Goal: Task Accomplishment & Management: Complete application form

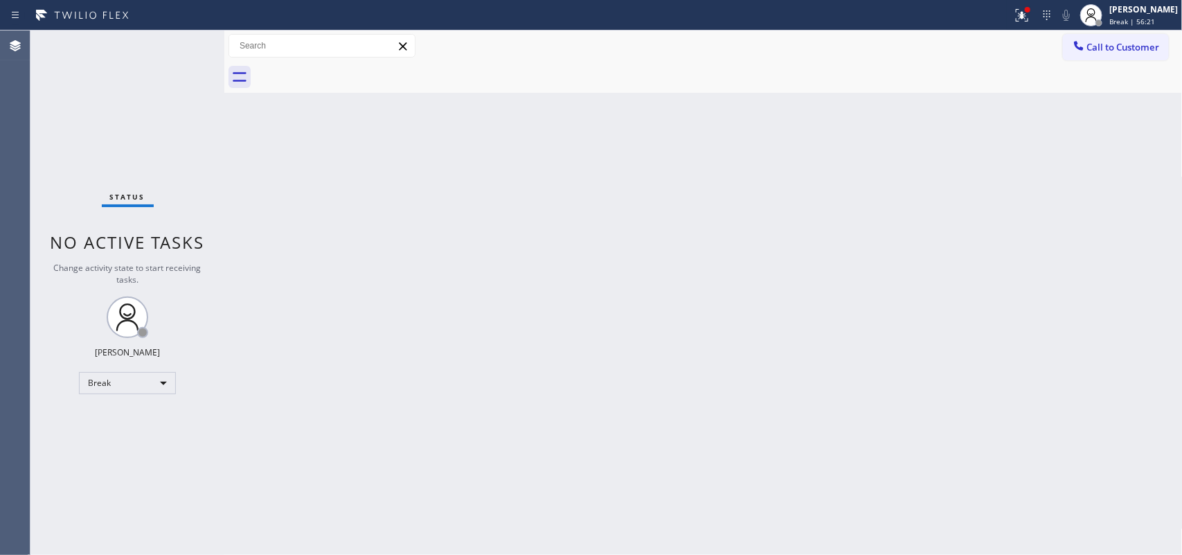
drag, startPoint x: 308, startPoint y: 209, endPoint x: 302, endPoint y: 25, distance: 184.3
click at [309, 209] on div "Back to Dashboard Change Sender ID Customers Technicians Select a contact Outbo…" at bounding box center [703, 292] width 958 height 524
click at [1139, 19] on span "Break | 57:57" at bounding box center [1132, 22] width 46 height 10
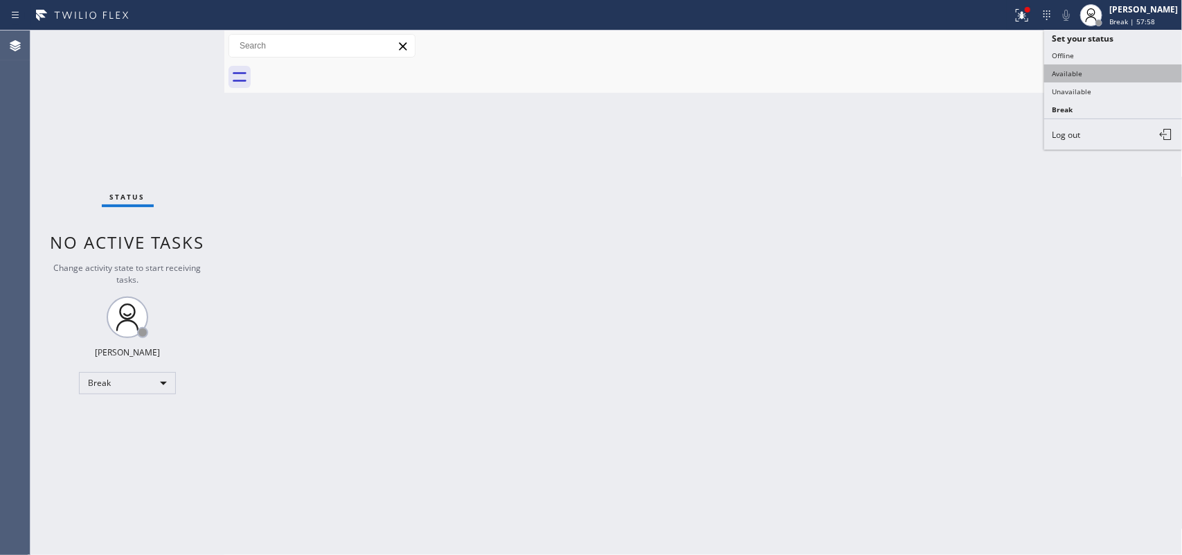
click at [1097, 74] on button "Available" at bounding box center [1113, 73] width 138 height 18
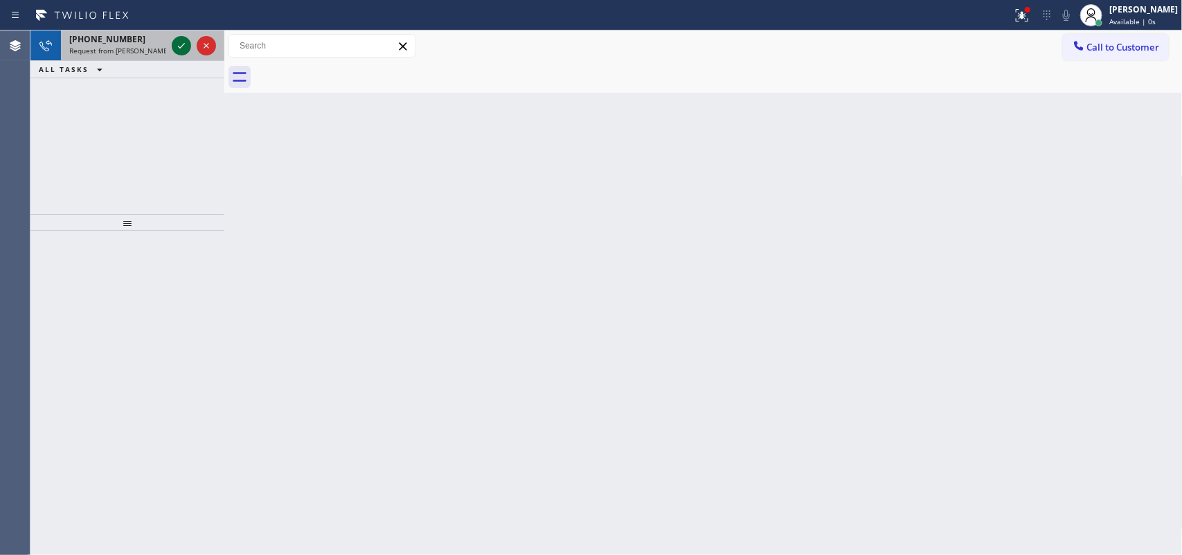
click at [178, 40] on icon at bounding box center [181, 45] width 17 height 17
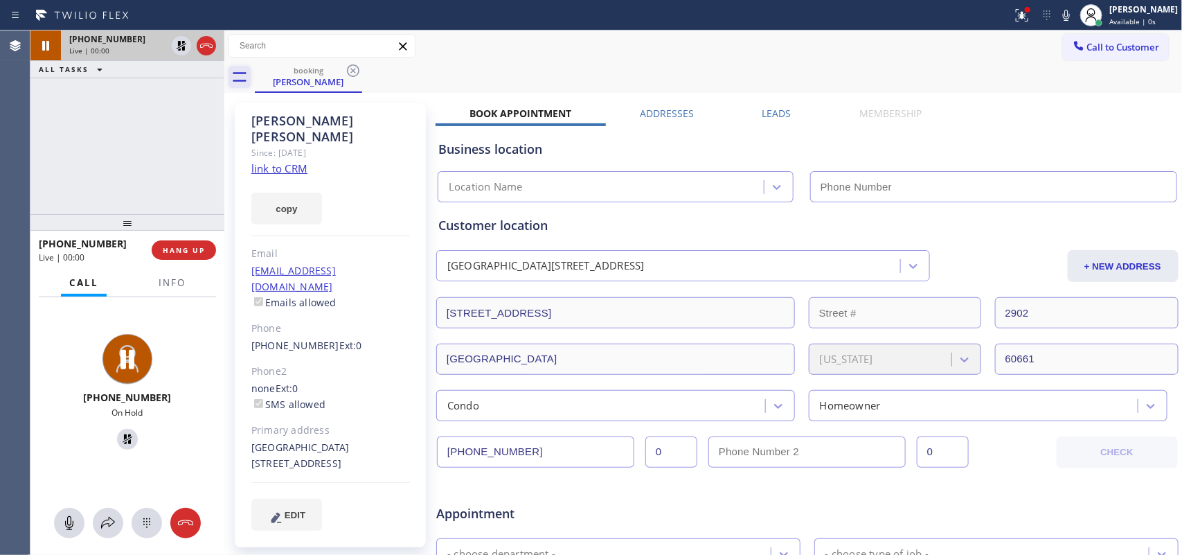
type input "[PHONE_NUMBER]"
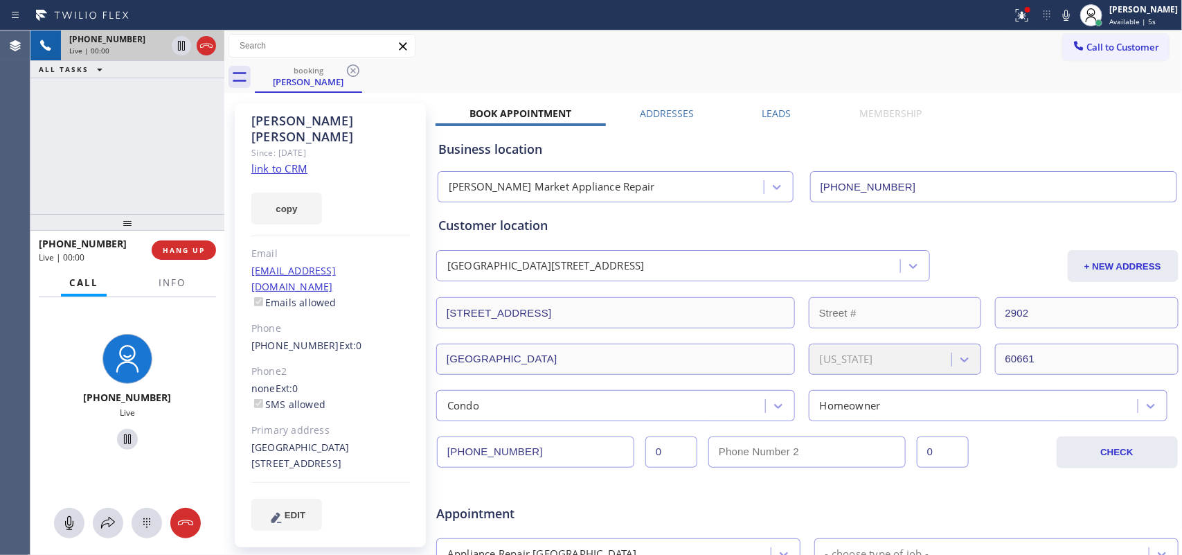
click at [286, 161] on link "link to CRM" at bounding box center [279, 168] width 56 height 14
click at [76, 516] on icon at bounding box center [69, 522] width 17 height 17
click at [124, 438] on icon at bounding box center [127, 439] width 7 height 10
click at [64, 512] on button at bounding box center [69, 523] width 30 height 30
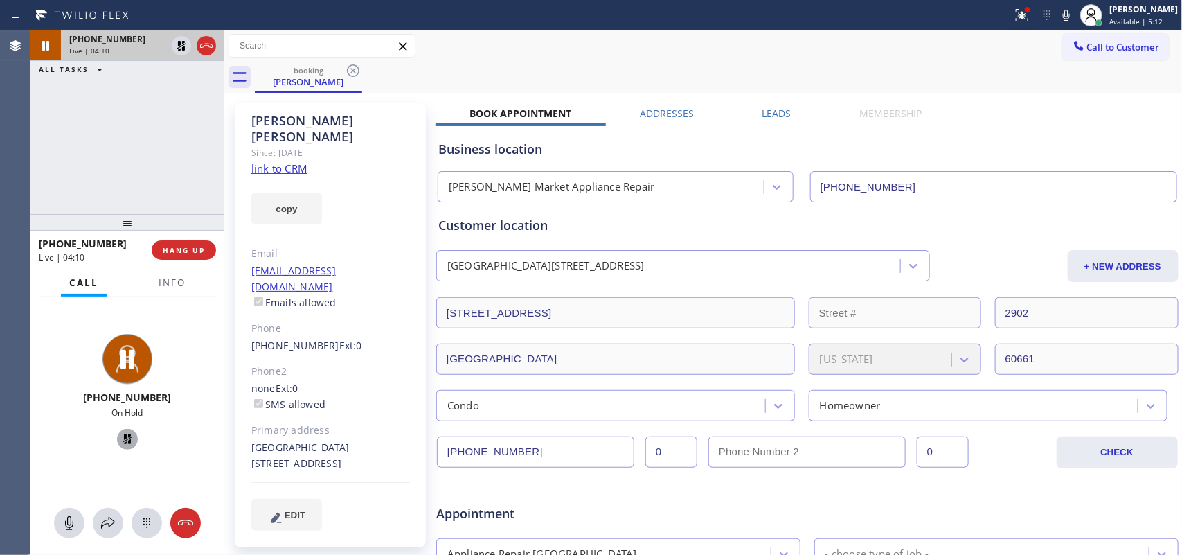
click at [122, 440] on icon at bounding box center [127, 439] width 17 height 17
click at [199, 253] on span "HANG UP" at bounding box center [184, 250] width 42 height 10
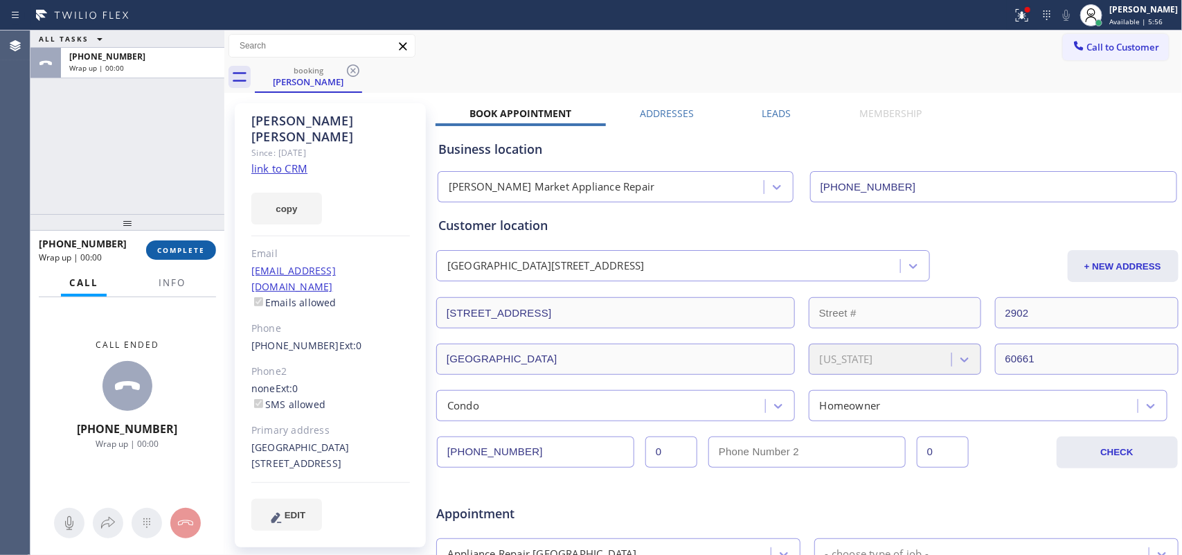
click at [199, 253] on span "COMPLETE" at bounding box center [181, 250] width 48 height 10
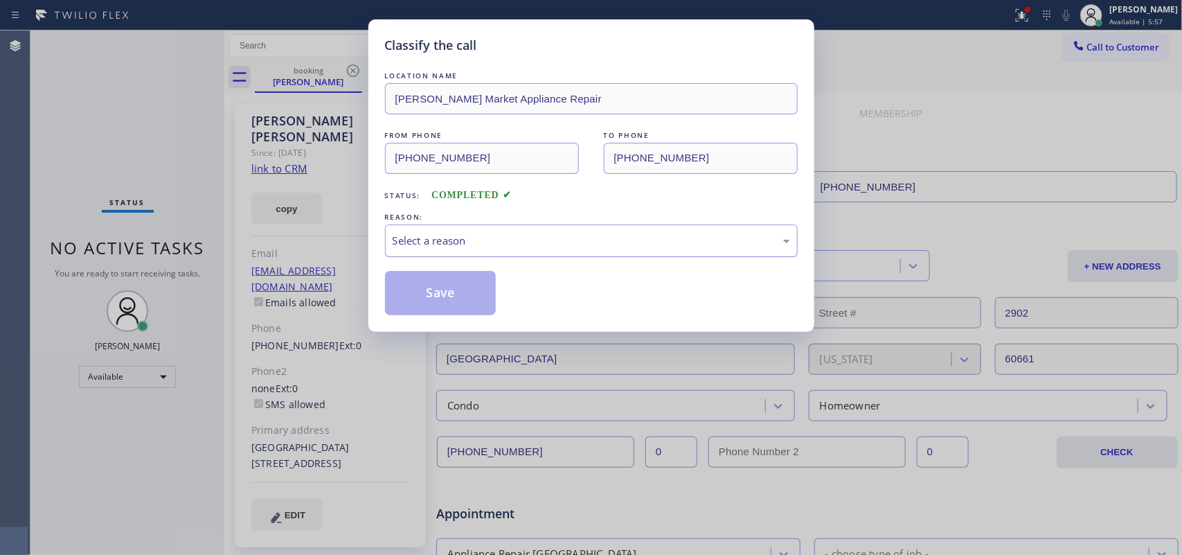
click at [485, 246] on div "Select a reason" at bounding box center [591, 241] width 397 height 16
click at [459, 308] on button "Save" at bounding box center [440, 293] width 111 height 44
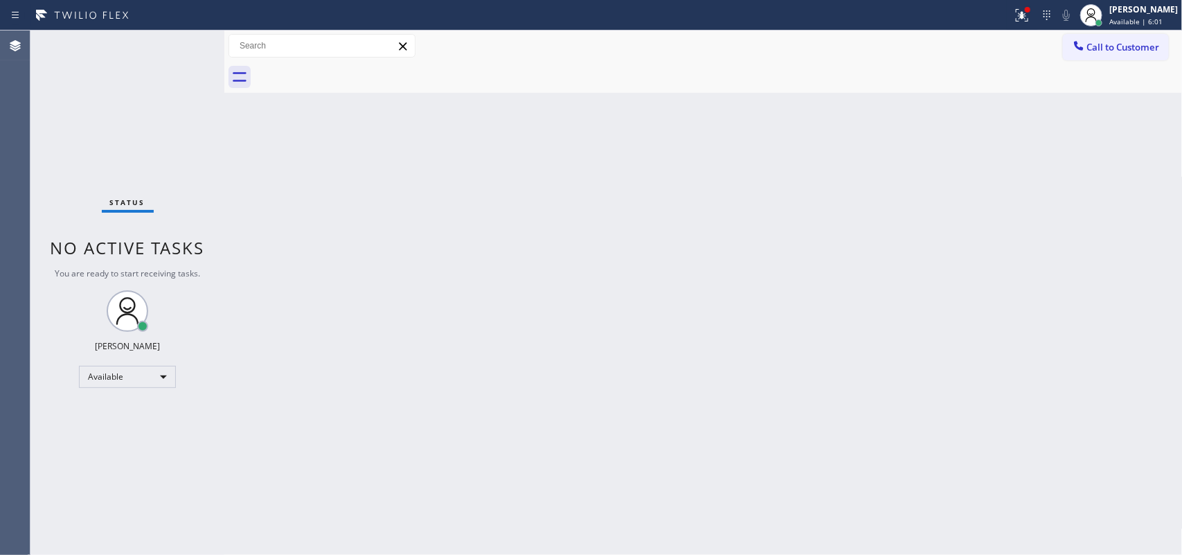
click at [64, 129] on div "Status No active tasks You are ready to start receiving tasks. [PERSON_NAME] Av…" at bounding box center [127, 292] width 194 height 524
click at [421, 305] on div "Back to Dashboard Change Sender ID Customers Technicians Select a contact Outbo…" at bounding box center [703, 292] width 958 height 524
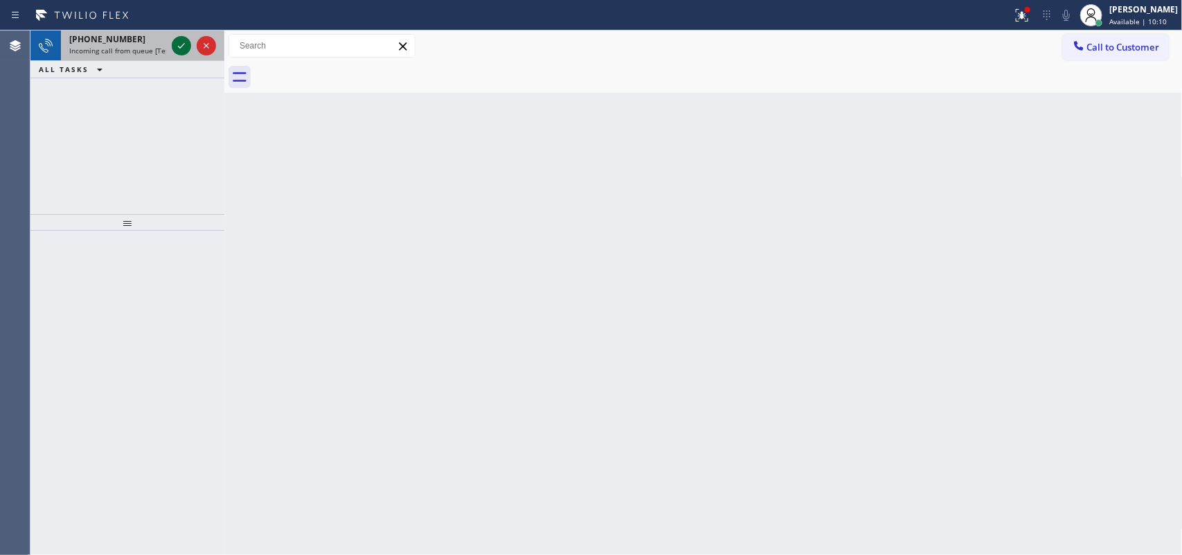
click at [181, 50] on icon at bounding box center [181, 45] width 17 height 17
drag, startPoint x: 188, startPoint y: 52, endPoint x: 181, endPoint y: 47, distance: 8.5
click at [187, 50] on icon at bounding box center [181, 45] width 17 height 17
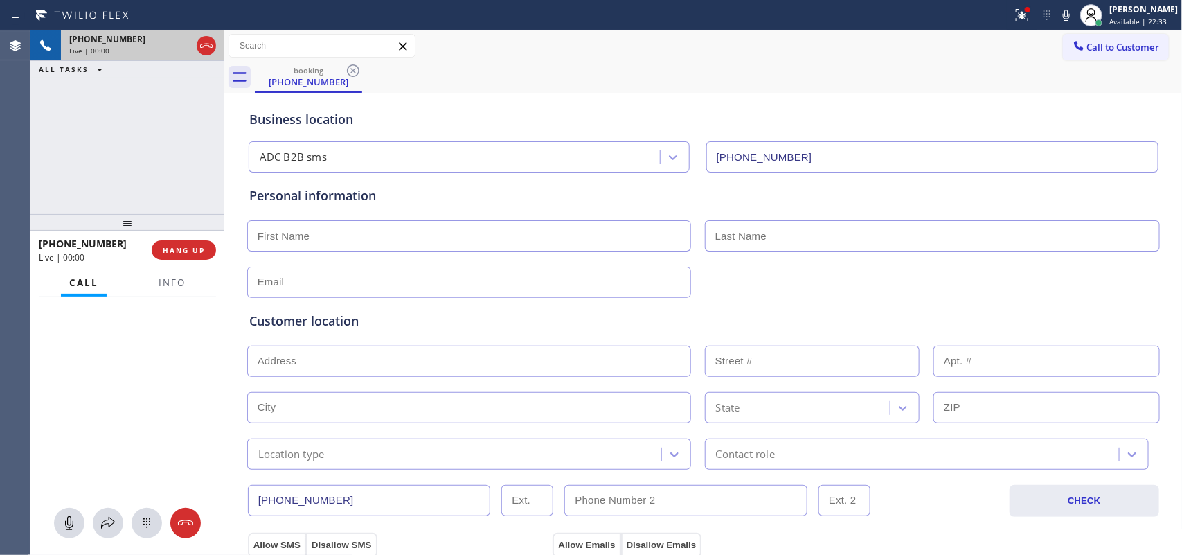
type input "[PHONE_NUMBER]"
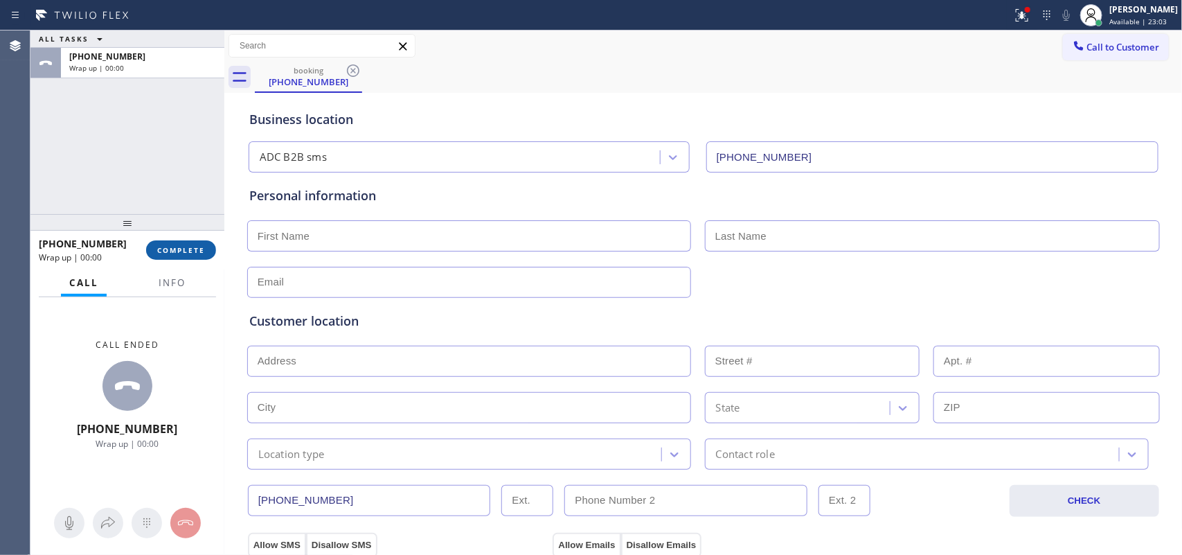
click at [166, 255] on button "COMPLETE" at bounding box center [181, 249] width 70 height 19
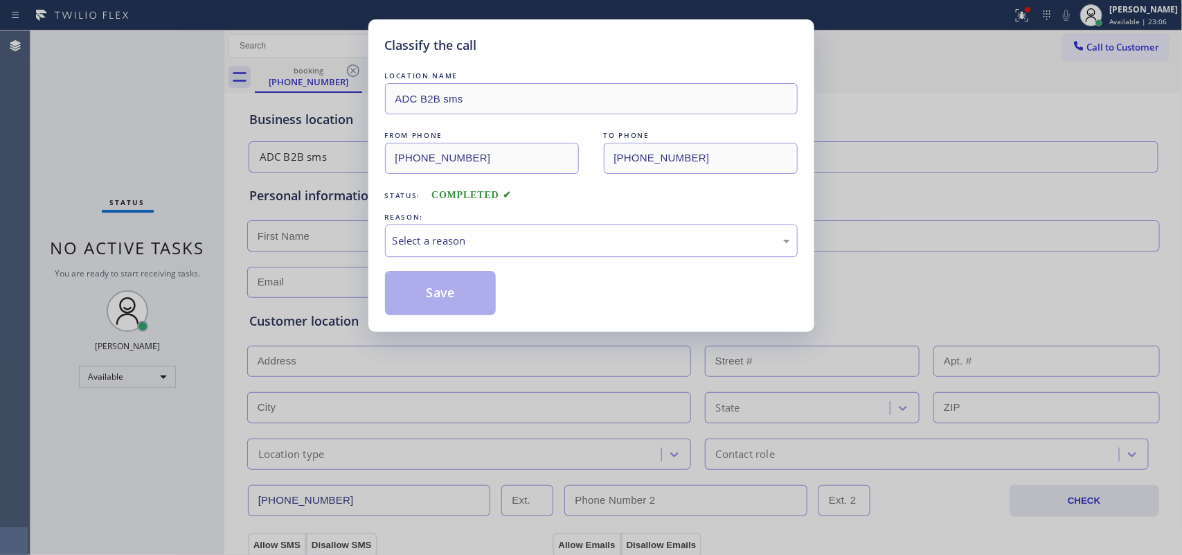
click at [511, 230] on div "Select a reason" at bounding box center [591, 240] width 413 height 33
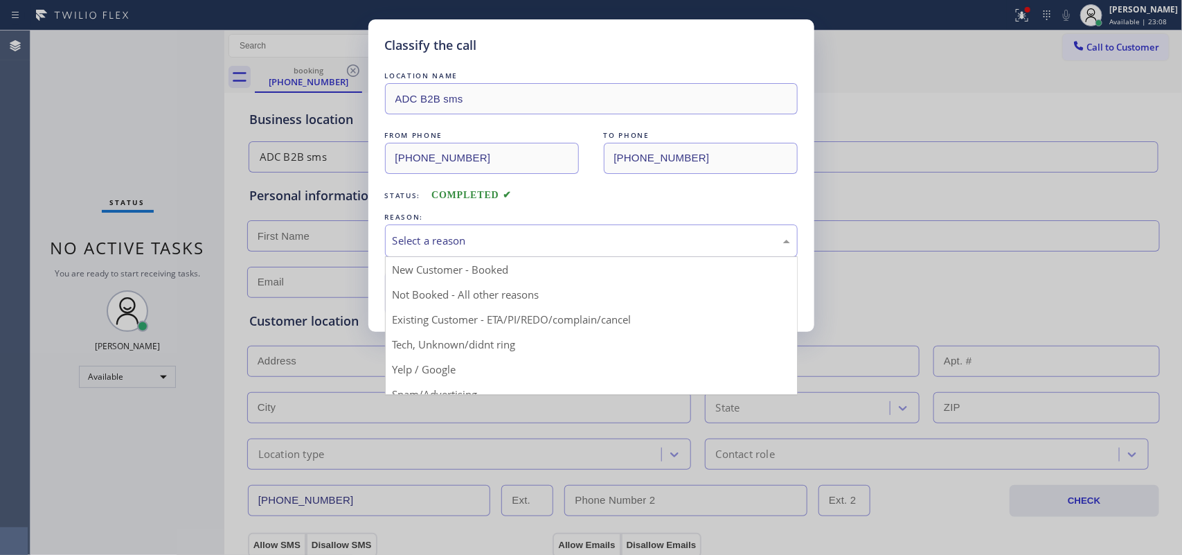
click at [36, 106] on div "Classify the call LOCATION NAME ADC B2B sms FROM PHONE [PHONE_NUMBER] TO PHONE …" at bounding box center [591, 277] width 1182 height 555
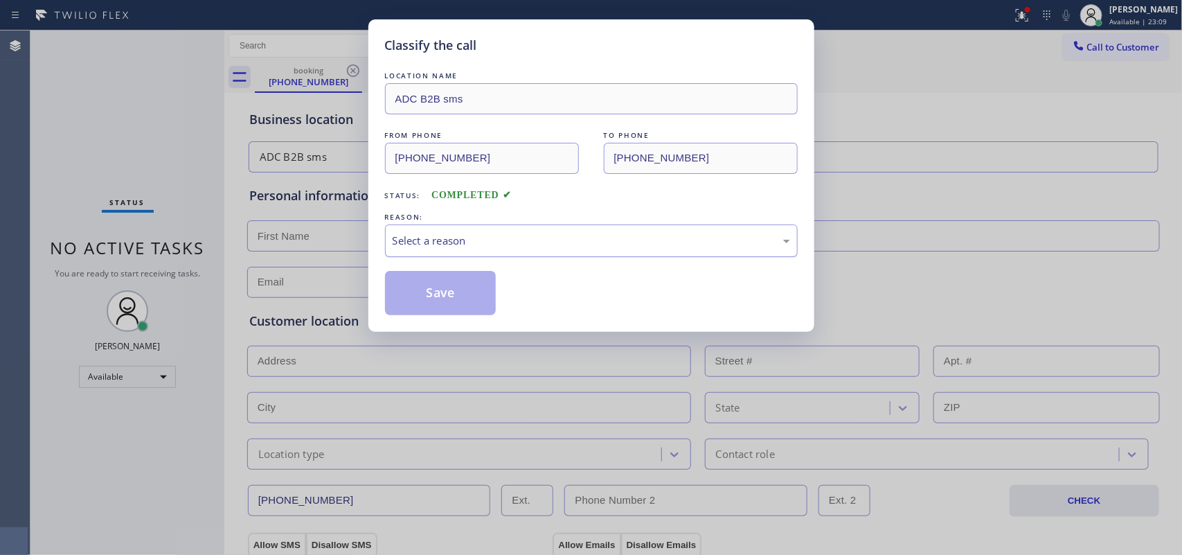
click at [417, 230] on div "Select a reason" at bounding box center [591, 240] width 413 height 33
click at [409, 294] on button "Save" at bounding box center [440, 293] width 111 height 44
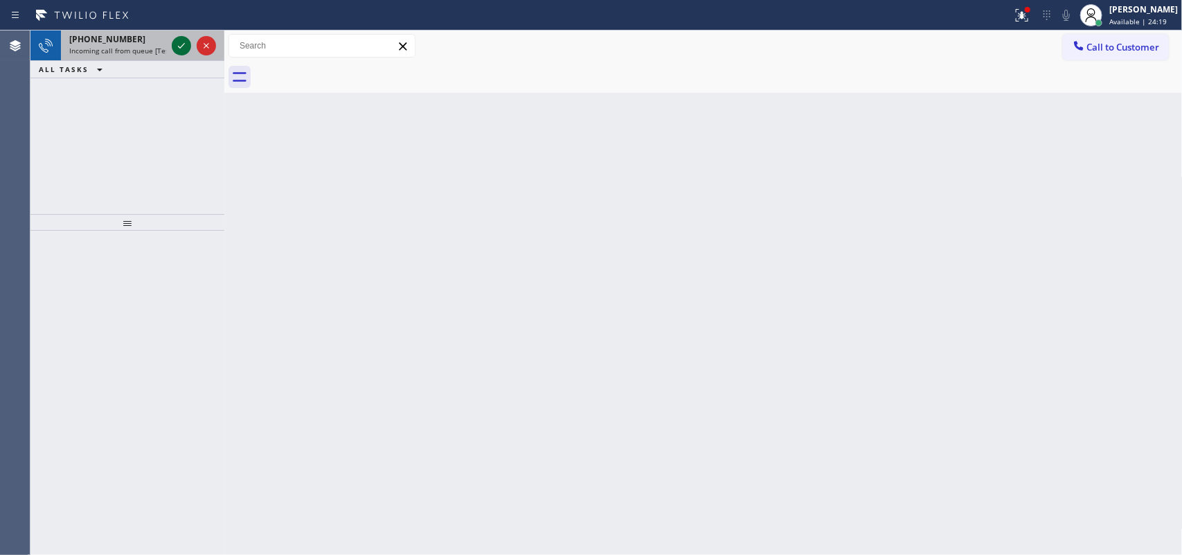
click at [180, 39] on icon at bounding box center [181, 45] width 17 height 17
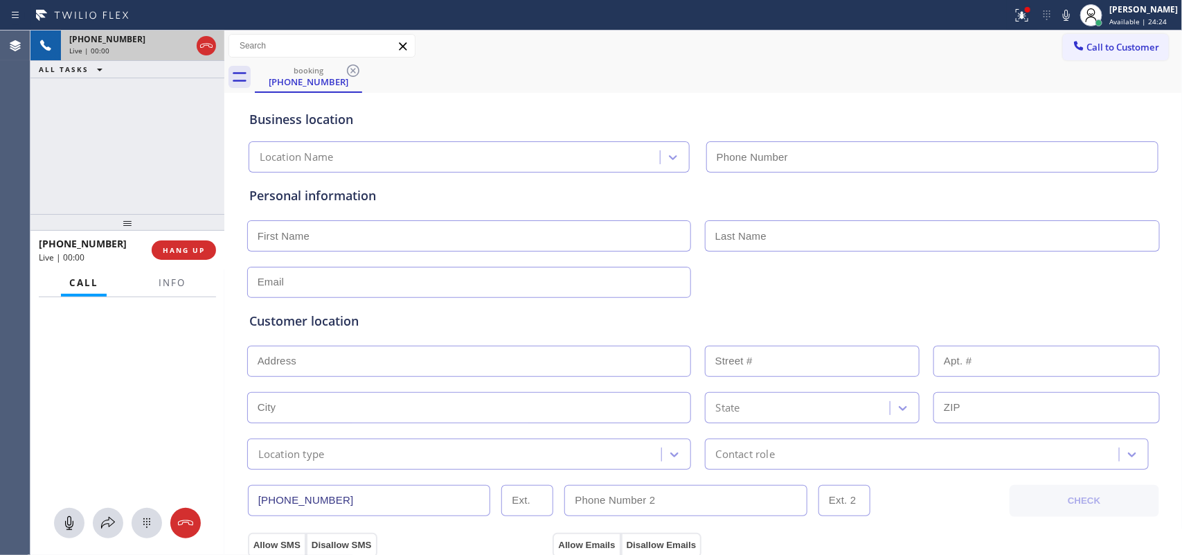
type input "[PHONE_NUMBER]"
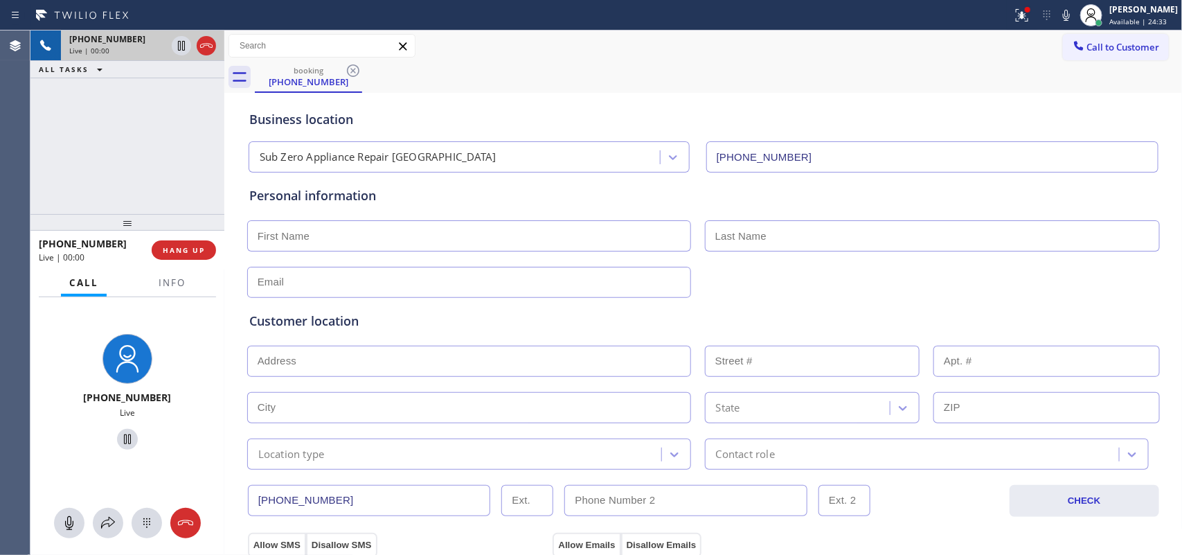
click at [600, 38] on div "Call to Customer Outbound call Location Search location Your caller id phone nu…" at bounding box center [703, 46] width 958 height 24
click at [174, 282] on span "Info" at bounding box center [172, 282] width 27 height 12
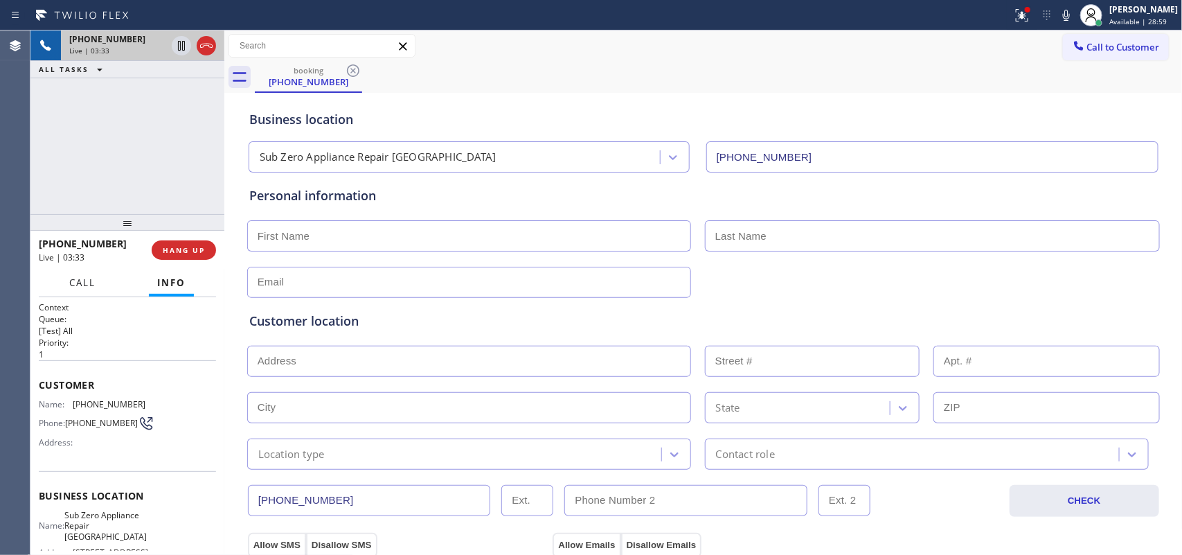
click at [84, 278] on span "Call" at bounding box center [82, 282] width 26 height 12
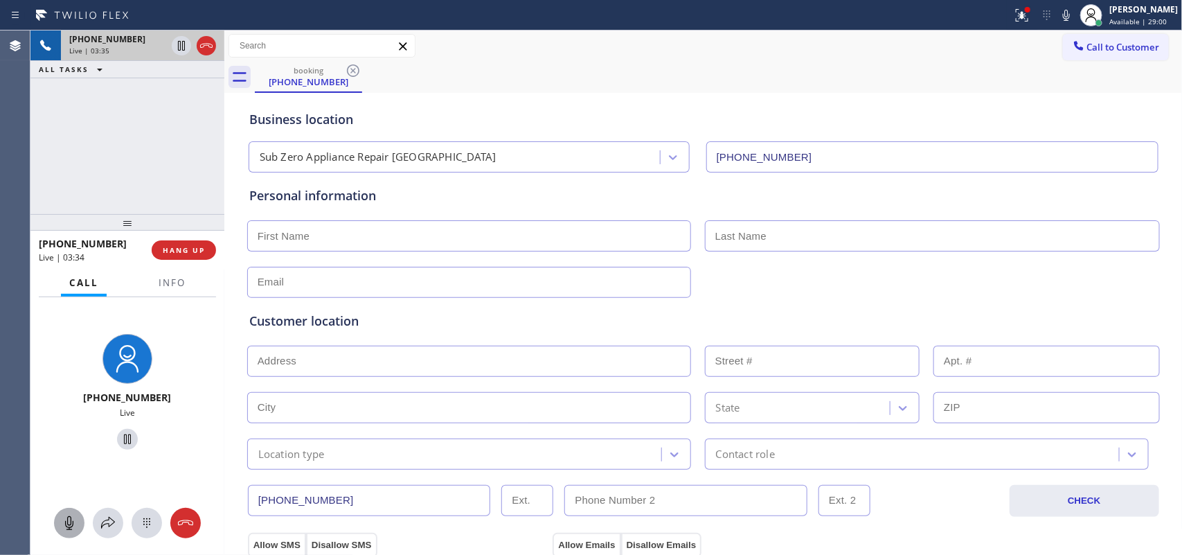
click at [70, 523] on icon at bounding box center [69, 522] width 17 height 17
click at [124, 441] on icon at bounding box center [127, 439] width 7 height 10
click at [73, 511] on button at bounding box center [69, 523] width 30 height 30
click at [123, 434] on icon at bounding box center [128, 439] width 10 height 10
click at [346, 237] on input "text" at bounding box center [469, 235] width 444 height 31
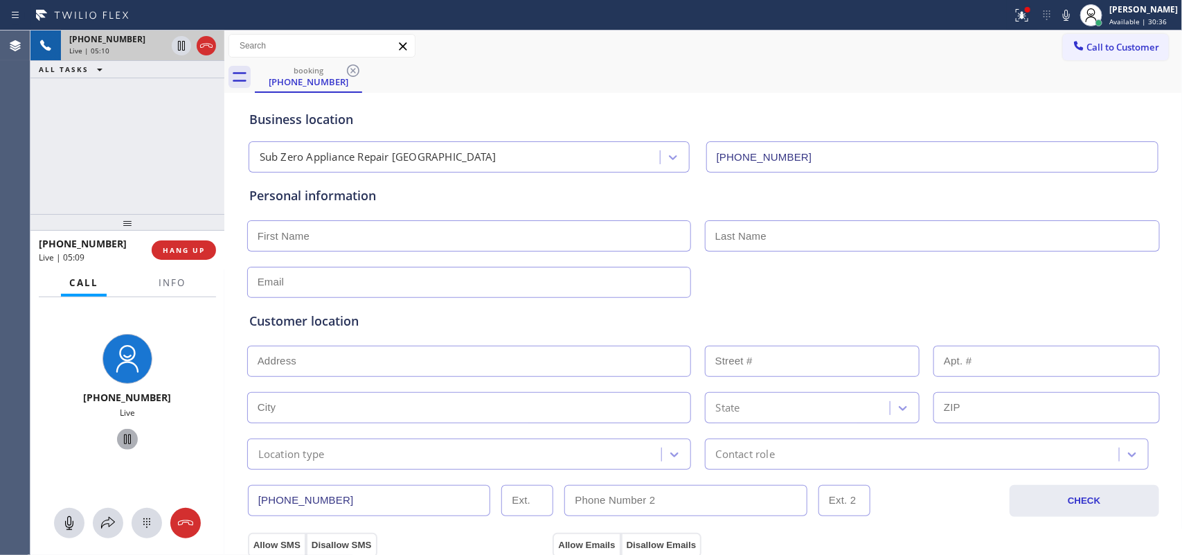
click at [346, 237] on input "text" at bounding box center [469, 235] width 444 height 31
type input "[PERSON_NAME]"
click at [769, 237] on input "text" at bounding box center [932, 235] width 455 height 31
type input "Kauflman"
click at [299, 285] on input "text" at bounding box center [469, 282] width 444 height 31
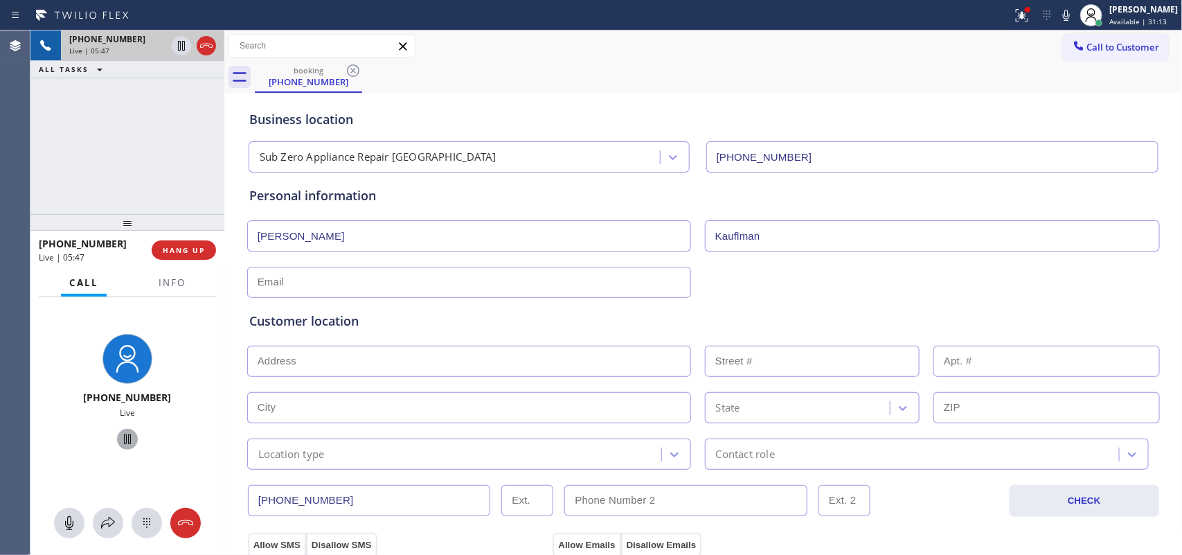
paste input "[EMAIL_ADDRESS][DOMAIN_NAME]"
type input "[EMAIL_ADDRESS][DOMAIN_NAME]"
click at [343, 359] on input "text" at bounding box center [469, 360] width 444 height 31
paste input "[STREET_ADDRESS],"
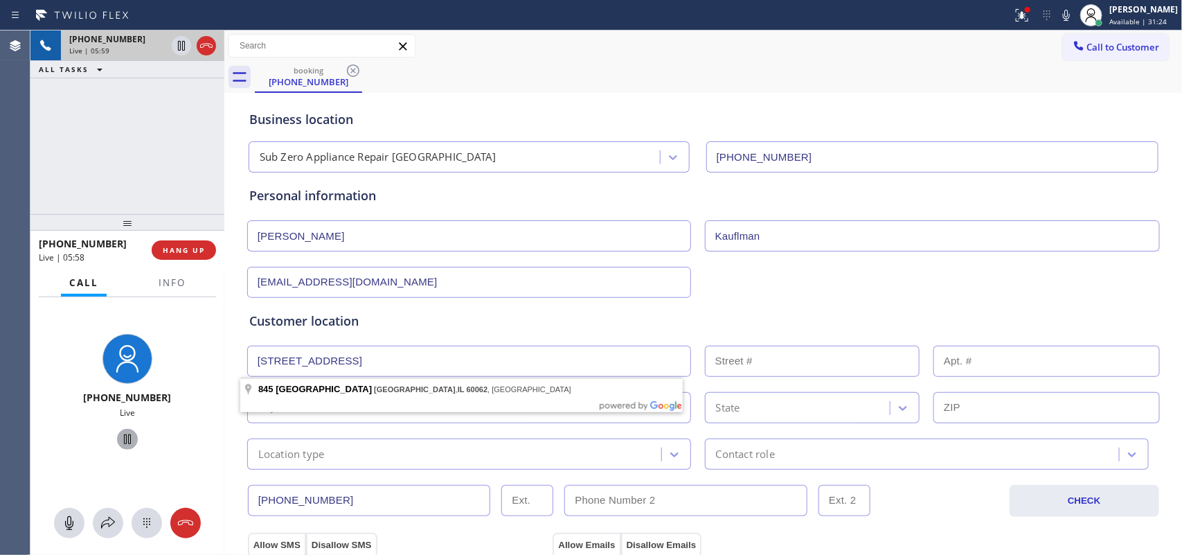
type input "[STREET_ADDRESS]"
type input "845"
type input "[GEOGRAPHIC_DATA]"
type input "60062"
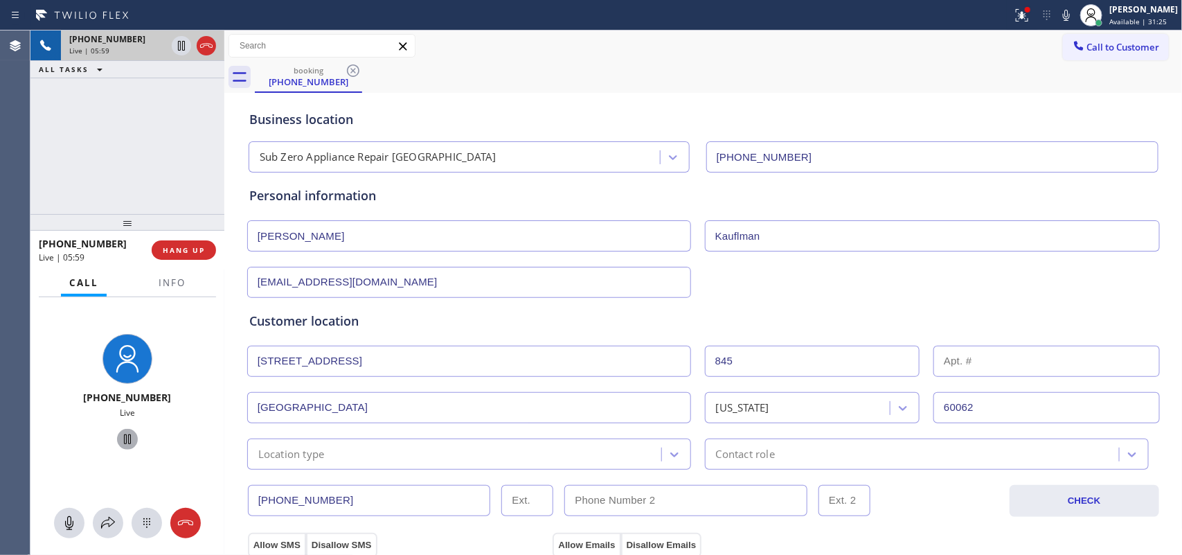
scroll to position [173, 0]
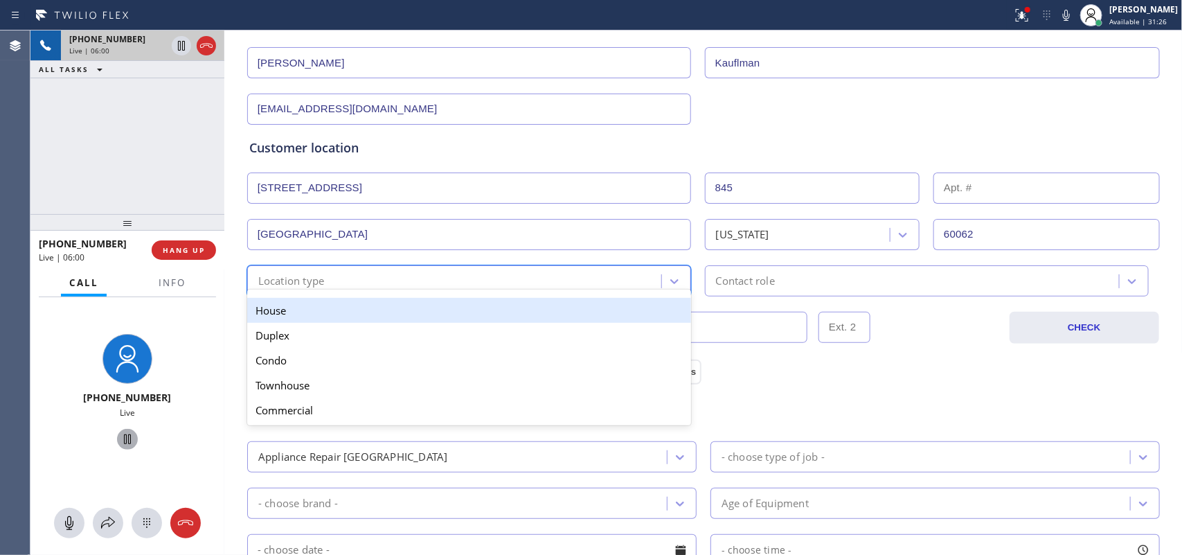
click at [469, 280] on div "Location type" at bounding box center [456, 281] width 410 height 24
click at [443, 312] on div "House" at bounding box center [469, 310] width 444 height 25
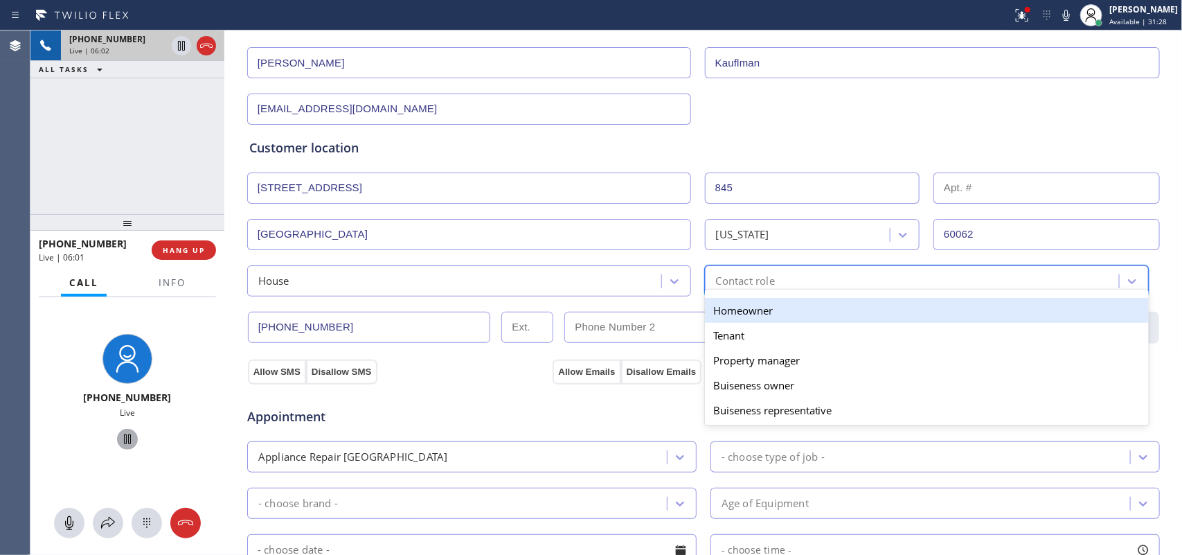
click at [818, 287] on div "Contact role" at bounding box center [914, 281] width 410 height 24
click at [789, 309] on div "Homeowner" at bounding box center [927, 310] width 444 height 25
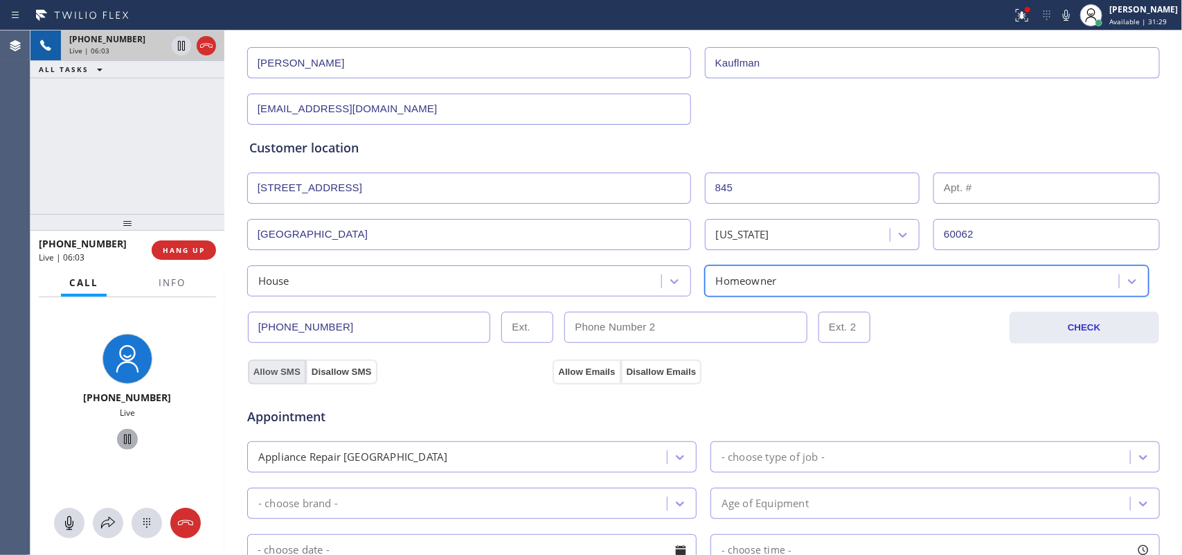
click at [269, 366] on button "Allow SMS" at bounding box center [277, 371] width 58 height 25
click at [570, 368] on button "Allow Emails" at bounding box center [587, 371] width 68 height 25
click at [177, 145] on div "[PHONE_NUMBER] Live | 06:29 ALL TASKS ALL TASKS ACTIVE TASKS TASKS IN WRAP UP" at bounding box center [127, 121] width 194 height 183
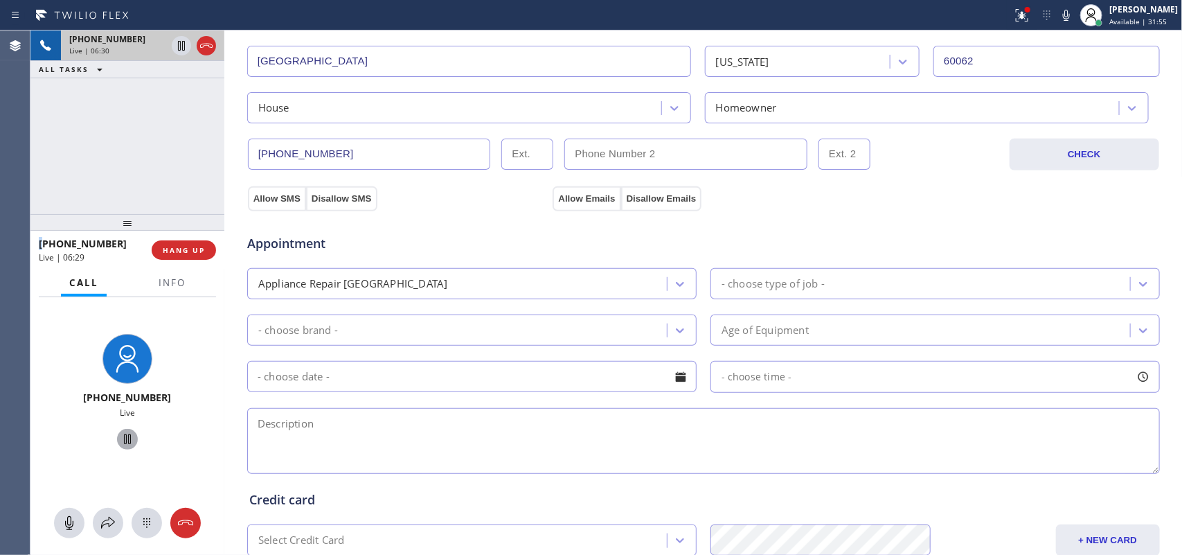
scroll to position [519, 0]
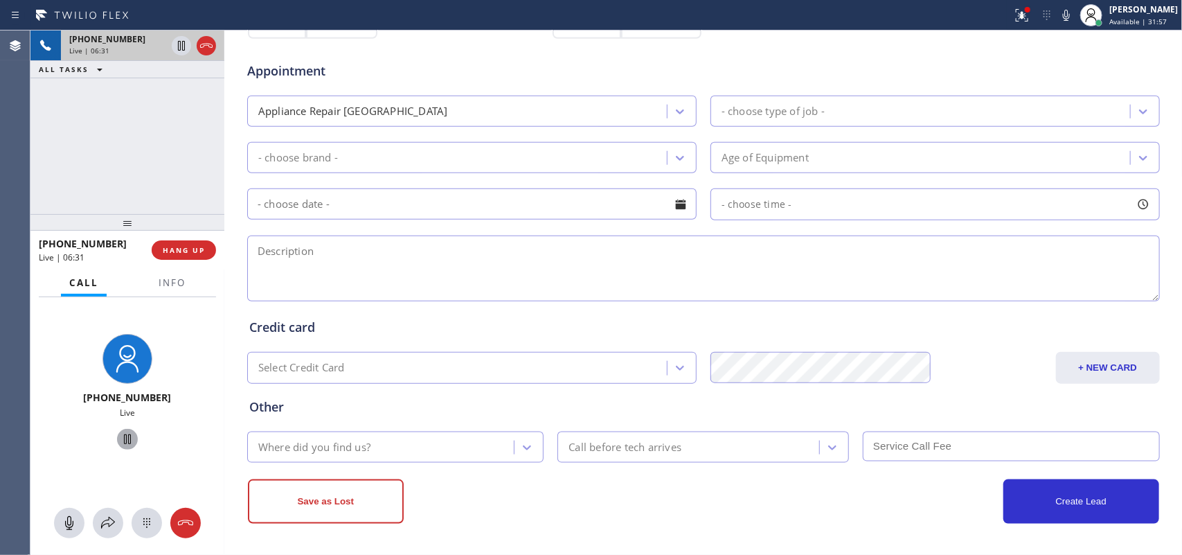
click at [730, 102] on div "- choose type of job -" at bounding box center [922, 111] width 415 height 24
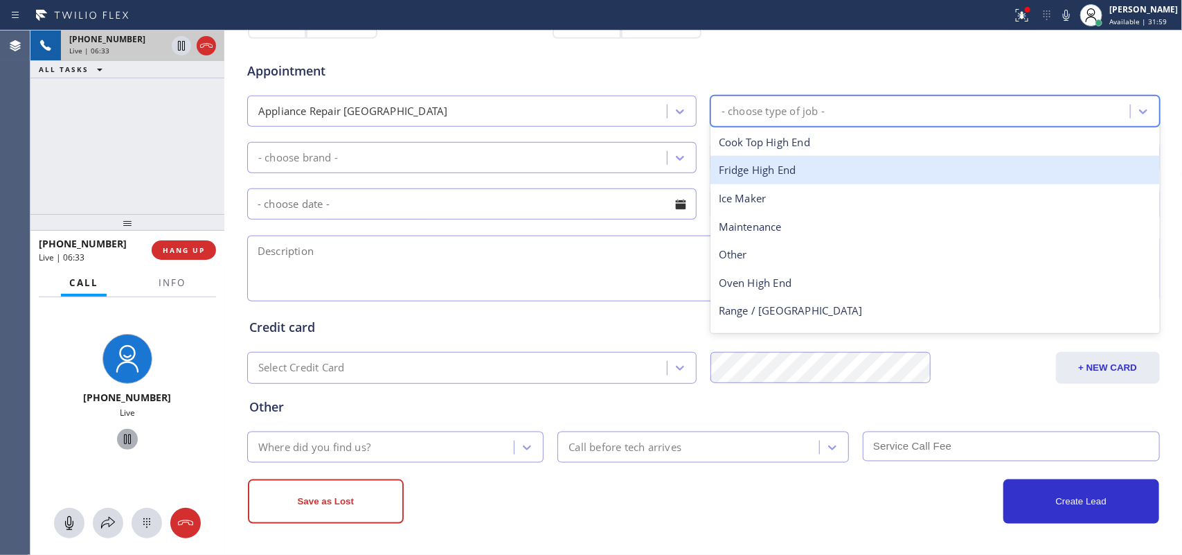
click at [790, 170] on div "Fridge High End" at bounding box center [934, 170] width 449 height 28
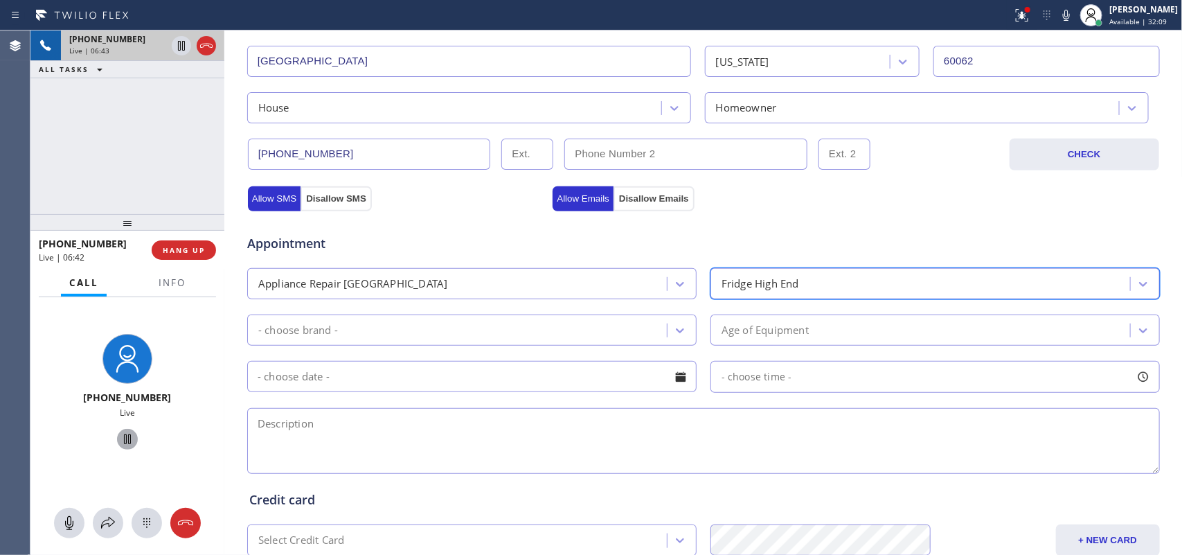
scroll to position [433, 0]
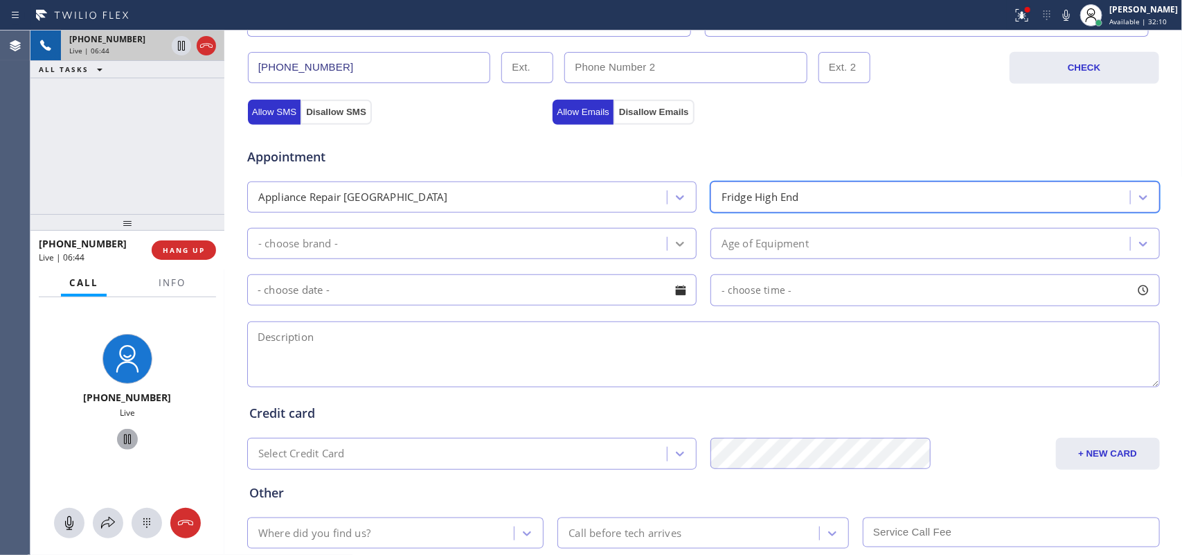
click at [676, 246] on icon at bounding box center [680, 244] width 8 height 5
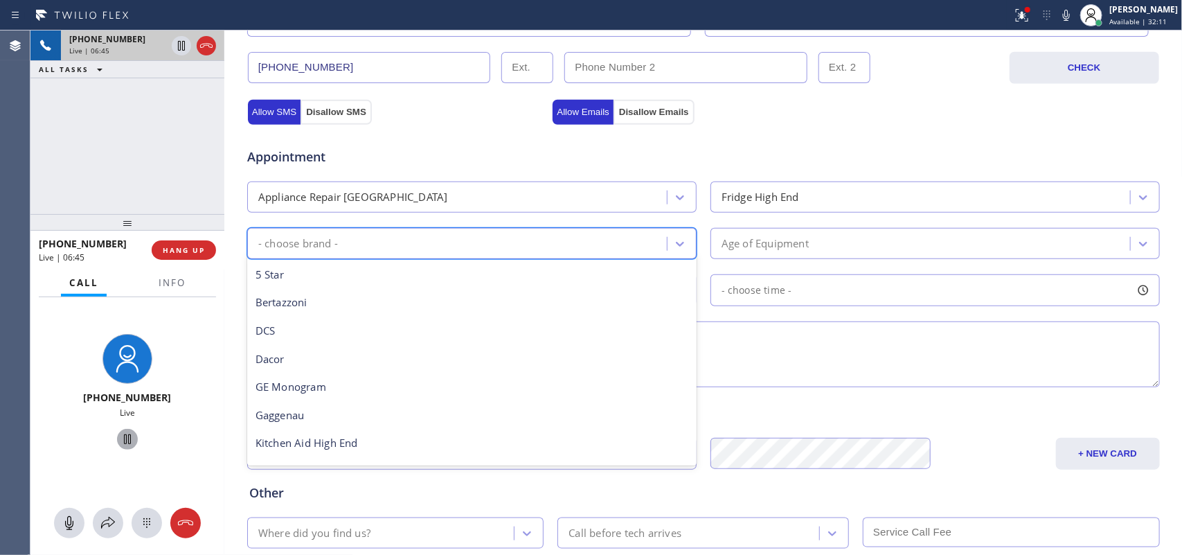
scroll to position [191, 0]
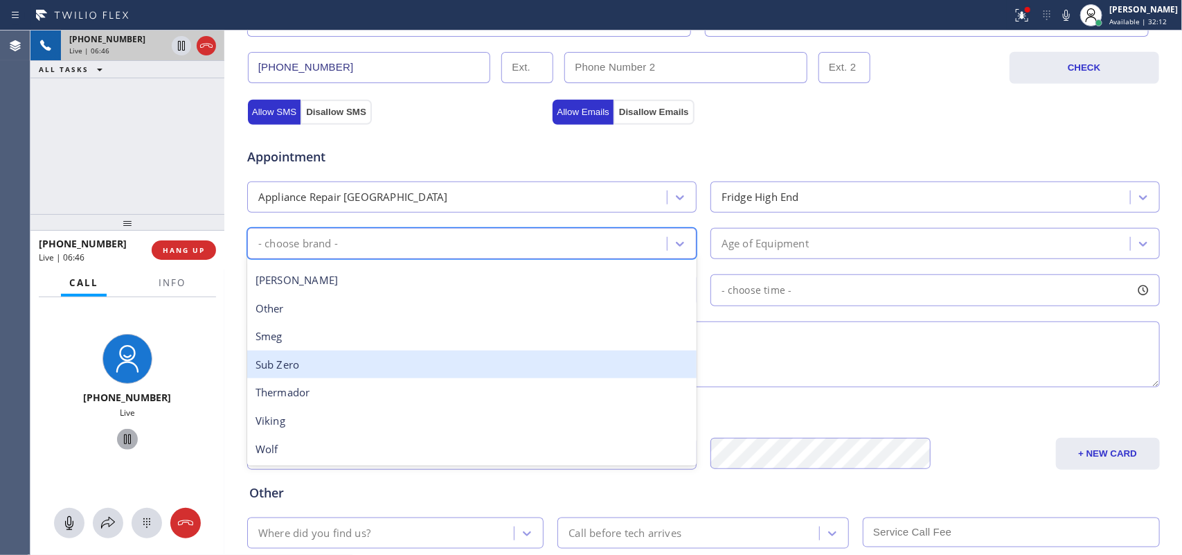
click at [510, 366] on div "Sub Zero" at bounding box center [471, 364] width 449 height 28
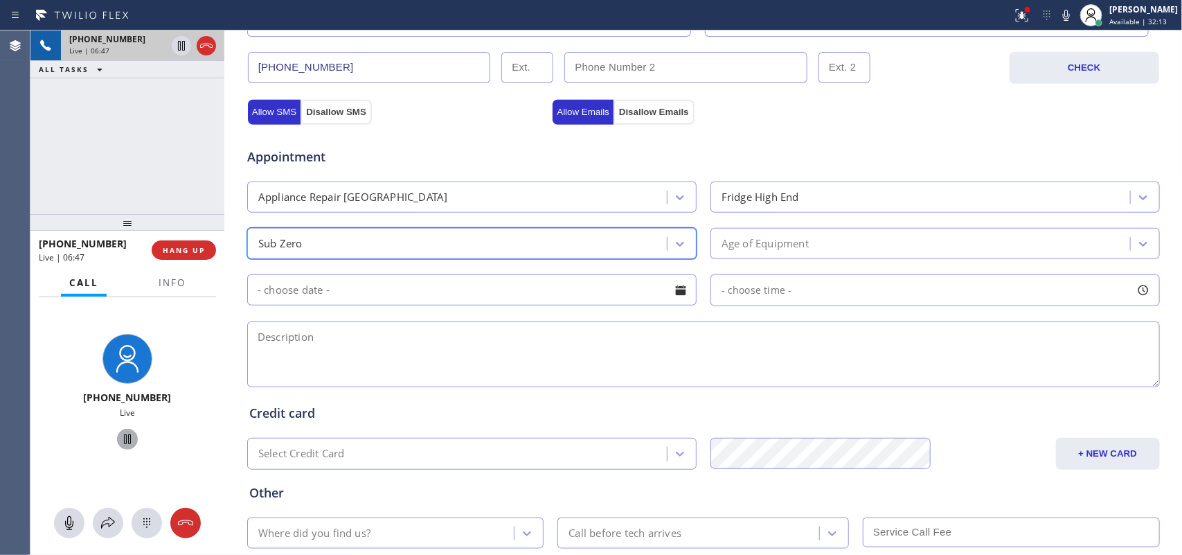
click at [917, 251] on div "Age of Equipment" at bounding box center [922, 243] width 415 height 24
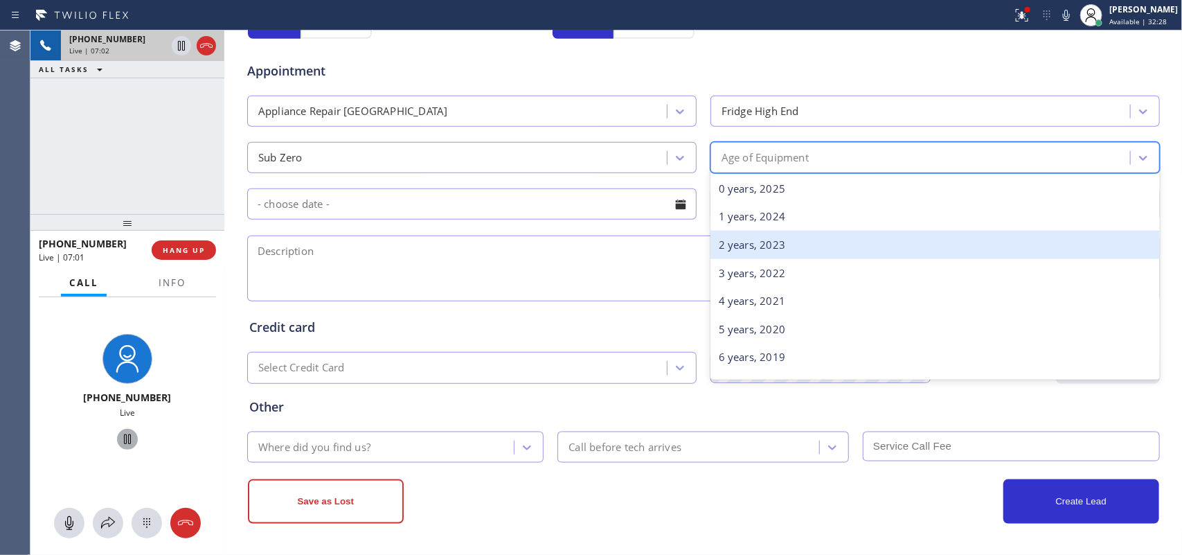
scroll to position [519, 0]
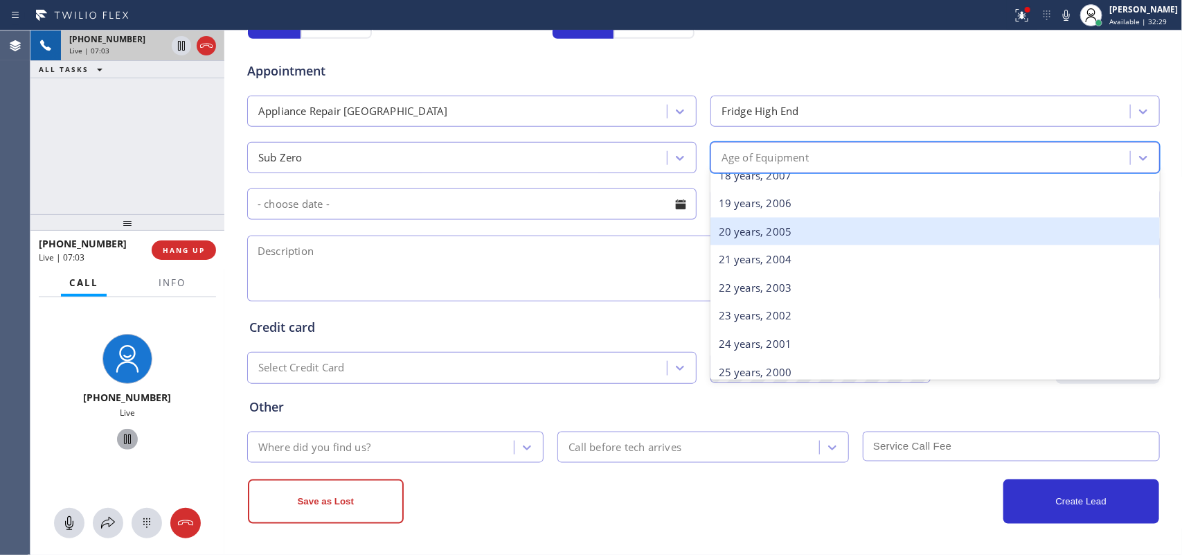
click at [801, 229] on div "20 years, 2005" at bounding box center [934, 231] width 449 height 28
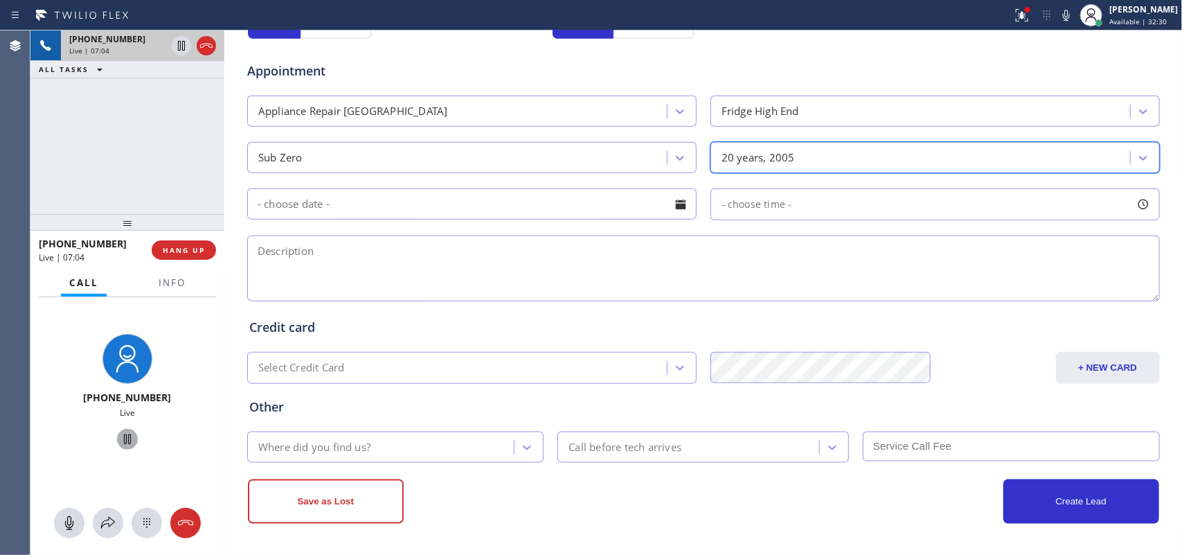
click at [682, 210] on div at bounding box center [681, 204] width 24 height 24
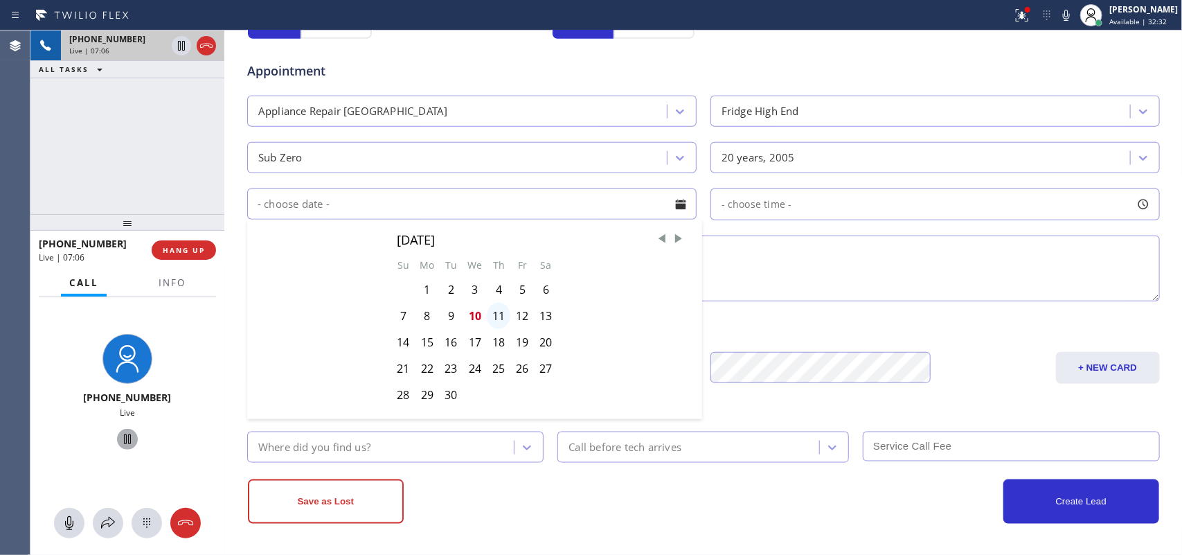
click at [494, 315] on div "11" at bounding box center [499, 316] width 24 height 26
type input "[DATE]"
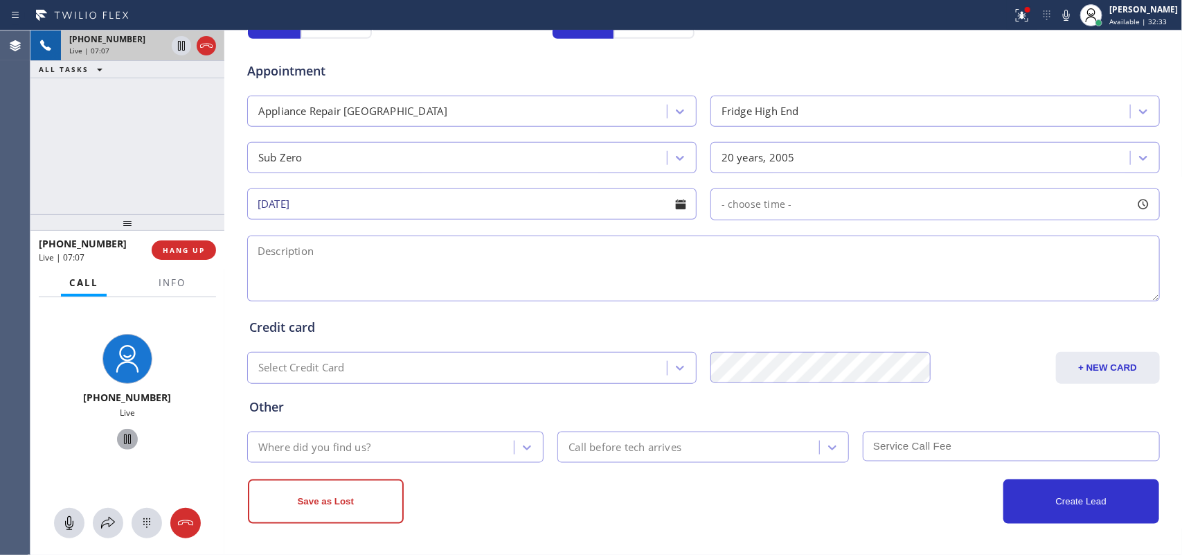
click at [1131, 201] on div at bounding box center [1143, 204] width 24 height 24
drag, startPoint x: 720, startPoint y: 288, endPoint x: 856, endPoint y: 287, distance: 136.4
click at [856, 287] on div at bounding box center [856, 288] width 17 height 29
drag, startPoint x: 717, startPoint y: 293, endPoint x: 743, endPoint y: 293, distance: 26.3
click at [749, 293] on div at bounding box center [757, 288] width 17 height 29
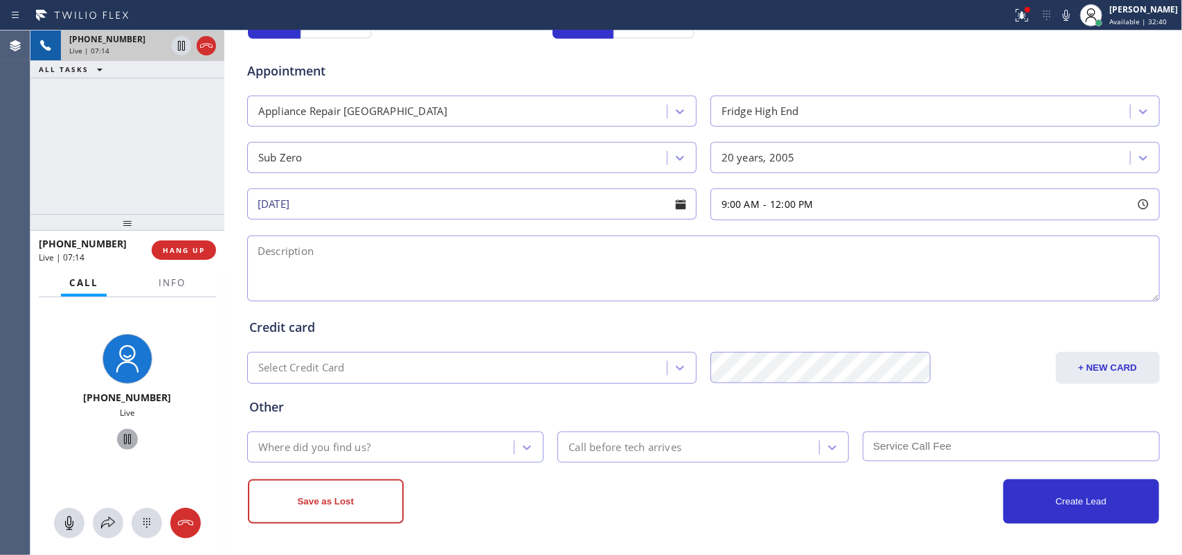
click at [518, 282] on textarea at bounding box center [703, 268] width 913 height 66
drag, startPoint x: 512, startPoint y: 460, endPoint x: 514, endPoint y: 448, distance: 12.5
click at [514, 458] on div at bounding box center [526, 447] width 25 height 25
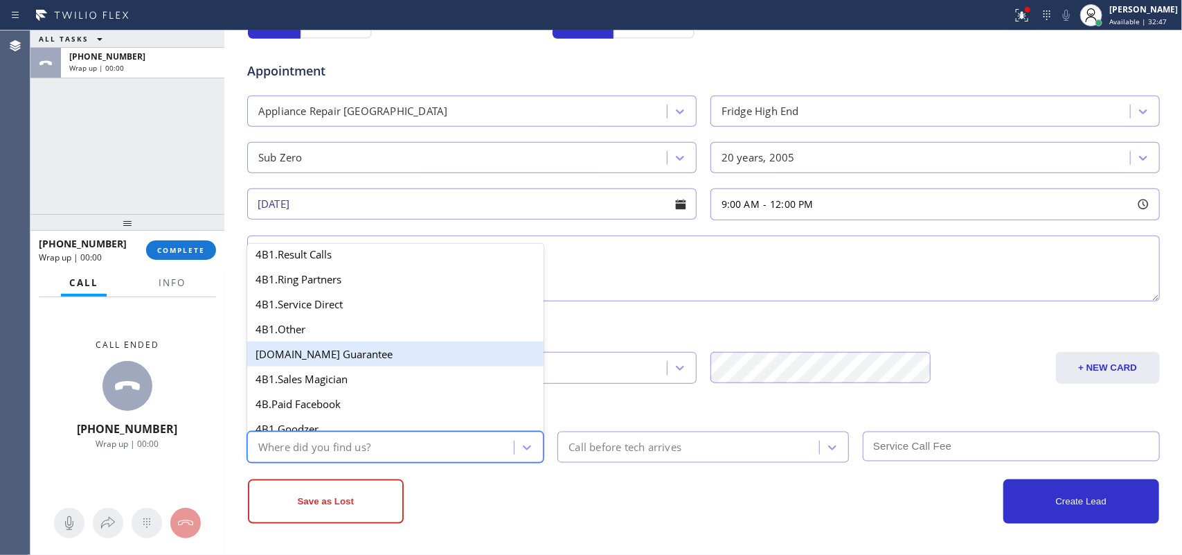
scroll to position [0, 0]
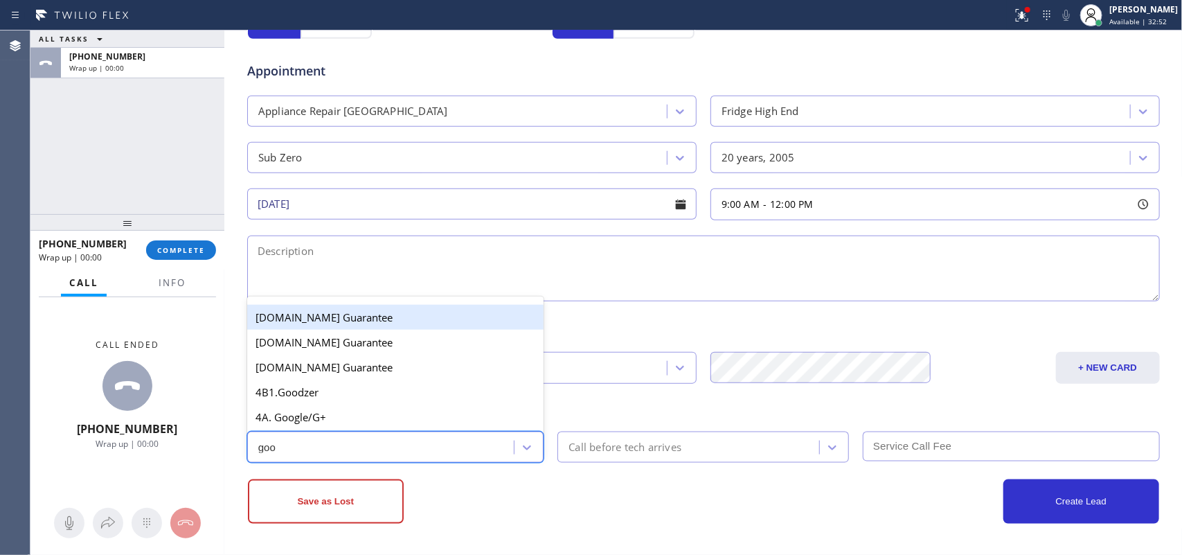
type input "goo"
click at [54, 173] on div "ALL TASKS ALL TASKS ACTIVE TASKS TASKS IN WRAP UP [PHONE_NUMBER] Wrap up | 00:00" at bounding box center [127, 121] width 194 height 183
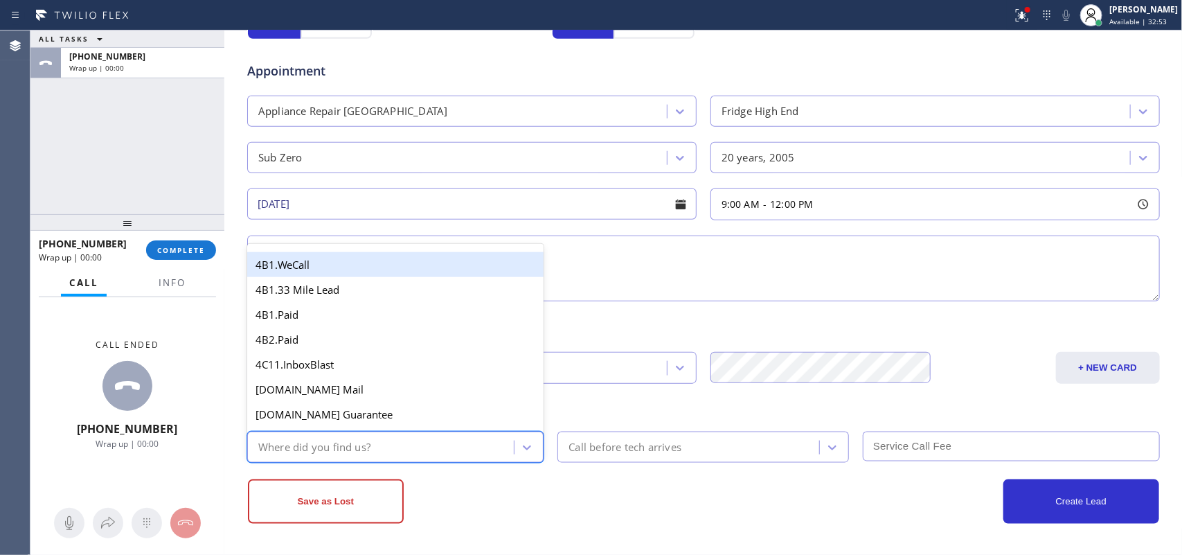
click at [395, 443] on div "Where did you find us?" at bounding box center [382, 447] width 263 height 24
type input "goo"
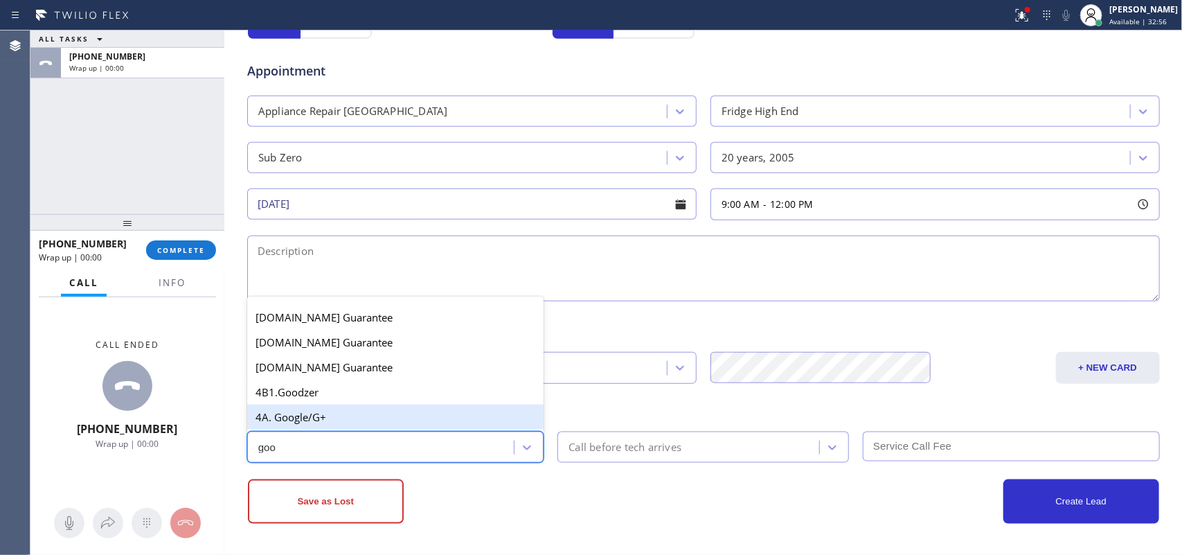
click at [385, 410] on div "4A. Google/G+" at bounding box center [395, 416] width 297 height 25
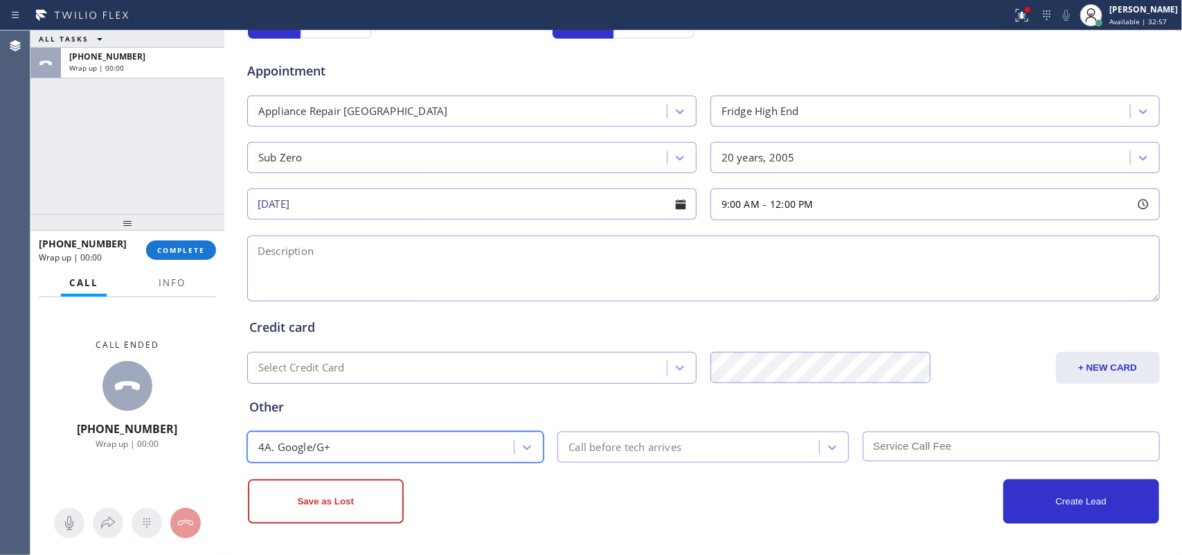
click at [660, 449] on div "Call before tech arrives" at bounding box center [624, 447] width 113 height 16
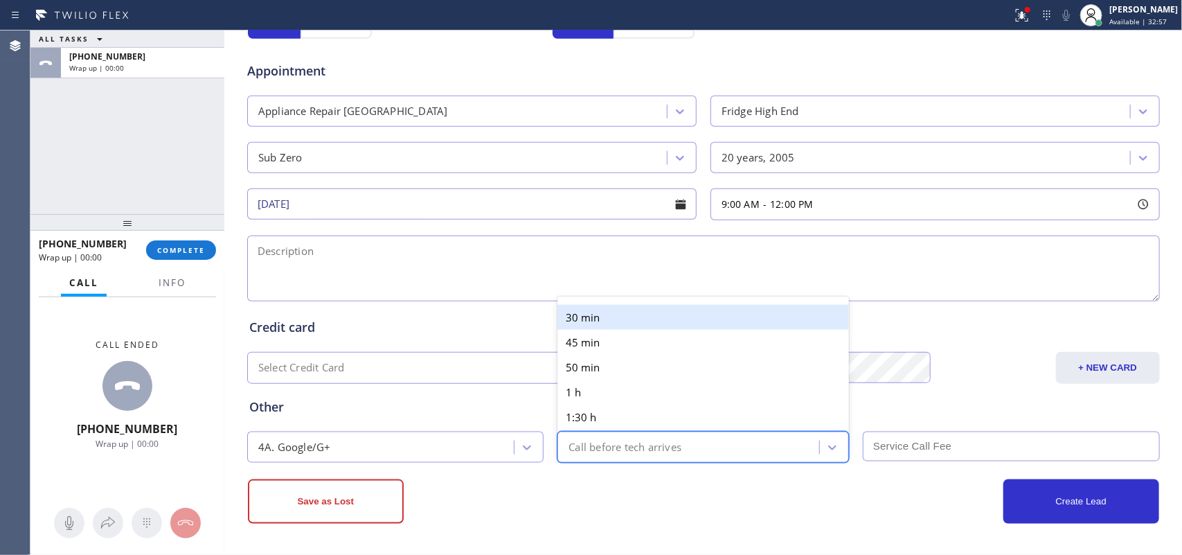
click at [613, 302] on div "30 min 45 min 50 min 1 h 1:30 h 2 h" at bounding box center [702, 379] width 291 height 155
click at [607, 308] on div "30 min" at bounding box center [702, 317] width 291 height 25
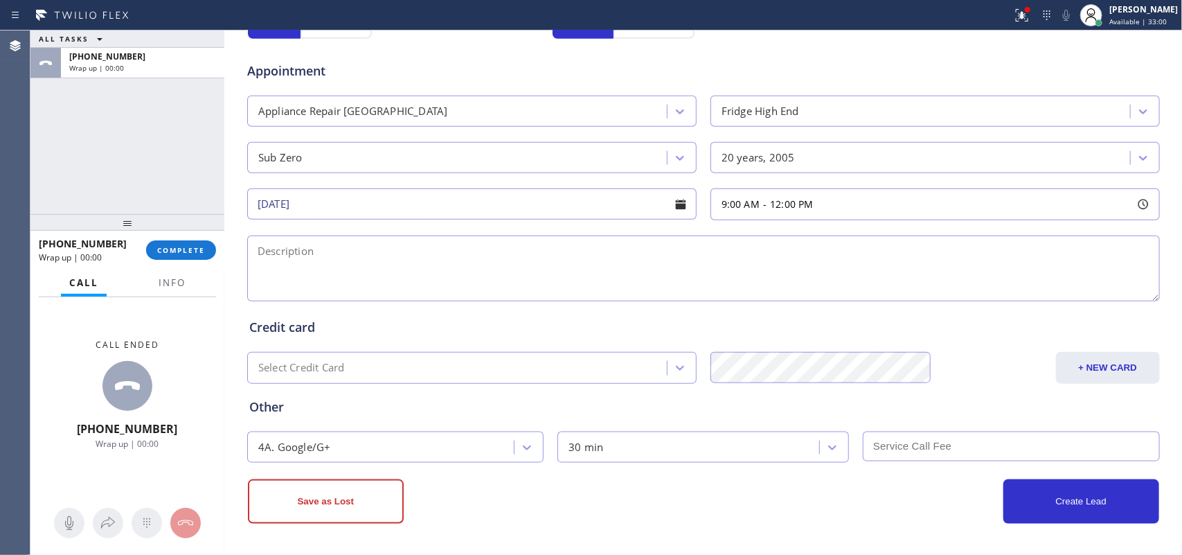
click at [985, 454] on input "text" at bounding box center [1011, 446] width 297 height 30
type input "0"
click at [344, 255] on textarea at bounding box center [703, 268] width 913 height 66
paste textarea "9-12/ no scf/Sub Zero SBS FS Fridge/ [DEMOGRAPHIC_DATA]/ the freezer was gettin…"
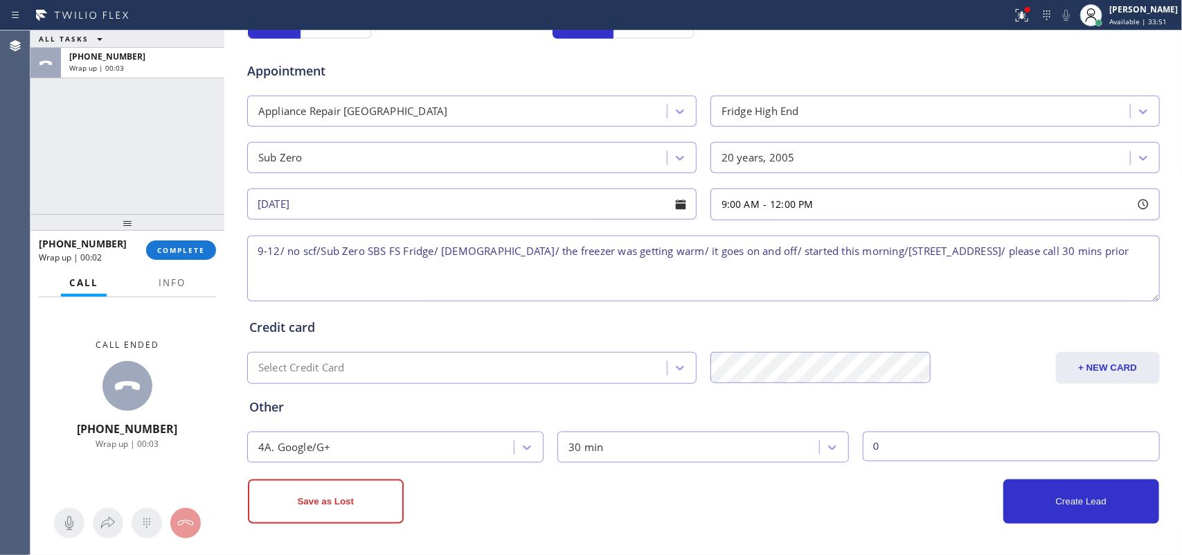
click at [933, 251] on textarea "9-12/ no scf/Sub Zero SBS FS Fridge/ [DEMOGRAPHIC_DATA]/ the freezer was gettin…" at bounding box center [703, 268] width 913 height 66
type textarea "9-12/ no scf/Sub Zero SBS FS Fridge/ [DEMOGRAPHIC_DATA]/ the freezer was gettin…"
click at [459, 457] on div "4A. Google/G+" at bounding box center [382, 447] width 263 height 24
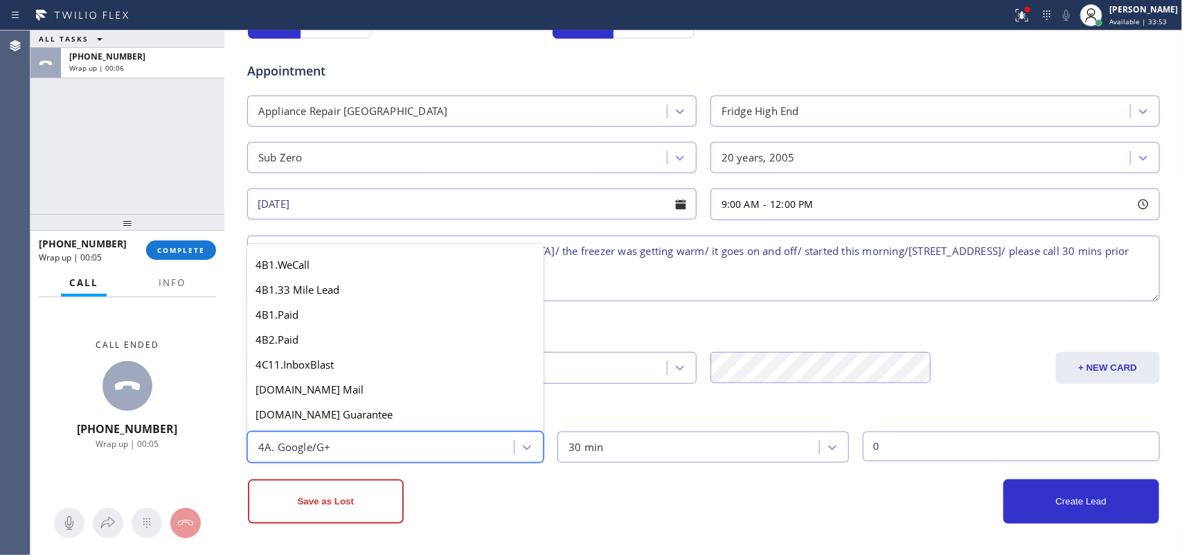
scroll to position [860, 0]
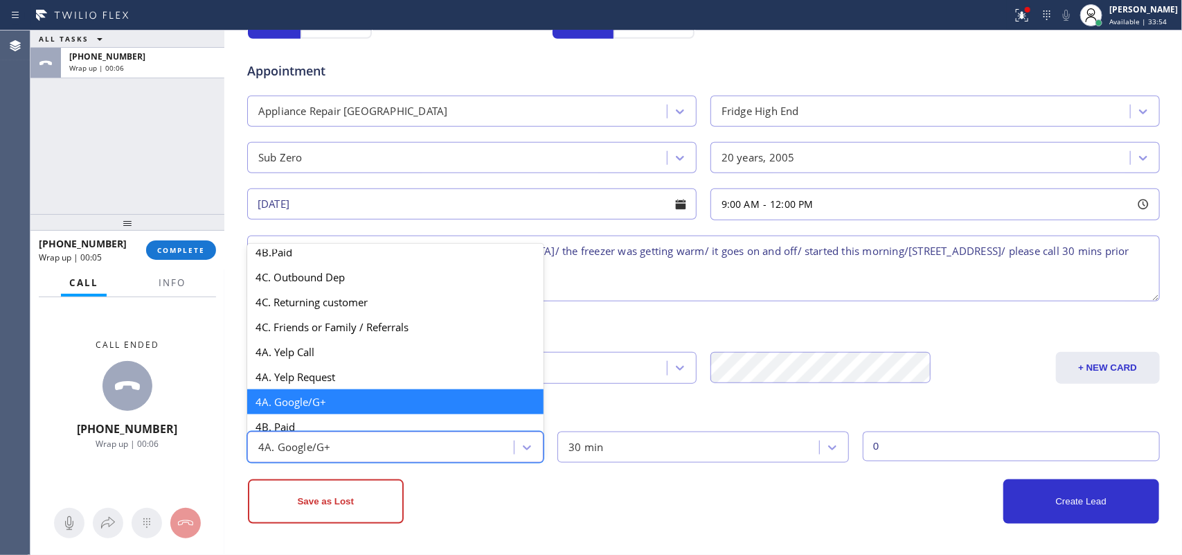
click at [459, 457] on div "4A. Google/G+" at bounding box center [382, 447] width 263 height 24
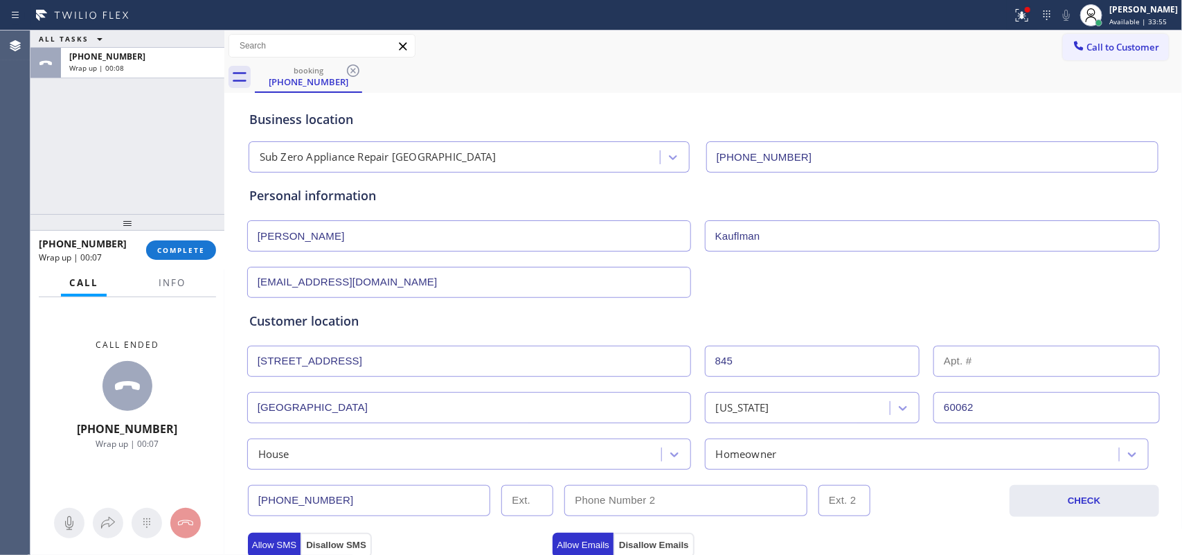
click at [856, 317] on div "Customer location" at bounding box center [703, 321] width 908 height 19
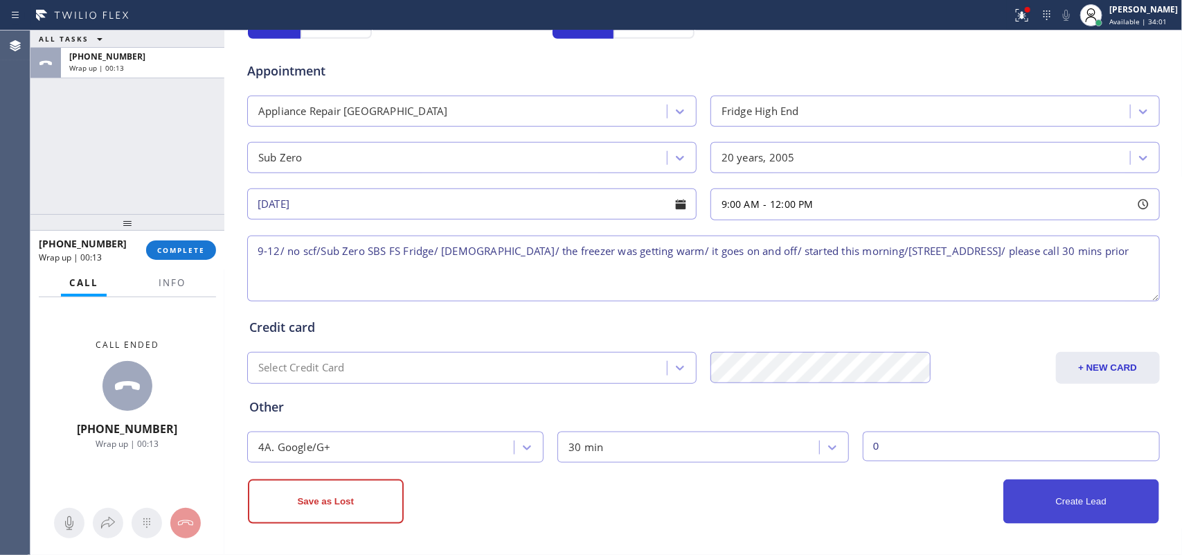
click at [1082, 504] on button "Create Lead" at bounding box center [1081, 501] width 156 height 44
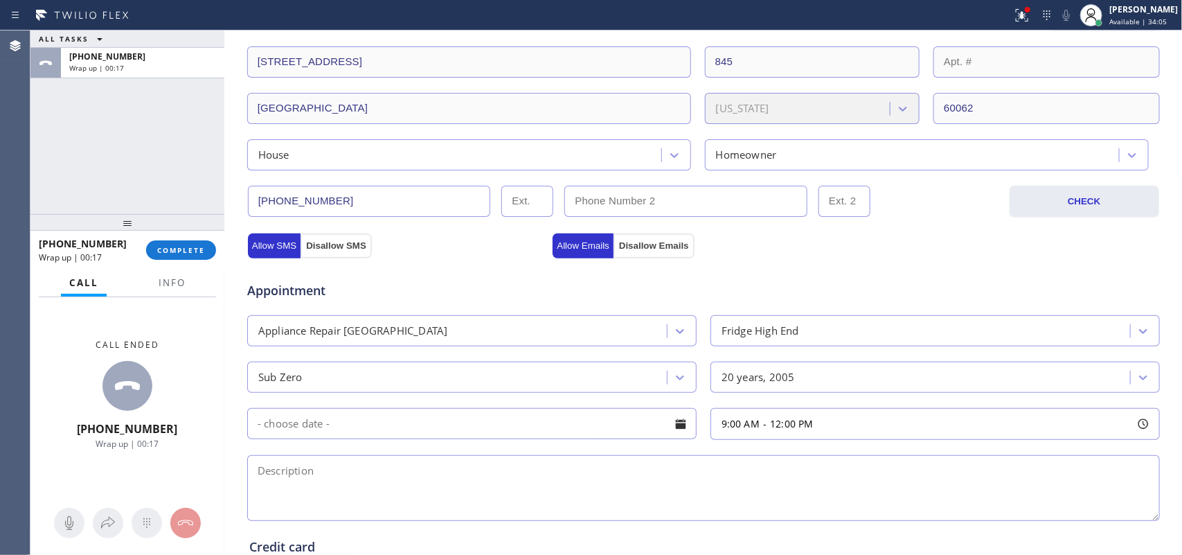
scroll to position [568, 0]
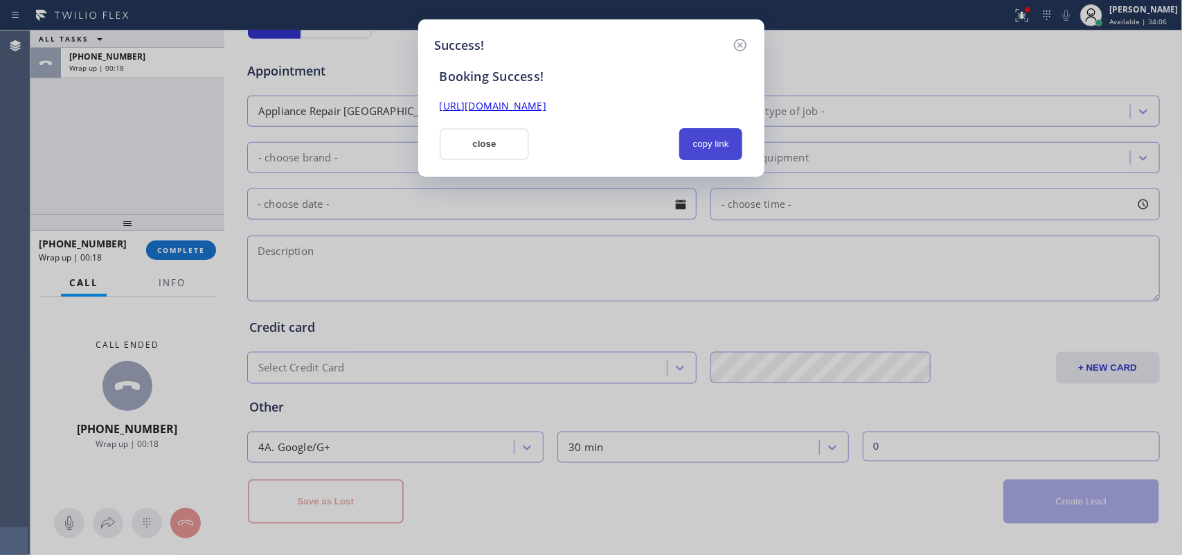
click at [721, 150] on button "copy link" at bounding box center [711, 144] width 64 height 32
click at [546, 100] on link "[URL][DOMAIN_NAME]" at bounding box center [493, 105] width 107 height 13
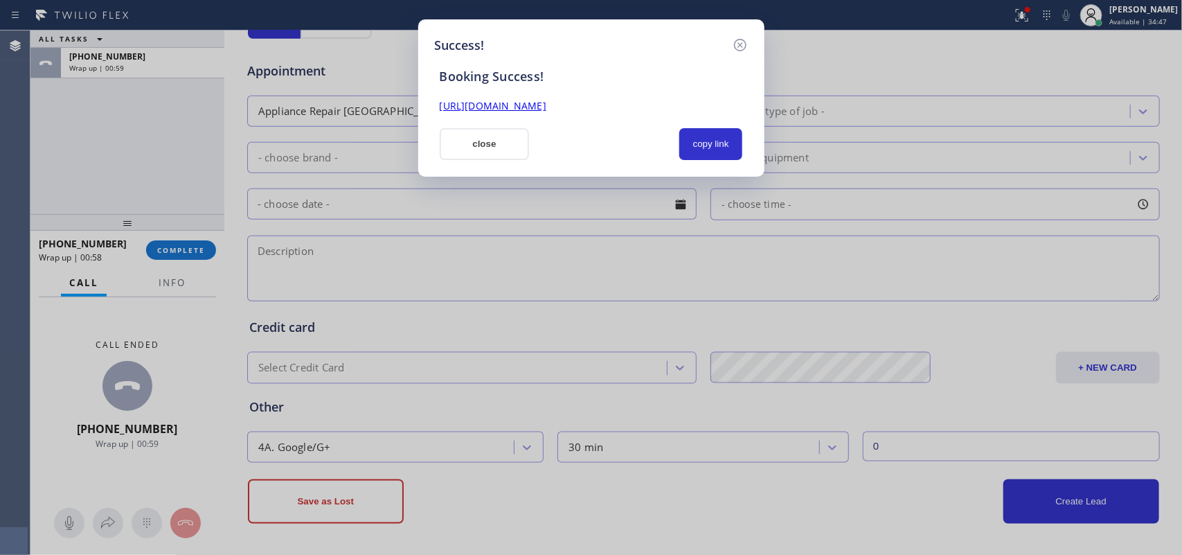
click at [497, 139] on button "close" at bounding box center [485, 144] width 90 height 32
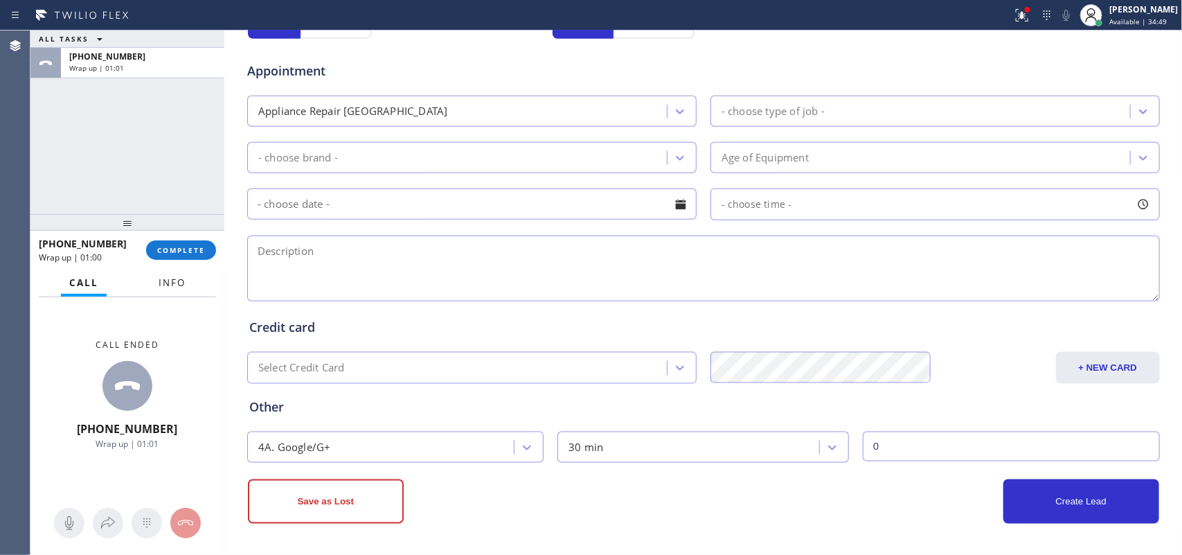
click at [170, 272] on button "Info" at bounding box center [172, 282] width 44 height 27
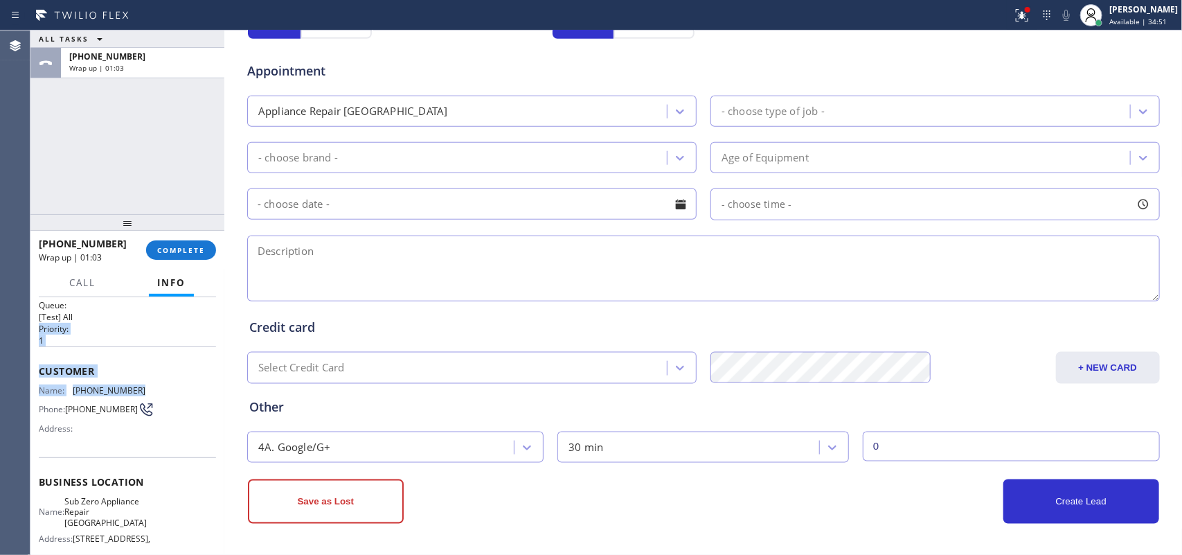
scroll to position [0, 0]
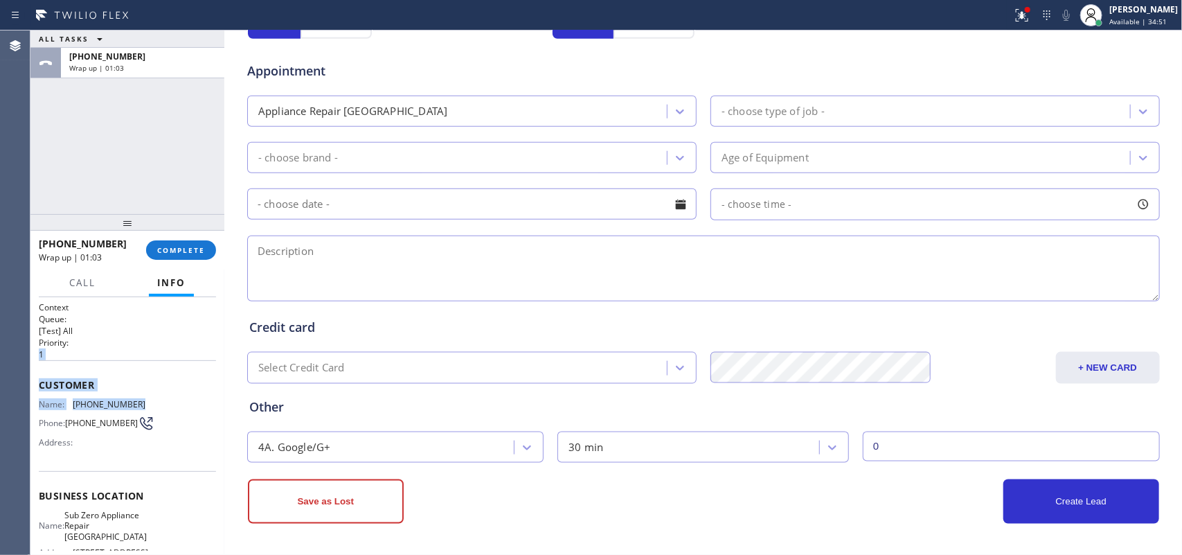
drag, startPoint x: 143, startPoint y: 313, endPoint x: 127, endPoint y: 352, distance: 41.9
click at [123, 345] on div "Context Queue: [Test] All Priority: 1 Customer Name: [PHONE_NUMBER] Phone: [PHO…" at bounding box center [127, 501] width 177 height 401
drag, startPoint x: 147, startPoint y: 366, endPoint x: 156, endPoint y: 375, distance: 12.2
click at [149, 366] on div "Customer Name: [PHONE_NUMBER] Phone: [PHONE_NUMBER] Address:" at bounding box center [127, 415] width 177 height 111
click at [145, 399] on div "Name: [PHONE_NUMBER] Phone: [PHONE_NUMBER] Address:" at bounding box center [127, 426] width 177 height 55
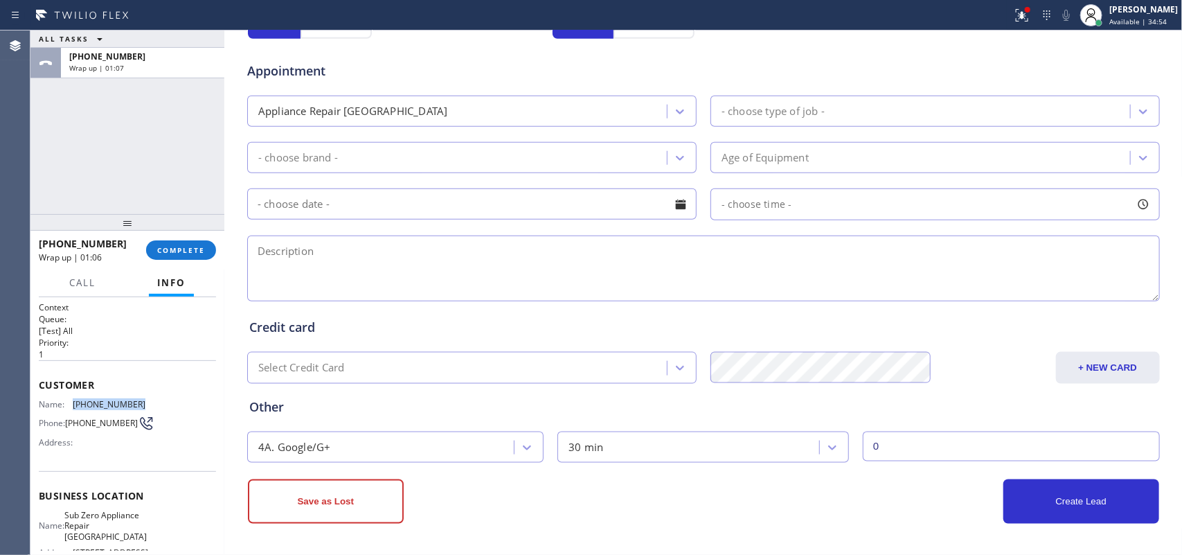
drag, startPoint x: 123, startPoint y: 400, endPoint x: 73, endPoint y: 399, distance: 50.5
click at [73, 399] on div "Name: [PHONE_NUMBER] Phone: [PHONE_NUMBER] Address:" at bounding box center [127, 426] width 177 height 55
copy span "[PHONE_NUMBER]"
click at [171, 248] on span "COMPLETE" at bounding box center [181, 250] width 48 height 10
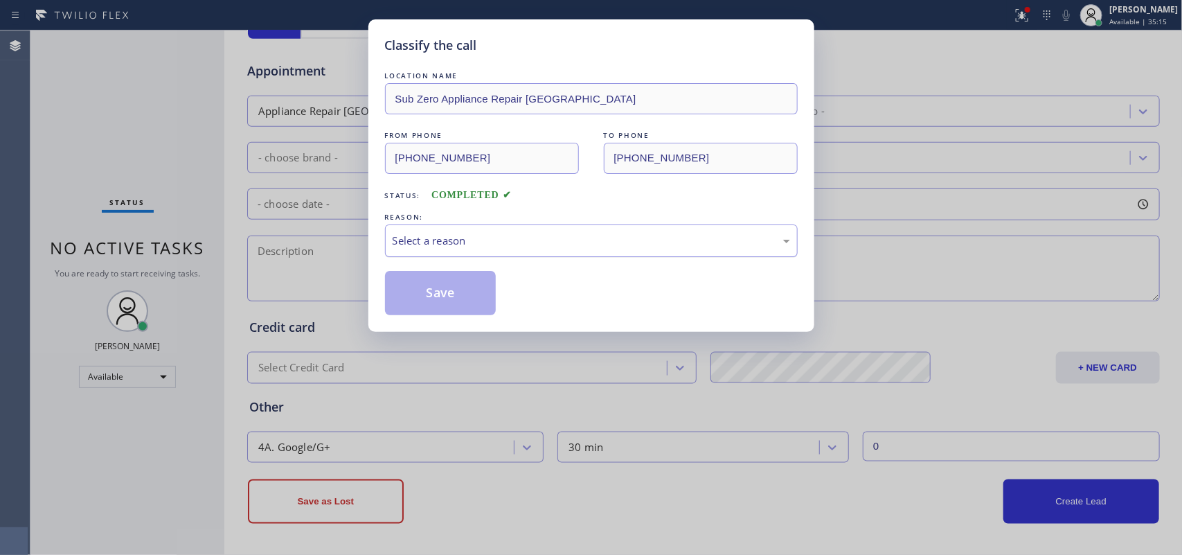
click at [409, 243] on div "Select a reason" at bounding box center [591, 241] width 397 height 16
click at [409, 296] on button "Save" at bounding box center [440, 293] width 111 height 44
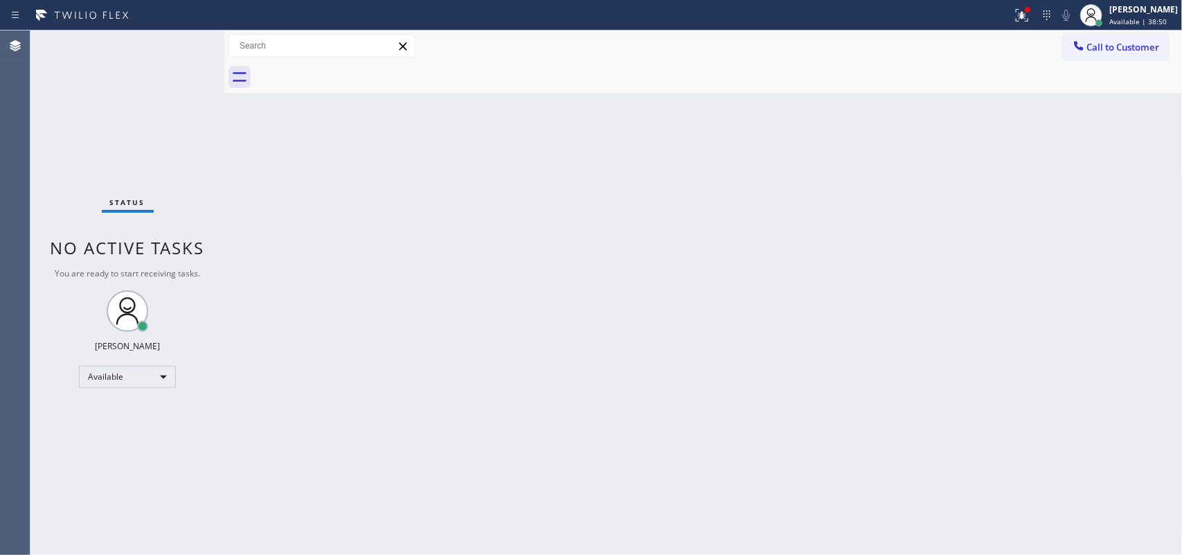
click at [180, 44] on div "Status No active tasks You are ready to start receiving tasks. [PERSON_NAME] Av…" at bounding box center [127, 292] width 194 height 524
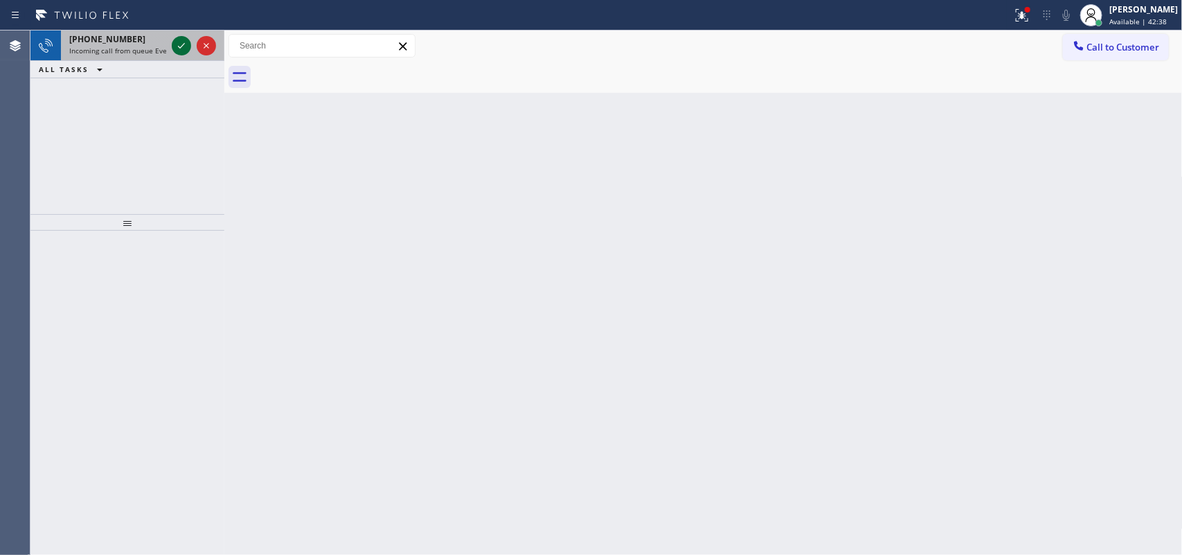
click at [181, 42] on icon at bounding box center [181, 45] width 17 height 17
click at [180, 47] on icon at bounding box center [181, 46] width 7 height 6
click at [179, 42] on icon at bounding box center [181, 45] width 17 height 17
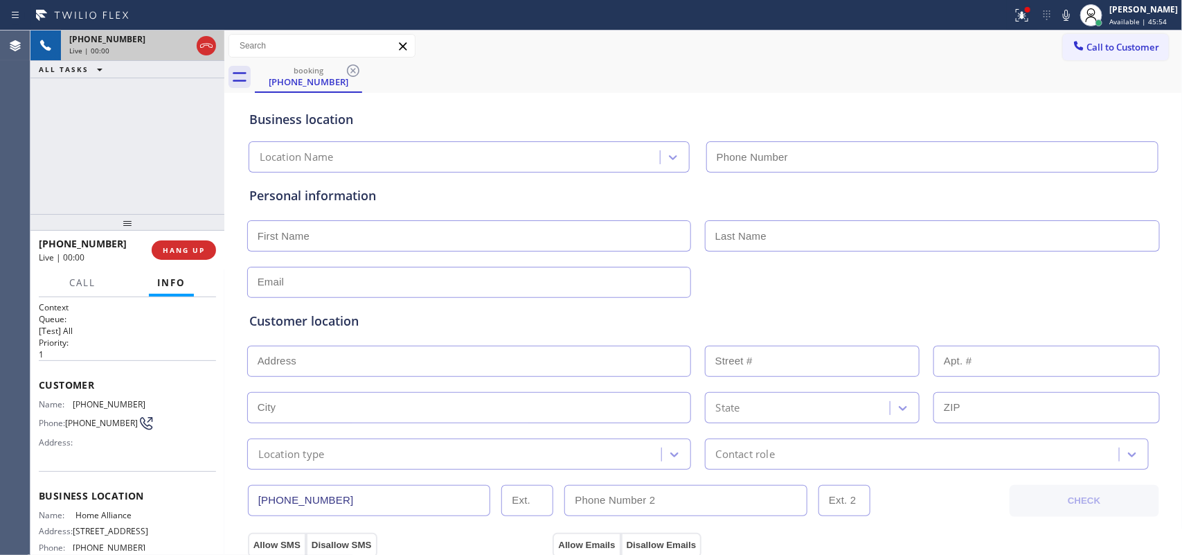
type input "[PHONE_NUMBER]"
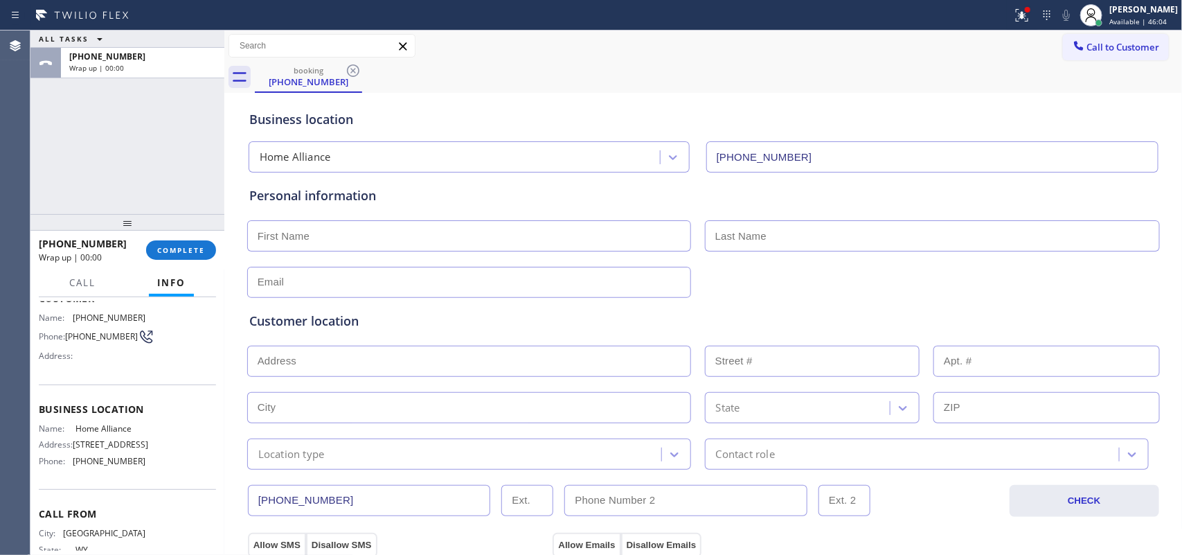
scroll to position [143, 0]
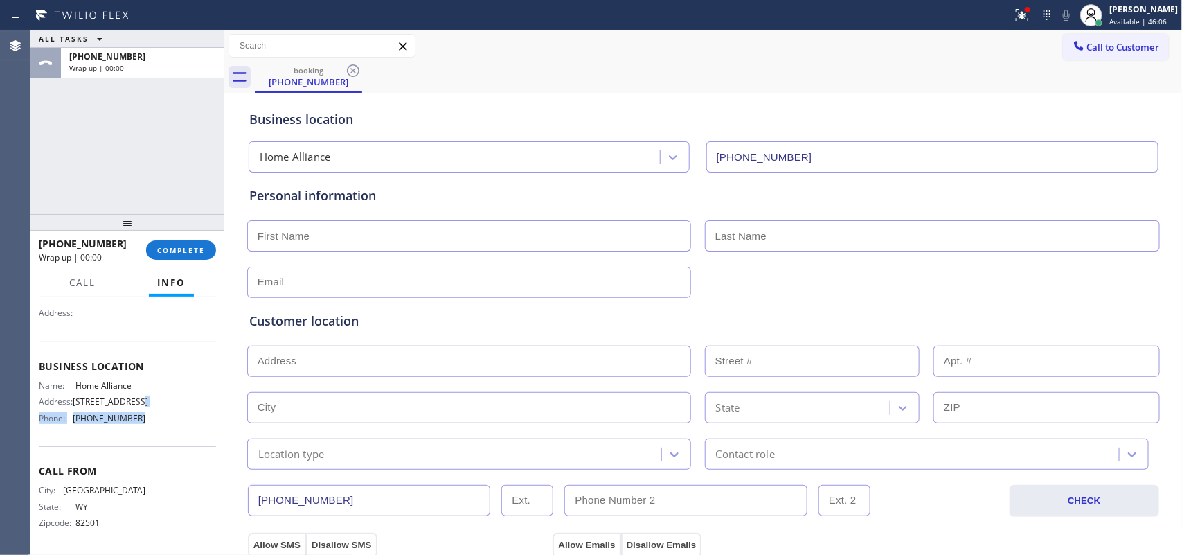
drag, startPoint x: 141, startPoint y: 428, endPoint x: 132, endPoint y: 367, distance: 61.5
click at [133, 371] on div "Business location Name: Home Alliance Address: [STREET_ADDRESS] Phone: [PHONE_N…" at bounding box center [127, 393] width 177 height 105
drag, startPoint x: 129, startPoint y: 352, endPoint x: 150, endPoint y: 400, distance: 53.0
click at [123, 316] on div "Context Queue: [Test] All Priority: 1 Customer Name: [PHONE_NUMBER] Phone: [PHO…" at bounding box center [127, 366] width 177 height 379
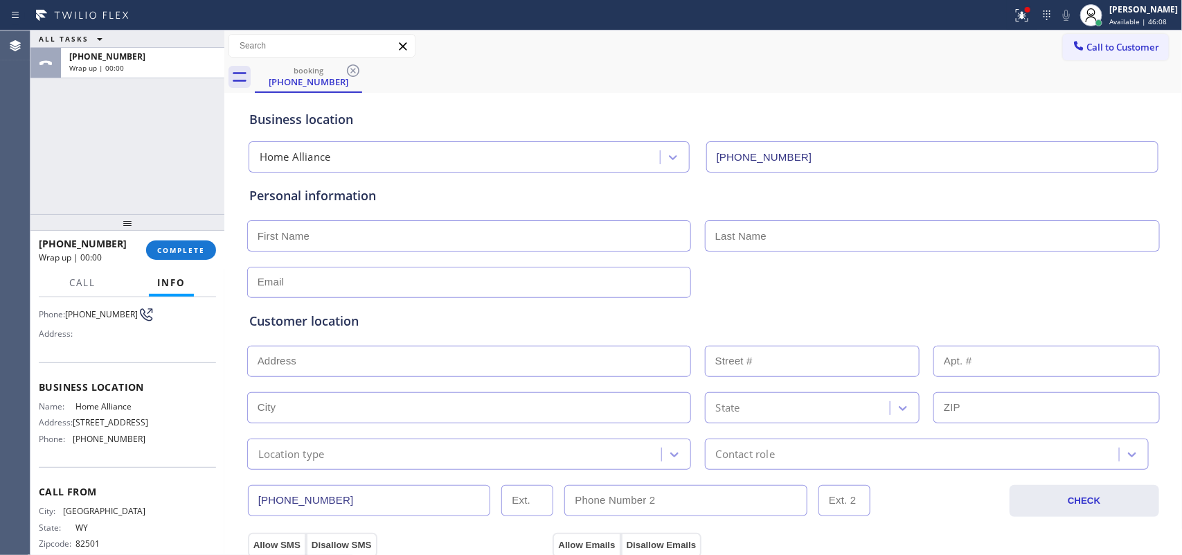
click at [152, 442] on div "Name: Home Alliance Address: [STREET_ADDRESS] Phone: [PHONE_NUMBER]" at bounding box center [127, 425] width 177 height 48
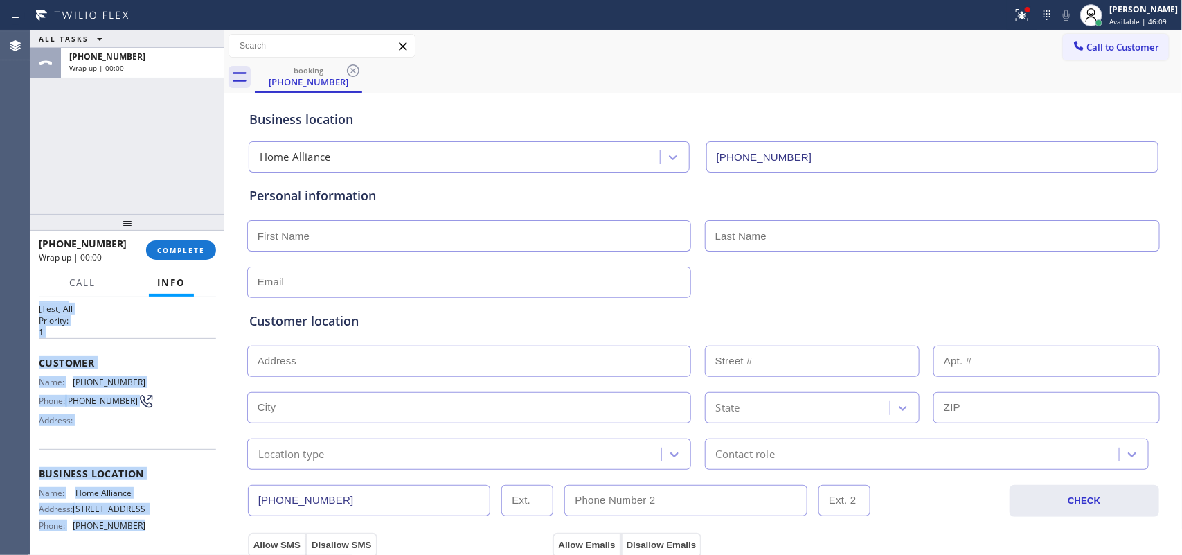
scroll to position [0, 0]
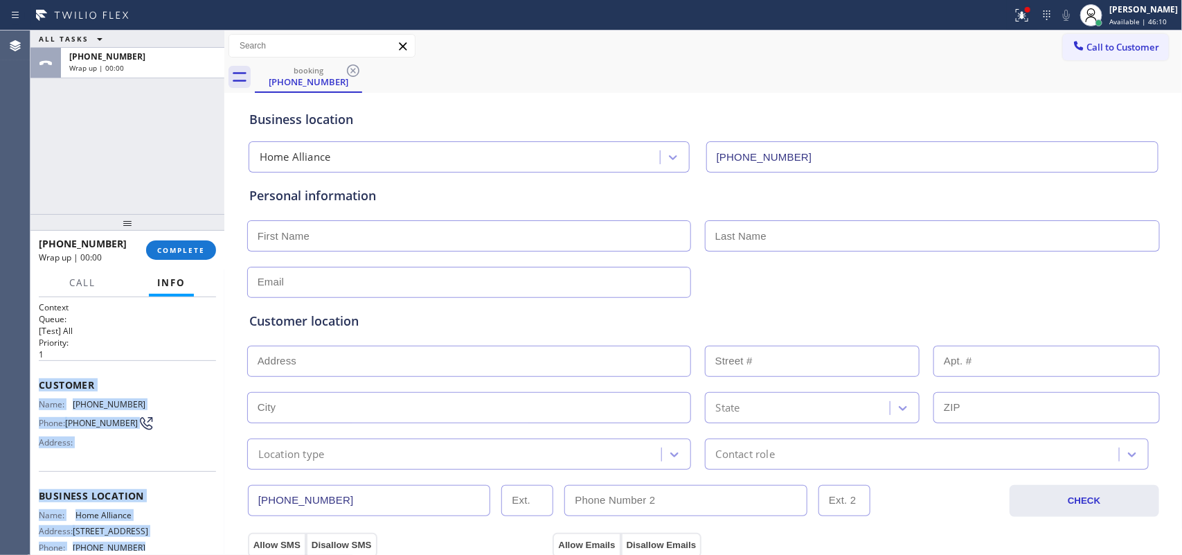
drag, startPoint x: 157, startPoint y: 460, endPoint x: 42, endPoint y: 388, distance: 136.2
click at [42, 388] on div "Context Queue: [Test] All Priority: 1 Customer Name: [PHONE_NUMBER] Phone: [PHO…" at bounding box center [127, 490] width 177 height 379
copy div "Customer Name: [PHONE_NUMBER] Phone: [PHONE_NUMBER] Address: Business location …"
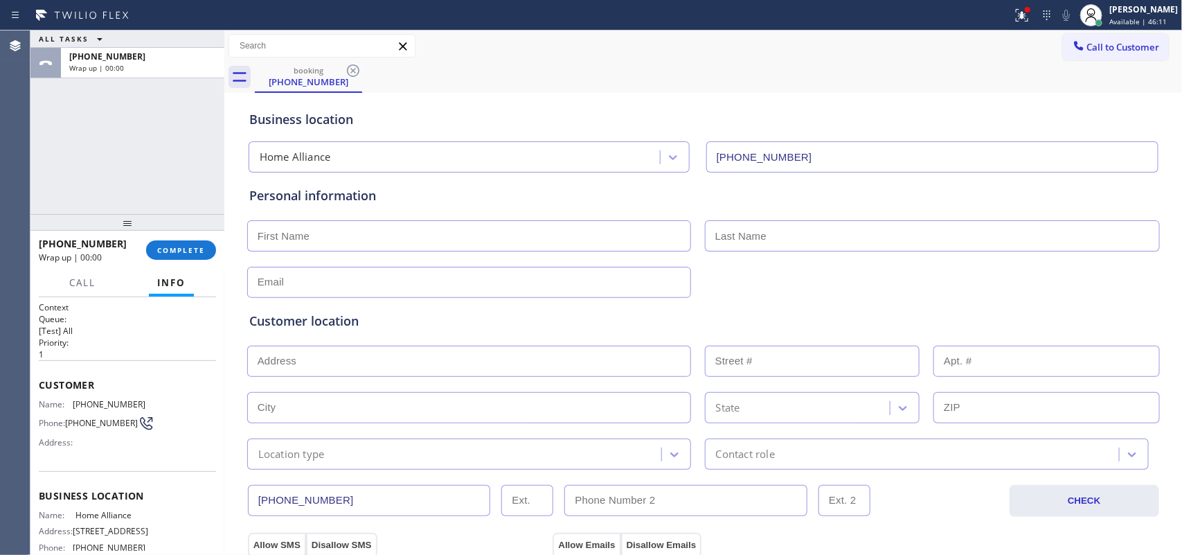
click at [194, 237] on div "[PHONE_NUMBER] Wrap up | 00:00 COMPLETE" at bounding box center [127, 250] width 177 height 36
click at [201, 245] on span "COMPLETE" at bounding box center [181, 250] width 48 height 10
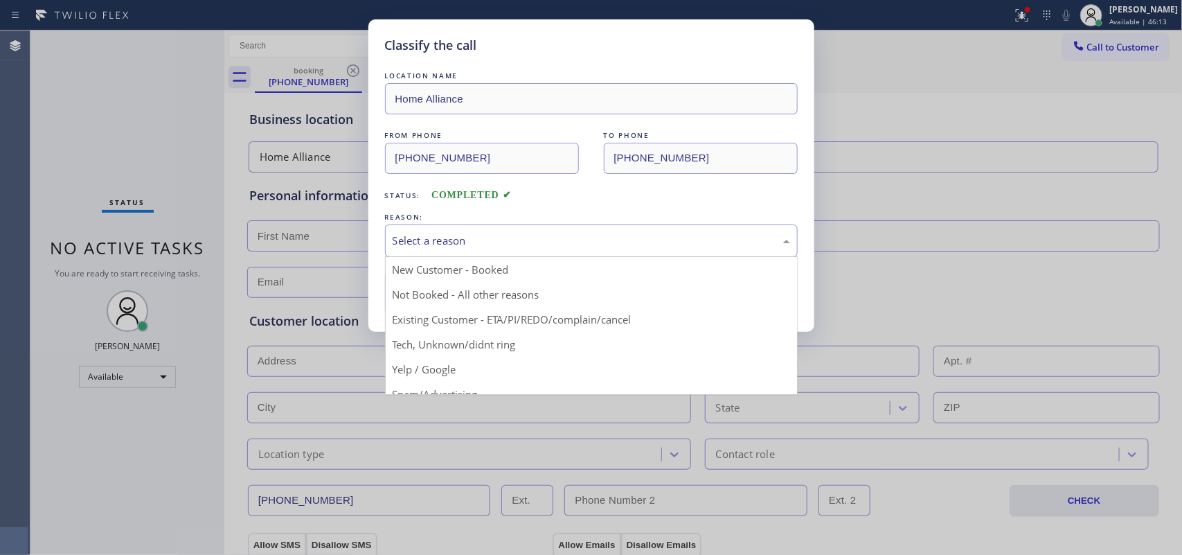
click at [528, 246] on div "Select a reason" at bounding box center [591, 241] width 397 height 16
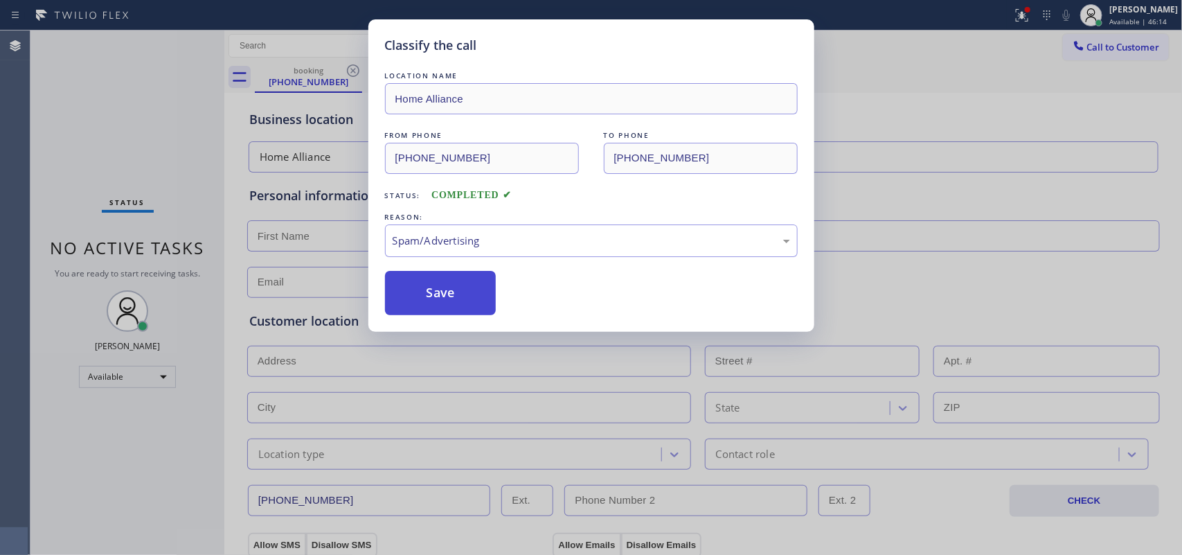
click at [457, 275] on button "Save" at bounding box center [440, 293] width 111 height 44
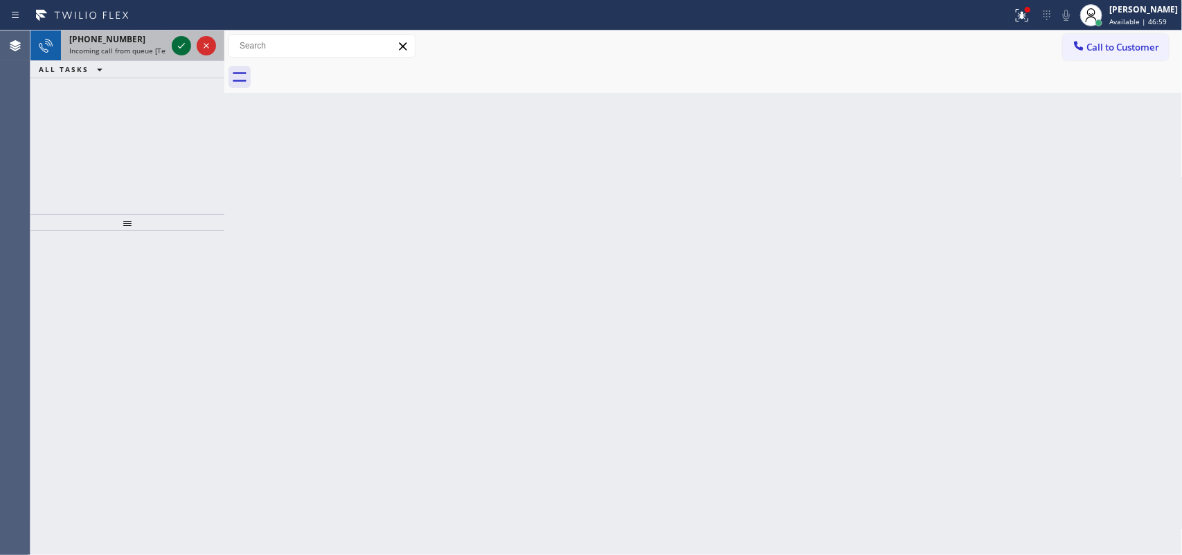
click at [184, 44] on icon at bounding box center [181, 45] width 17 height 17
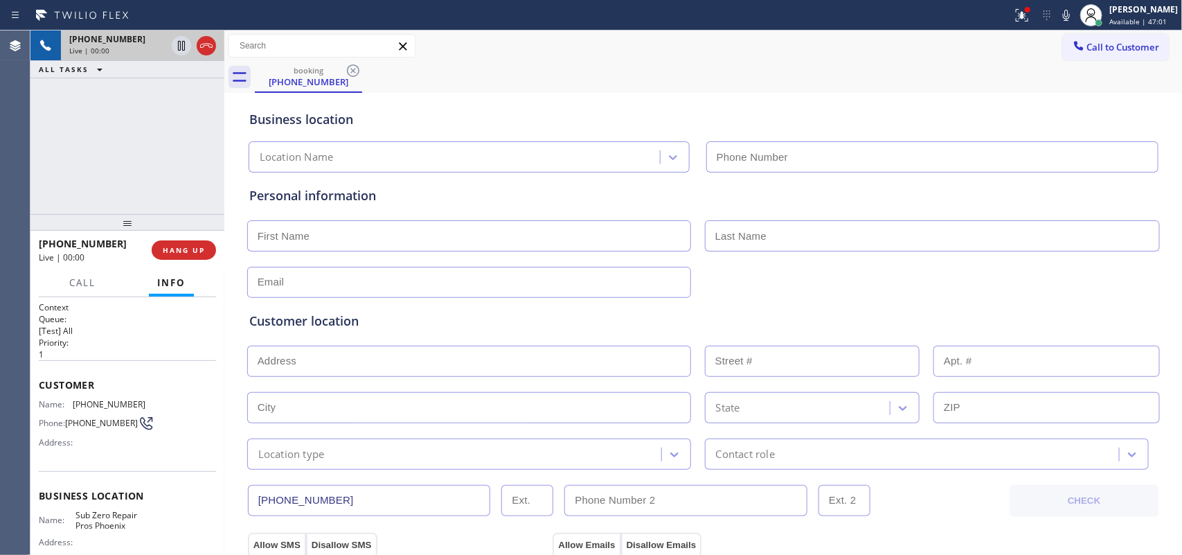
type input "[PHONE_NUMBER]"
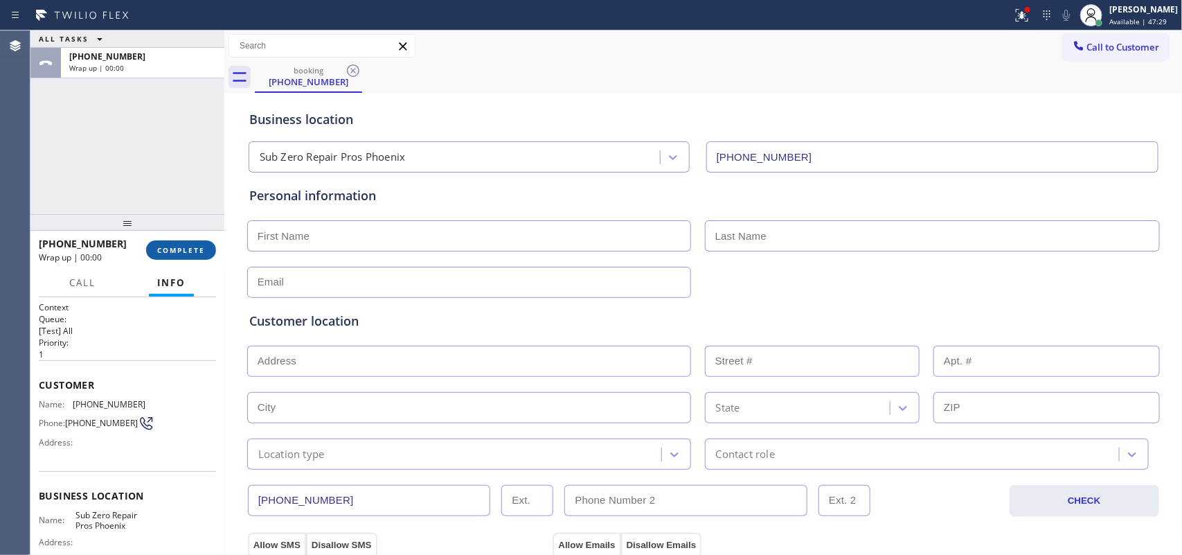
click at [173, 255] on button "COMPLETE" at bounding box center [181, 249] width 70 height 19
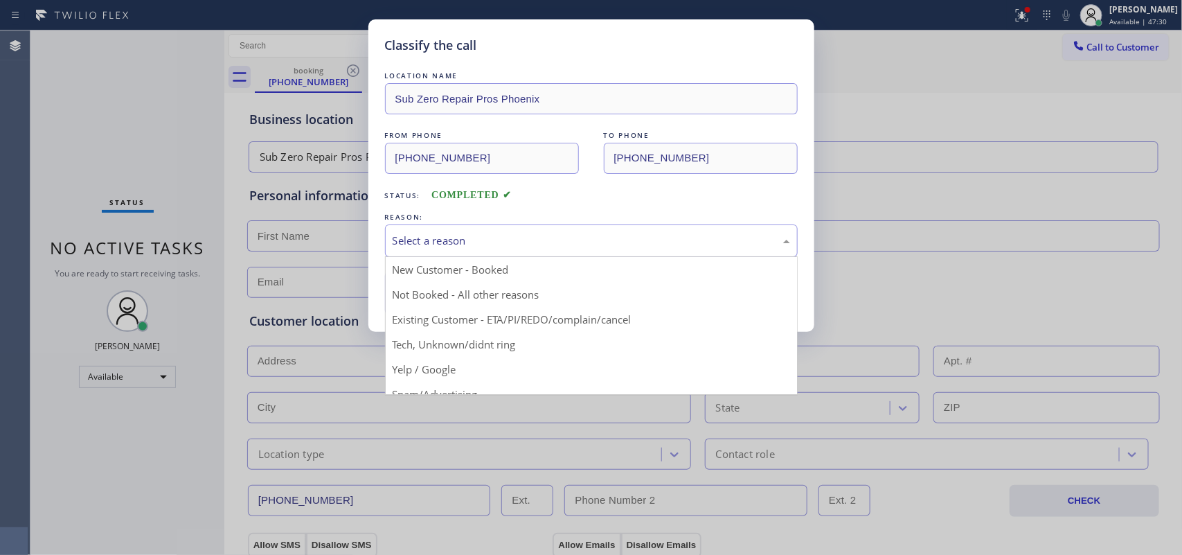
click at [464, 240] on div "Select a reason" at bounding box center [591, 241] width 397 height 16
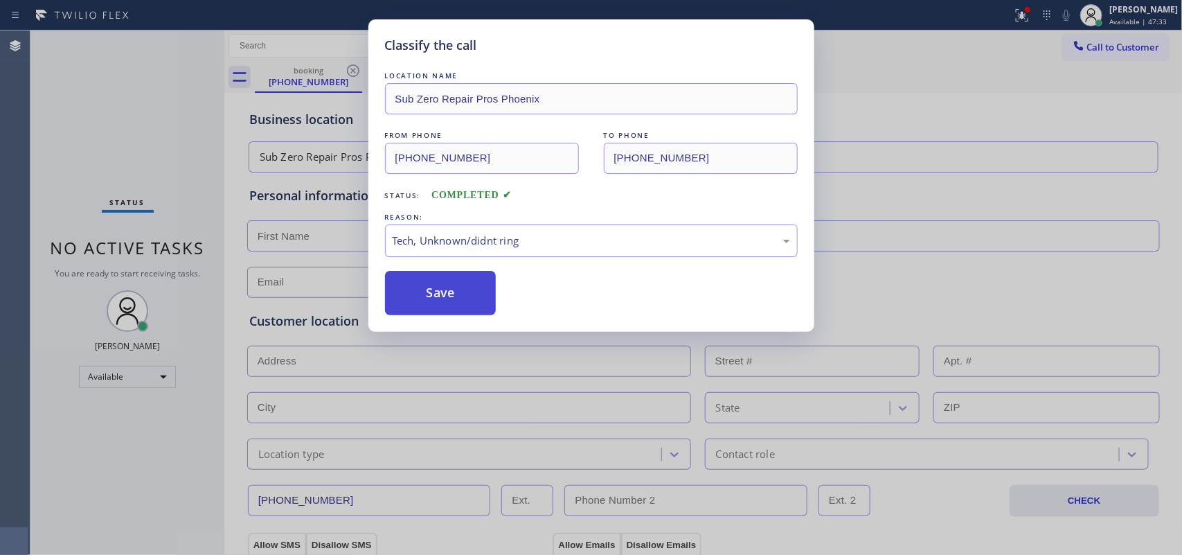
click at [447, 302] on button "Save" at bounding box center [440, 293] width 111 height 44
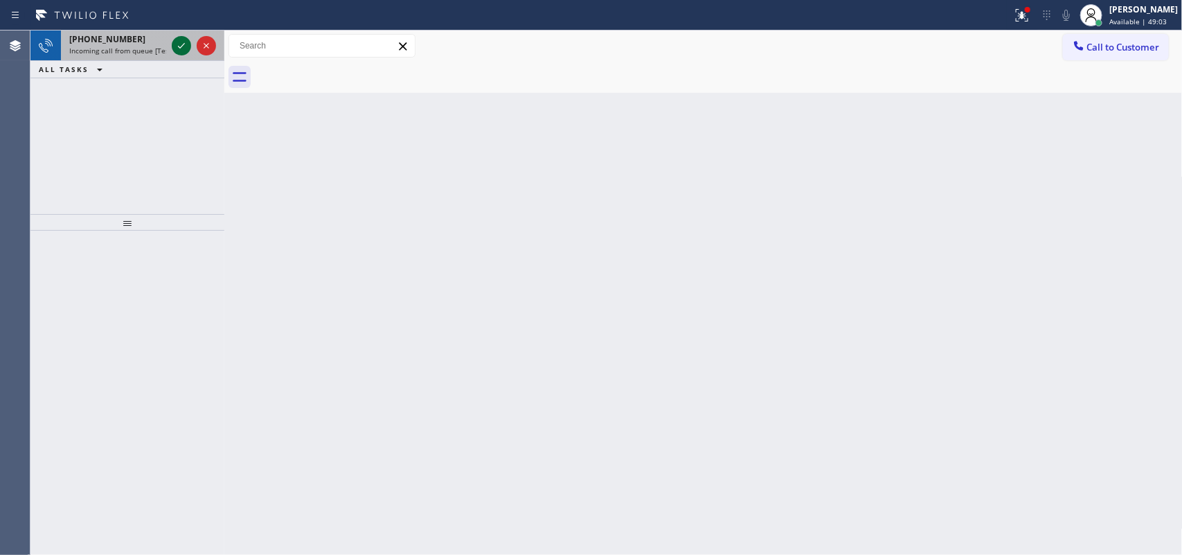
click at [179, 45] on icon at bounding box center [181, 45] width 17 height 17
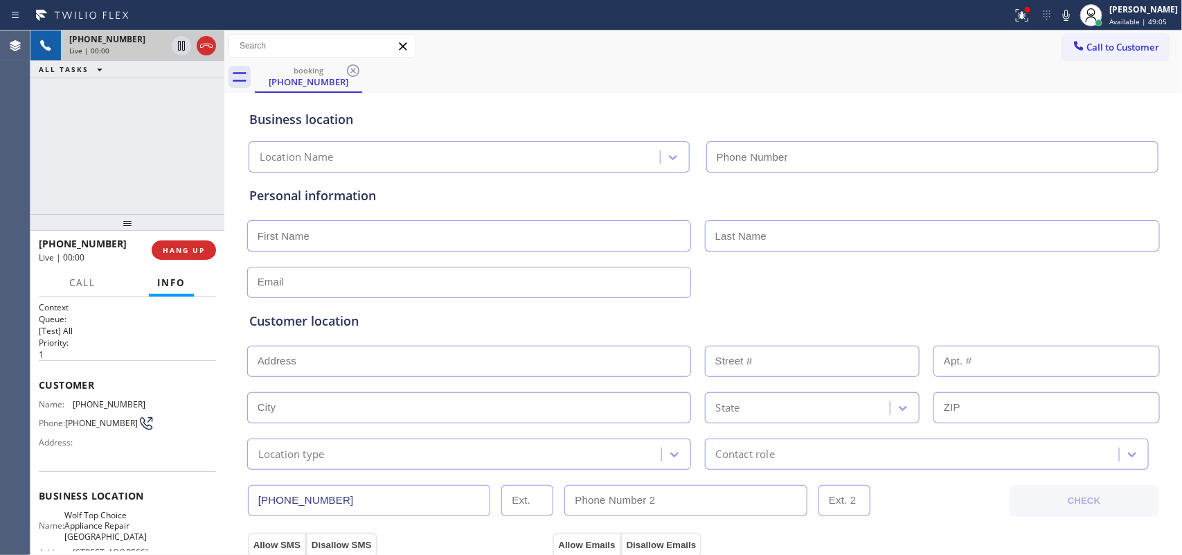
type input "[PHONE_NUMBER]"
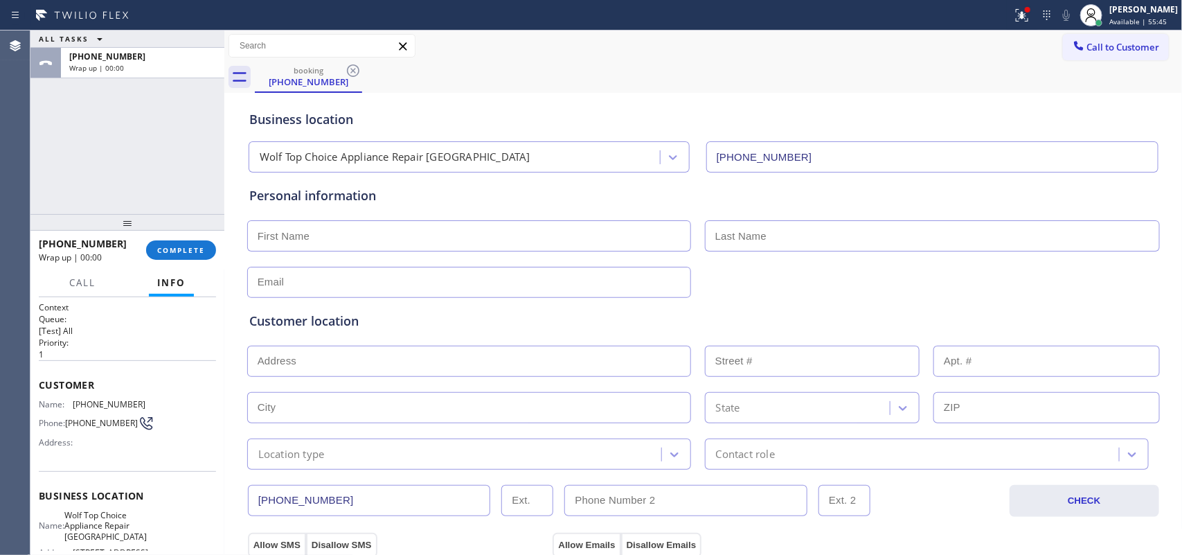
click at [359, 227] on input "text" at bounding box center [469, 235] width 444 height 31
paste input "[PERSON_NAME]"
type input "[PERSON_NAME]"
click at [733, 231] on input "text" at bounding box center [932, 235] width 455 height 31
paste input "[PERSON_NAME]"
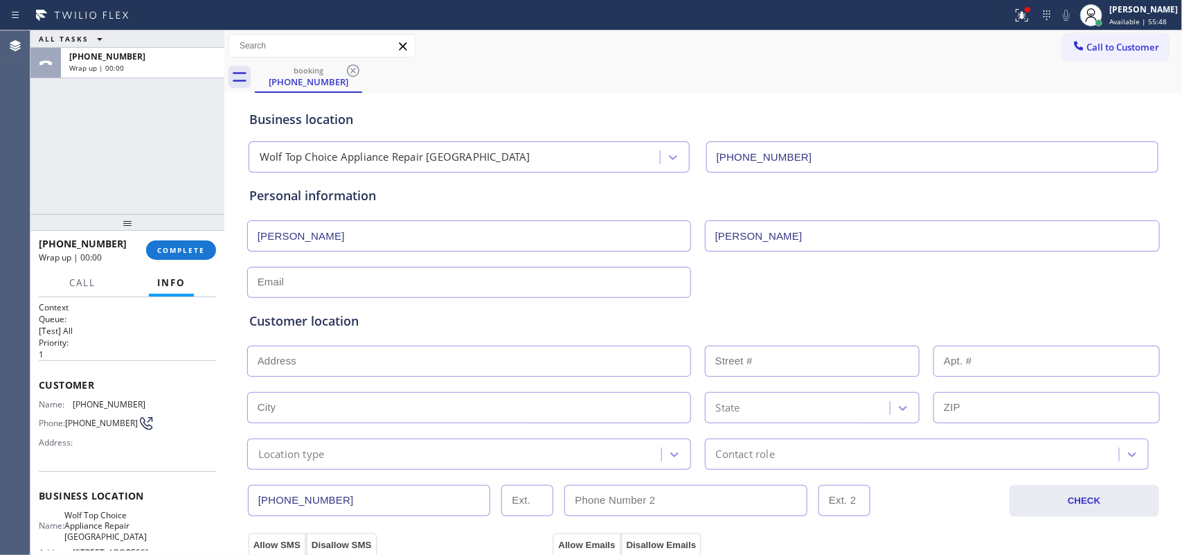
click at [94, 159] on div "ALL TASKS ALL TASKS ACTIVE TASKS TASKS IN WRAP UP [PHONE_NUMBER] Wrap up | 00:00" at bounding box center [127, 121] width 194 height 183
click at [814, 234] on input "[PERSON_NAME]" at bounding box center [932, 235] width 455 height 31
drag, startPoint x: 736, startPoint y: 237, endPoint x: 670, endPoint y: 236, distance: 66.5
click at [670, 236] on div "[PERSON_NAME] [PERSON_NAME]" at bounding box center [703, 234] width 915 height 34
type input "[PERSON_NAME]"
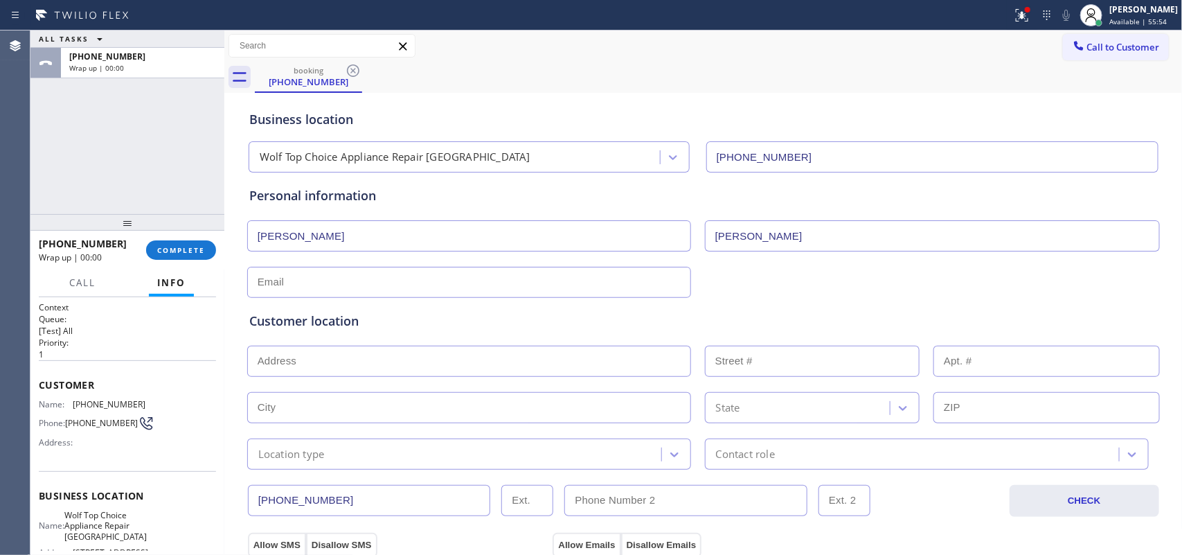
drag, startPoint x: 272, startPoint y: 234, endPoint x: 368, endPoint y: 248, distance: 97.2
click at [368, 247] on input "[PERSON_NAME]" at bounding box center [469, 235] width 444 height 31
type input "[PERSON_NAME]"
click at [101, 196] on div "ALL TASKS ALL TASKS ACTIVE TASKS TASKS IN WRAP UP [PHONE_NUMBER] Wrap up | 00:00" at bounding box center [127, 121] width 194 height 183
click at [318, 287] on input "text" at bounding box center [469, 282] width 444 height 31
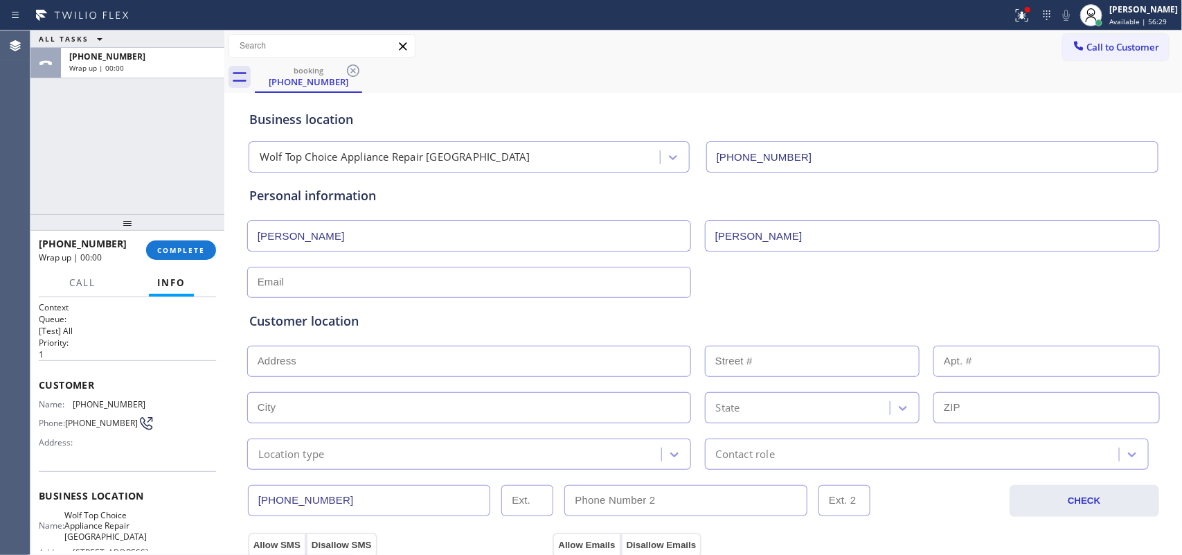
paste input "[EMAIL_ADDRESS][DOMAIN_NAME]"
type input "[EMAIL_ADDRESS][DOMAIN_NAME]"
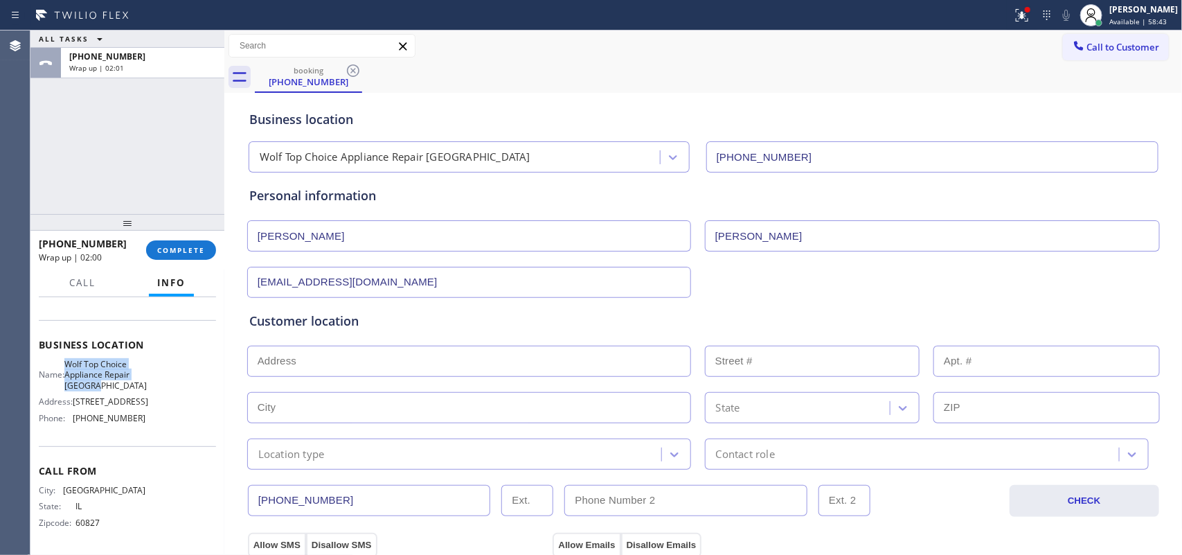
drag, startPoint x: 150, startPoint y: 386, endPoint x: 74, endPoint y: 367, distance: 77.8
click at [74, 367] on div "Name: Wolf Top Choice Appliance Repair Alameda Address: [STREET_ADDRESS][GEOGRA…" at bounding box center [127, 394] width 177 height 70
copy span "Wolf Top Choice Appliance Repair [GEOGRAPHIC_DATA]"
click at [334, 365] on input "text" at bounding box center [469, 360] width 444 height 31
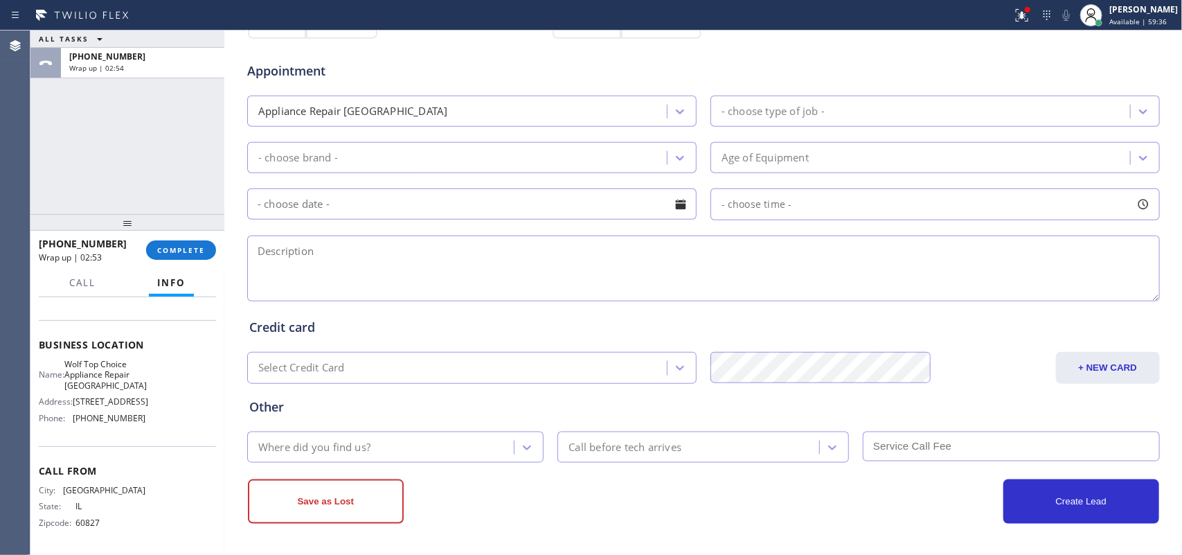
click at [661, 267] on textarea at bounding box center [703, 268] width 913 height 66
paste textarea "11-2/ $75/ Whirlpool FS Fridge/ [DEMOGRAPHIC_DATA]/ the bottom fridge is not co…"
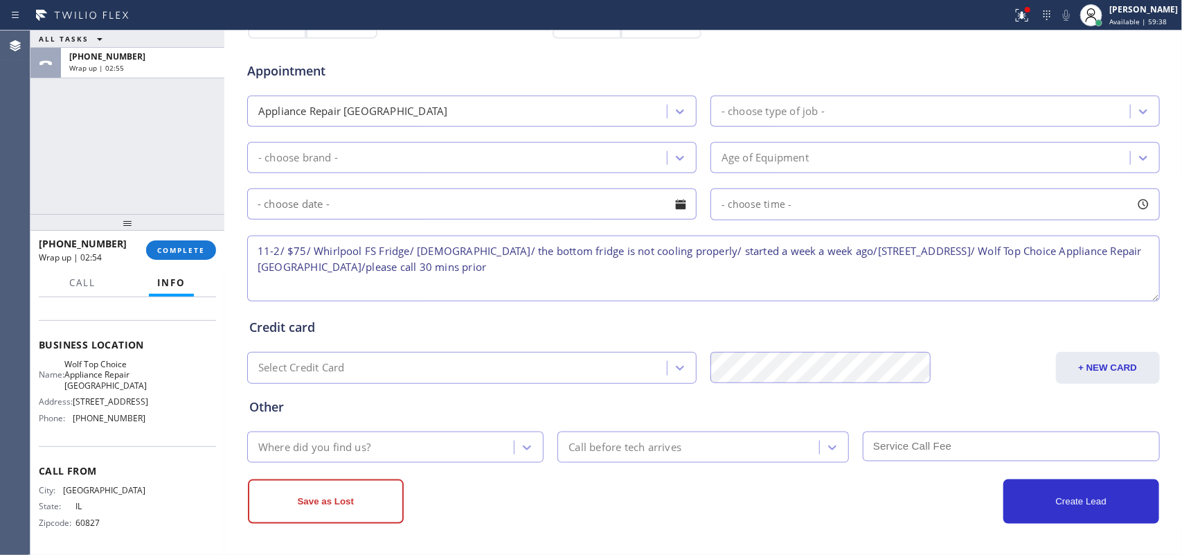
scroll to position [0, 0]
click at [503, 240] on textarea "11-2/ $75/ Whirlpool FS Fridge/ [DEMOGRAPHIC_DATA]/ the bottom fridge is not co…" at bounding box center [703, 268] width 913 height 66
type textarea "11-2/ $75/ Whirlpool FS Fridge/ [DEMOGRAPHIC_DATA]/ the bottom fridge is not co…"
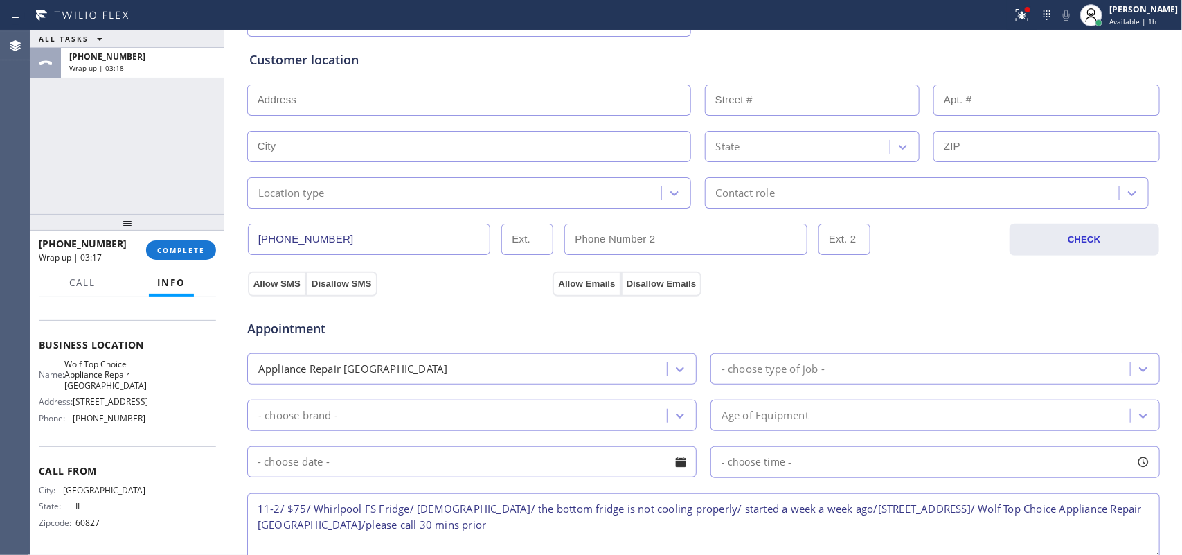
scroll to position [88, 0]
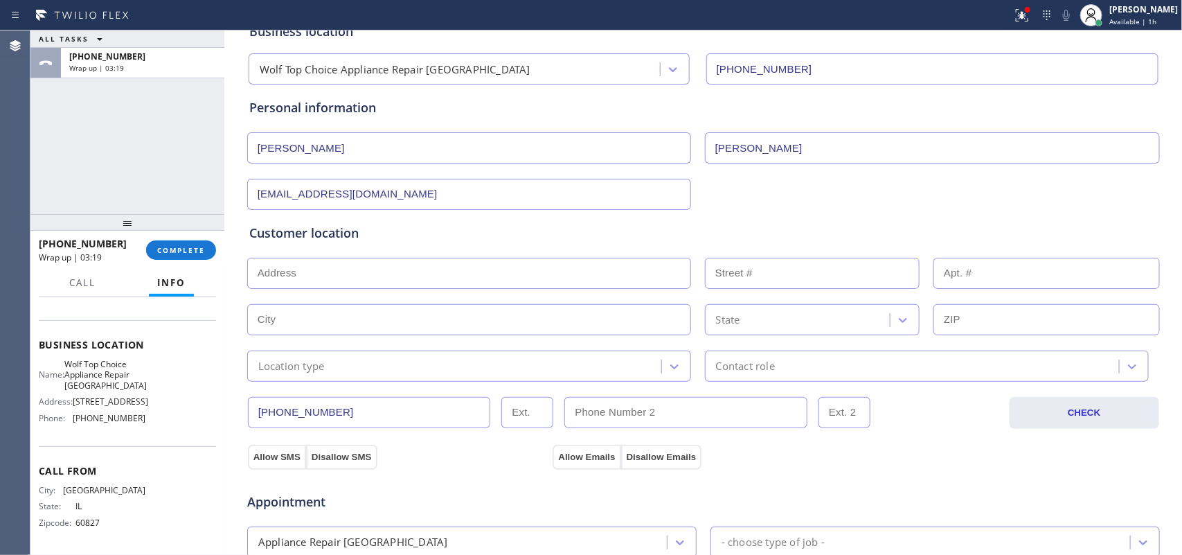
click at [422, 268] on input "text" at bounding box center [469, 273] width 444 height 31
paste input "[STREET_ADDRESS]"
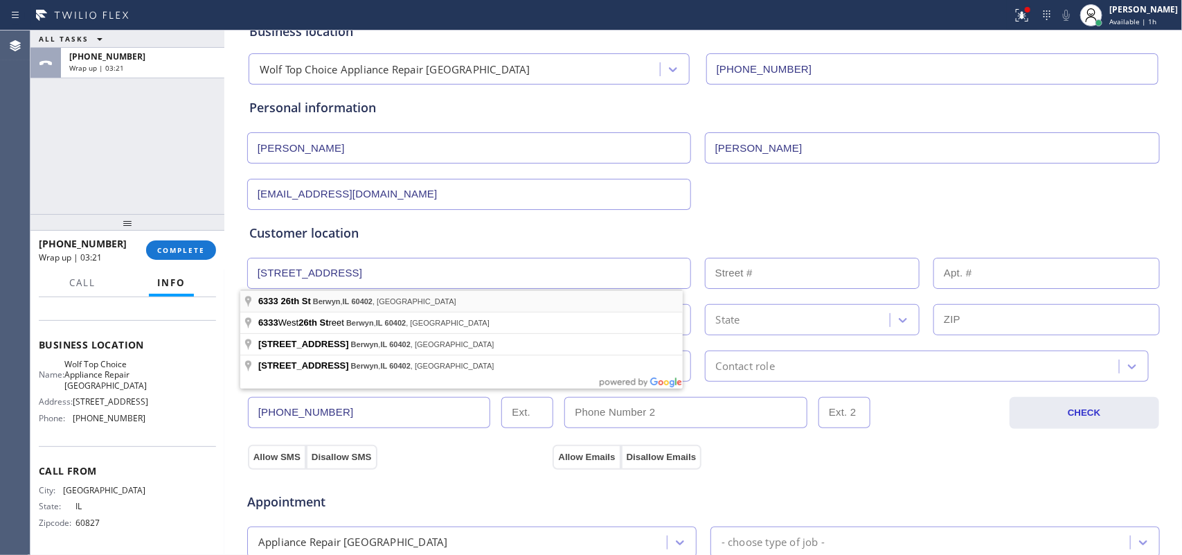
type input "[STREET_ADDRESS]"
type input "6333"
type input "Berwyn"
type input "60402"
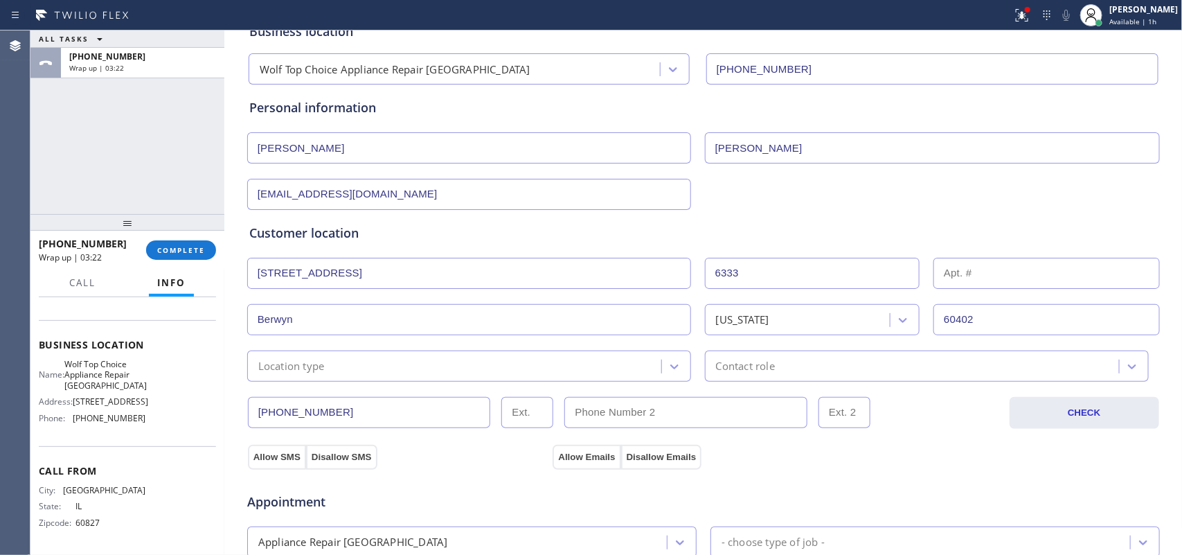
click at [990, 276] on input "text" at bounding box center [1046, 273] width 226 height 31
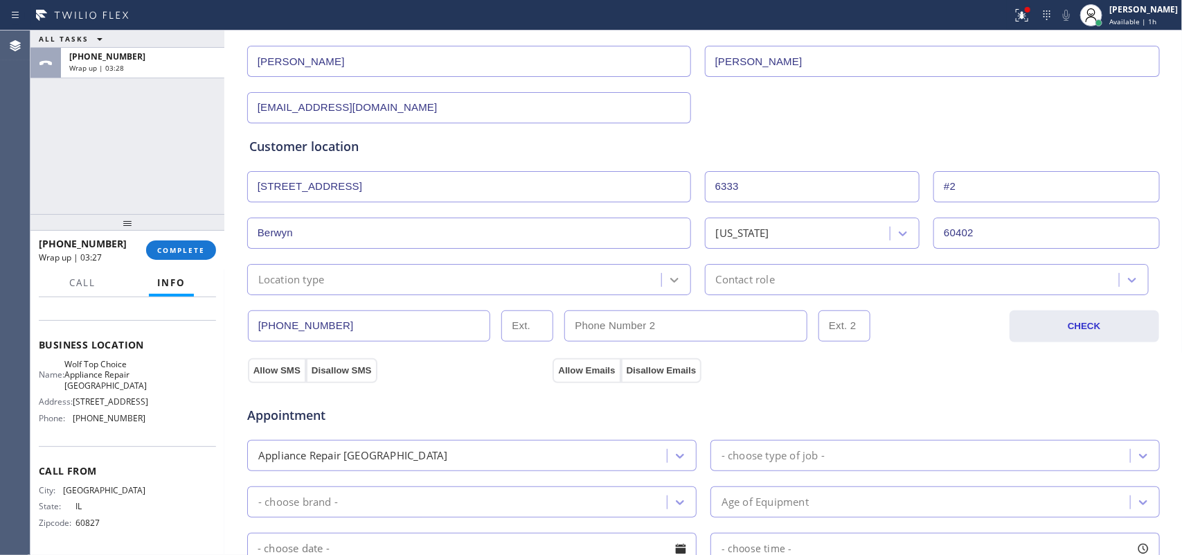
type input "#2"
click at [670, 279] on icon at bounding box center [674, 280] width 8 height 5
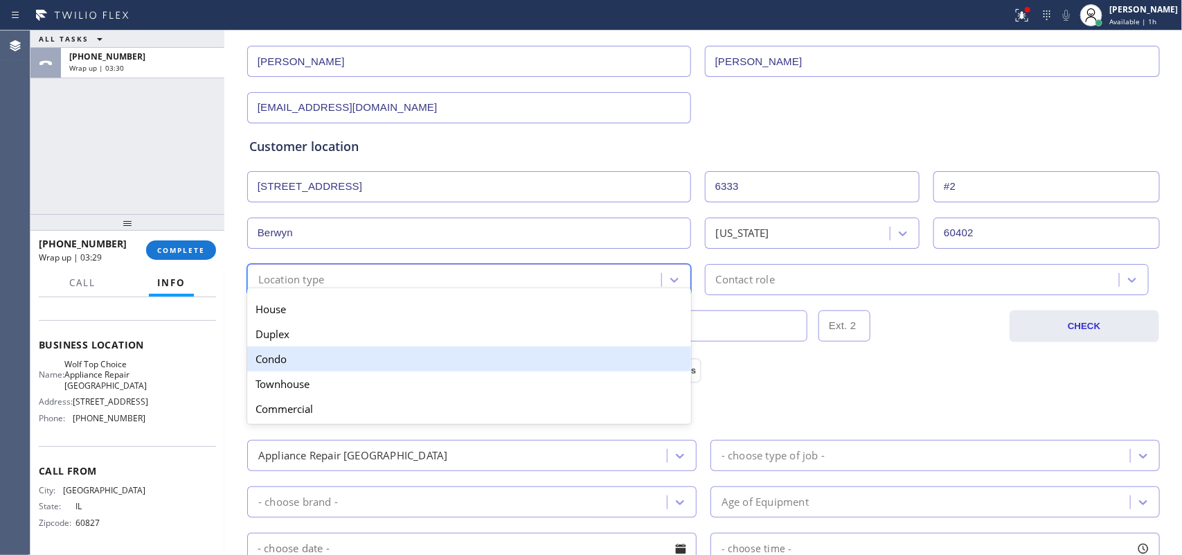
click at [584, 366] on div "Condo" at bounding box center [469, 358] width 444 height 25
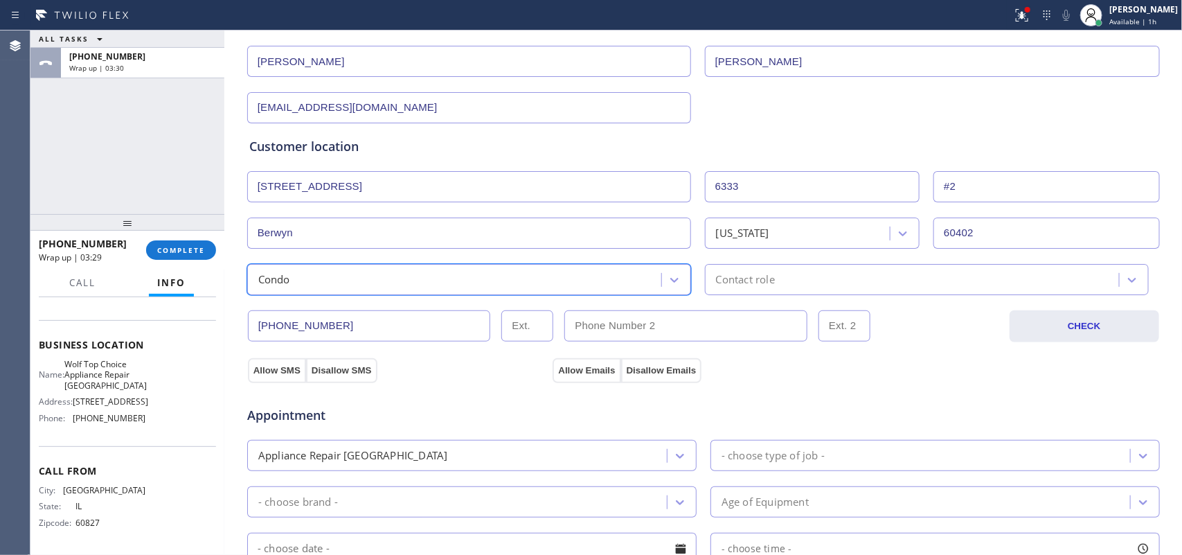
click at [786, 276] on div "Contact role" at bounding box center [914, 279] width 410 height 24
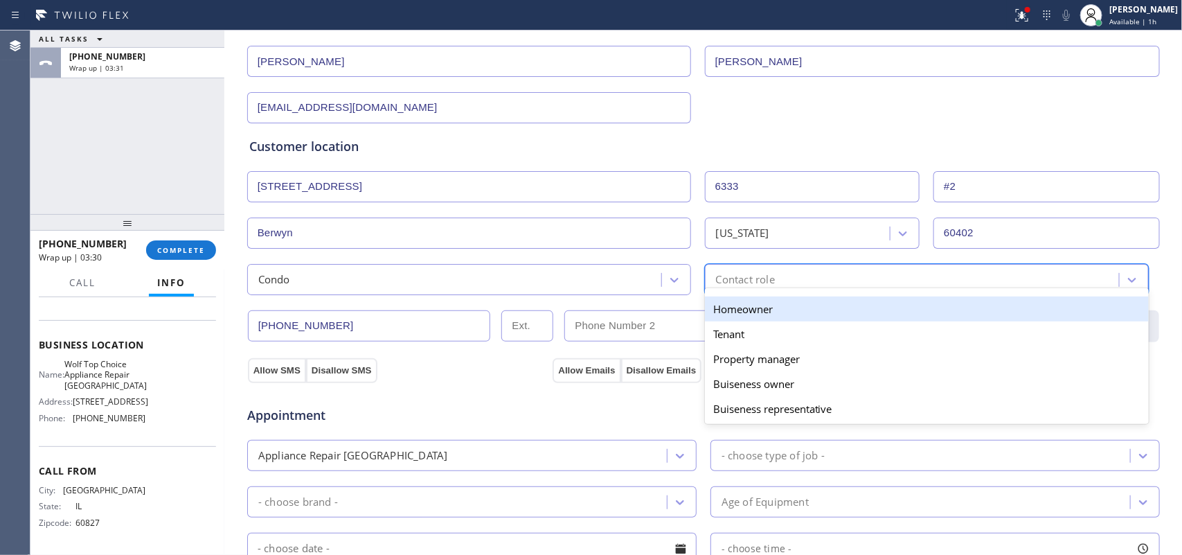
click at [787, 308] on div "Homeowner" at bounding box center [927, 308] width 444 height 25
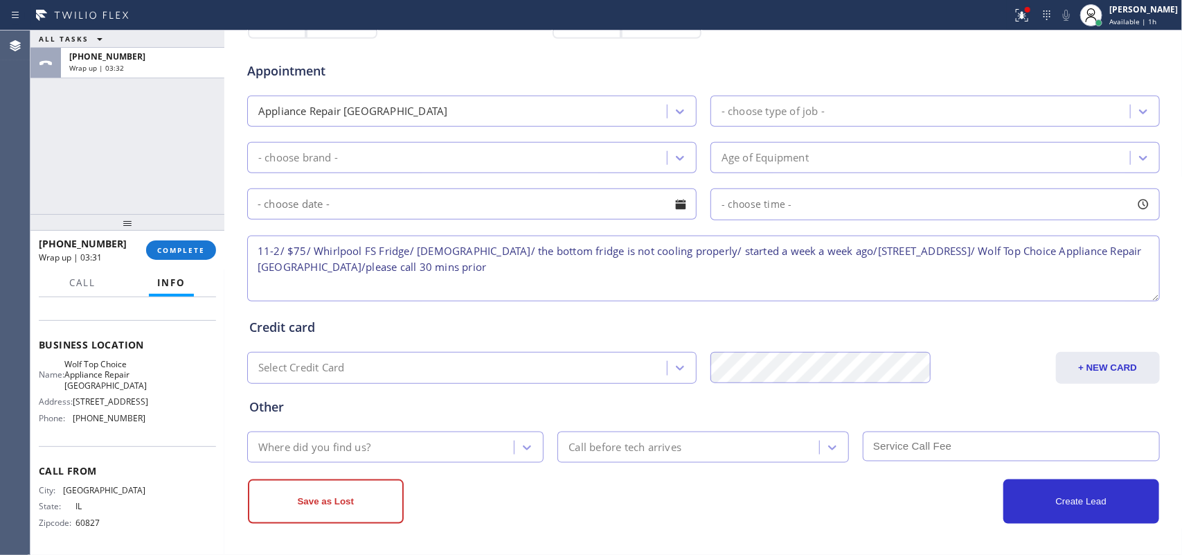
scroll to position [348, 0]
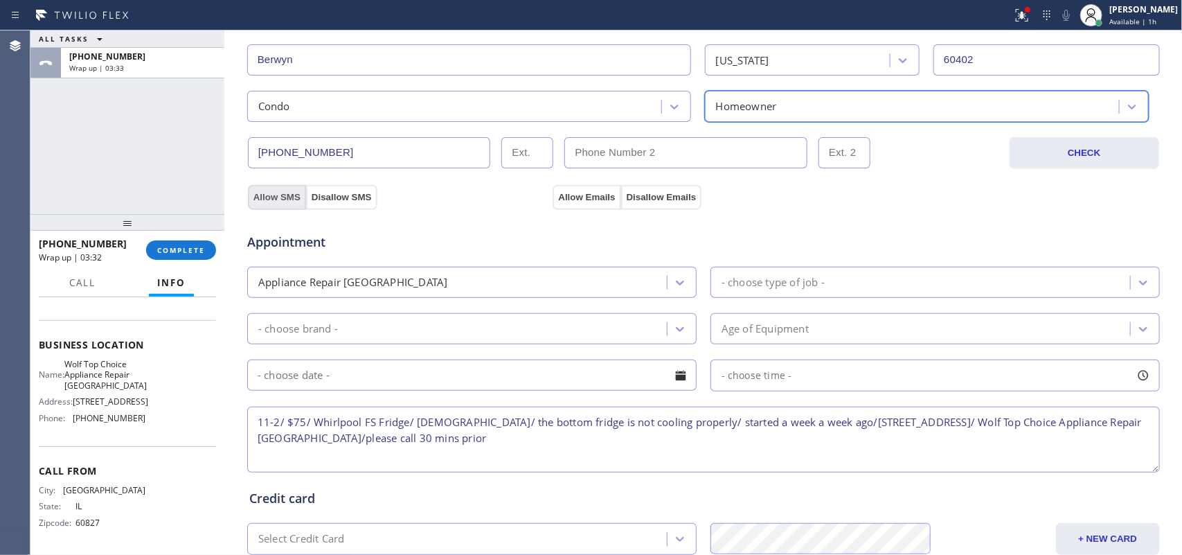
click at [261, 199] on button "Allow SMS" at bounding box center [277, 197] width 58 height 25
click at [568, 196] on button "Allow Emails" at bounding box center [587, 197] width 68 height 25
click at [679, 278] on icon at bounding box center [680, 283] width 14 height 14
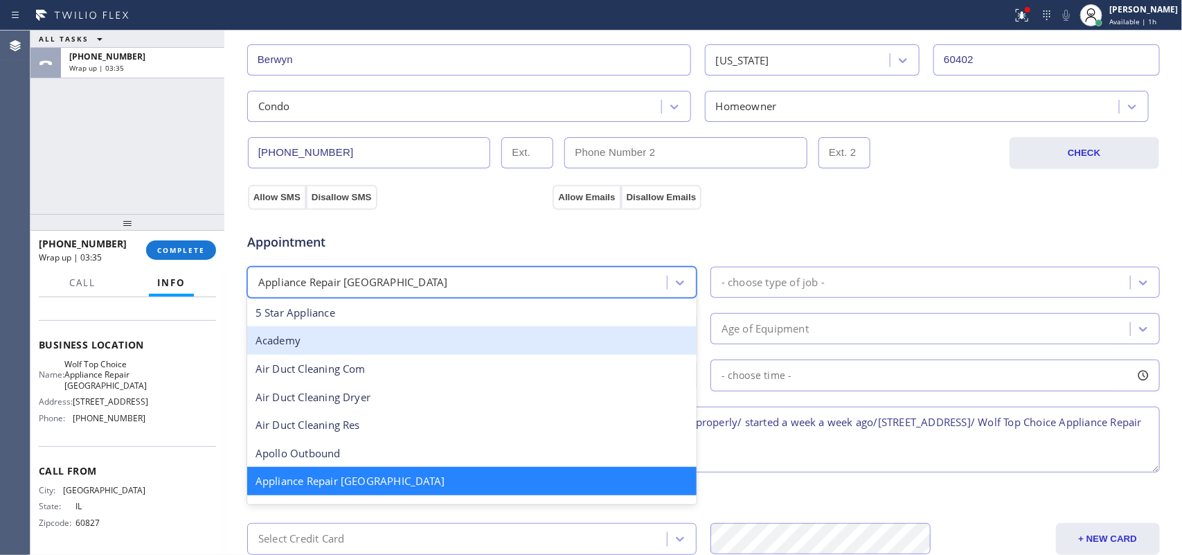
scroll to position [174, 0]
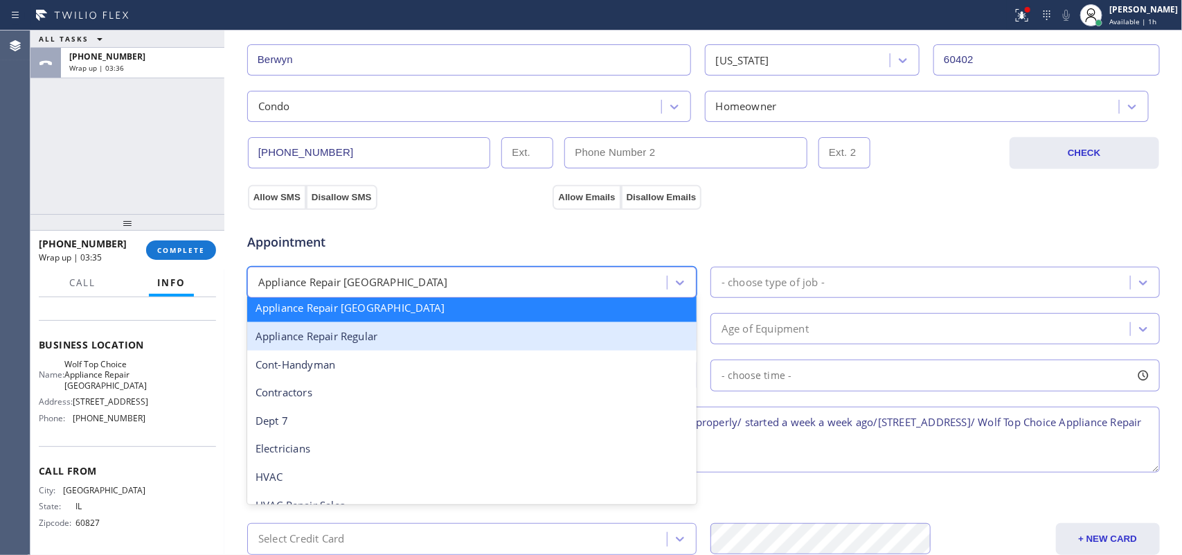
drag, startPoint x: 510, startPoint y: 343, endPoint x: 681, endPoint y: 298, distance: 176.8
click at [510, 343] on div "Appliance Repair Regular" at bounding box center [471, 336] width 449 height 28
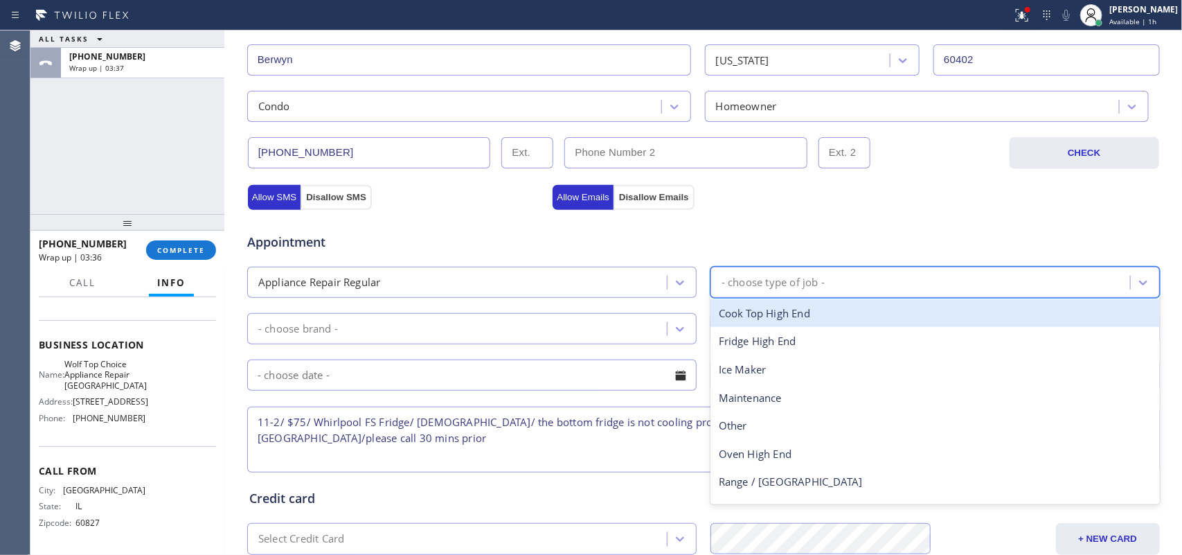
click at [746, 278] on div "- choose type of job -" at bounding box center [772, 282] width 103 height 16
type input "f"
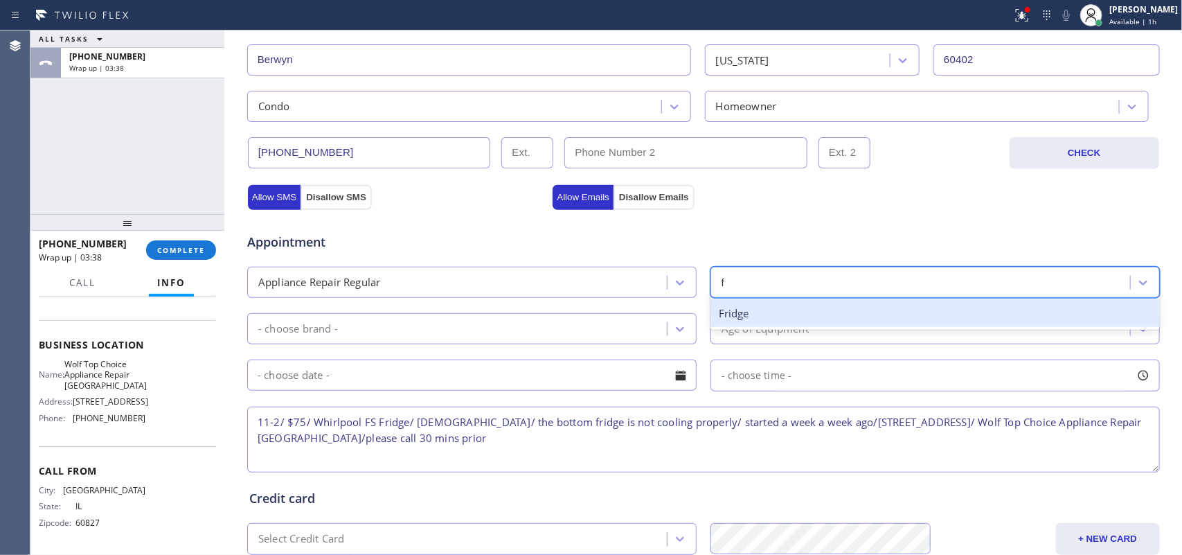
click at [758, 310] on div "Fridge" at bounding box center [934, 313] width 449 height 28
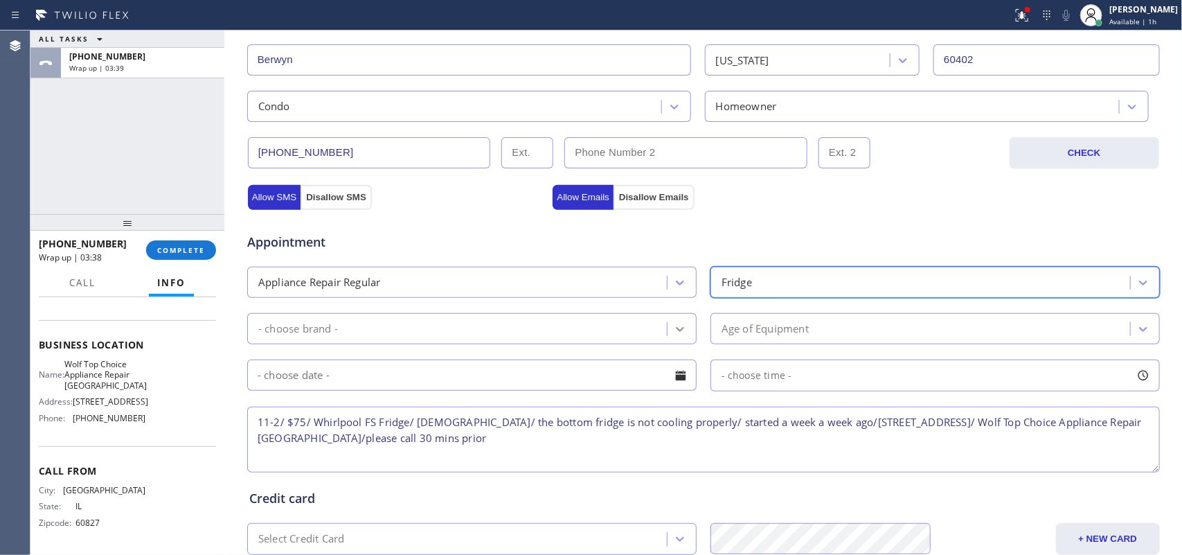
click at [673, 330] on icon at bounding box center [680, 329] width 14 height 14
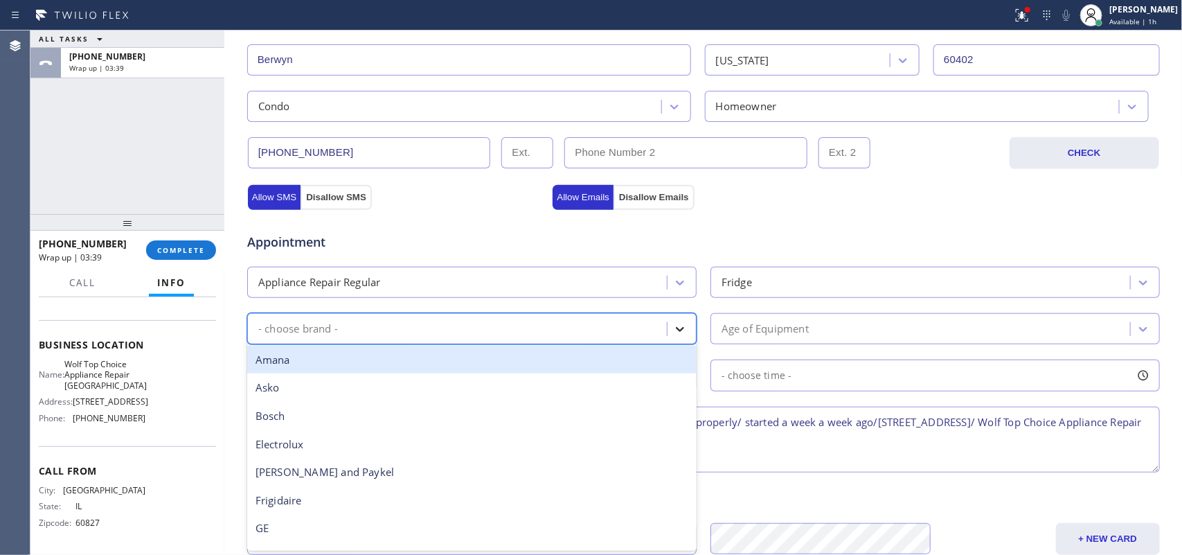
type input "w"
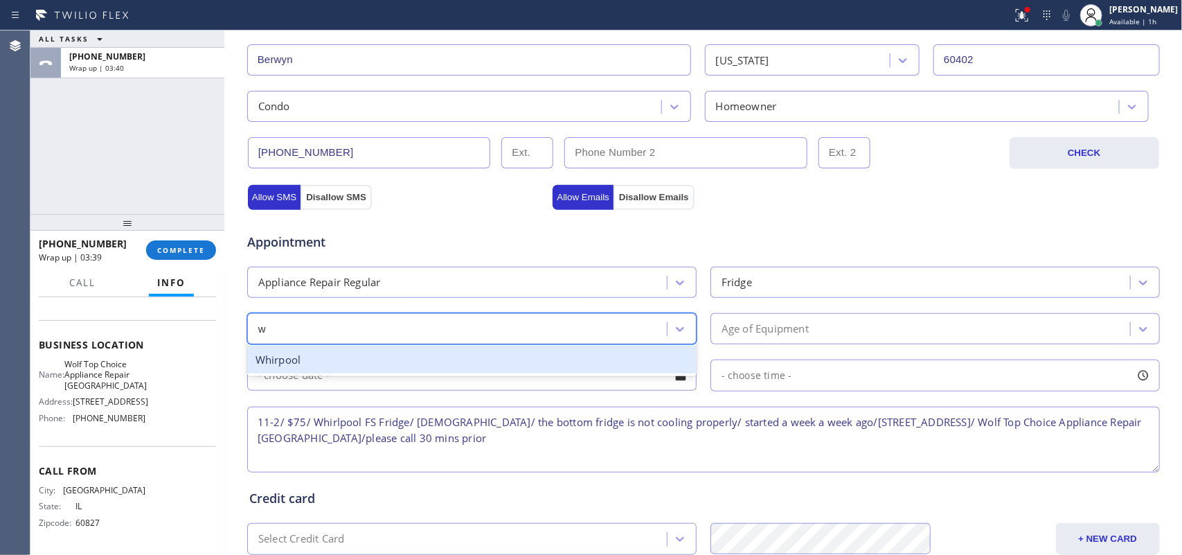
click at [573, 358] on div "Whirpool" at bounding box center [471, 359] width 449 height 28
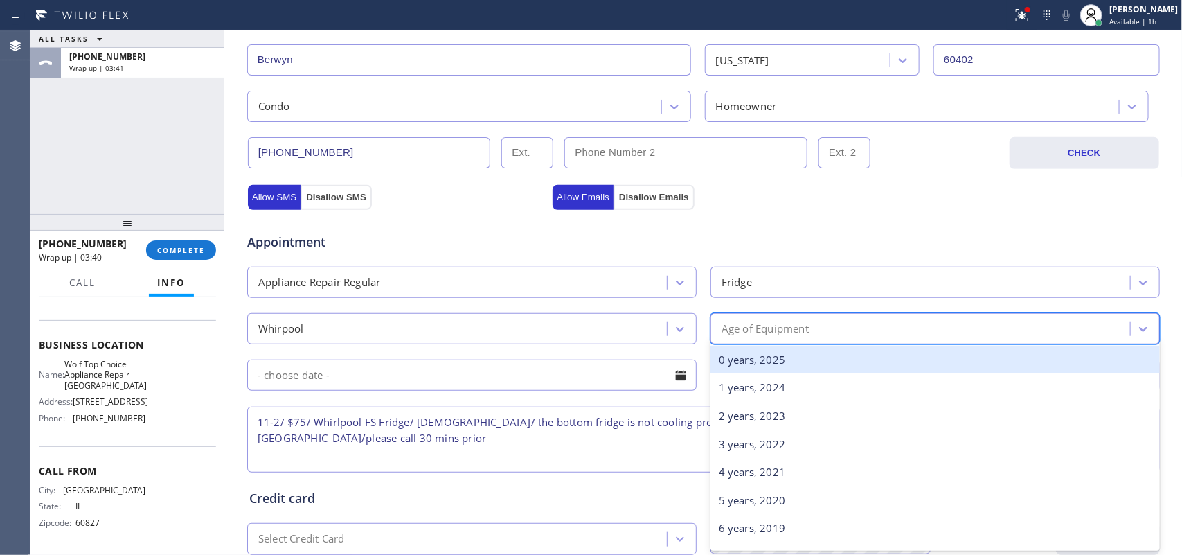
click at [769, 322] on div "Age of Equipment" at bounding box center [764, 329] width 87 height 16
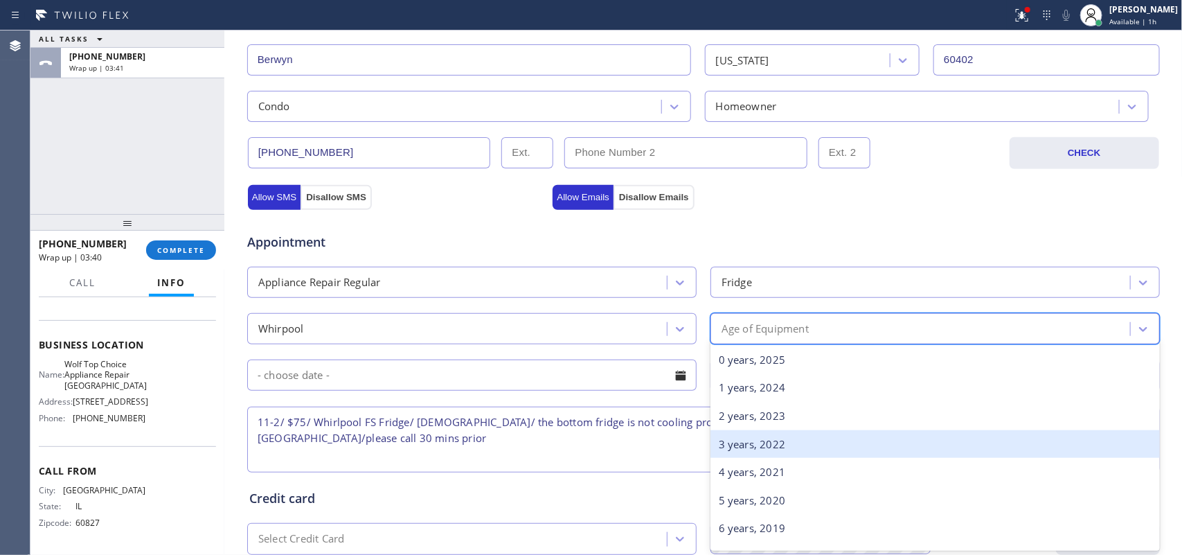
scroll to position [433, 0]
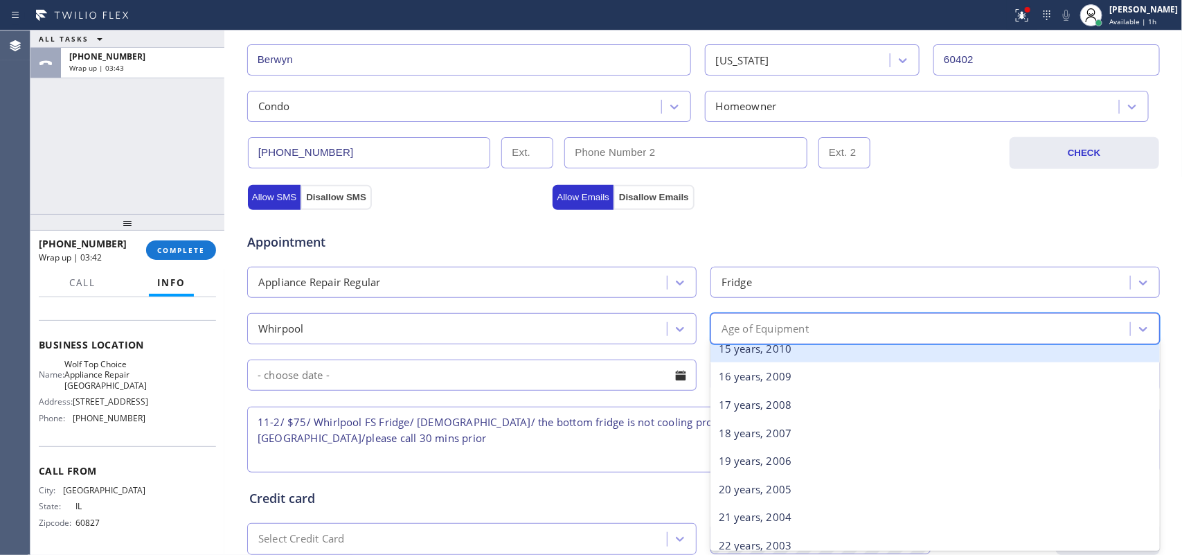
click at [781, 354] on div "15 years, 2010" at bounding box center [934, 348] width 449 height 28
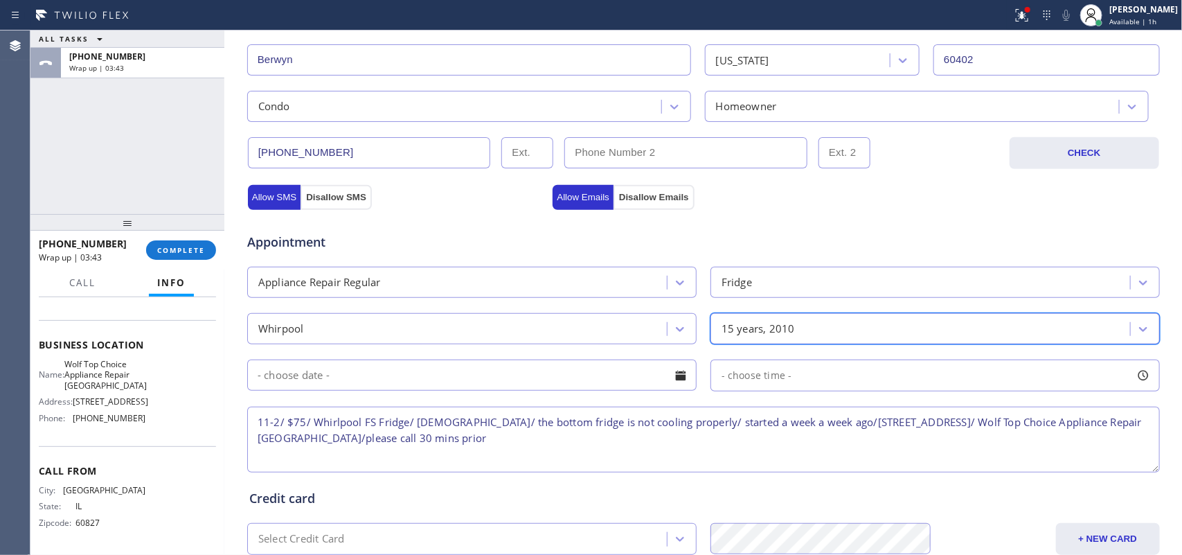
click at [676, 375] on div at bounding box center [681, 376] width 24 height 24
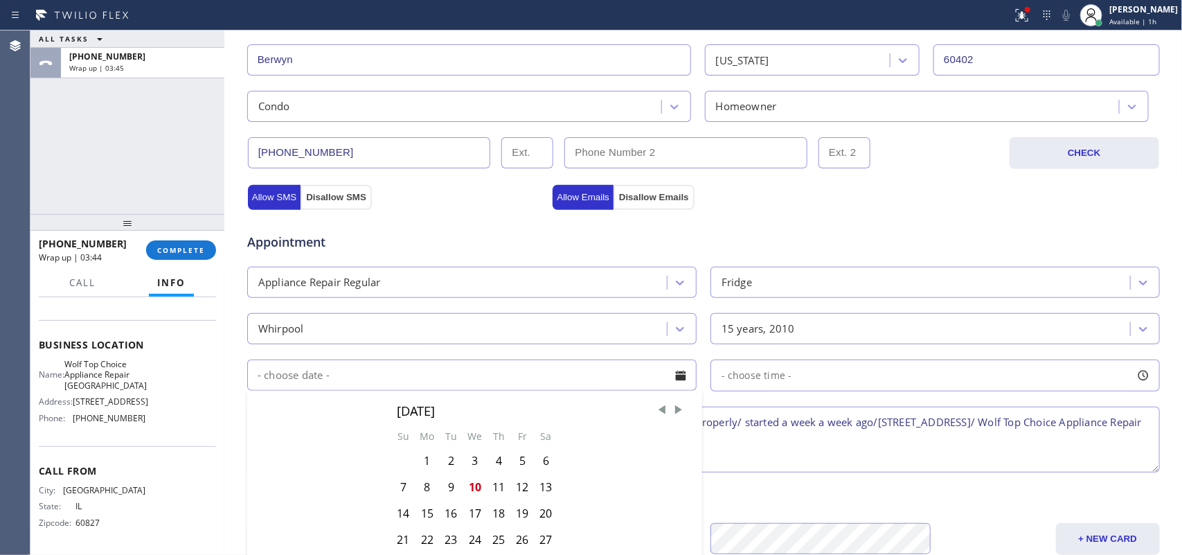
click at [496, 487] on div "11" at bounding box center [499, 487] width 24 height 26
type input "[DATE]"
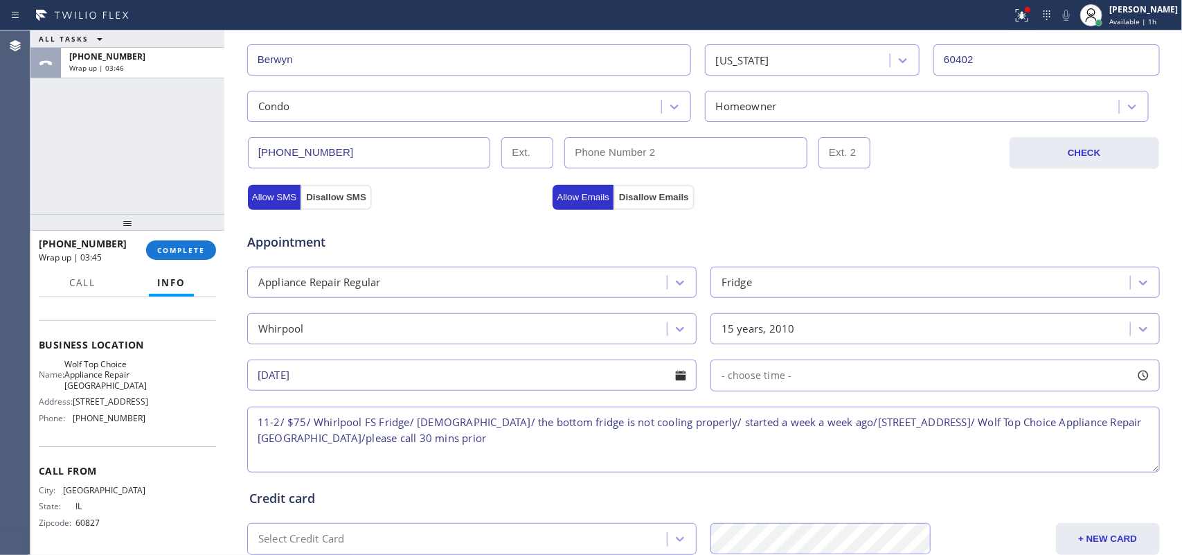
click at [1140, 379] on div at bounding box center [1143, 376] width 24 height 24
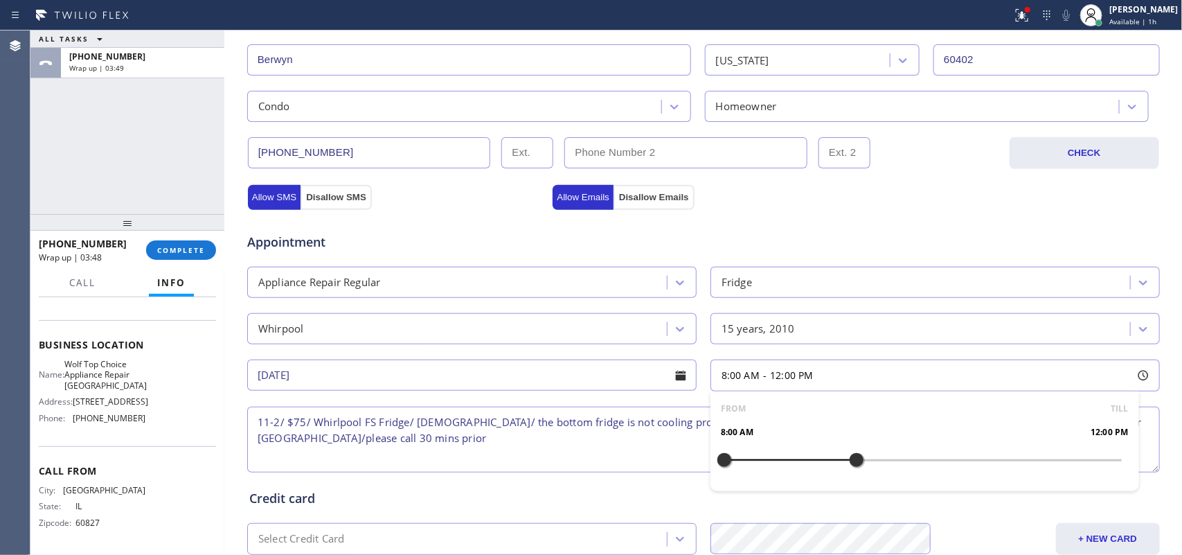
drag, startPoint x: 715, startPoint y: 462, endPoint x: 850, endPoint y: 465, distance: 135.1
click at [850, 465] on div at bounding box center [856, 459] width 17 height 29
drag, startPoint x: 725, startPoint y: 461, endPoint x: 825, endPoint y: 458, distance: 100.4
click at [832, 458] on div at bounding box center [840, 459] width 17 height 29
drag, startPoint x: 852, startPoint y: 461, endPoint x: 893, endPoint y: 461, distance: 40.9
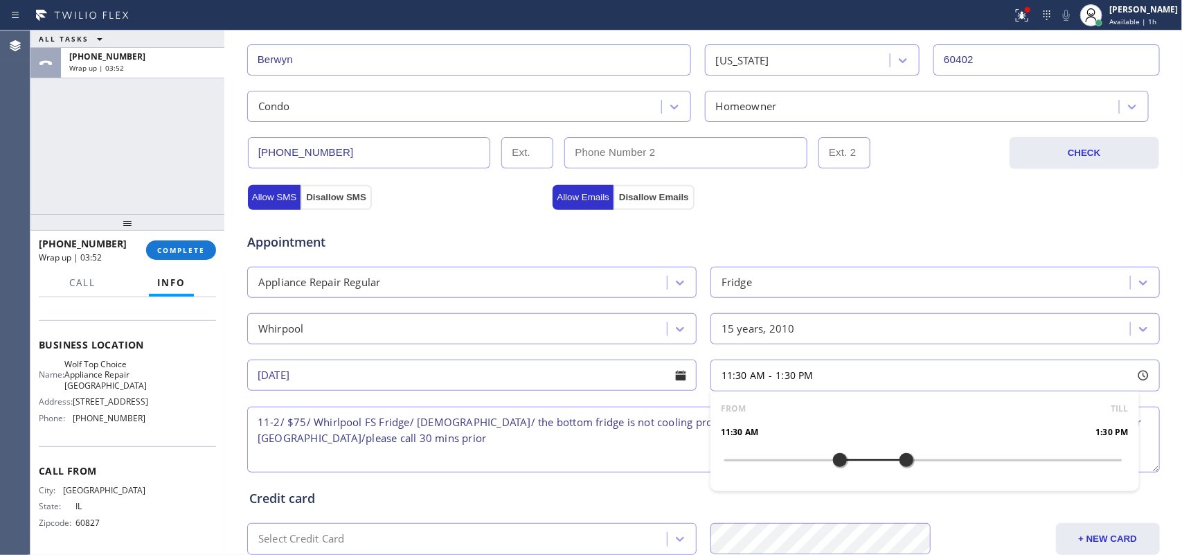
click at [898, 461] on div at bounding box center [906, 459] width 17 height 29
drag, startPoint x: 831, startPoint y: 457, endPoint x: 824, endPoint y: 458, distance: 7.1
click at [824, 458] on div at bounding box center [823, 459] width 17 height 29
drag, startPoint x: 901, startPoint y: 466, endPoint x: 911, endPoint y: 464, distance: 9.9
click at [915, 464] on div at bounding box center [923, 459] width 17 height 29
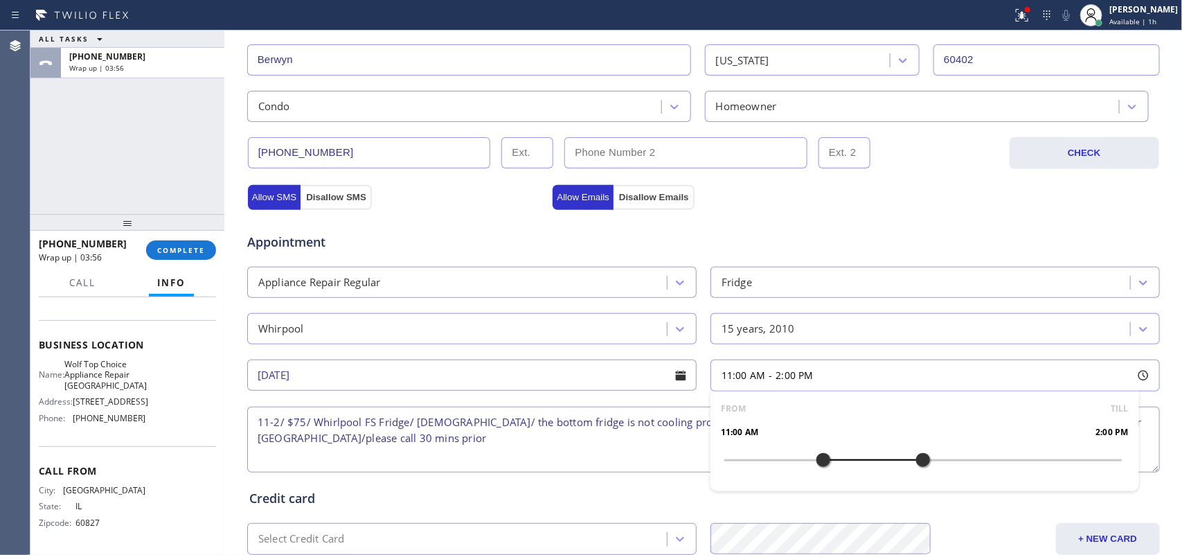
scroll to position [521, 0]
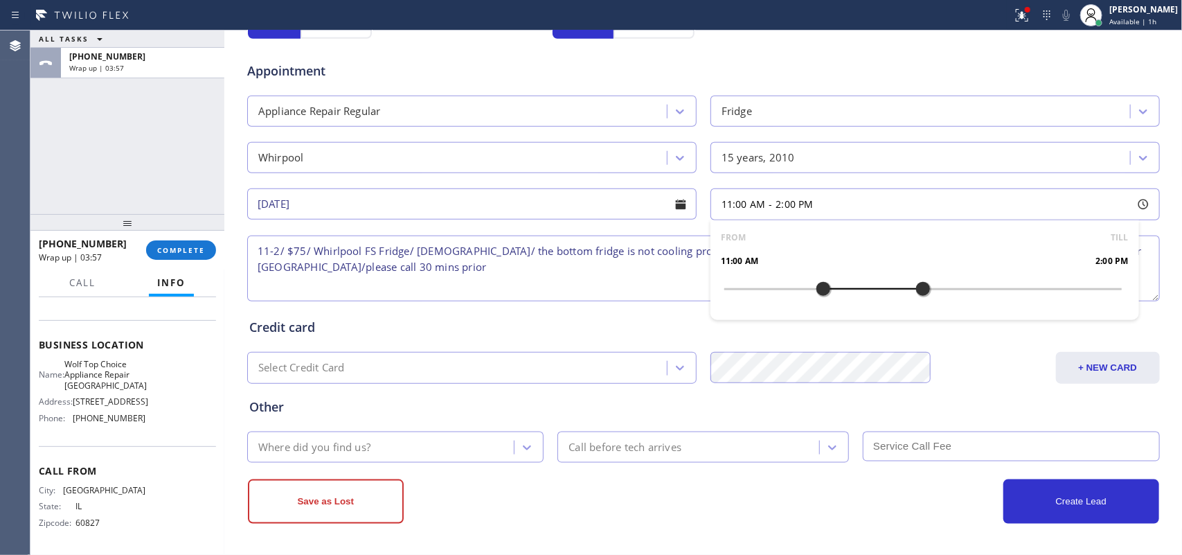
click at [622, 320] on div "Credit card" at bounding box center [703, 327] width 908 height 19
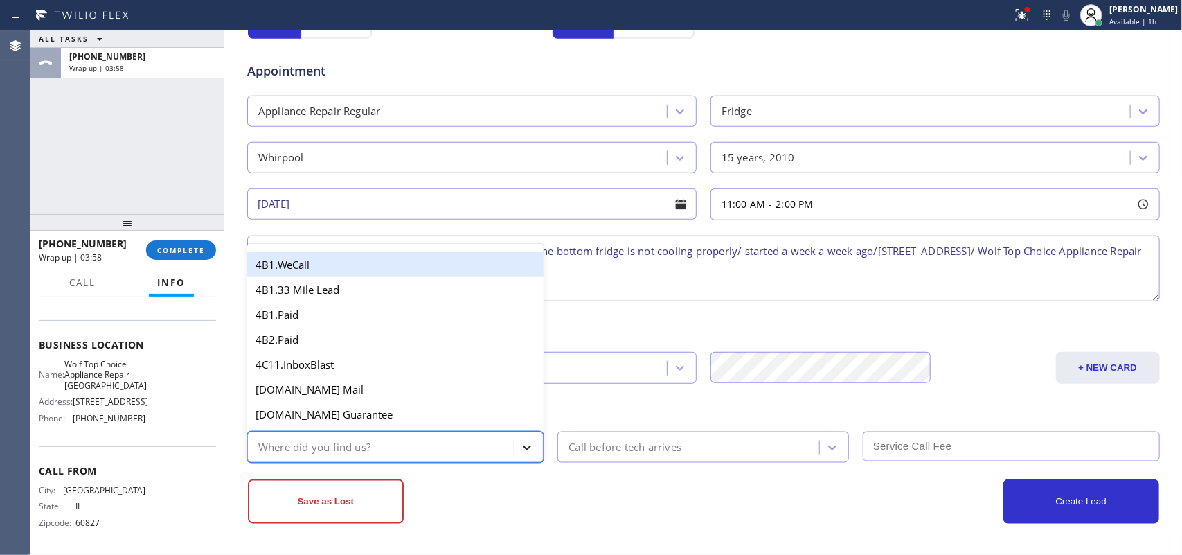
click at [521, 448] on icon at bounding box center [527, 447] width 14 height 14
type input "g"
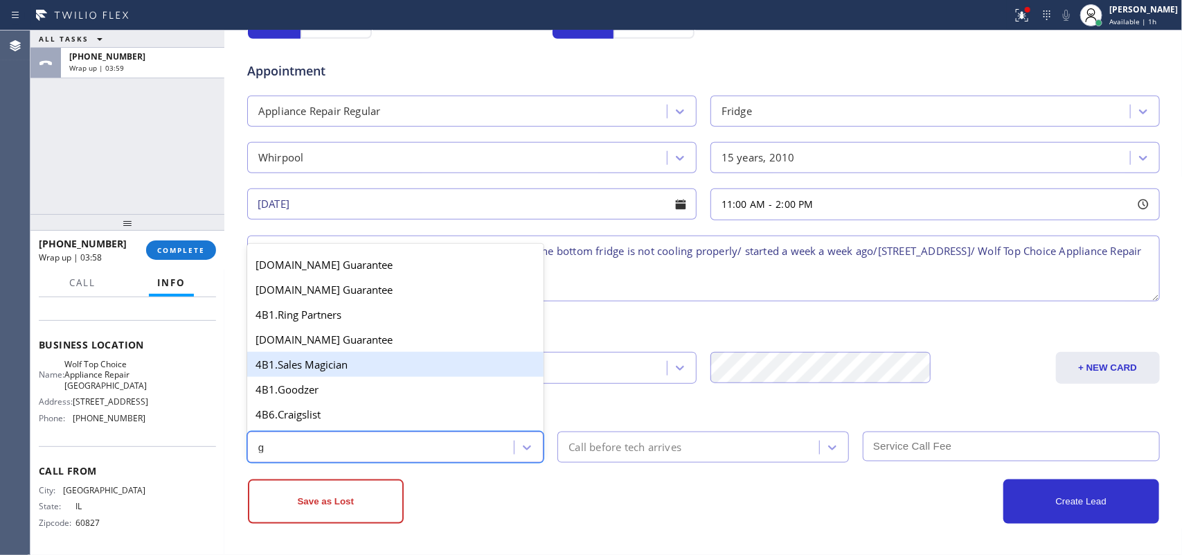
scroll to position [261, 0]
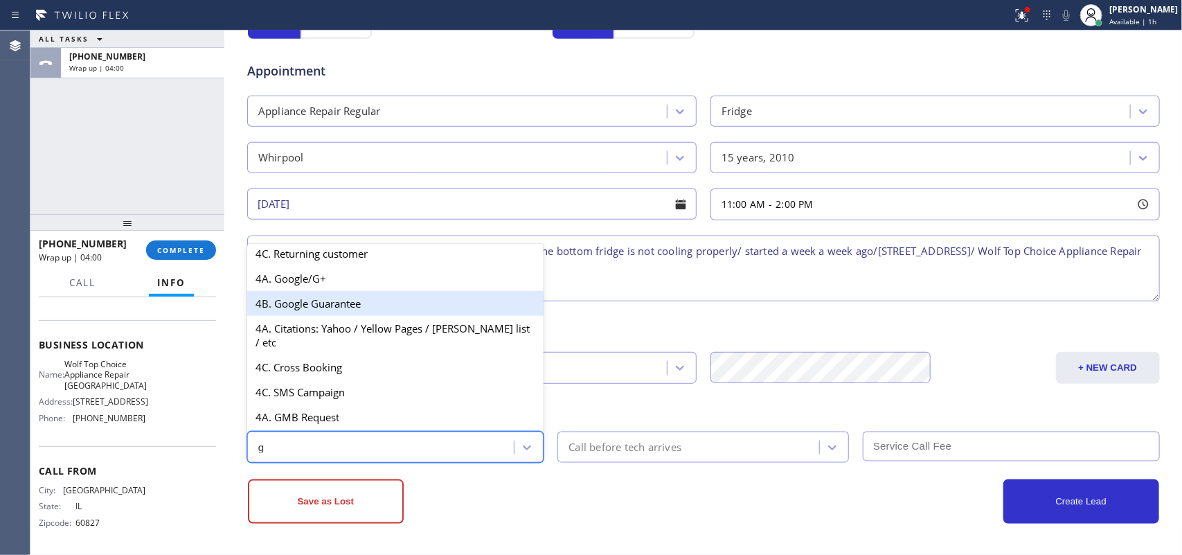
drag, startPoint x: 379, startPoint y: 301, endPoint x: 375, endPoint y: 285, distance: 17.0
click at [379, 298] on div "[DOMAIN_NAME] Guarantee [DOMAIN_NAME] Guarantee 4B1.Ring Partners [DOMAIN_NAME]…" at bounding box center [395, 353] width 297 height 208
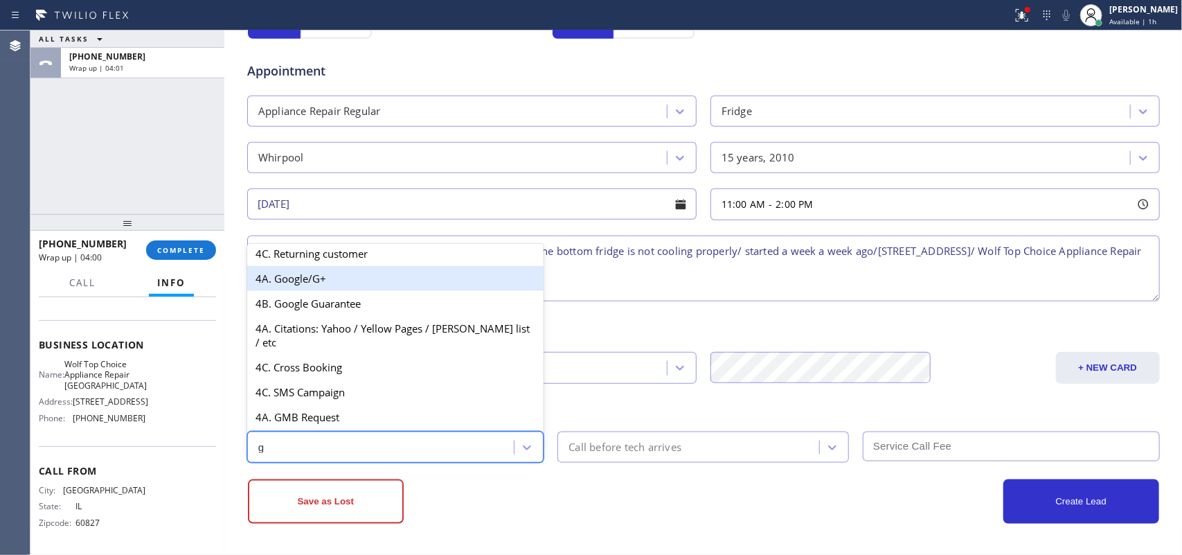
click at [375, 285] on div "4A. Google/G+" at bounding box center [395, 278] width 297 height 25
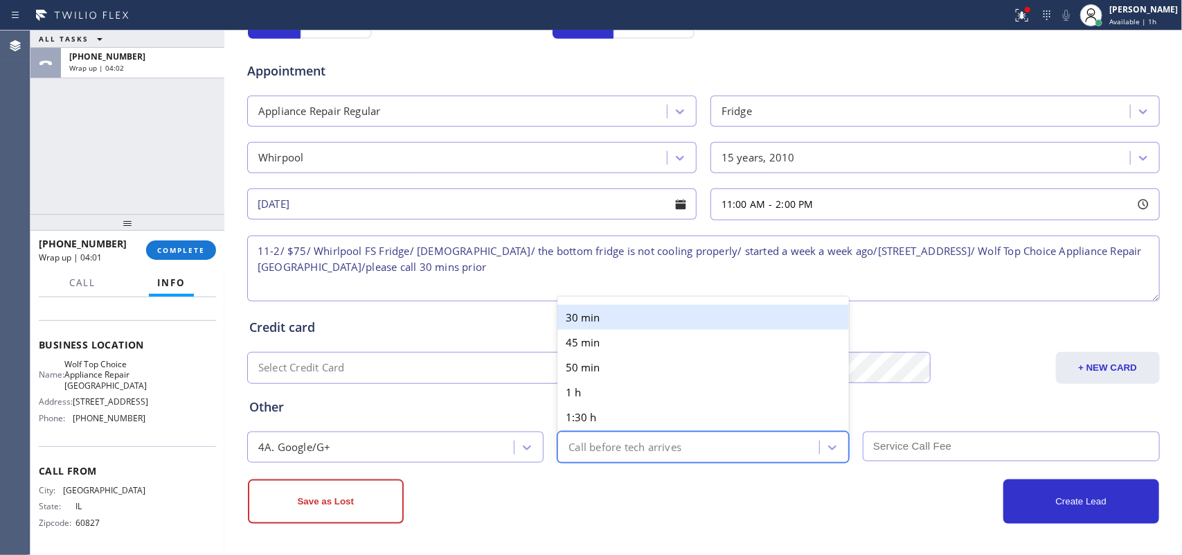
click at [692, 448] on div "Call before tech arrives" at bounding box center [691, 447] width 258 height 24
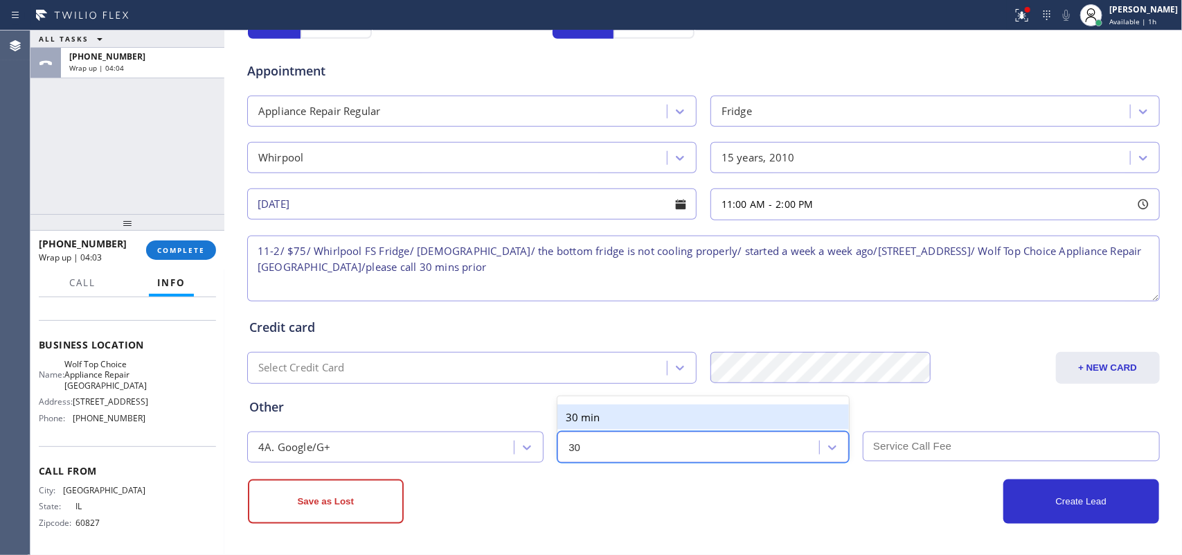
type input "30"
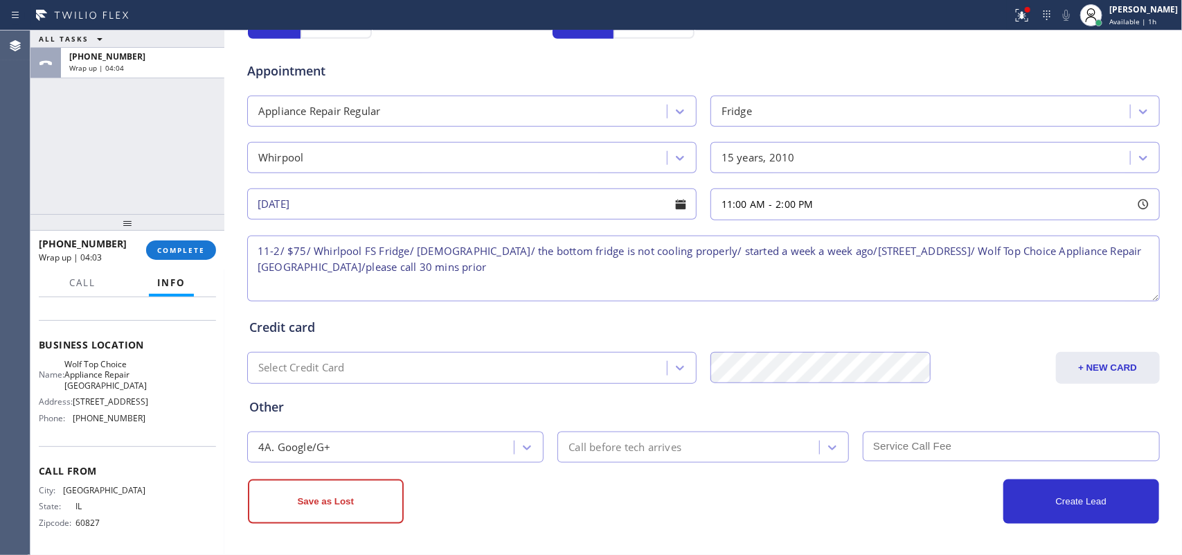
click at [916, 445] on input "text" at bounding box center [1011, 446] width 297 height 30
type input "75"
drag, startPoint x: 544, startPoint y: 271, endPoint x: 668, endPoint y: 334, distance: 139.3
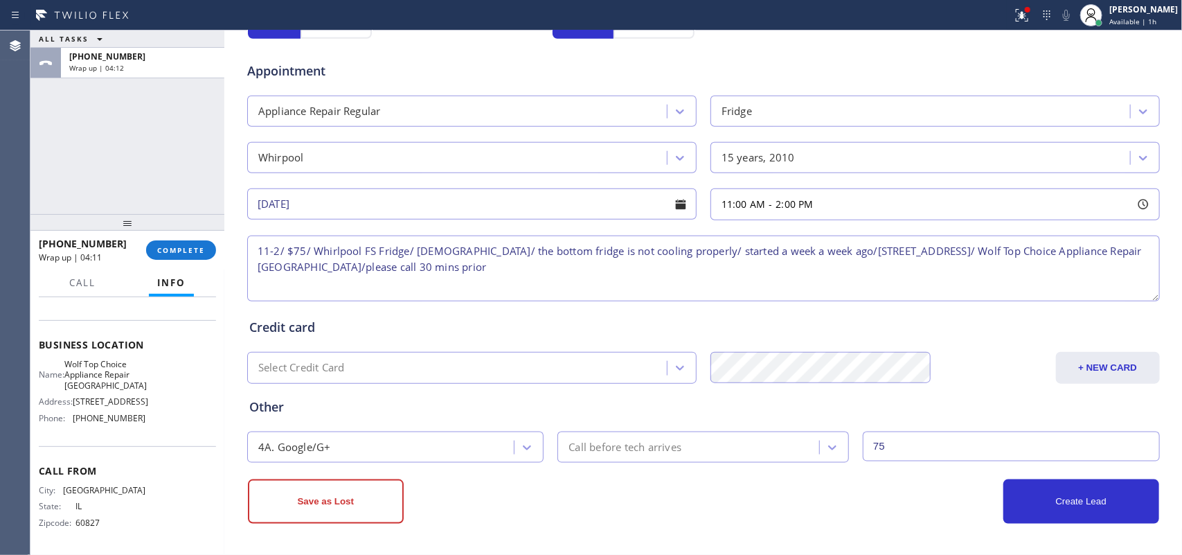
click at [669, 334] on div "Business location Wolf Top Choice Appliance Repair [GEOGRAPHIC_DATA] [PHONE_NUM…" at bounding box center [703, 51] width 951 height 946
click at [407, 273] on textarea "11-2/ $75/ Whirlpool FS Fridge/ [DEMOGRAPHIC_DATA]/ the bottom fridge is not co…" at bounding box center [703, 268] width 913 height 66
click at [557, 267] on textarea "11-2/ $75/ Whirlpool FS Fridge/ [DEMOGRAPHIC_DATA]/ the bottom fridge is not co…" at bounding box center [703, 268] width 913 height 66
paste textarea "rear unit at the back of the building"
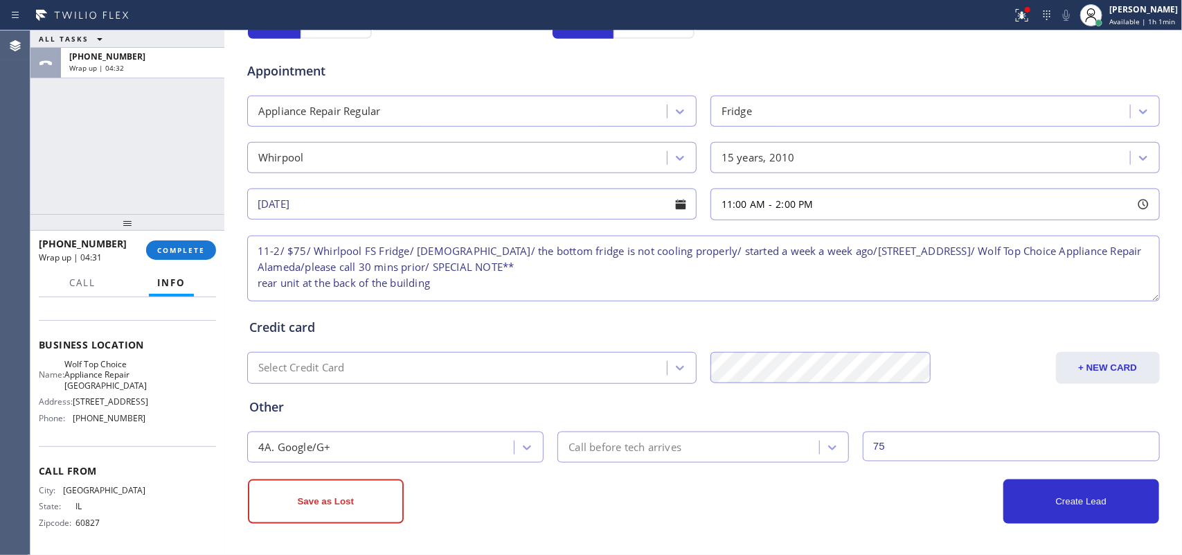
scroll to position [21, 0]
click at [585, 239] on textarea "11-2/ $75/ Whirlpool FS Fridge/ [DEMOGRAPHIC_DATA]/ the bottom fridge is not co…" at bounding box center [703, 268] width 913 height 66
type textarea "11-2/ $75/ Whirlpool FS Fridge/ [DEMOGRAPHIC_DATA]/ the bottom fridge is not co…"
click at [763, 444] on div "Call before tech arrives" at bounding box center [691, 447] width 258 height 24
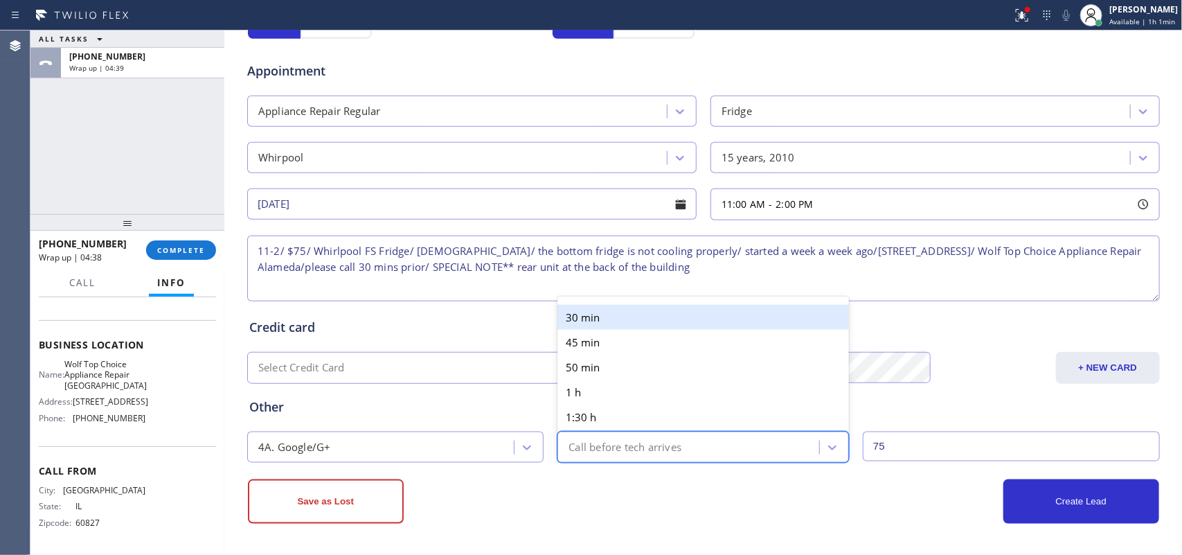
click at [675, 307] on div "30 min" at bounding box center [702, 317] width 291 height 25
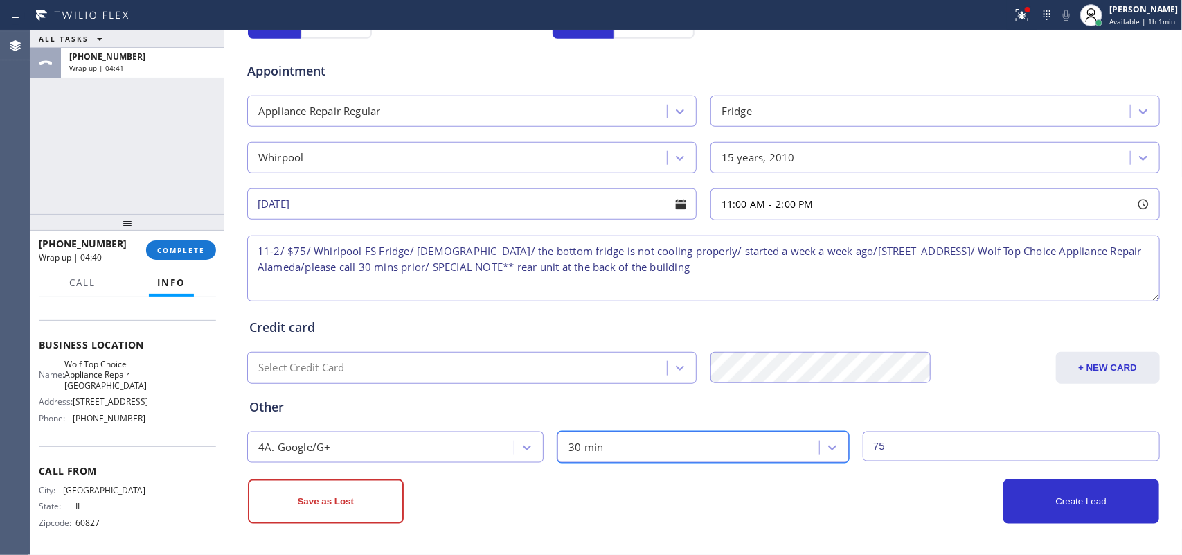
scroll to position [521, 0]
click at [1077, 496] on button "Create Lead" at bounding box center [1081, 501] width 156 height 44
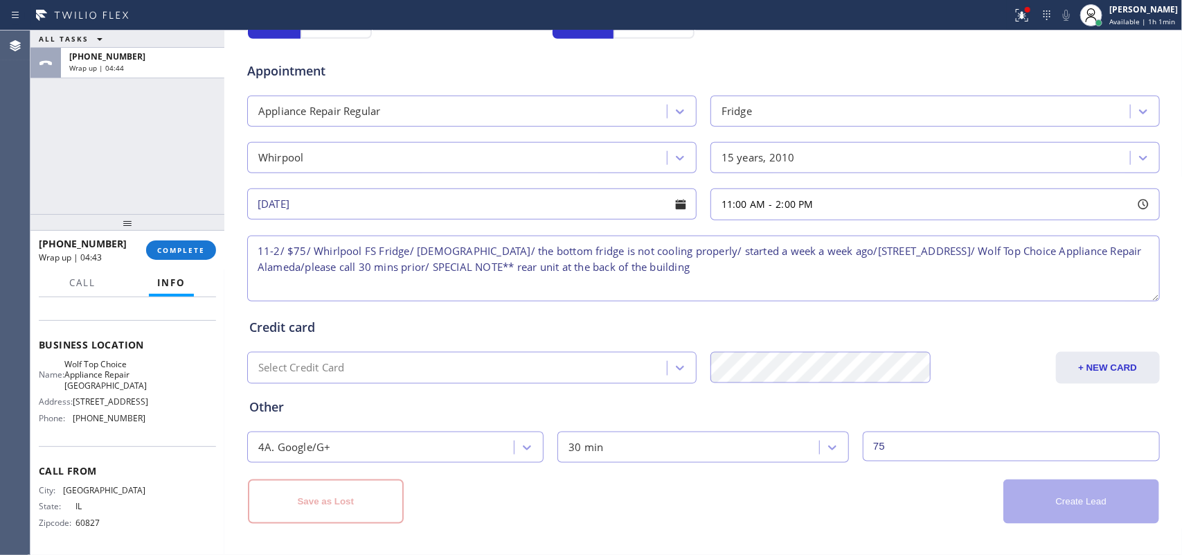
scroll to position [0, 0]
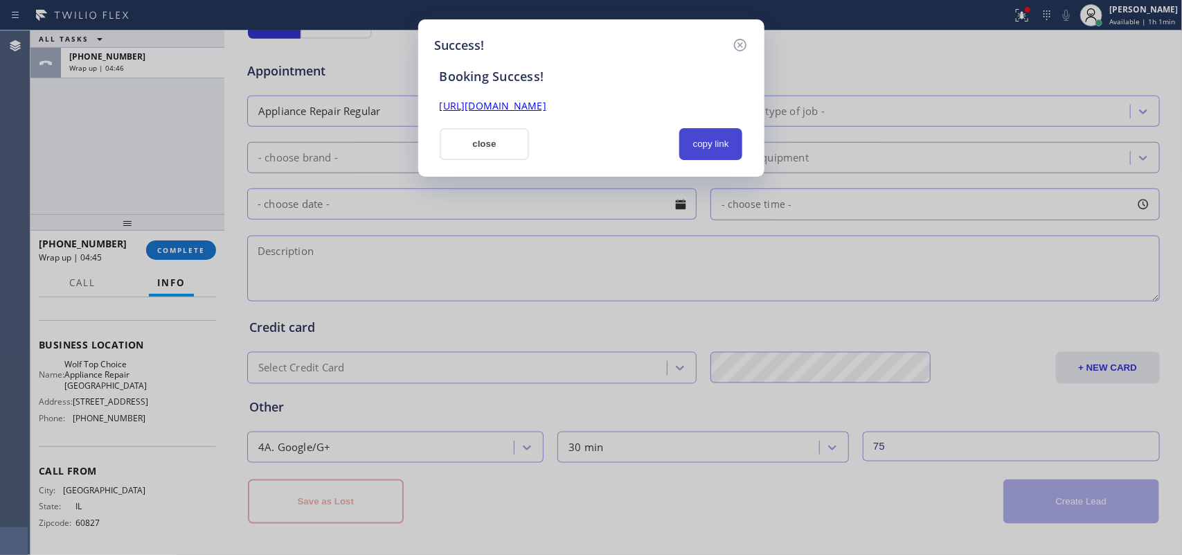
click at [720, 142] on button "copy link" at bounding box center [711, 144] width 64 height 32
click at [546, 104] on link "[URL][DOMAIN_NAME]" at bounding box center [493, 105] width 107 height 13
click at [476, 150] on button "close" at bounding box center [485, 144] width 90 height 32
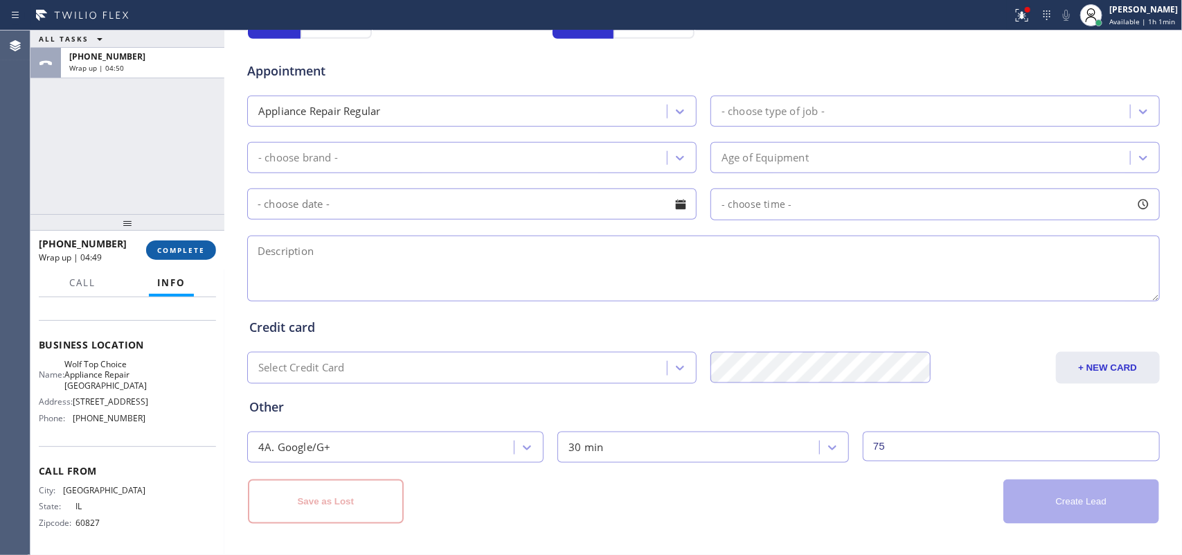
click at [201, 251] on span "COMPLETE" at bounding box center [181, 250] width 48 height 10
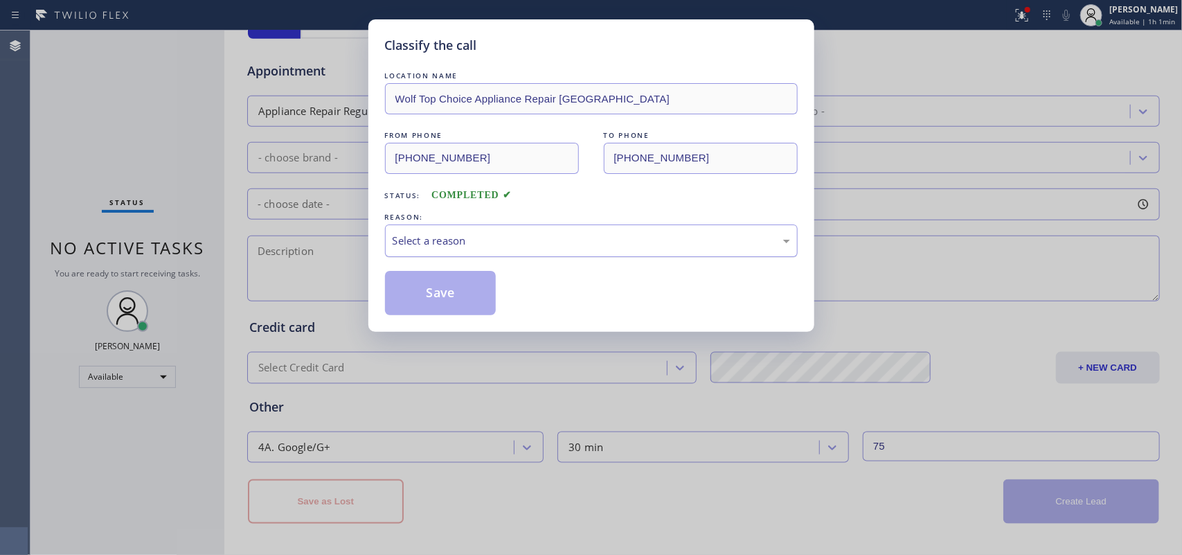
click at [475, 243] on div "Select a reason" at bounding box center [591, 241] width 397 height 16
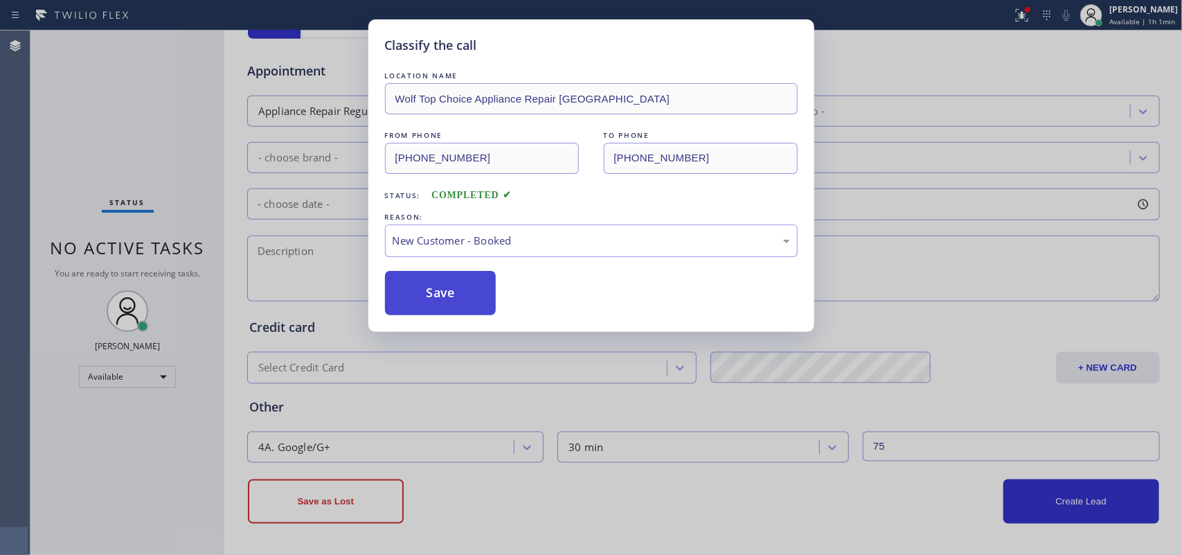
click at [436, 296] on button "Save" at bounding box center [440, 293] width 111 height 44
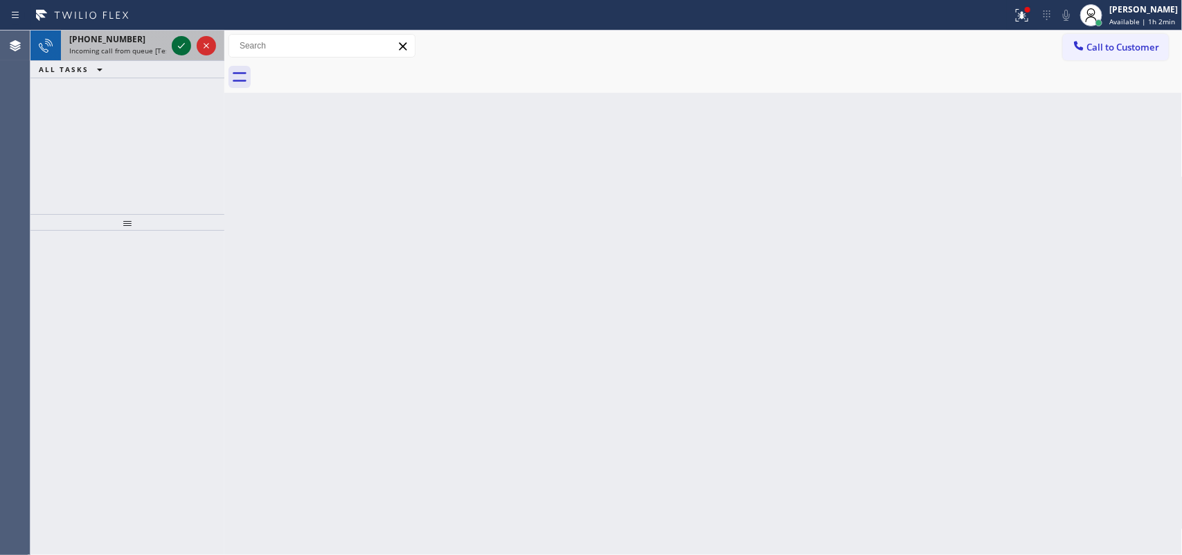
click at [173, 48] on icon at bounding box center [181, 45] width 17 height 17
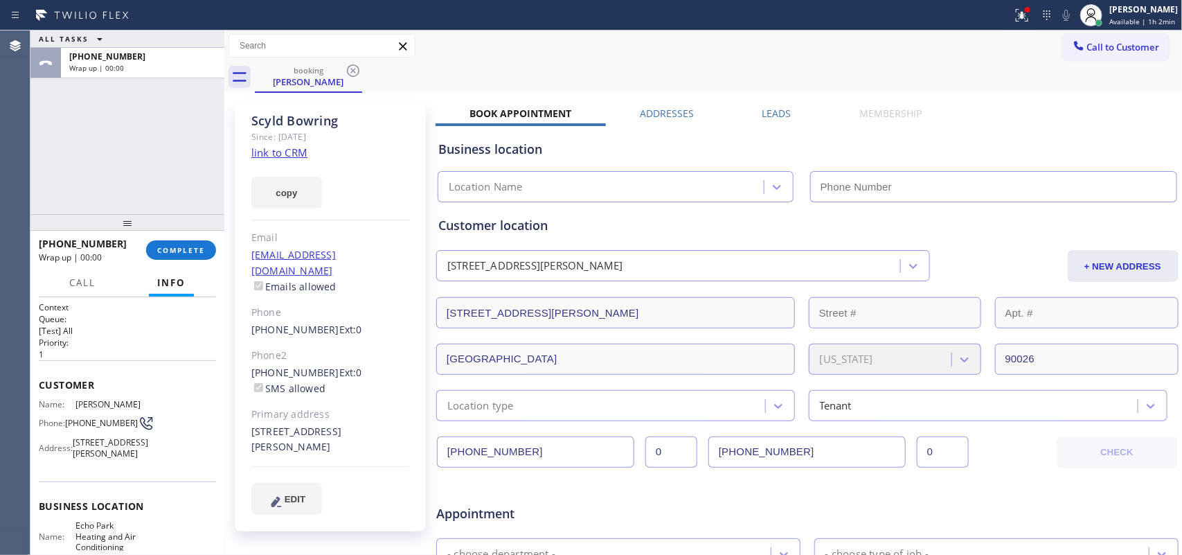
type input "[PHONE_NUMBER]"
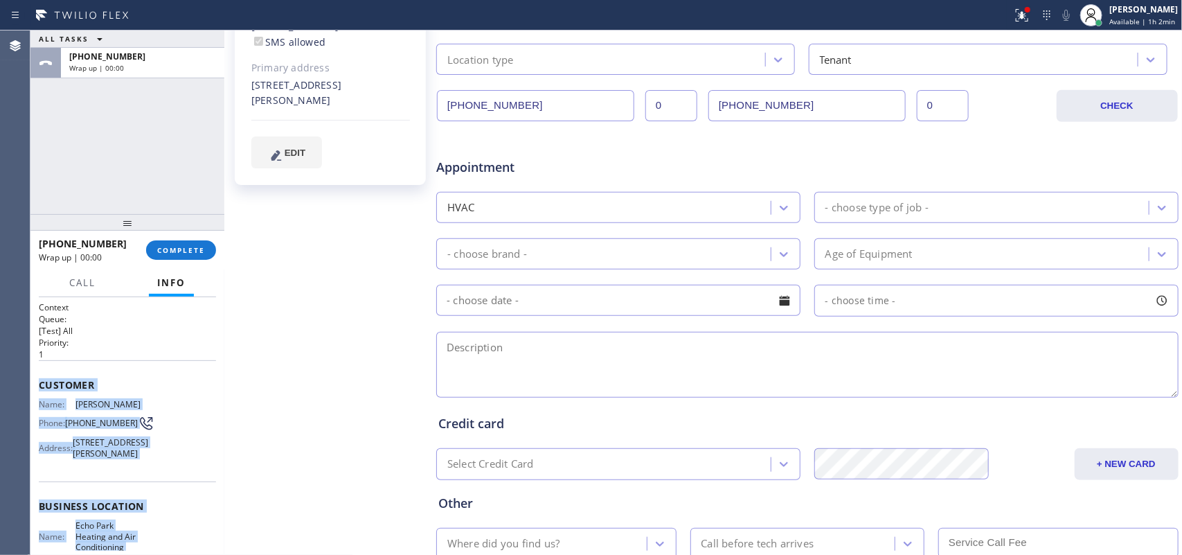
drag, startPoint x: 154, startPoint y: 392, endPoint x: 36, endPoint y: 384, distance: 118.6
click at [36, 384] on div "Context Queue: [Test] All Priority: 1 Customer Name: [PERSON_NAME] Phone: [PHON…" at bounding box center [127, 426] width 194 height 258
copy div "Customer Name: [PERSON_NAME] Phone: [PHONE_NUMBER] Address: [STREET_ADDRESS][PE…"
click at [183, 244] on button "COMPLETE" at bounding box center [181, 249] width 70 height 19
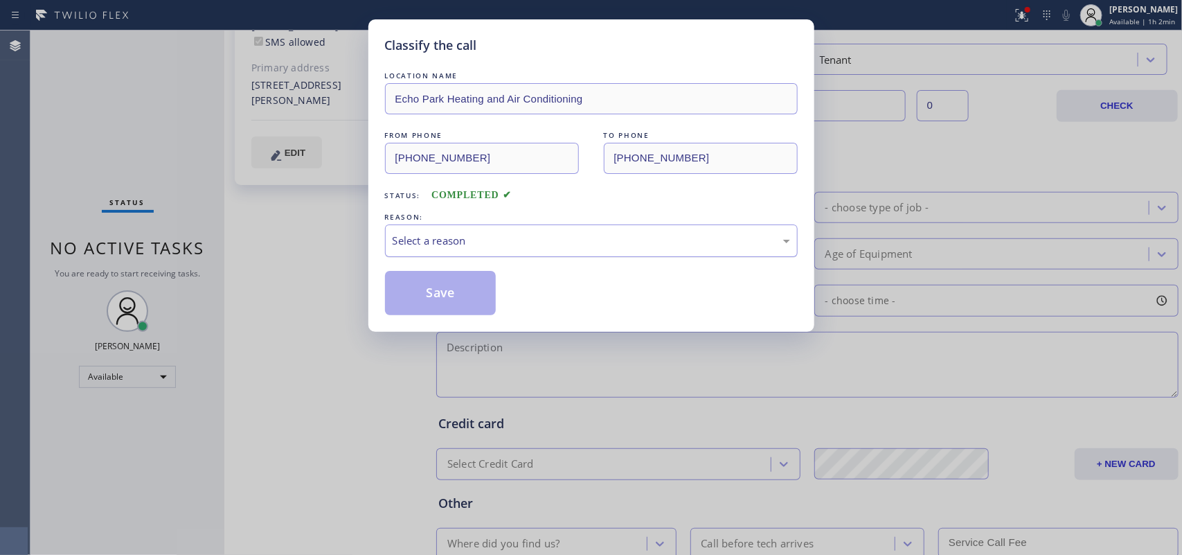
click at [422, 231] on div "Select a reason" at bounding box center [591, 240] width 413 height 33
click at [438, 289] on button "Save" at bounding box center [440, 293] width 111 height 44
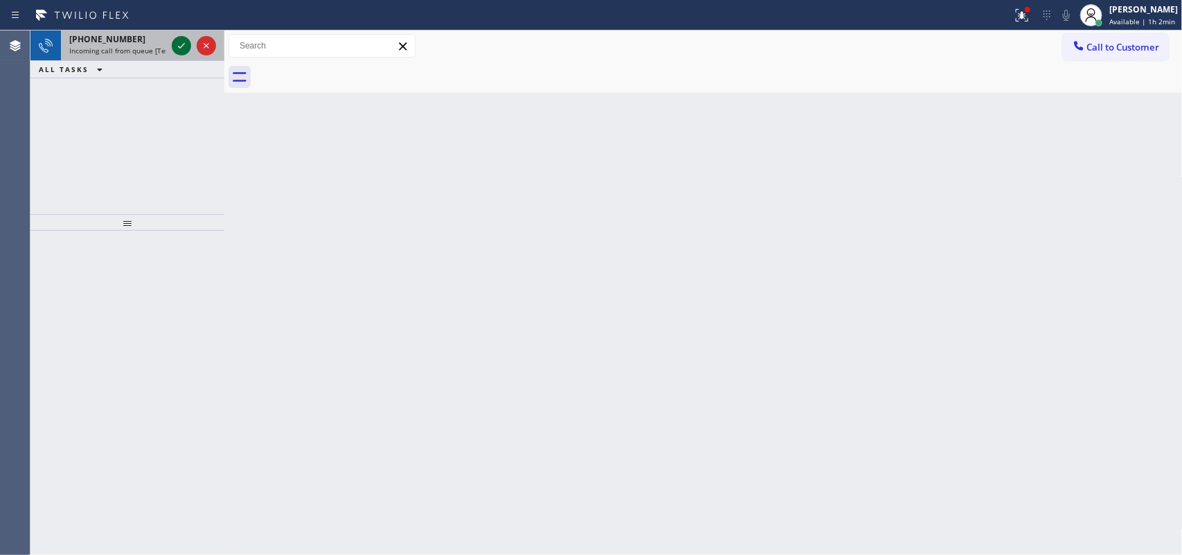
click at [182, 45] on icon at bounding box center [181, 46] width 7 height 6
click at [177, 47] on icon at bounding box center [181, 45] width 17 height 17
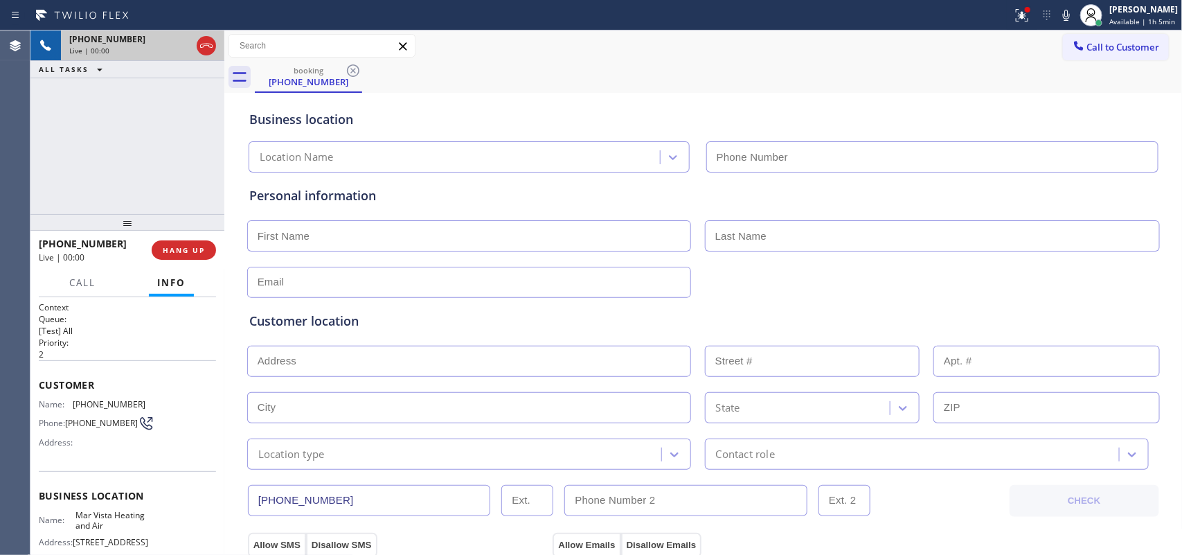
type input "[PHONE_NUMBER]"
click at [87, 286] on span "Call" at bounding box center [82, 282] width 26 height 12
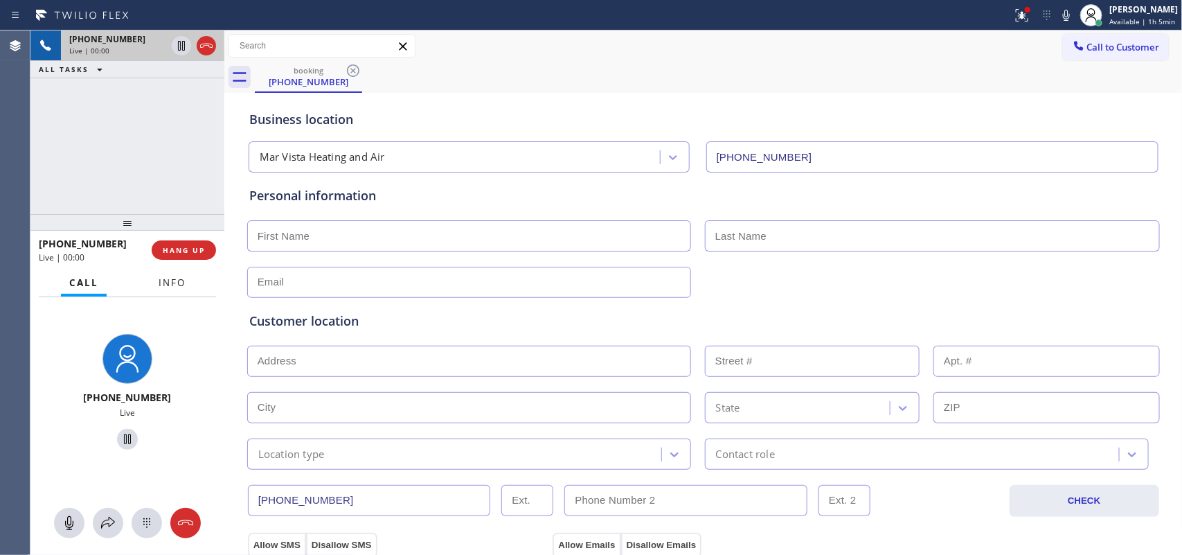
click at [183, 282] on span "Info" at bounding box center [172, 282] width 27 height 12
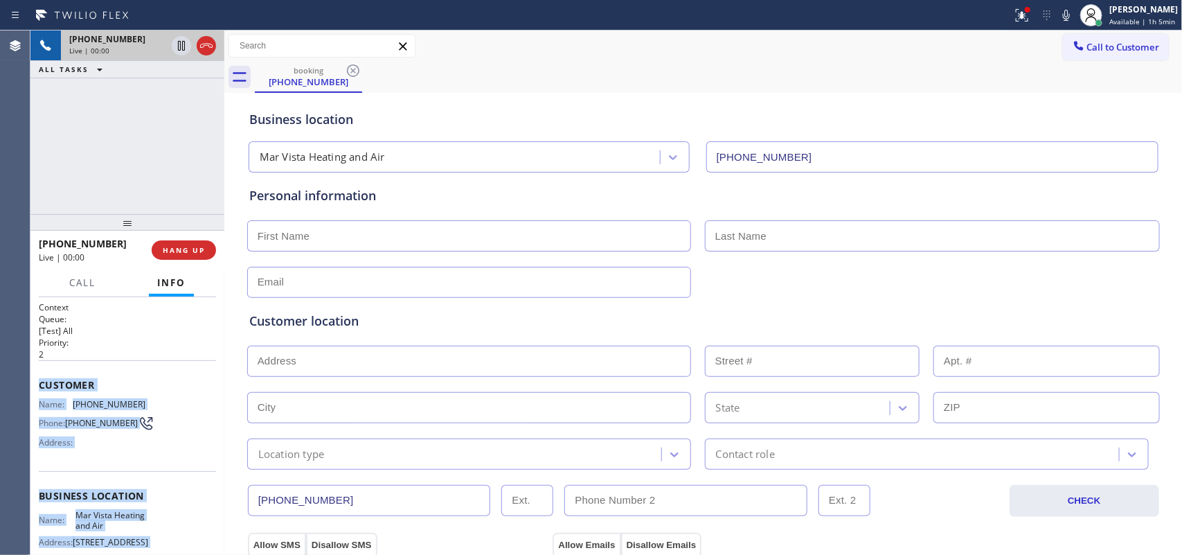
drag, startPoint x: 163, startPoint y: 429, endPoint x: 38, endPoint y: 375, distance: 135.8
click at [39, 375] on div "Context Queue: [Test] All Priority: 2 Customer Name: [PHONE_NUMBER] Phone: [PHO…" at bounding box center [127, 496] width 177 height 390
copy div "Customer Name: [PHONE_NUMBER] Phone: [PHONE_NUMBER] Address: Business location …"
click at [203, 46] on icon at bounding box center [206, 45] width 17 height 17
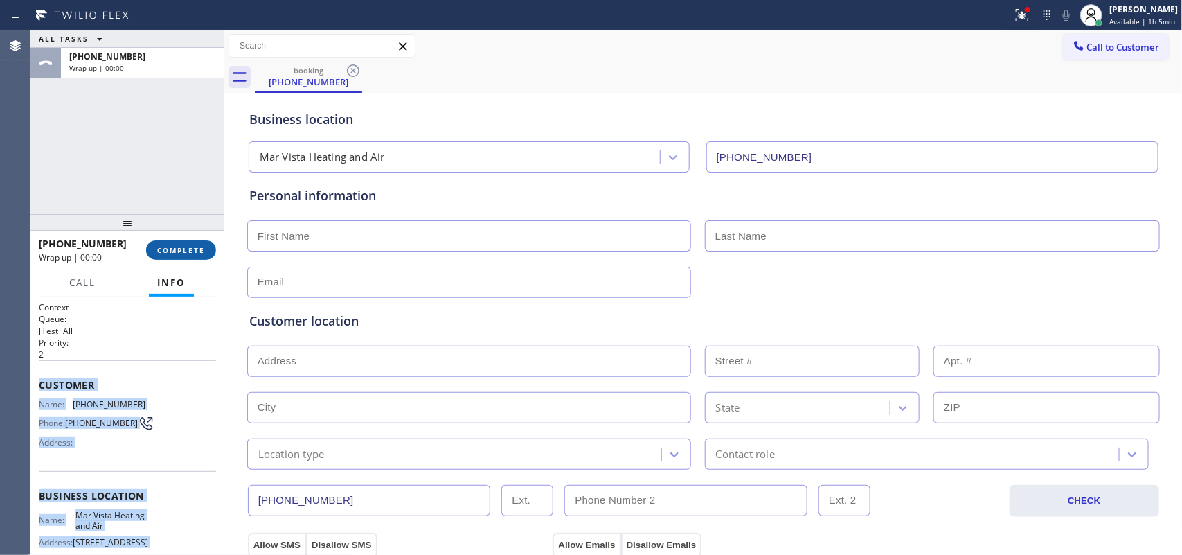
click at [210, 258] on button "COMPLETE" at bounding box center [181, 249] width 70 height 19
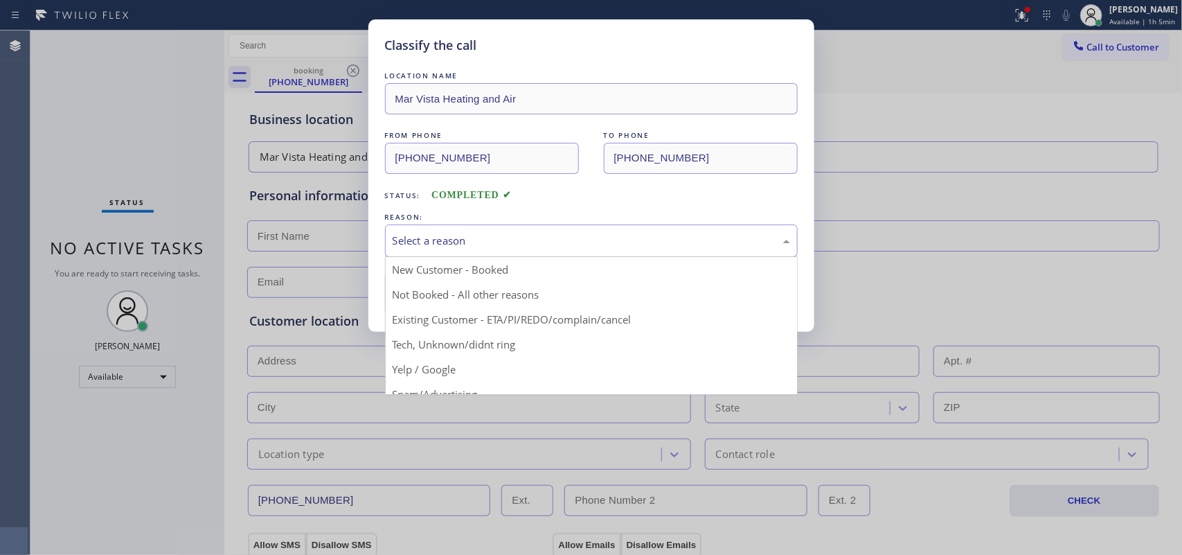
click at [631, 237] on div "Select a reason" at bounding box center [591, 241] width 397 height 16
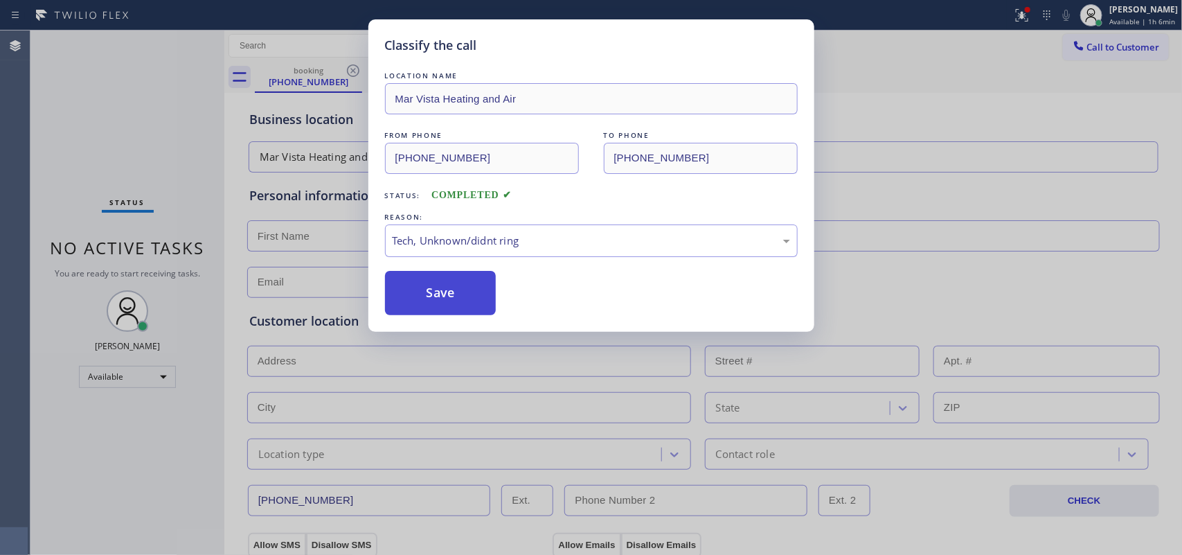
click at [443, 291] on button "Save" at bounding box center [440, 293] width 111 height 44
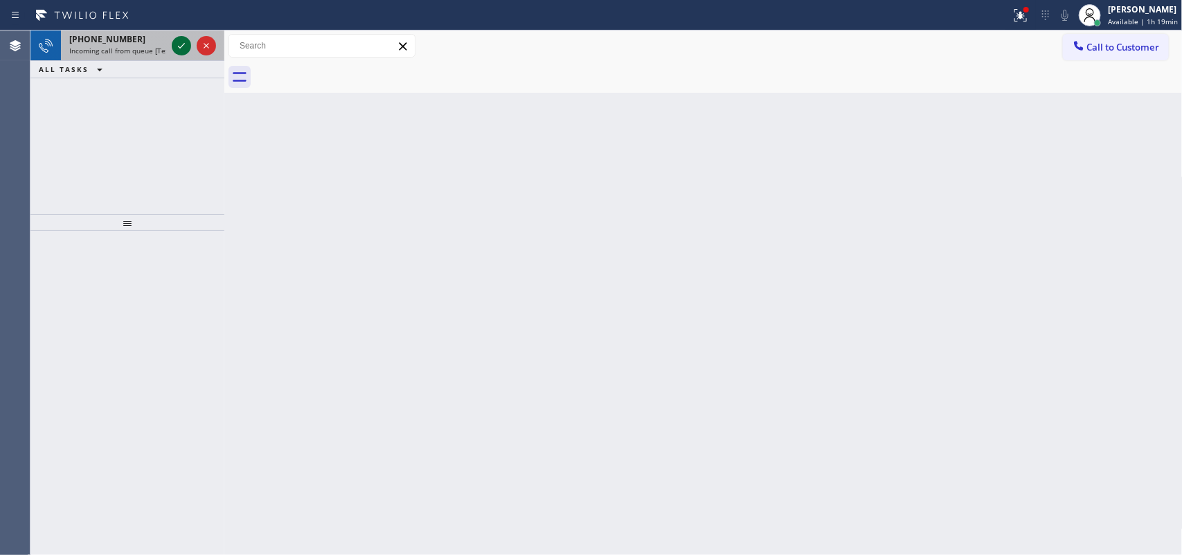
click at [181, 45] on icon at bounding box center [181, 45] width 17 height 17
click at [181, 46] on icon at bounding box center [181, 46] width 7 height 6
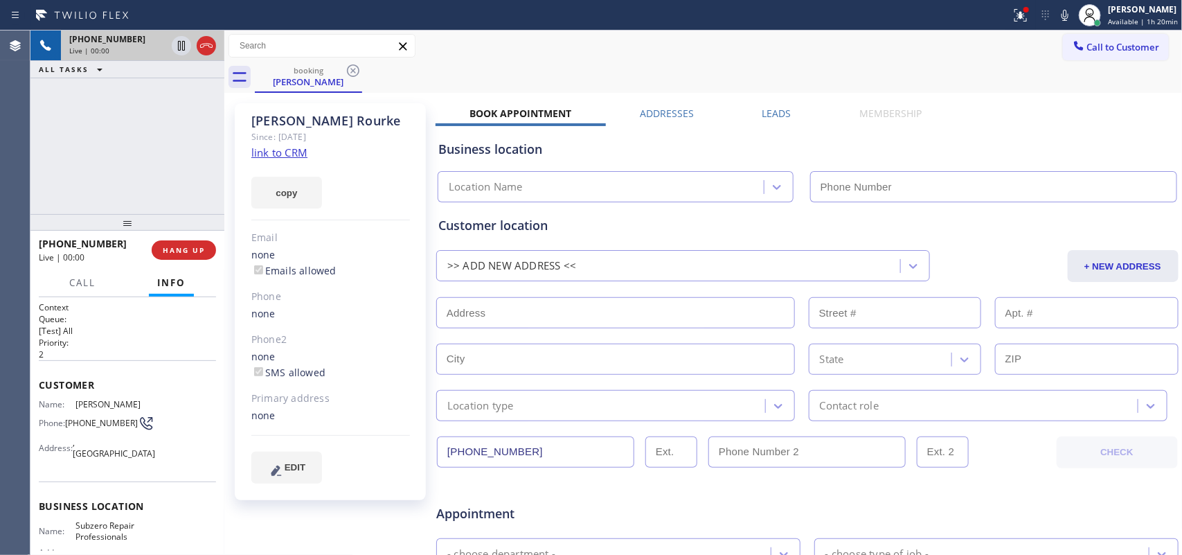
type input "[PHONE_NUMBER]"
click at [280, 153] on link "link to CRM" at bounding box center [279, 152] width 56 height 14
click at [92, 289] on button "Call" at bounding box center [82, 282] width 43 height 27
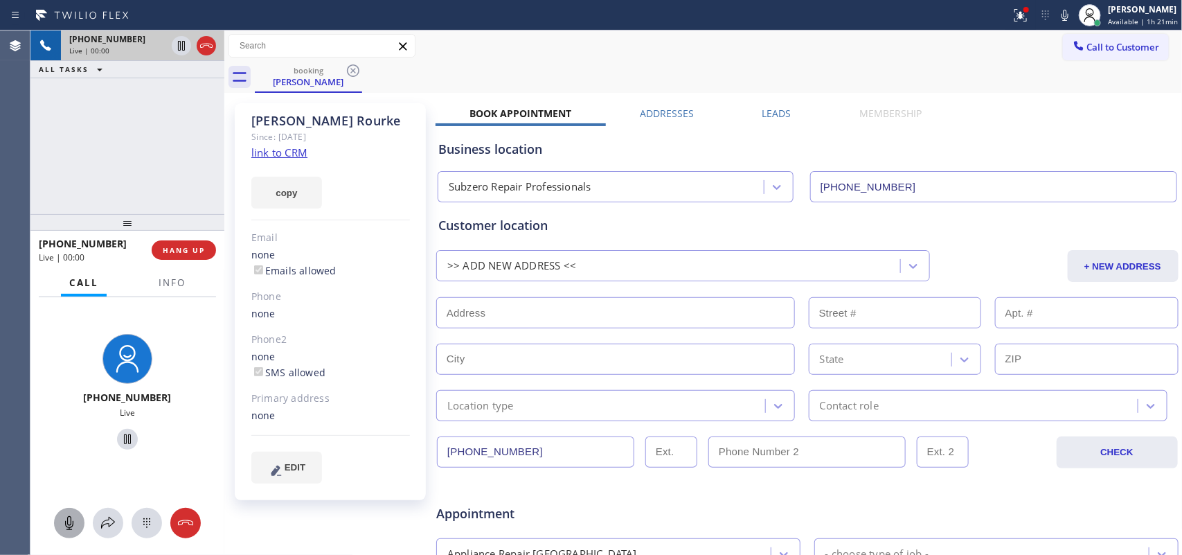
click at [73, 523] on icon at bounding box center [69, 522] width 17 height 17
click at [123, 433] on icon at bounding box center [127, 439] width 17 height 17
drag, startPoint x: 67, startPoint y: 519, endPoint x: 107, endPoint y: 483, distance: 54.4
click at [69, 518] on icon at bounding box center [69, 523] width 8 height 14
click at [122, 428] on div at bounding box center [127, 439] width 183 height 28
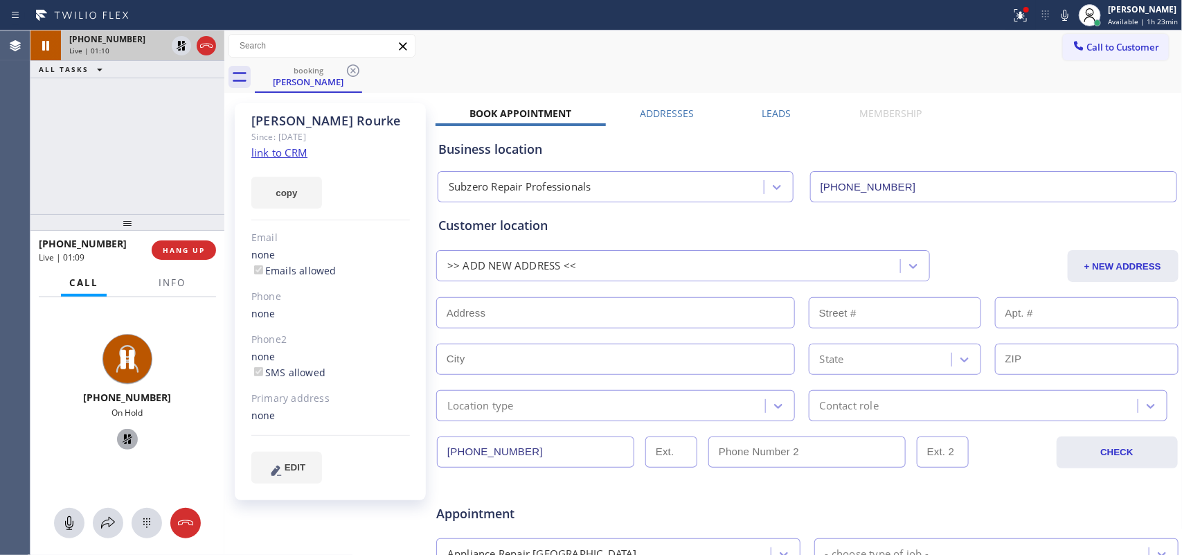
click at [123, 440] on icon at bounding box center [127, 439] width 17 height 17
click at [109, 520] on icon at bounding box center [108, 523] width 14 height 12
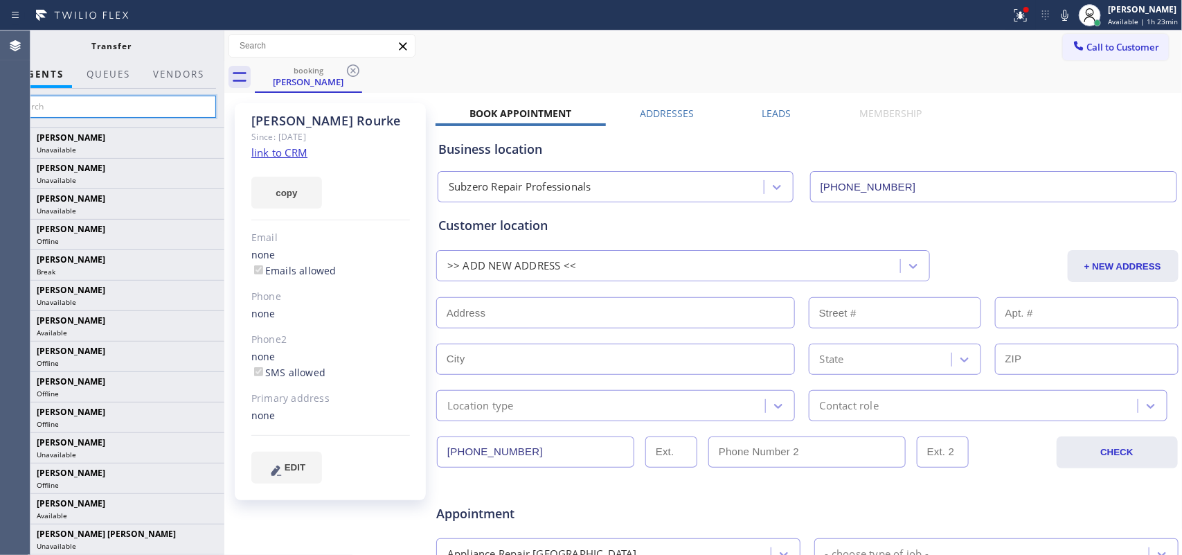
click at [154, 113] on input "text" at bounding box center [112, 107] width 208 height 22
type input "a"
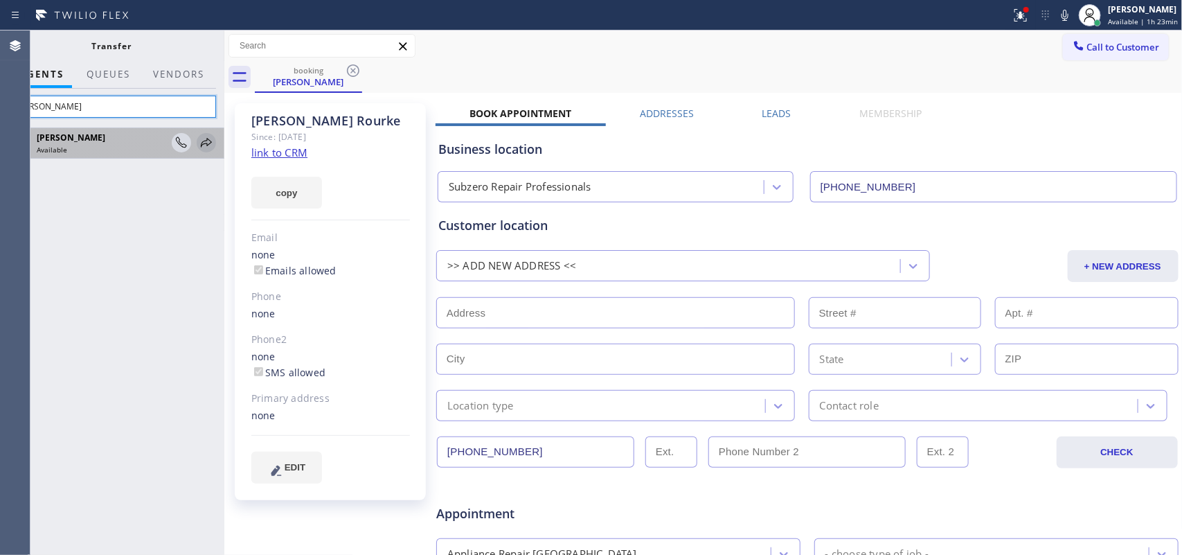
type input "[PERSON_NAME]"
click at [205, 145] on icon at bounding box center [206, 142] width 17 height 17
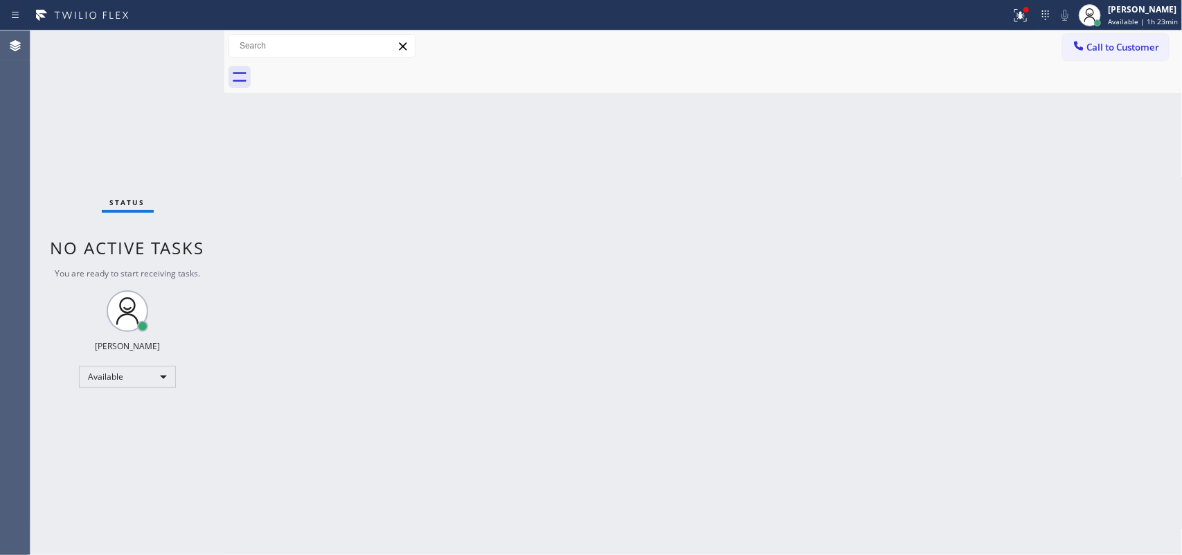
click at [95, 77] on div "Status No active tasks You are ready to start receiving tasks. [PERSON_NAME] Av…" at bounding box center [127, 292] width 194 height 524
click at [185, 40] on div "Status No active tasks You are ready to start receiving tasks. [PERSON_NAME] Av…" at bounding box center [127, 292] width 194 height 524
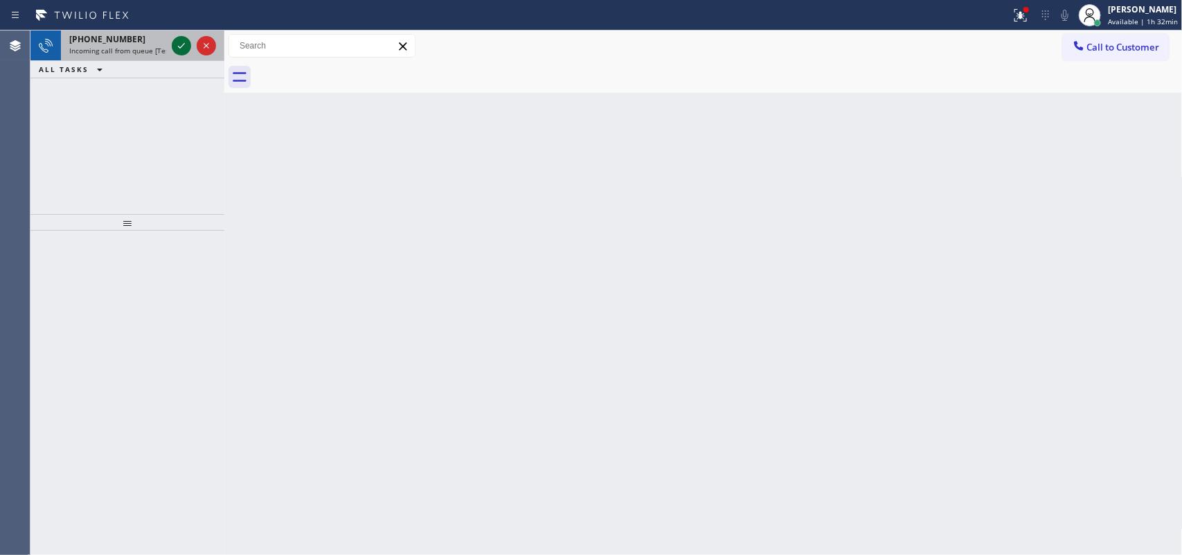
click at [181, 46] on icon at bounding box center [181, 46] width 7 height 6
click at [177, 46] on icon at bounding box center [181, 45] width 17 height 17
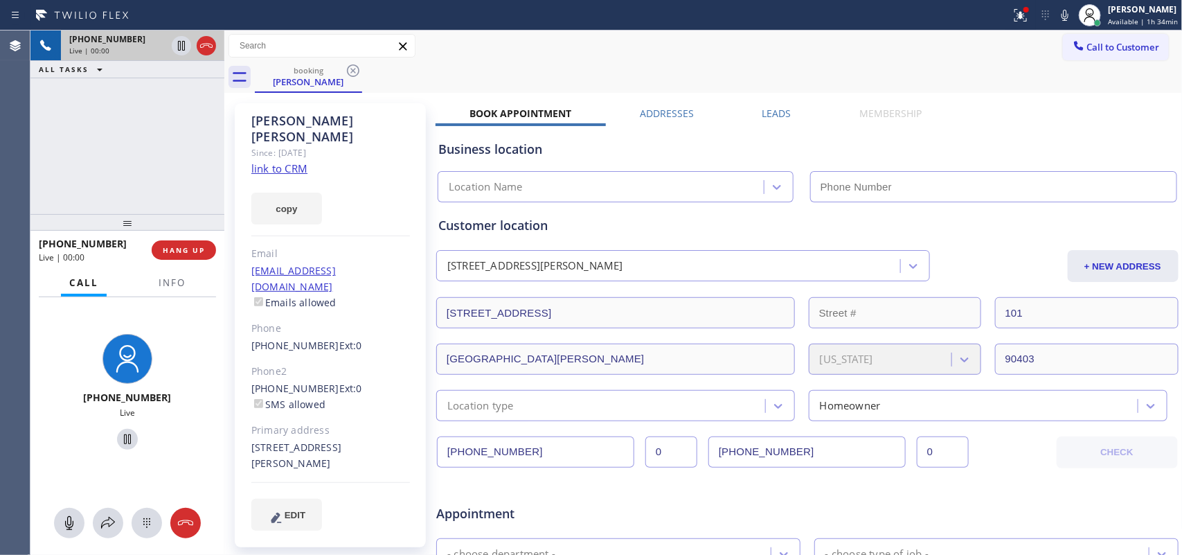
type input "[PHONE_NUMBER]"
click at [299, 161] on link "link to CRM" at bounding box center [279, 168] width 56 height 14
click at [64, 516] on icon at bounding box center [69, 522] width 17 height 17
click at [119, 441] on icon at bounding box center [127, 439] width 17 height 17
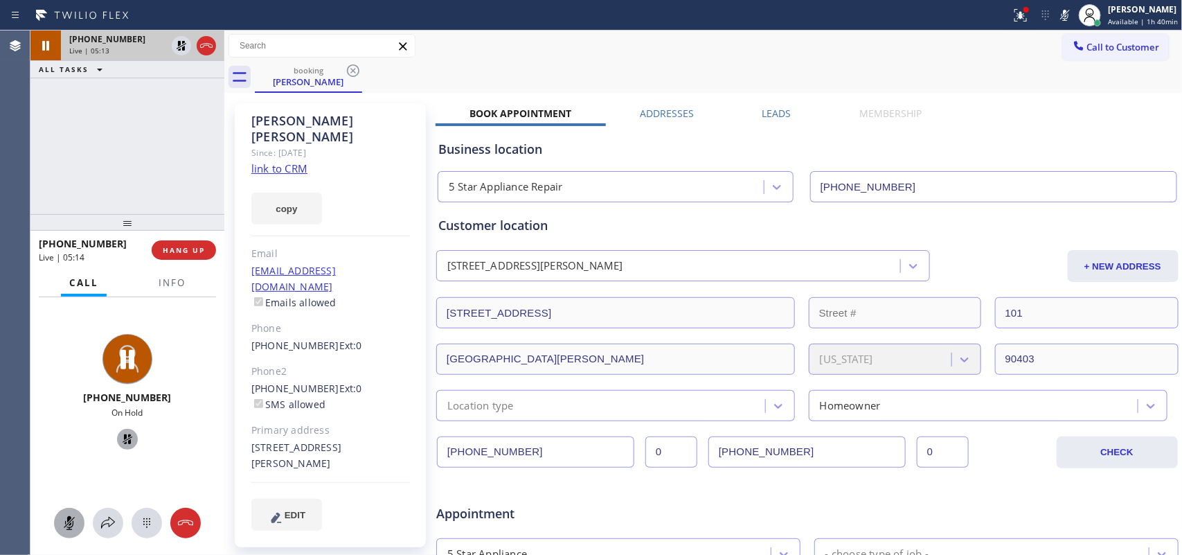
click at [62, 533] on button at bounding box center [69, 523] width 30 height 30
click at [123, 441] on icon at bounding box center [128, 439] width 10 height 10
click at [195, 253] on span "HANG UP" at bounding box center [184, 250] width 42 height 10
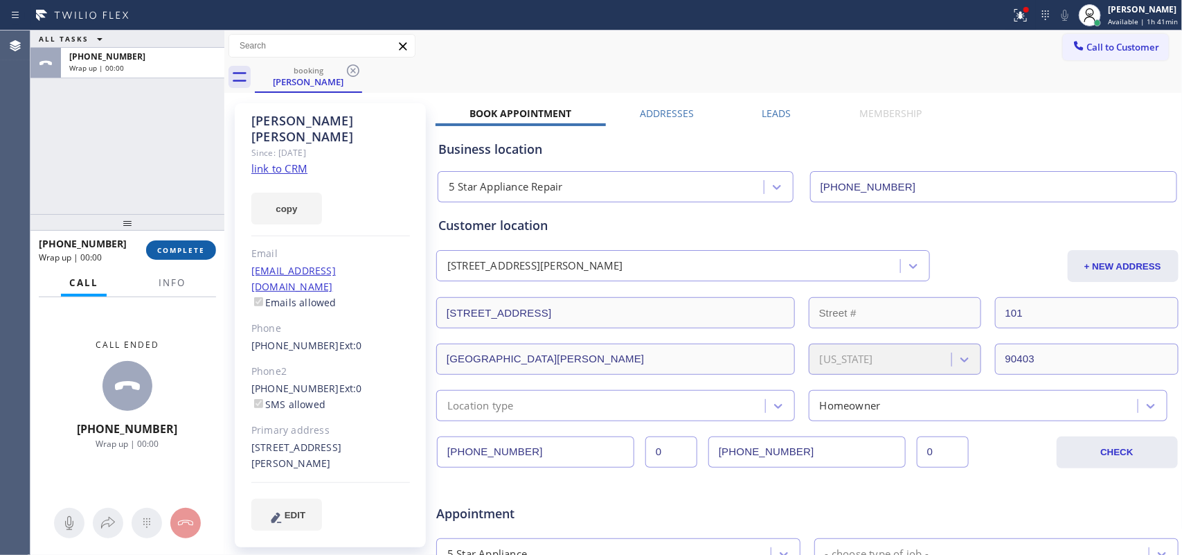
click at [206, 246] on button "COMPLETE" at bounding box center [181, 249] width 70 height 19
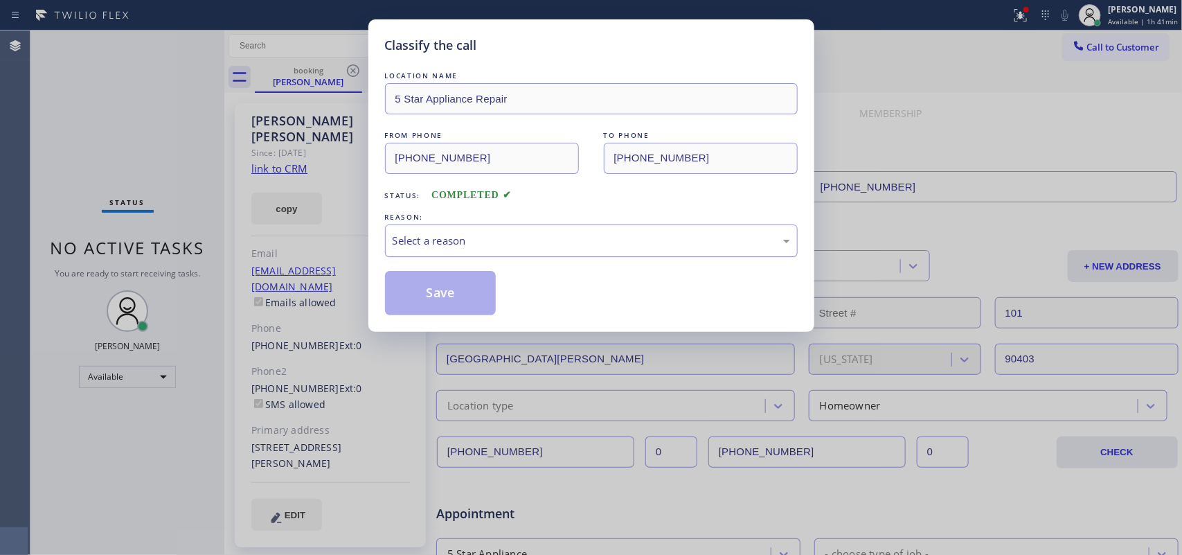
click at [447, 235] on div "Select a reason" at bounding box center [591, 241] width 397 height 16
drag, startPoint x: 459, startPoint y: 299, endPoint x: 371, endPoint y: 54, distance: 260.4
click at [458, 296] on button "Save" at bounding box center [440, 293] width 111 height 44
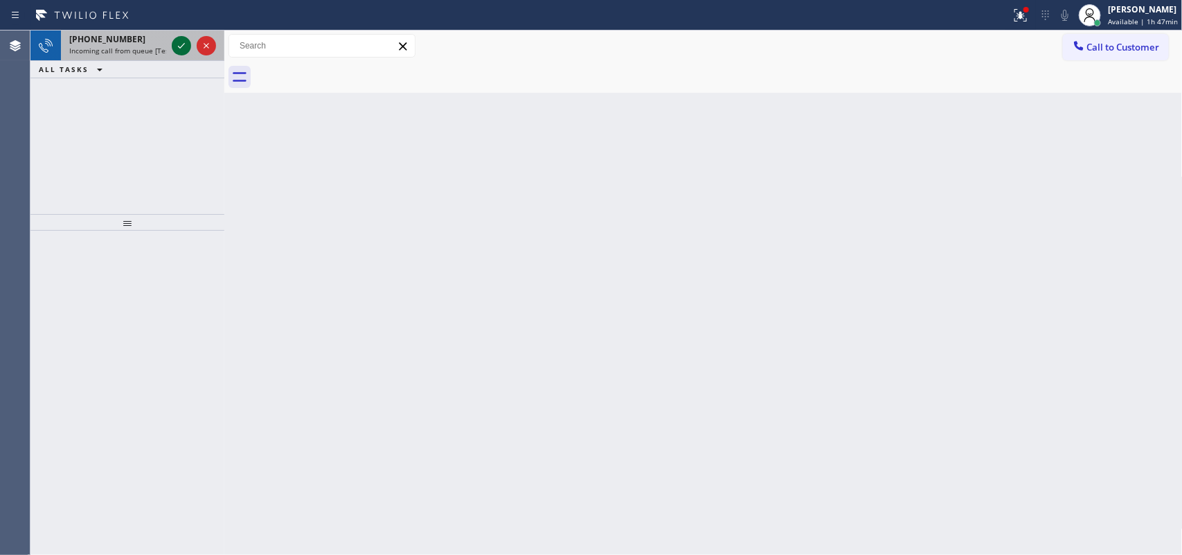
click at [180, 38] on icon at bounding box center [181, 45] width 17 height 17
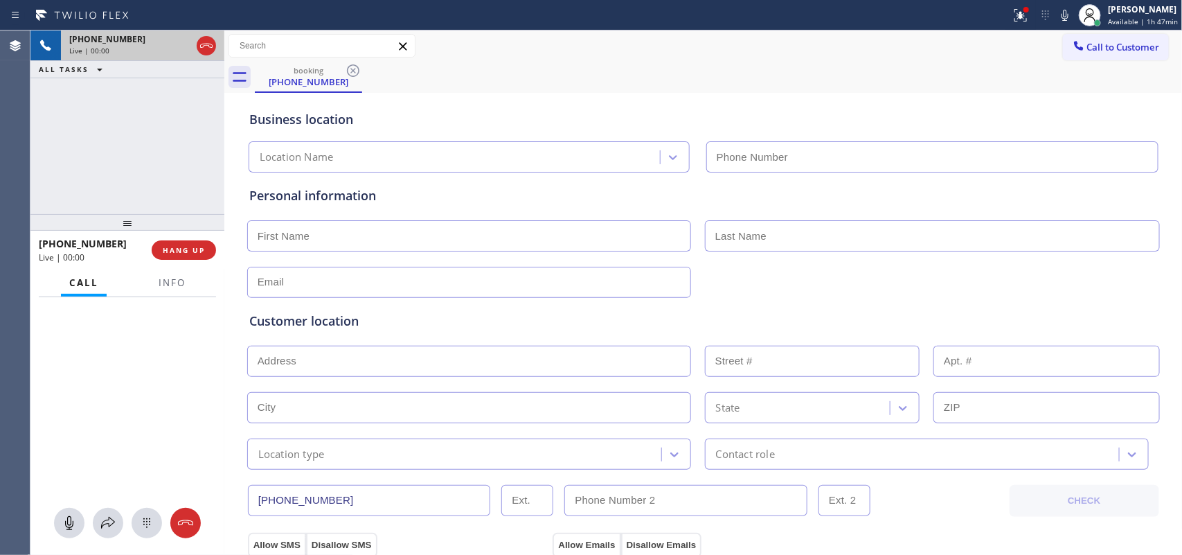
type input "[PHONE_NUMBER]"
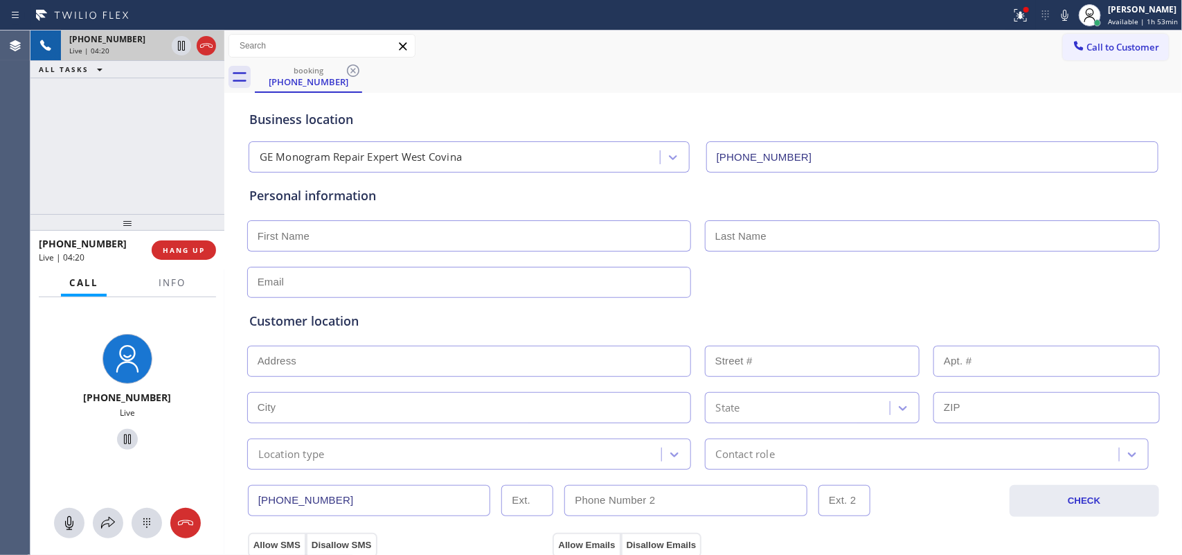
click at [512, 232] on input "text" at bounding box center [469, 235] width 444 height 31
type input "Dat"
click at [355, 233] on input "Dat" at bounding box center [469, 235] width 444 height 31
click at [816, 225] on input "text" at bounding box center [932, 235] width 455 height 31
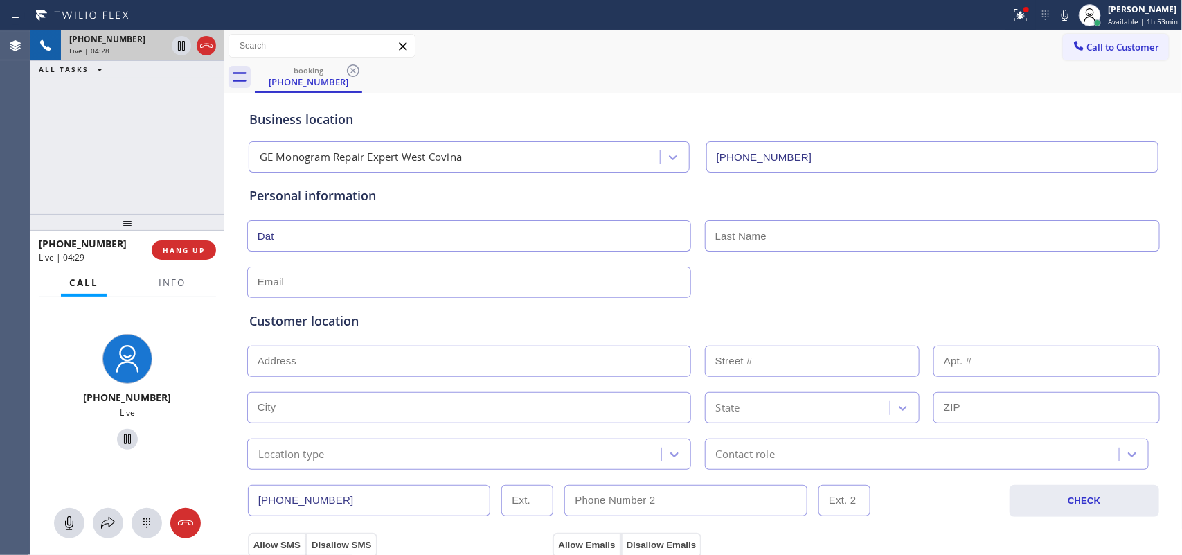
paste input "Huinh"
type input "Huinh"
click at [343, 282] on input "text" at bounding box center [469, 282] width 444 height 31
paste input "[EMAIL_ADDRESS][DOMAIN_NAME]"
type input "[EMAIL_ADDRESS][DOMAIN_NAME]"
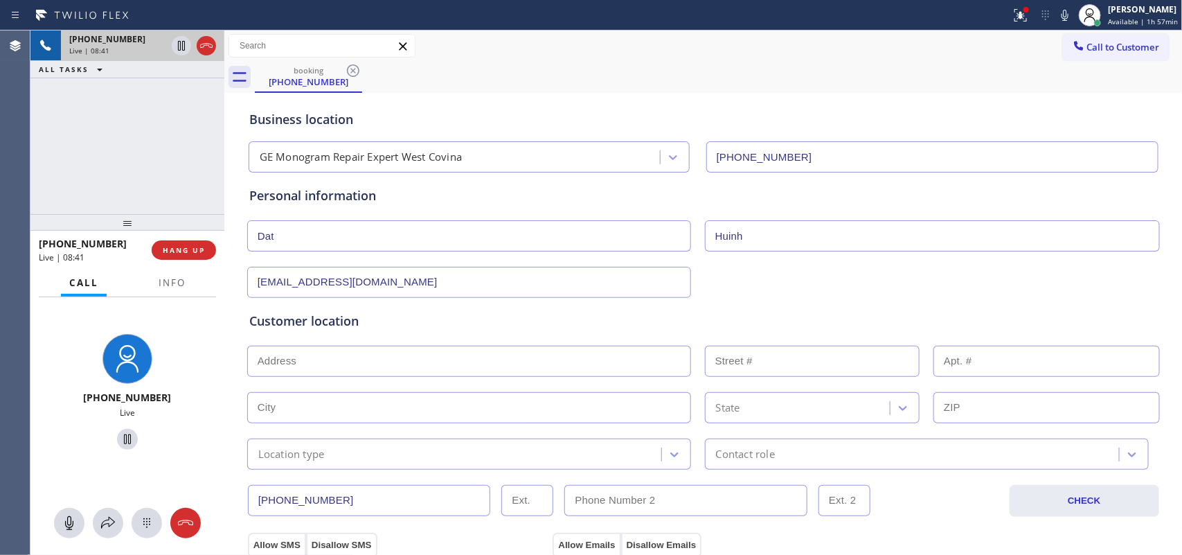
click at [343, 369] on input "text" at bounding box center [469, 360] width 444 height 31
paste input "[STREET_ADDRESS]"
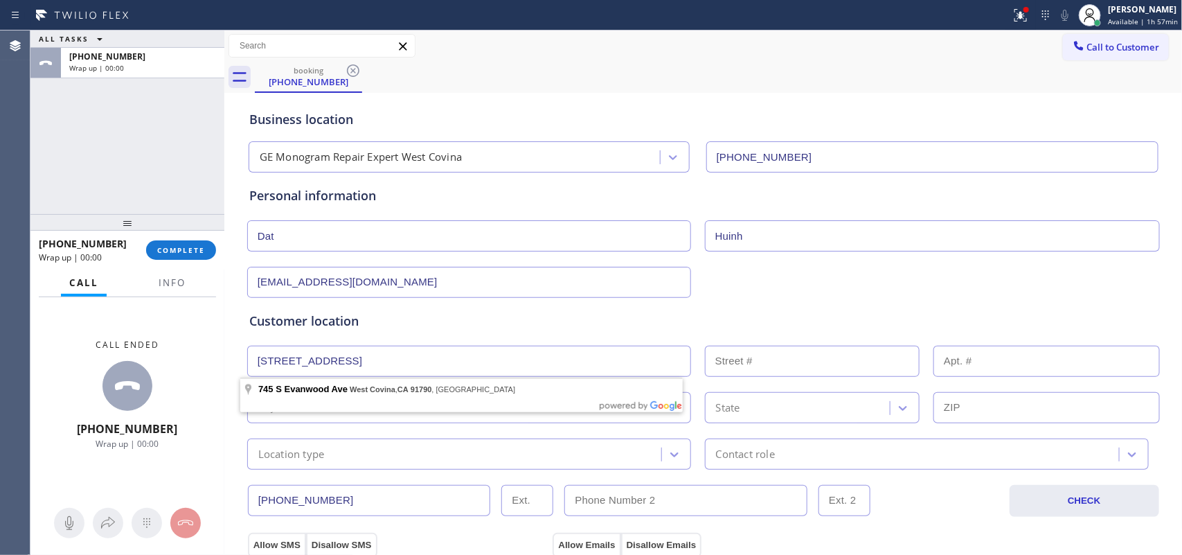
click at [348, 393] on input "text" at bounding box center [469, 407] width 444 height 31
type input "[STREET_ADDRESS]"
type input "745"
type input "West Covina"
type input "91790"
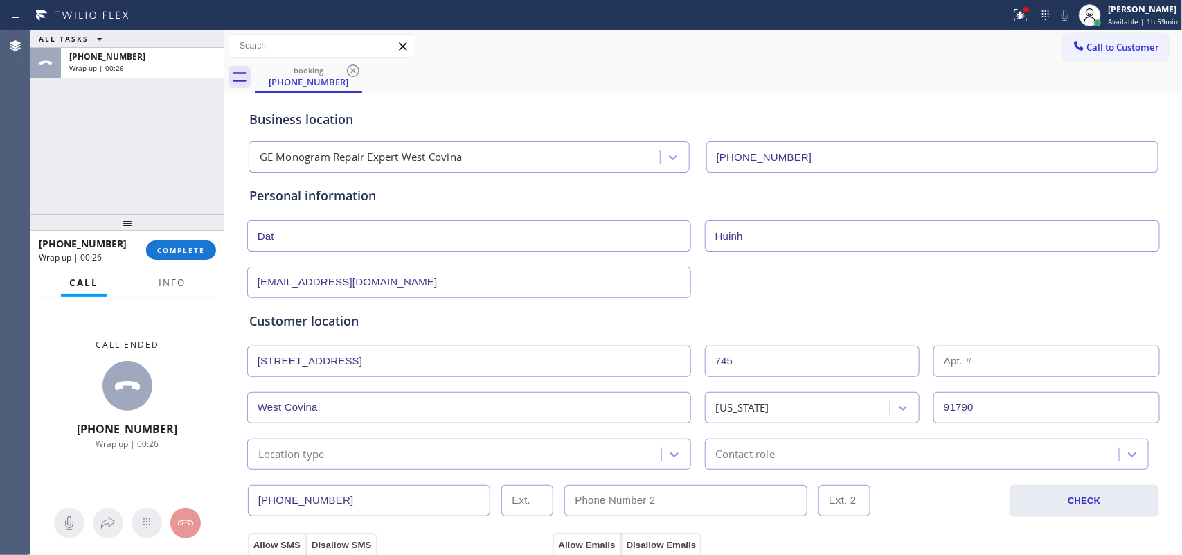
click at [43, 168] on div "ALL TASKS ALL TASKS ACTIVE TASKS TASKS IN WRAP UP [PHONE_NUMBER] Wrap up | 00:26" at bounding box center [127, 121] width 194 height 183
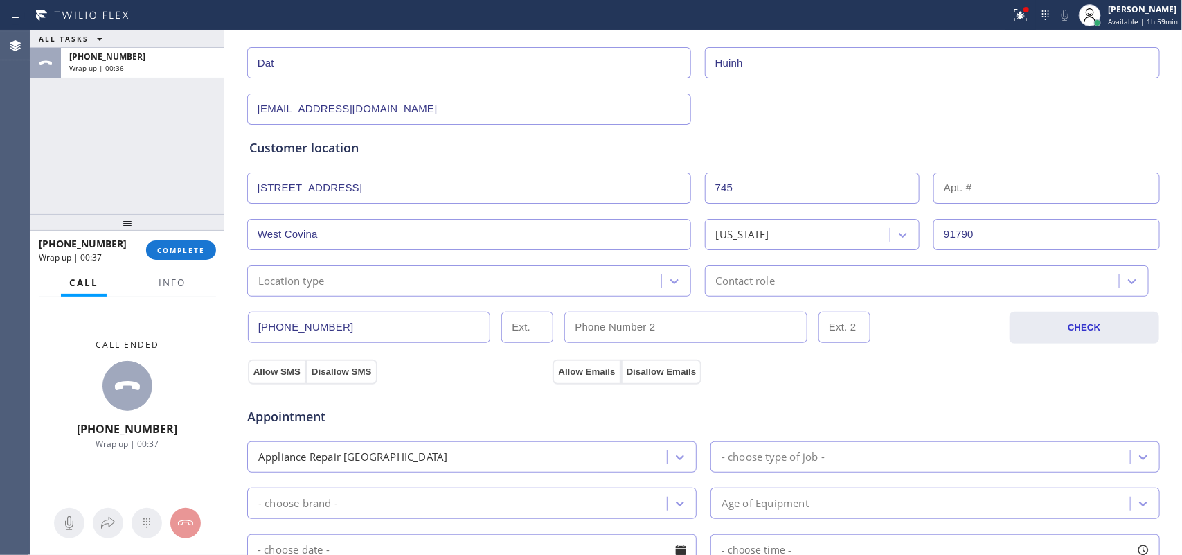
scroll to position [346, 0]
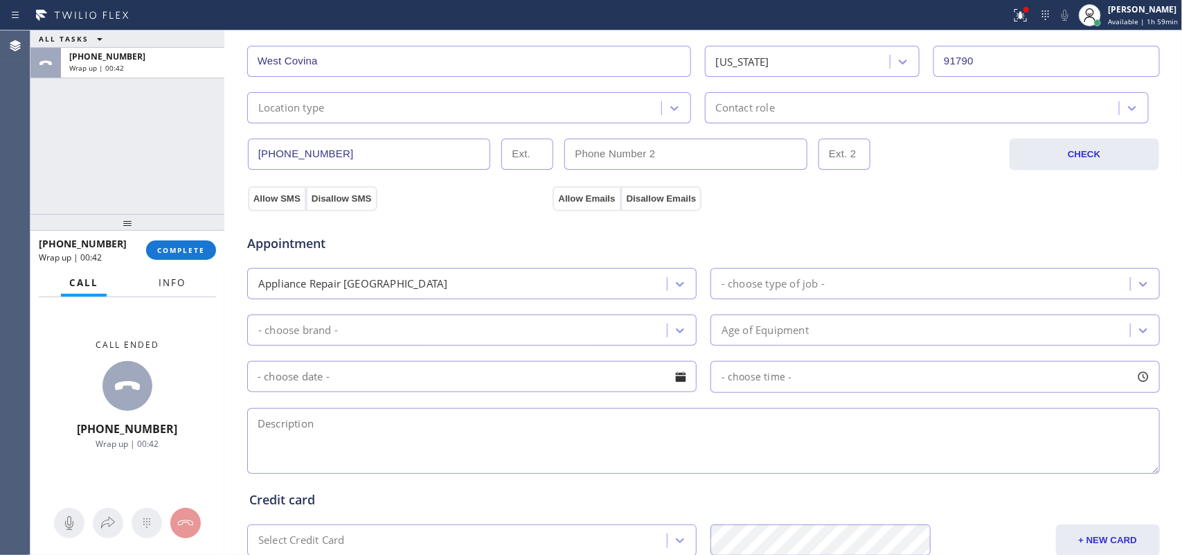
click at [175, 278] on span "Info" at bounding box center [172, 282] width 27 height 12
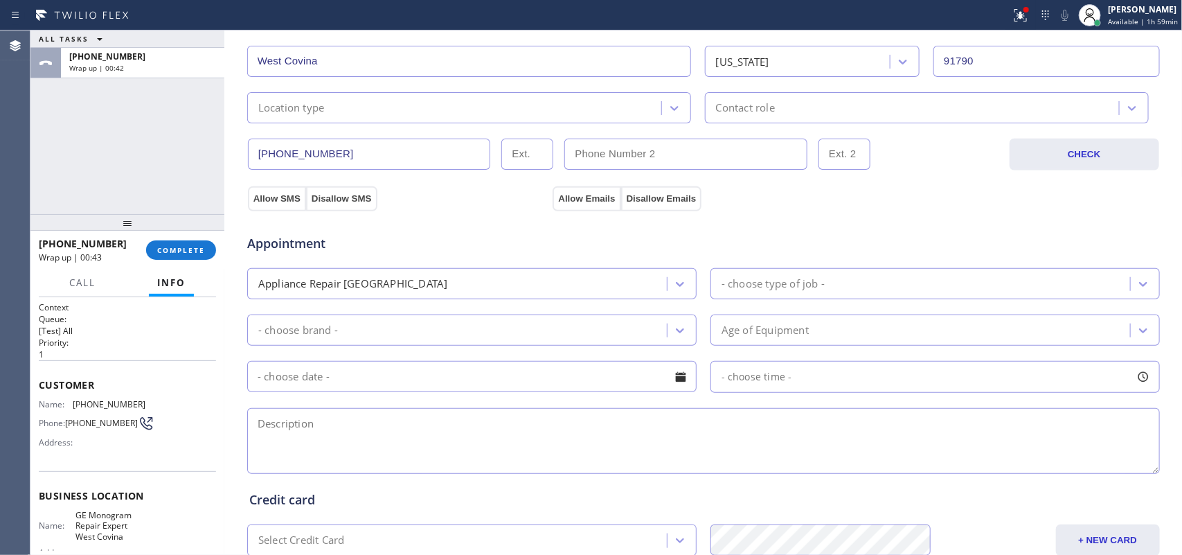
scroll to position [153, 0]
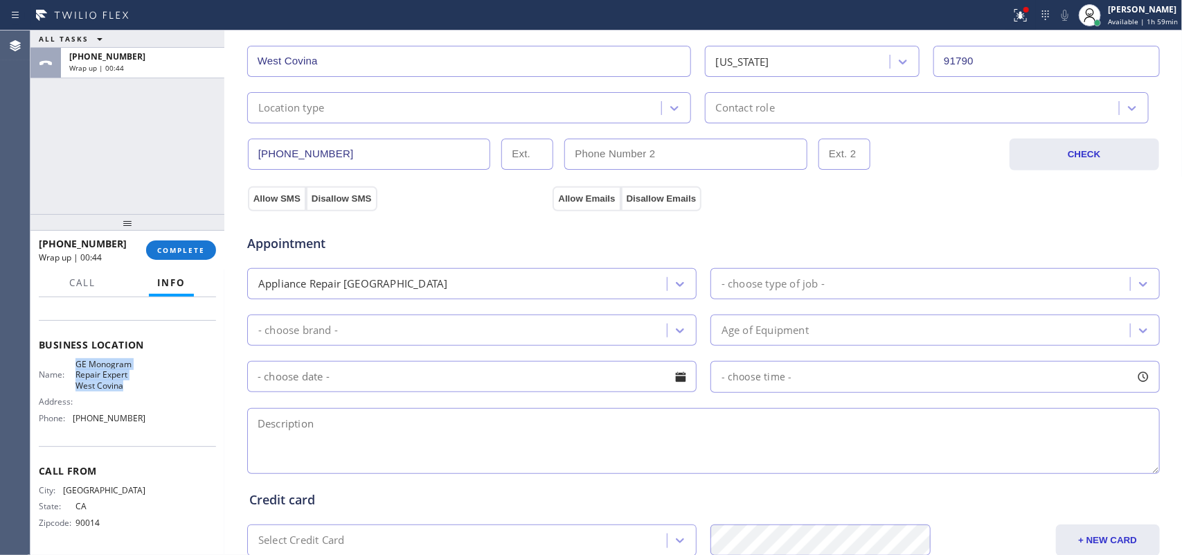
drag, startPoint x: 127, startPoint y: 386, endPoint x: 70, endPoint y: 366, distance: 60.2
click at [70, 366] on div "Name: GE Monogram Repair Expert West Covina" at bounding box center [92, 375] width 107 height 32
copy span "GE Monogram Repair Expert West Covina"
click at [140, 156] on div "ALL TASKS ALL TASKS ACTIVE TASKS TASKS IN WRAP UP [PHONE_NUMBER] Wrap up | 01:07" at bounding box center [127, 121] width 194 height 183
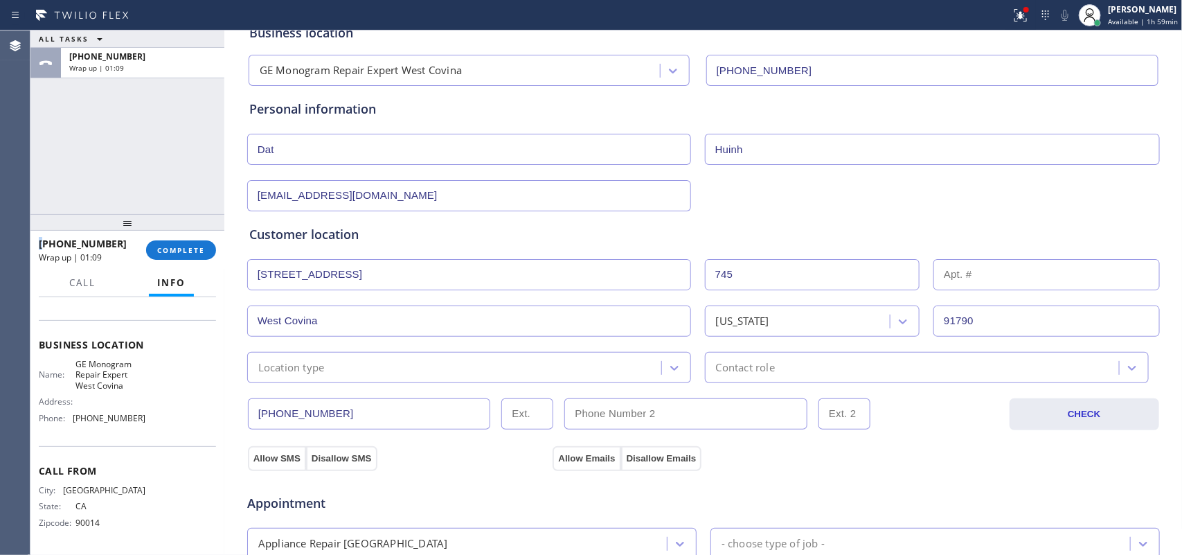
scroll to position [260, 0]
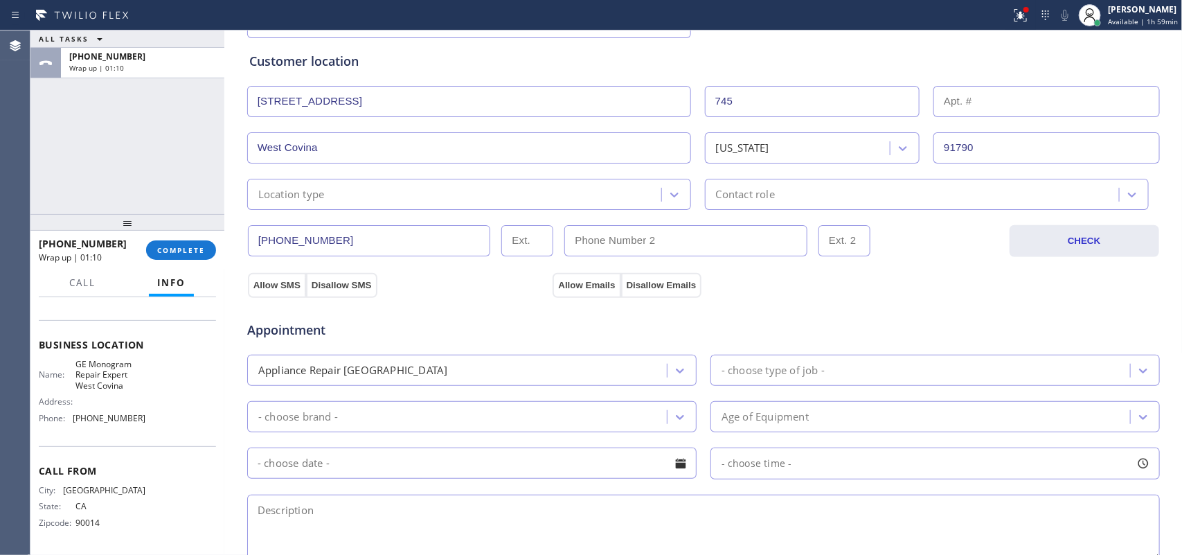
click at [458, 183] on div "Location type" at bounding box center [456, 194] width 410 height 24
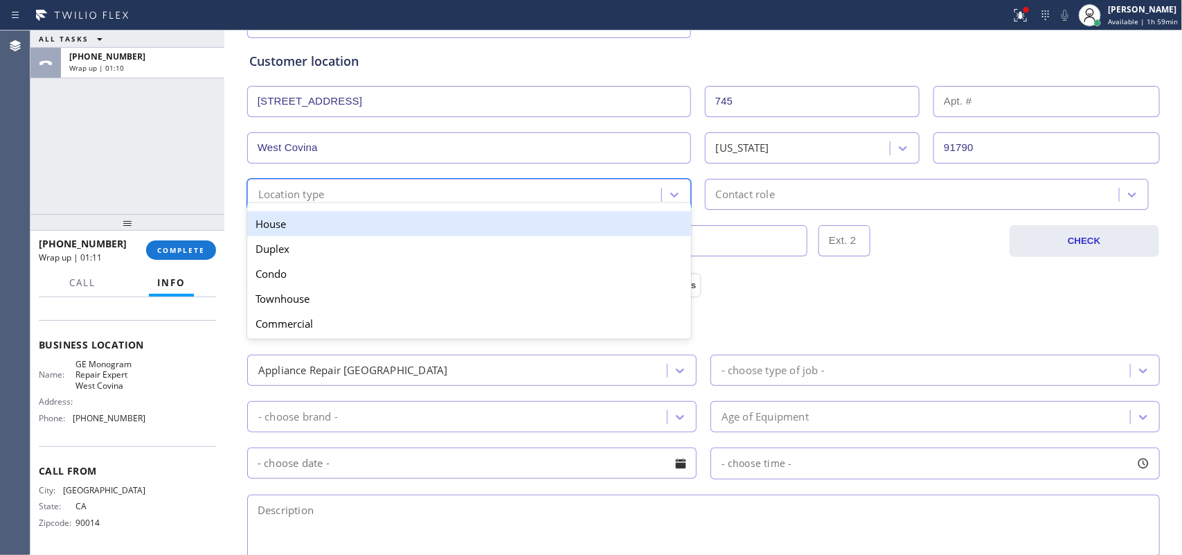
click at [461, 226] on div "House" at bounding box center [469, 223] width 444 height 25
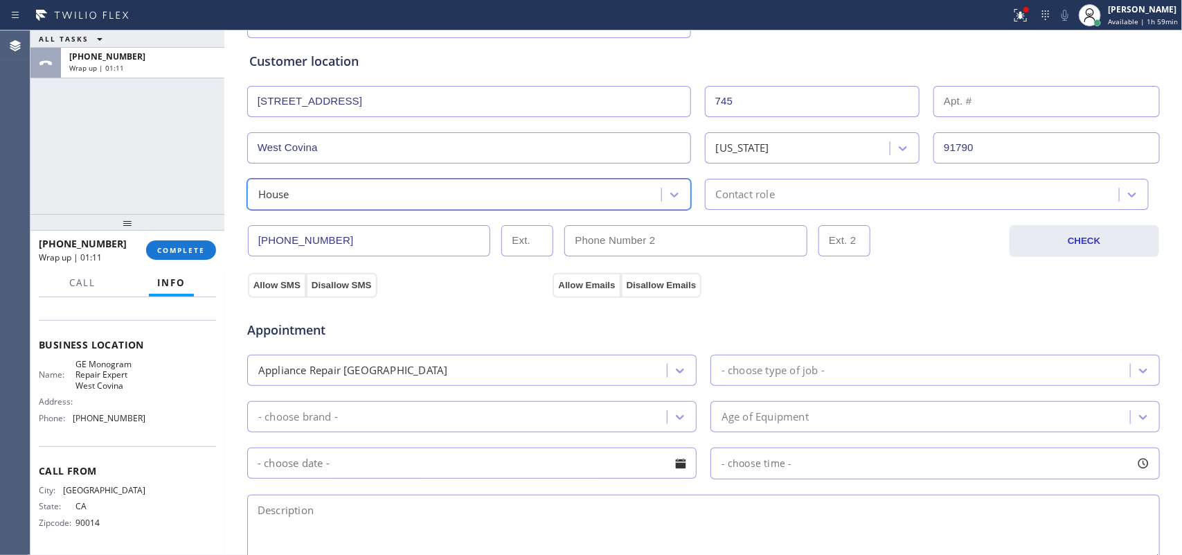
click at [461, 226] on input "[PHONE_NUMBER]" at bounding box center [369, 240] width 243 height 31
click at [741, 189] on div "Contact role" at bounding box center [745, 194] width 59 height 16
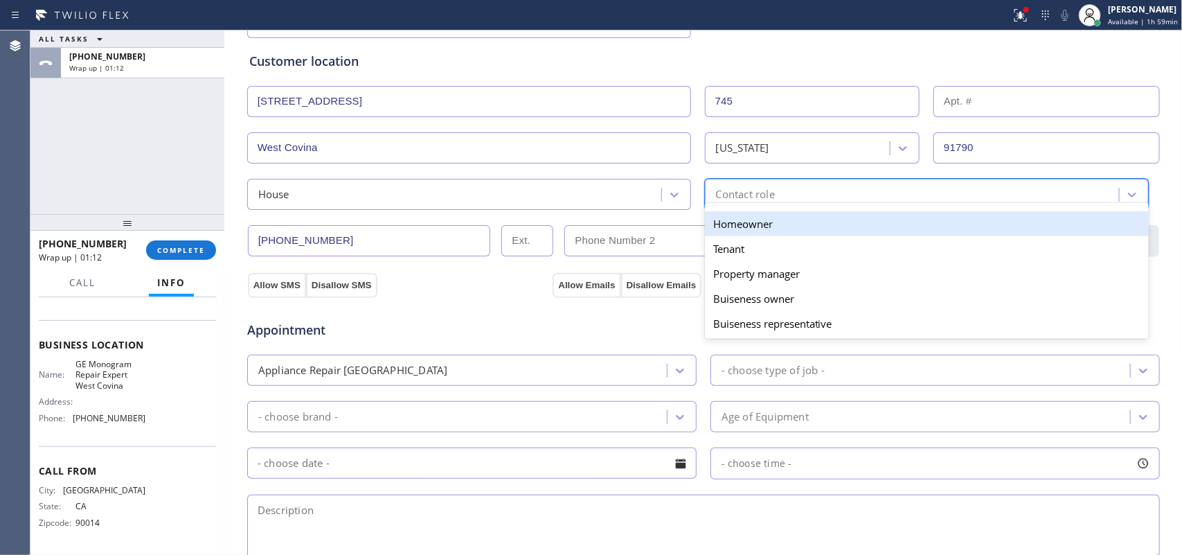
click at [746, 218] on div "Homeowner" at bounding box center [927, 223] width 444 height 25
click at [746, 218] on div "[PHONE_NUMBER] CHECK" at bounding box center [703, 233] width 914 height 47
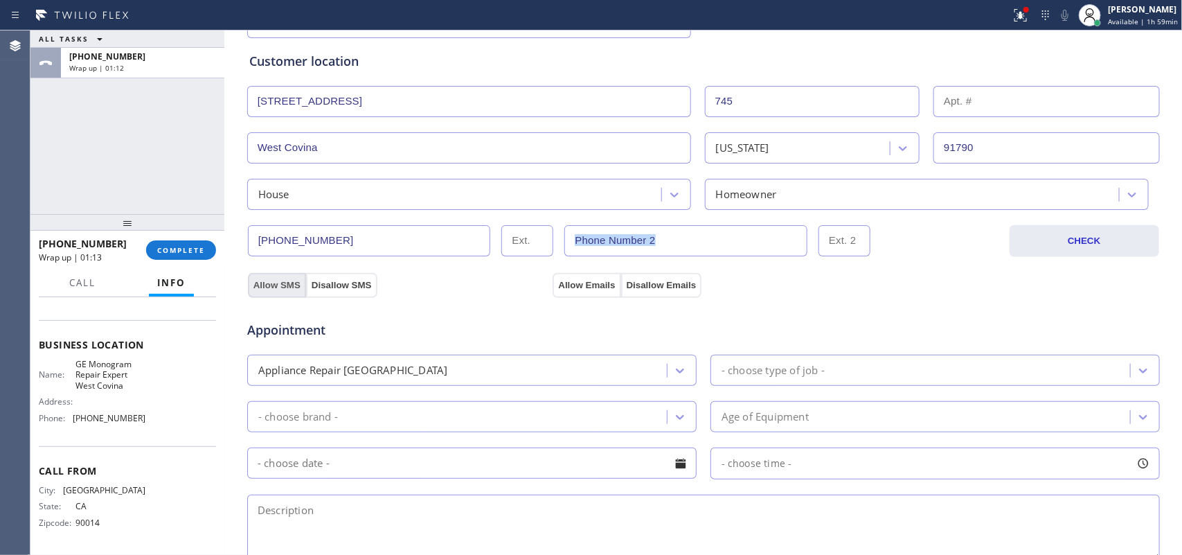
click at [263, 279] on button "Allow SMS" at bounding box center [277, 285] width 58 height 25
click at [571, 286] on button "Allow Emails" at bounding box center [587, 285] width 68 height 25
click at [271, 288] on button "Allow SMS" at bounding box center [277, 285] width 58 height 25
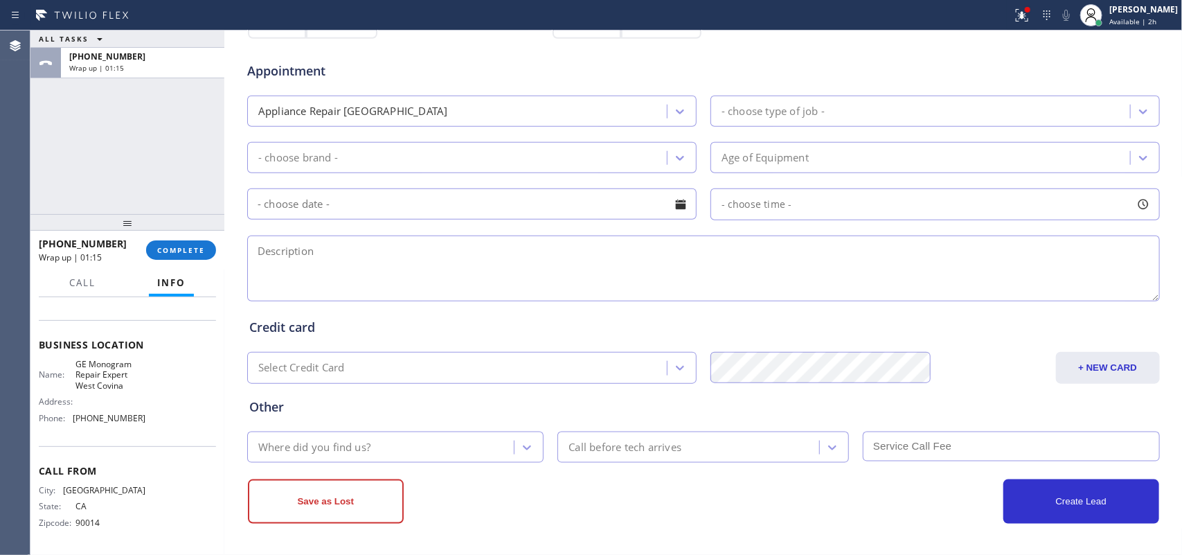
scroll to position [521, 0]
click at [691, 267] on textarea at bounding box center [703, 268] width 913 height 66
paste textarea "3-6/ $69/Ge washer SBS topload/ from 2016/ it has power but not working after p…"
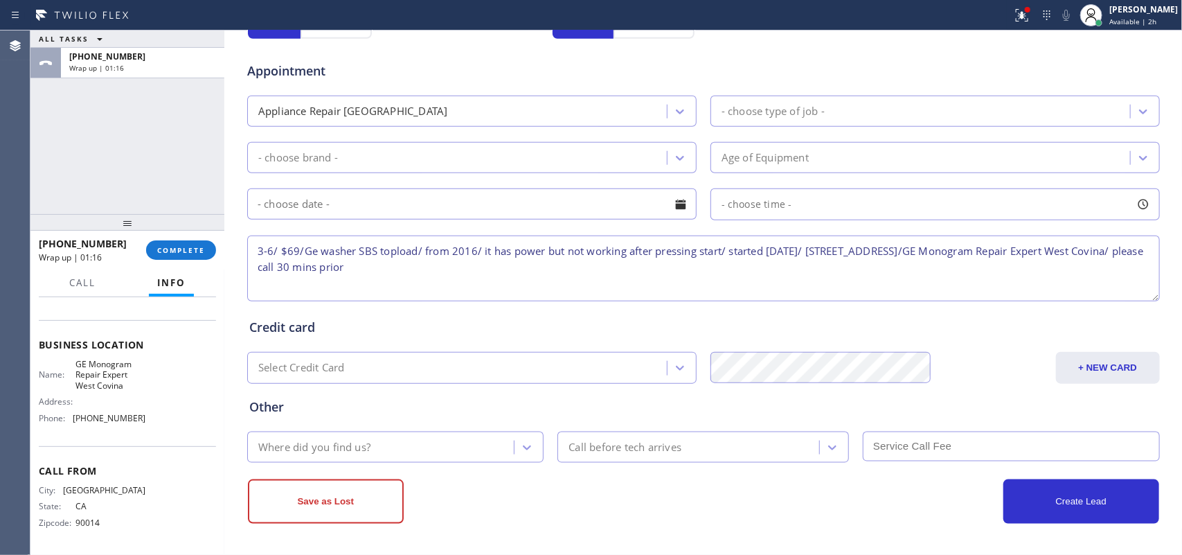
type textarea "3-6/ $69/Ge washer SBS topload/ from 2016/ it has power but not working after p…"
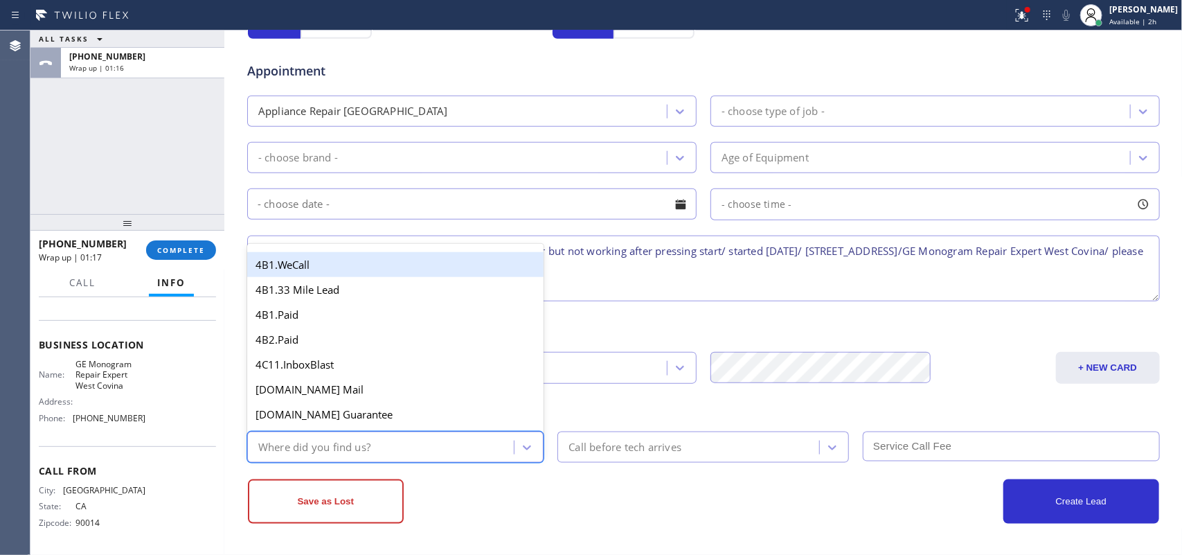
click at [534, 440] on div "Where did you find us?" at bounding box center [395, 446] width 297 height 31
type input "g"
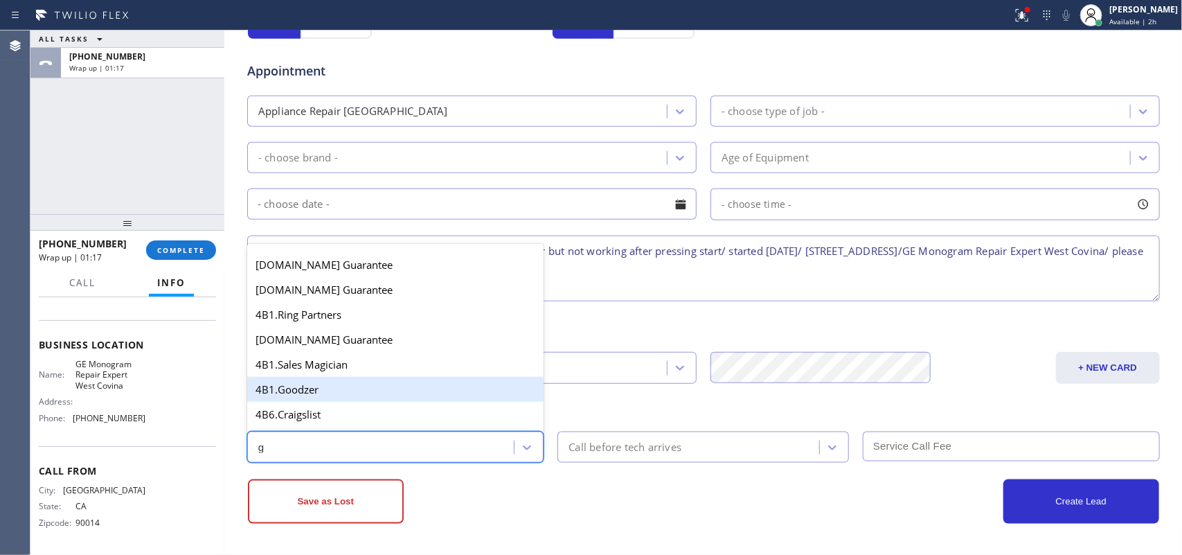
scroll to position [173, 0]
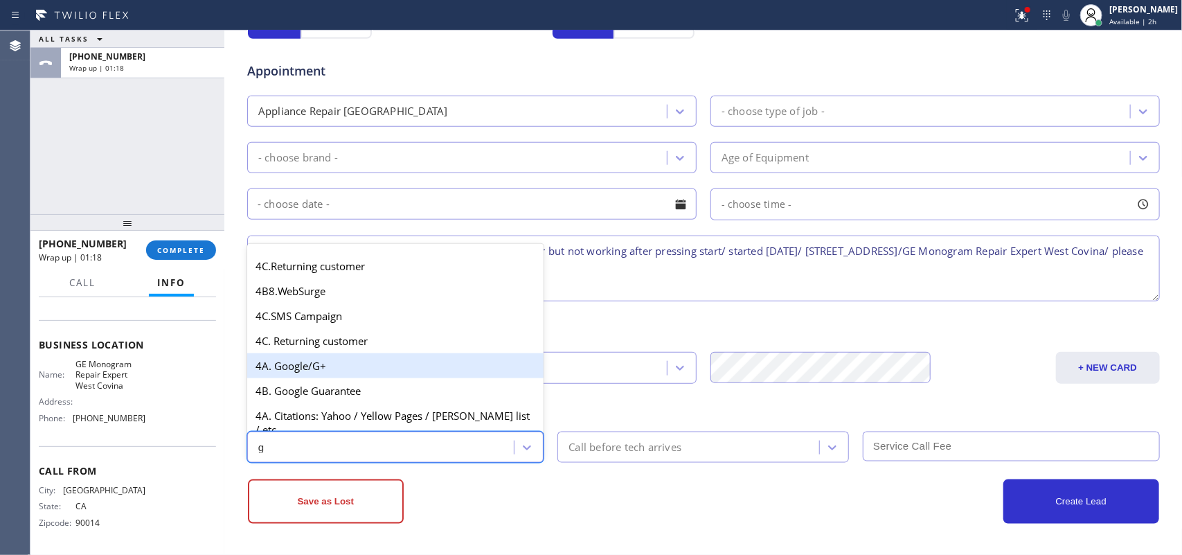
click at [341, 376] on div "4A. Google/G+" at bounding box center [395, 365] width 297 height 25
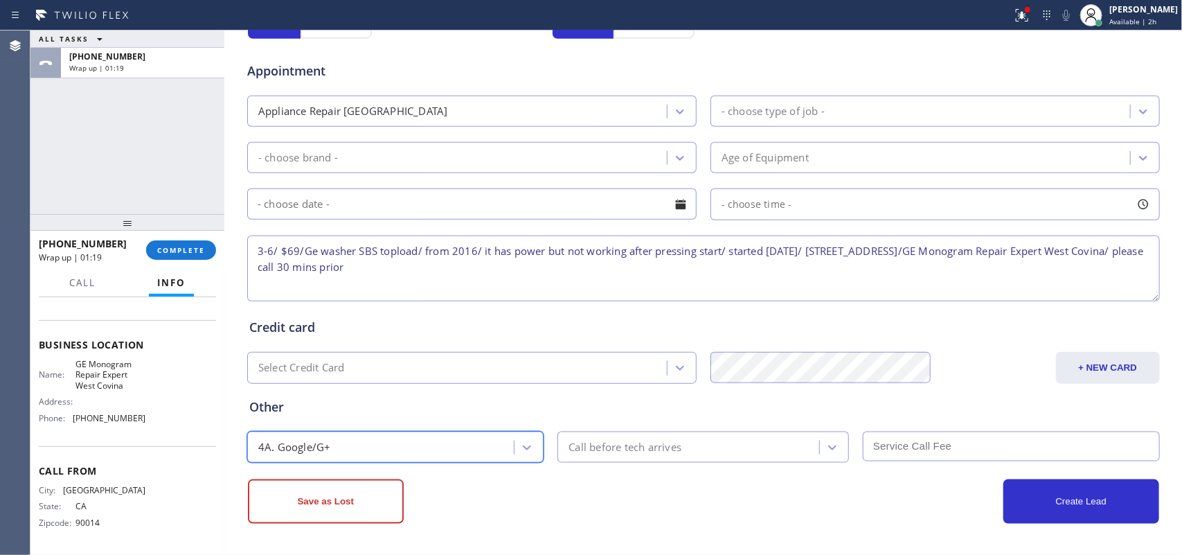
click at [762, 108] on div "- choose type of job -" at bounding box center [772, 111] width 103 height 16
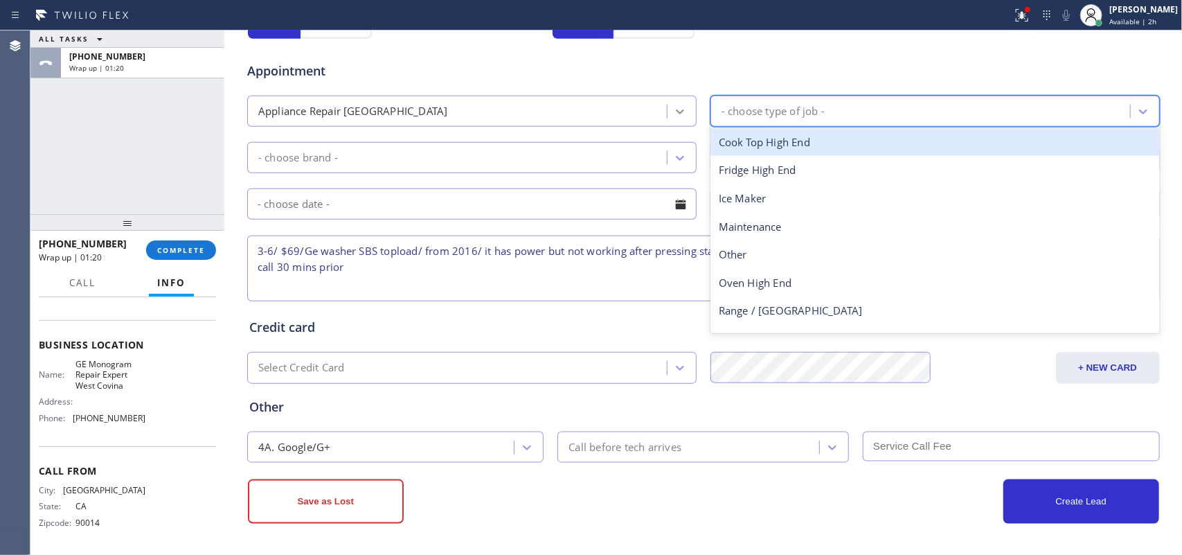
click at [676, 111] on icon at bounding box center [680, 111] width 8 height 5
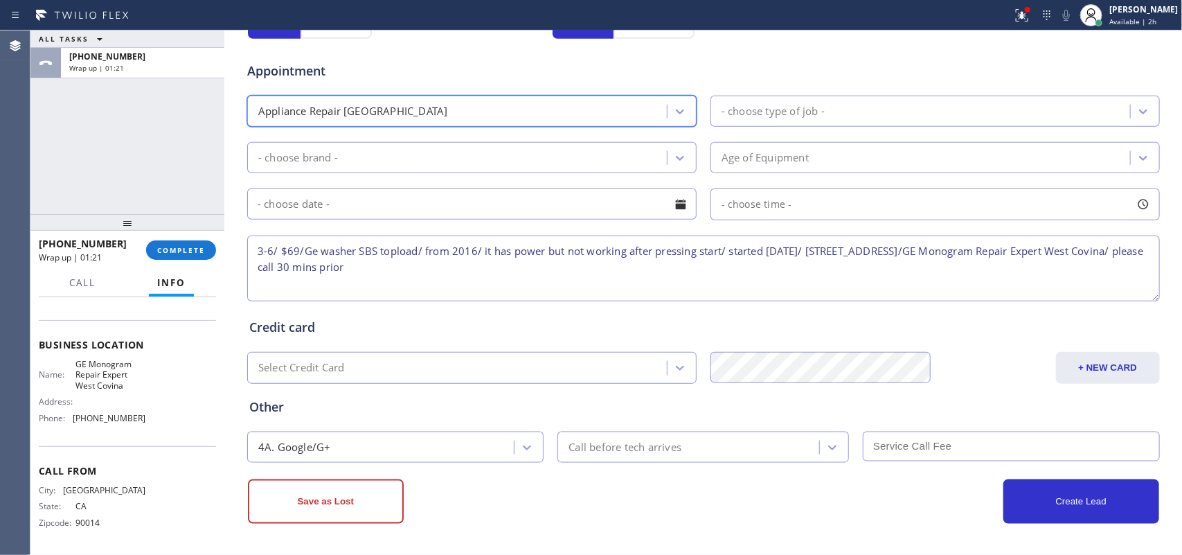
click at [625, 102] on div "Appliance Repair [GEOGRAPHIC_DATA]" at bounding box center [458, 111] width 415 height 24
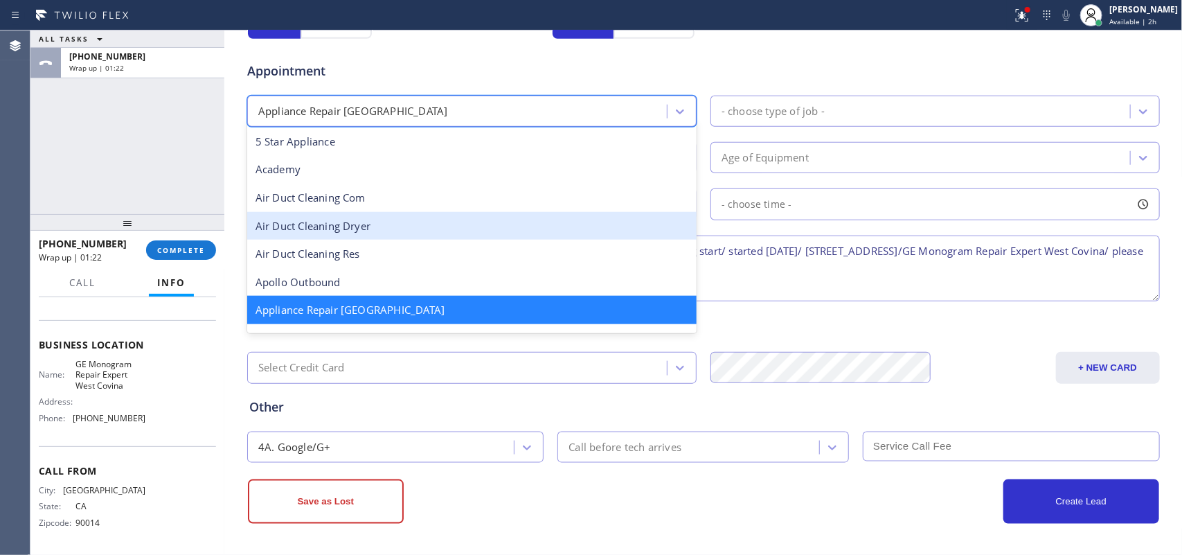
scroll to position [87, 0]
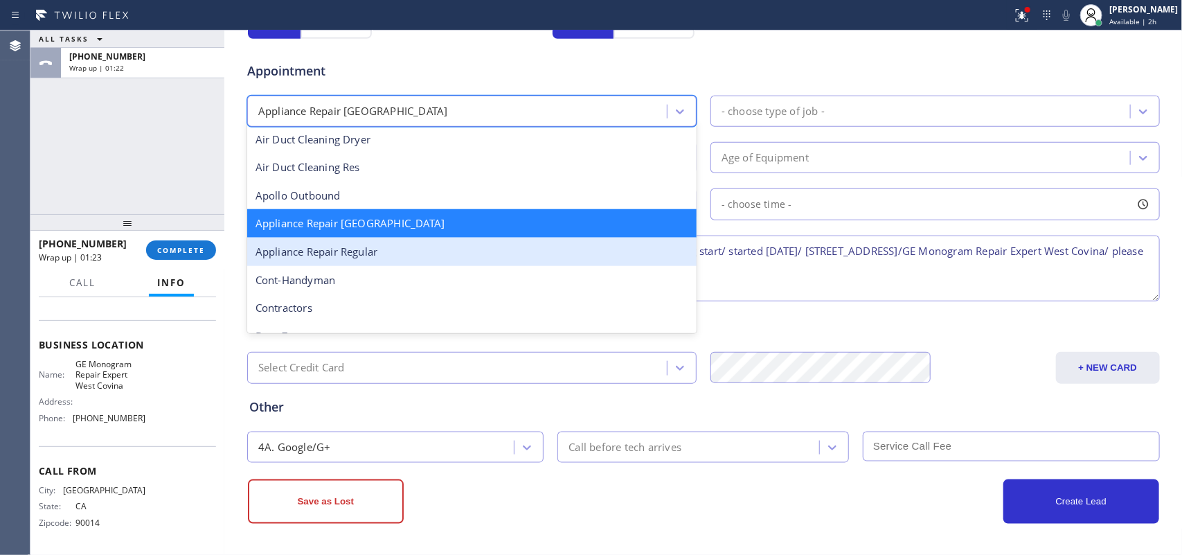
click at [563, 240] on div "Appliance Repair Regular" at bounding box center [471, 251] width 449 height 28
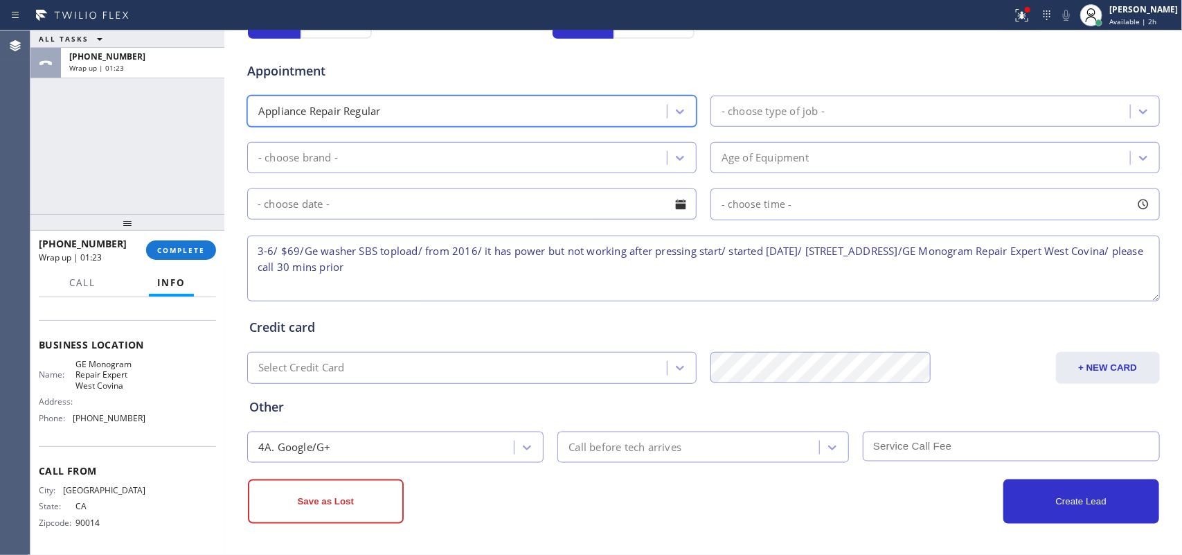
click at [836, 107] on div "- choose type of job -" at bounding box center [922, 111] width 415 height 24
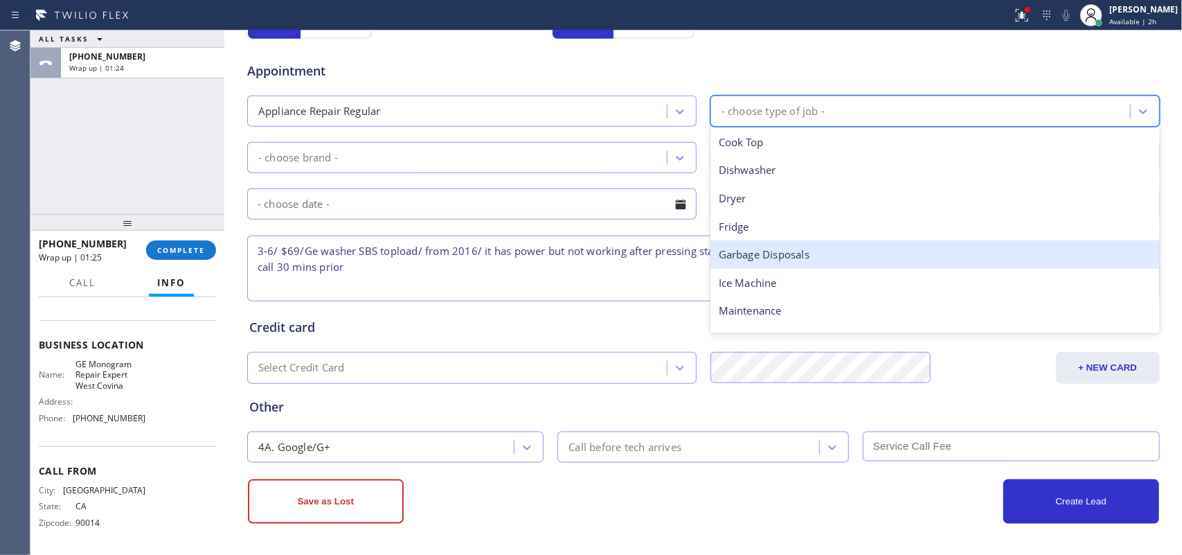
scroll to position [191, 0]
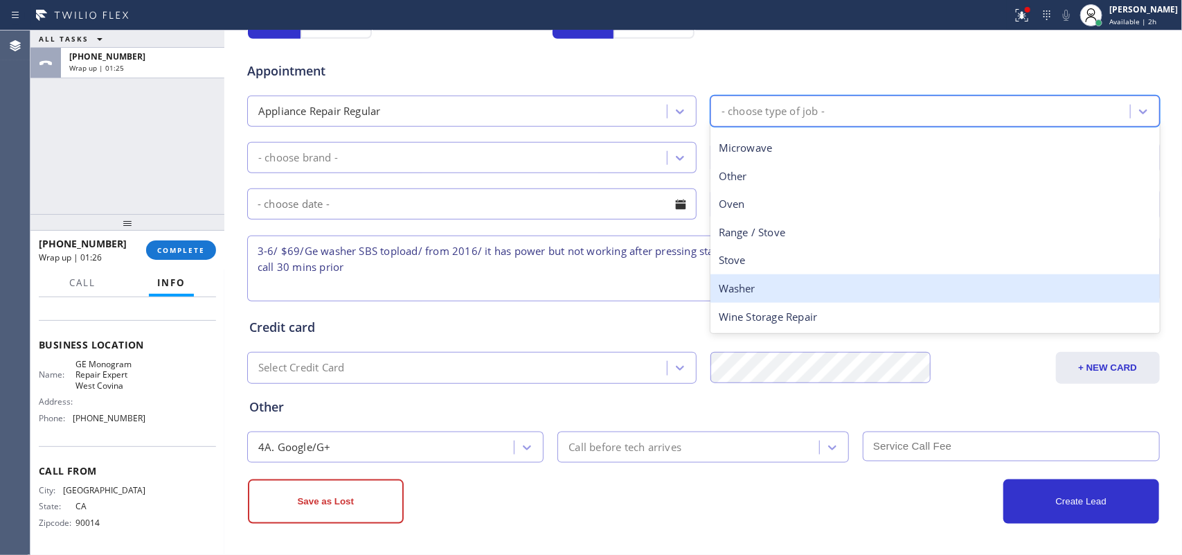
click at [773, 285] on div "Washer" at bounding box center [934, 288] width 449 height 28
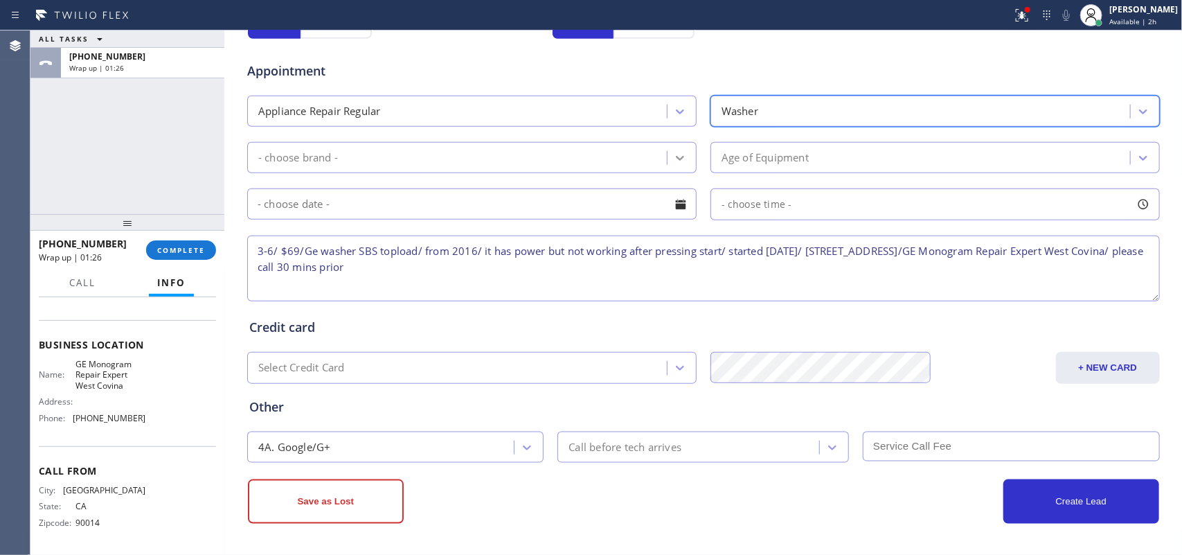
click at [667, 156] on div at bounding box center [679, 157] width 25 height 25
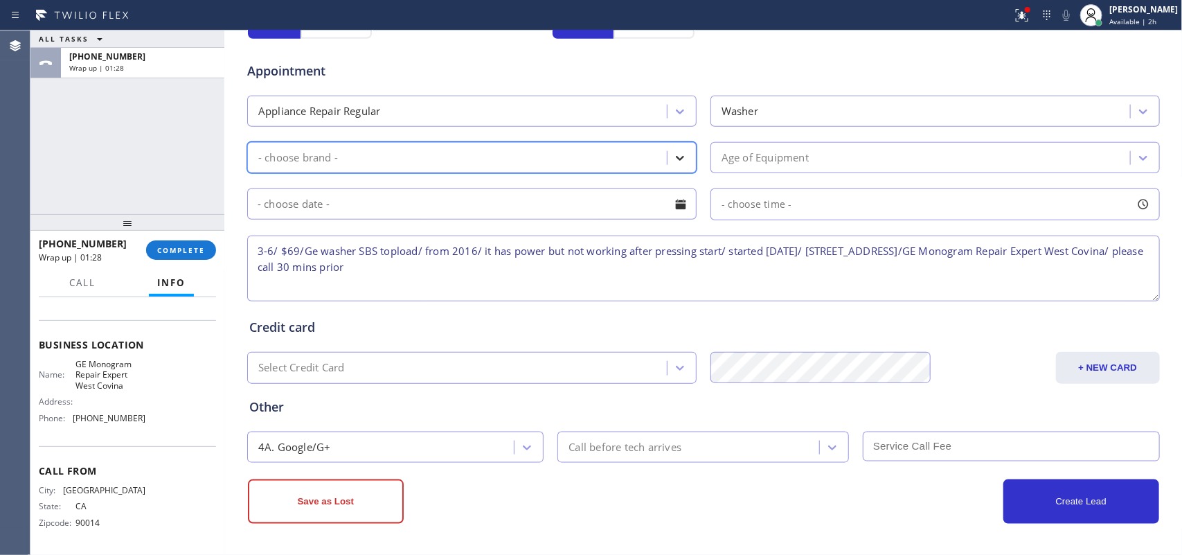
click at [679, 152] on icon at bounding box center [680, 158] width 14 height 14
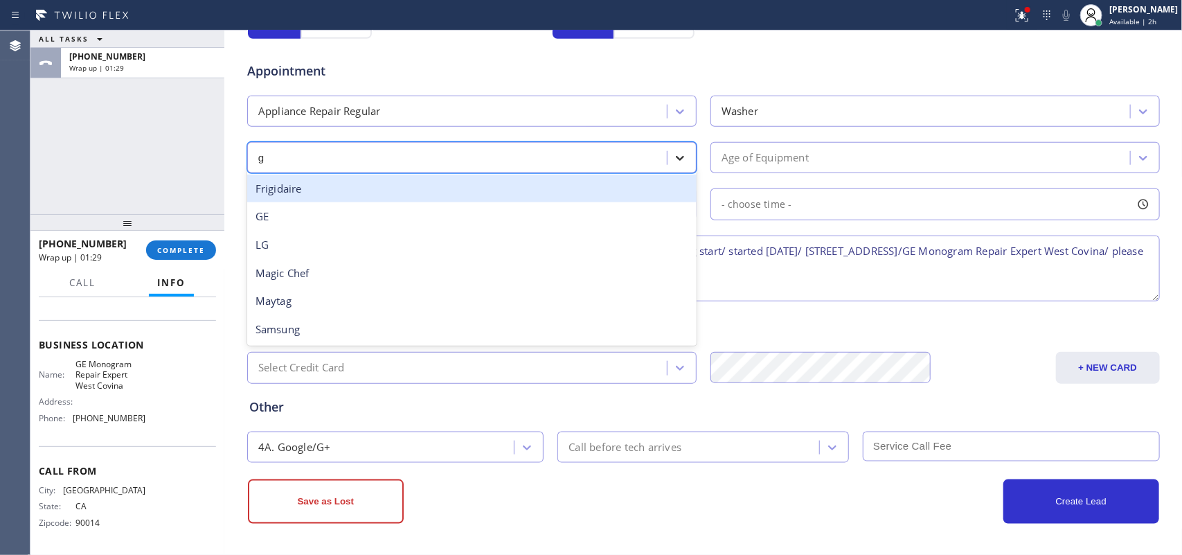
type input "ge"
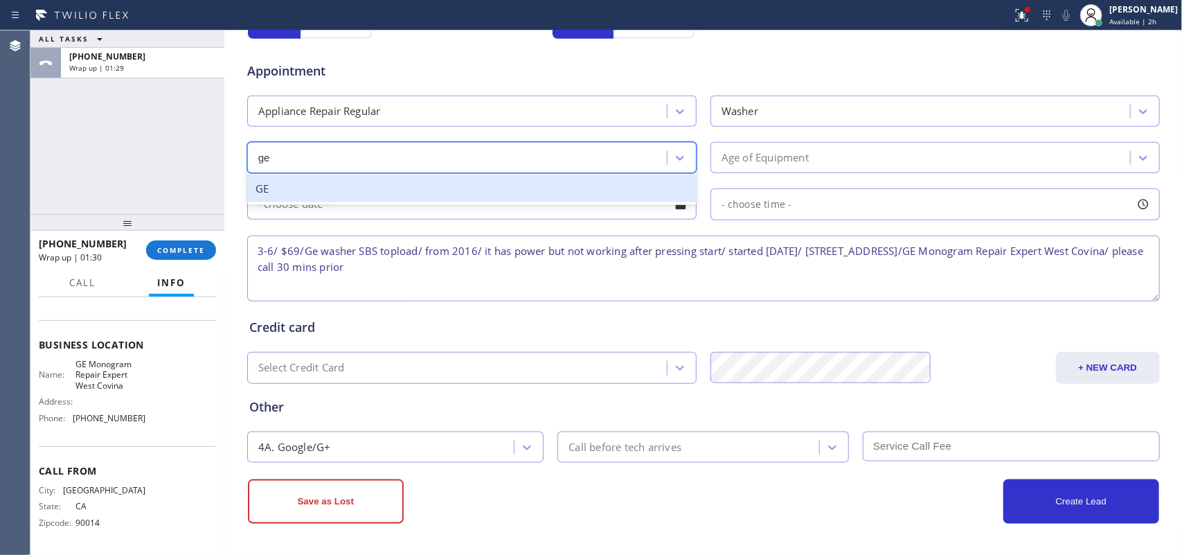
click at [594, 182] on div "GE" at bounding box center [471, 188] width 449 height 28
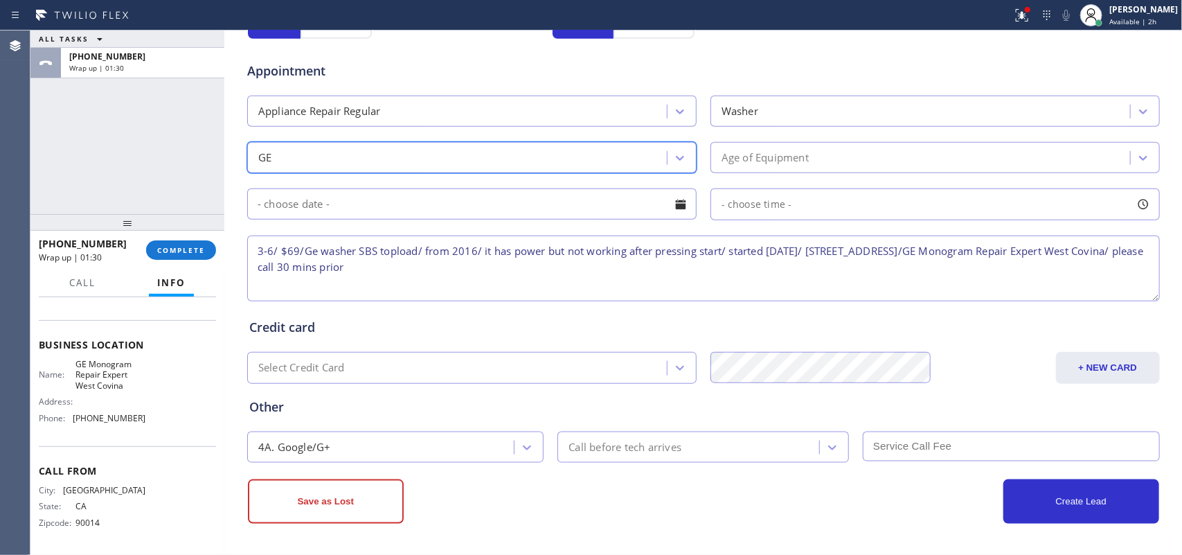
click at [849, 160] on div "Age of Equipment" at bounding box center [922, 157] width 415 height 24
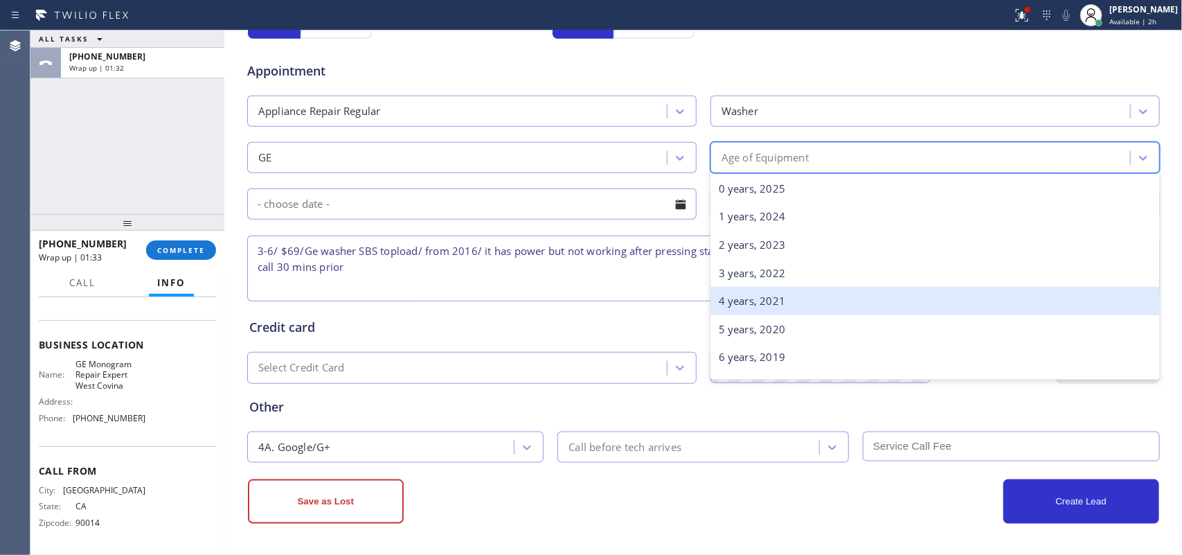
scroll to position [173, 0]
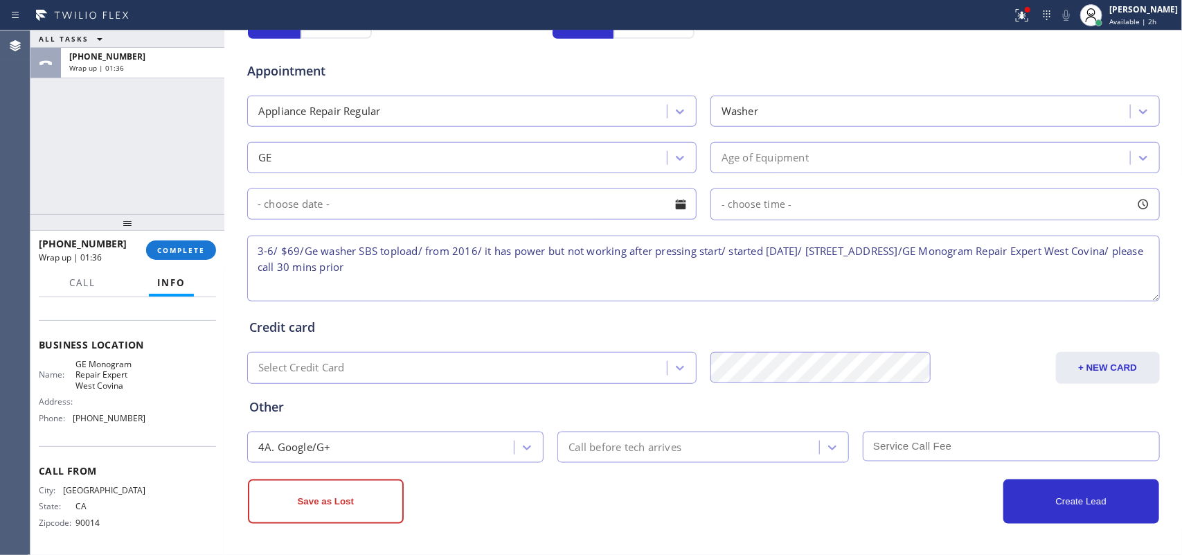
click at [329, 203] on input "text" at bounding box center [471, 203] width 449 height 31
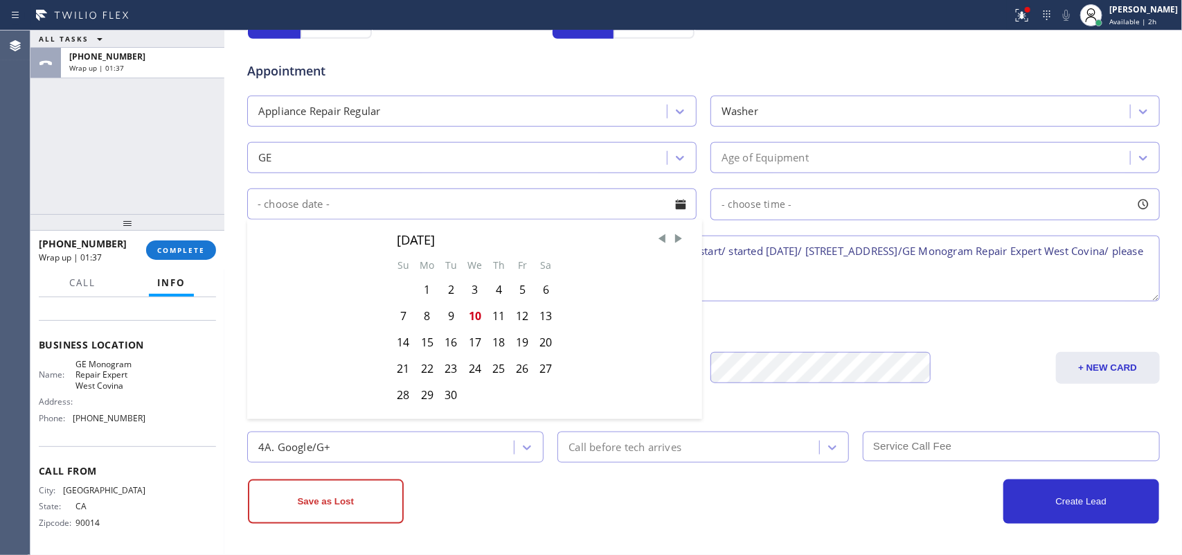
click at [846, 143] on div "Age of Equipment" at bounding box center [934, 157] width 449 height 31
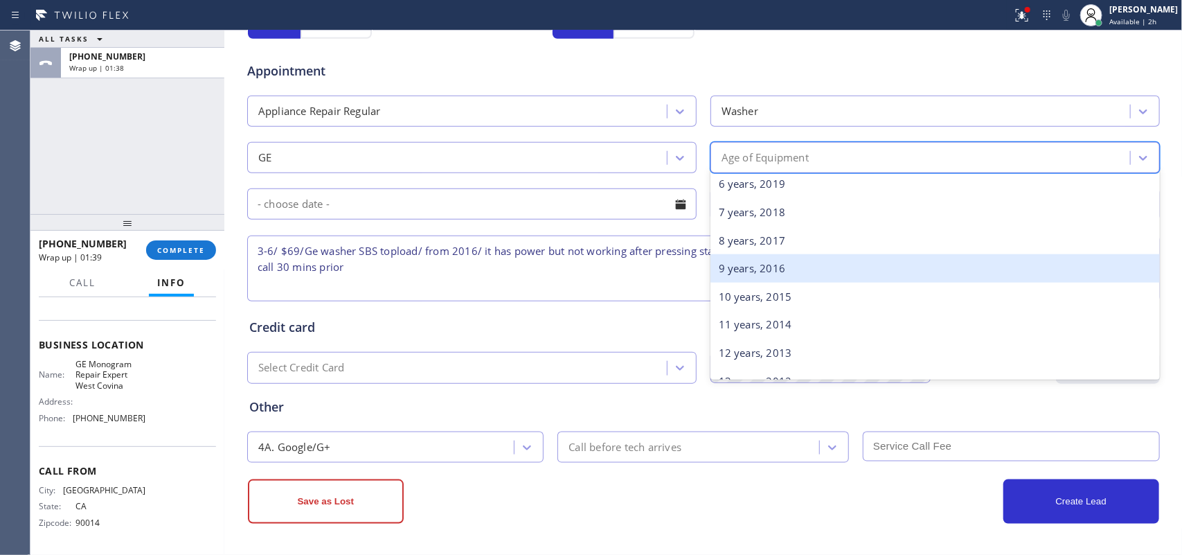
click at [786, 271] on div "9 years, 2016" at bounding box center [934, 268] width 449 height 28
click at [786, 271] on textarea "3-6/ $69/Ge washer SBS topload/ from 2016/ it has power but not working after p…" at bounding box center [703, 268] width 913 height 66
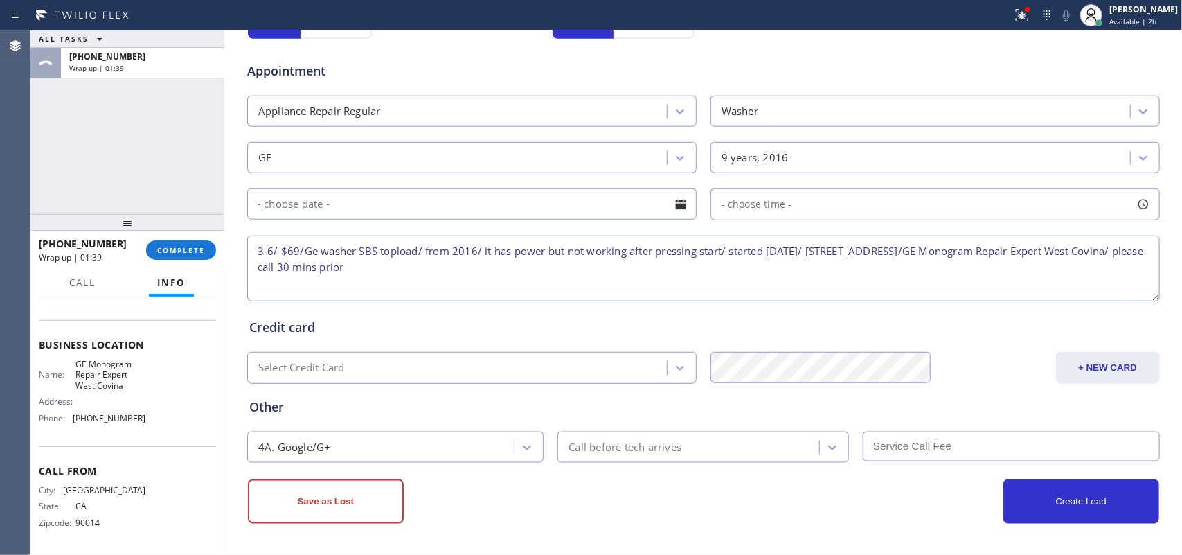
click at [674, 199] on div at bounding box center [681, 204] width 24 height 24
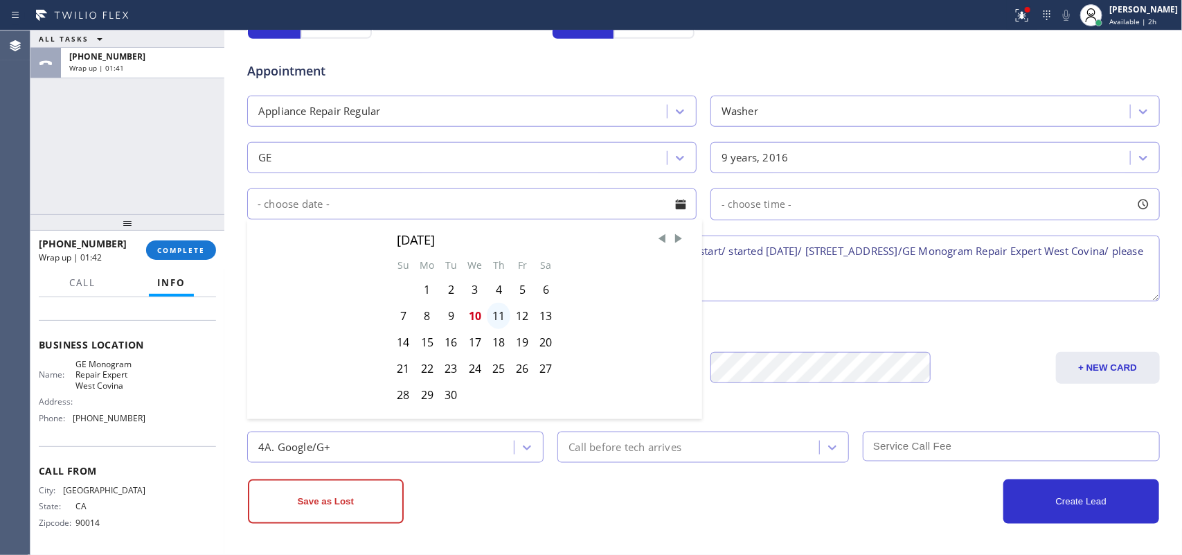
click at [492, 314] on div "11" at bounding box center [499, 316] width 24 height 26
type input "[DATE]"
click at [492, 314] on div "Credit card Select Credit Card + NEW CARD CANCEL SAVE" at bounding box center [703, 344] width 914 height 80
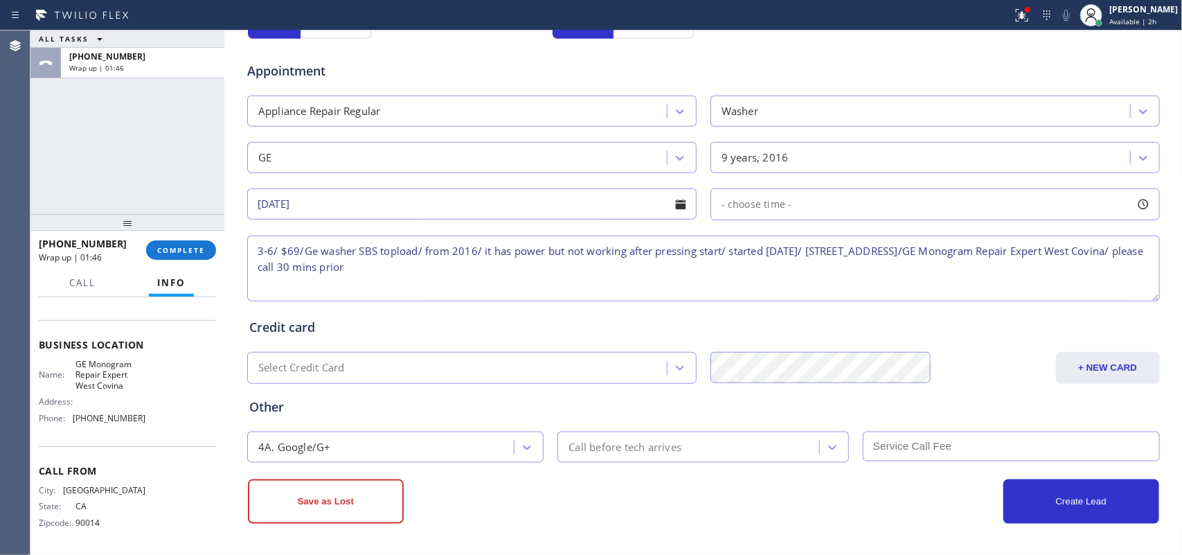
click at [1139, 201] on div at bounding box center [1143, 204] width 24 height 24
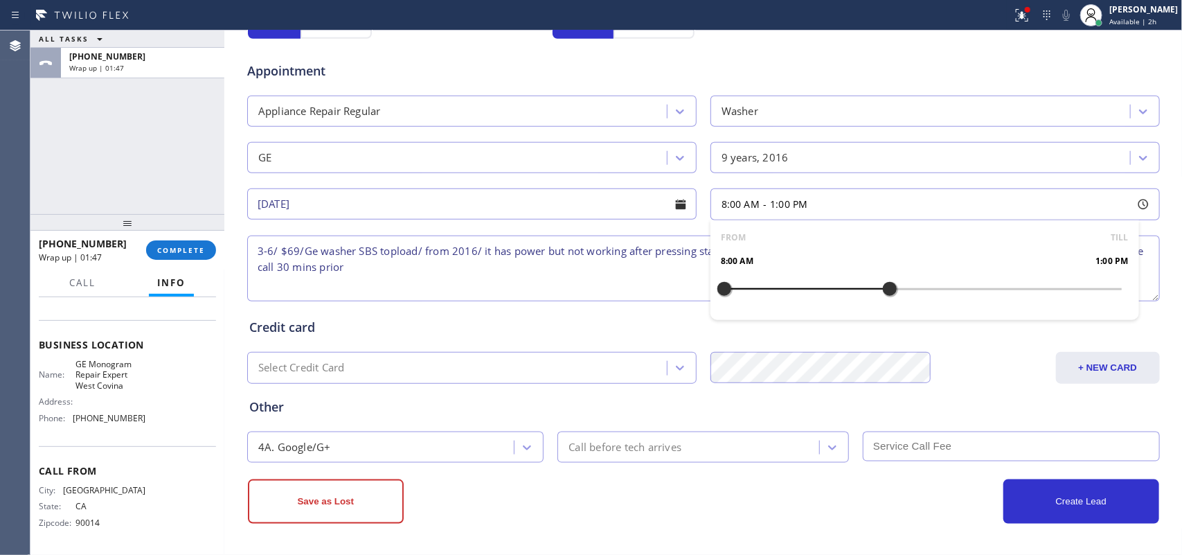
drag, startPoint x: 721, startPoint y: 287, endPoint x: 919, endPoint y: 296, distance: 198.2
click at [898, 296] on div at bounding box center [889, 288] width 17 height 29
drag, startPoint x: 919, startPoint y: 296, endPoint x: 1042, endPoint y: 294, distance: 123.3
click at [1047, 294] on div at bounding box center [1055, 288] width 17 height 29
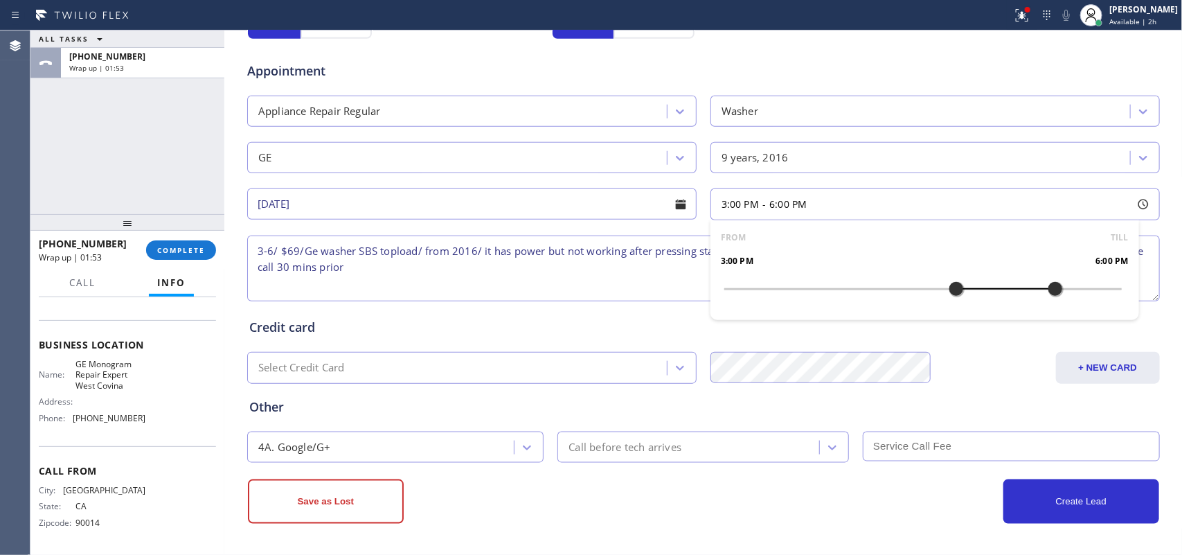
drag, startPoint x: 715, startPoint y: 292, endPoint x: 949, endPoint y: 303, distance: 233.6
click at [949, 303] on div at bounding box center [956, 288] width 17 height 29
click at [700, 445] on div "Call before tech arrives" at bounding box center [691, 447] width 258 height 24
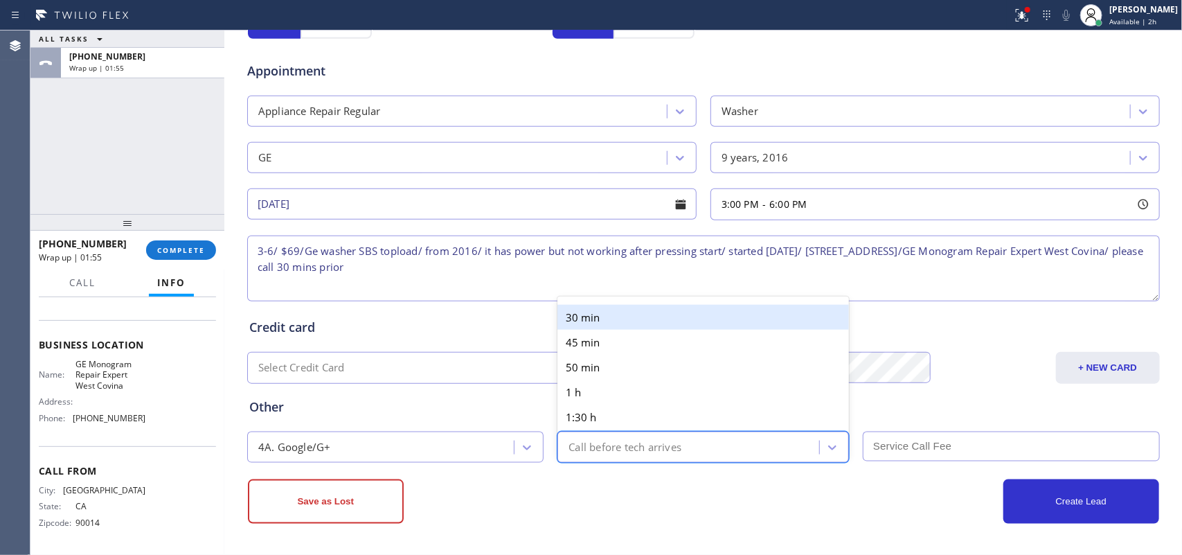
click at [648, 450] on div "Call before tech arrives" at bounding box center [624, 447] width 113 height 16
click at [603, 458] on div "Call before tech arrives" at bounding box center [691, 447] width 258 height 24
click at [606, 320] on div "30 min" at bounding box center [702, 317] width 291 height 25
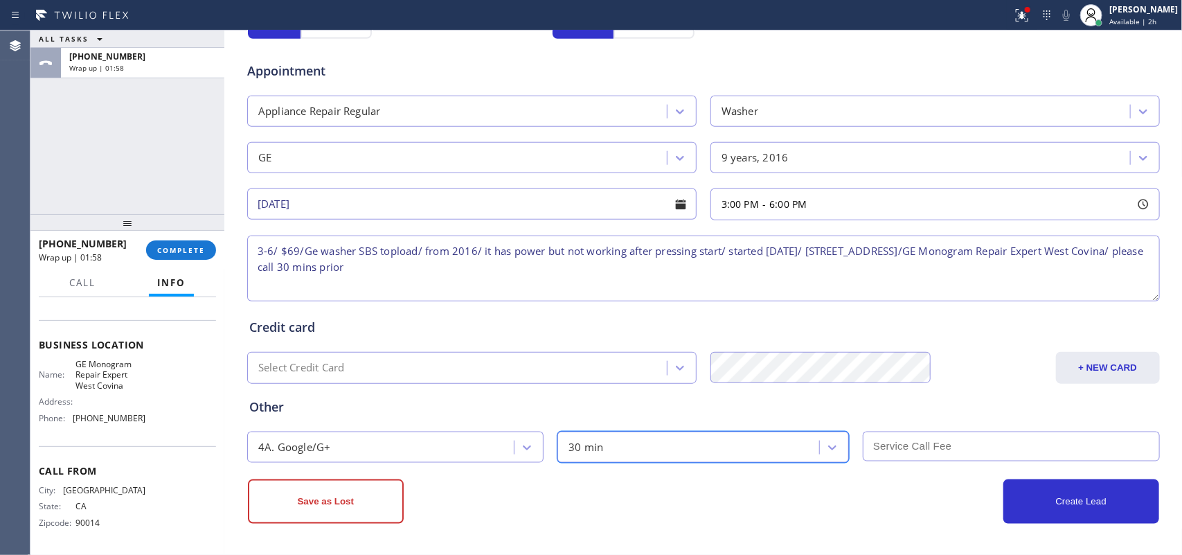
click at [915, 444] on input "text" at bounding box center [1011, 446] width 297 height 30
click at [924, 438] on input "text" at bounding box center [1011, 446] width 297 height 30
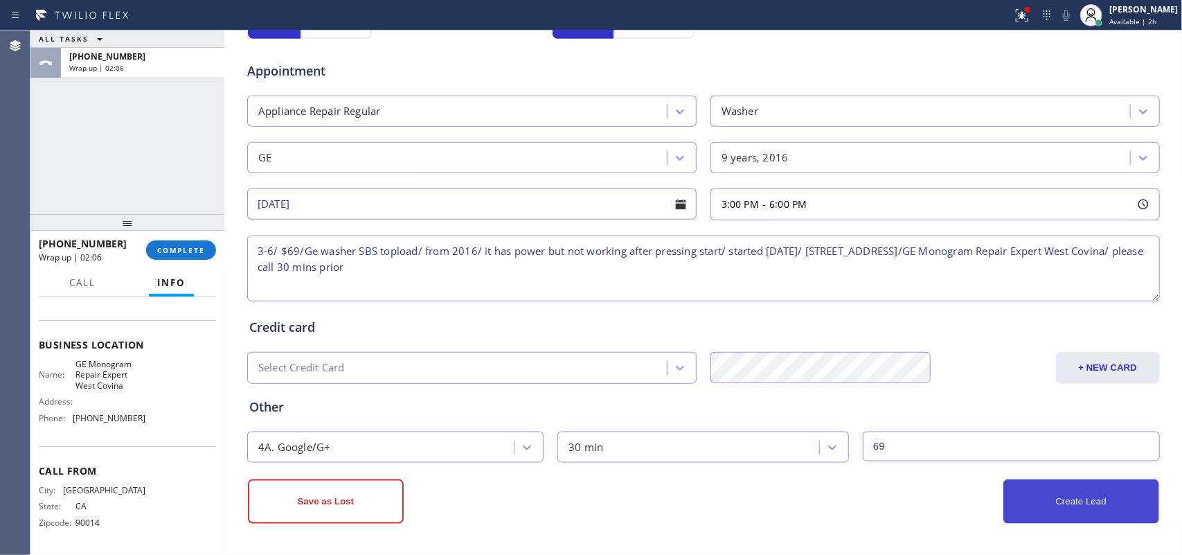
type input "69"
click at [1058, 497] on button "Create Lead" at bounding box center [1081, 501] width 156 height 44
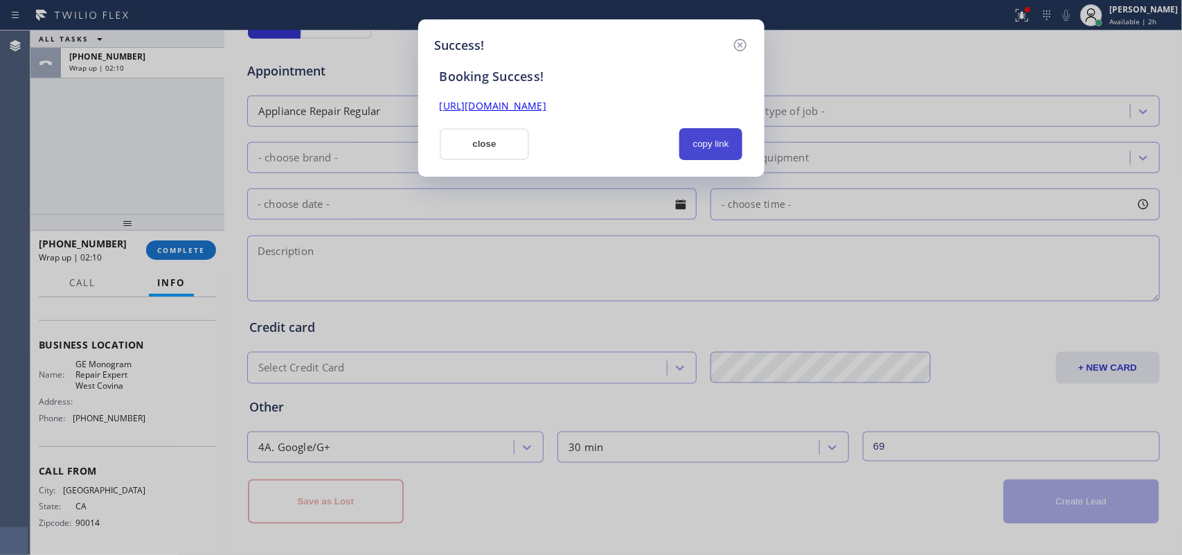
click at [720, 151] on button "copy link" at bounding box center [711, 144] width 64 height 32
click at [546, 102] on link "[URL][DOMAIN_NAME]" at bounding box center [493, 105] width 107 height 13
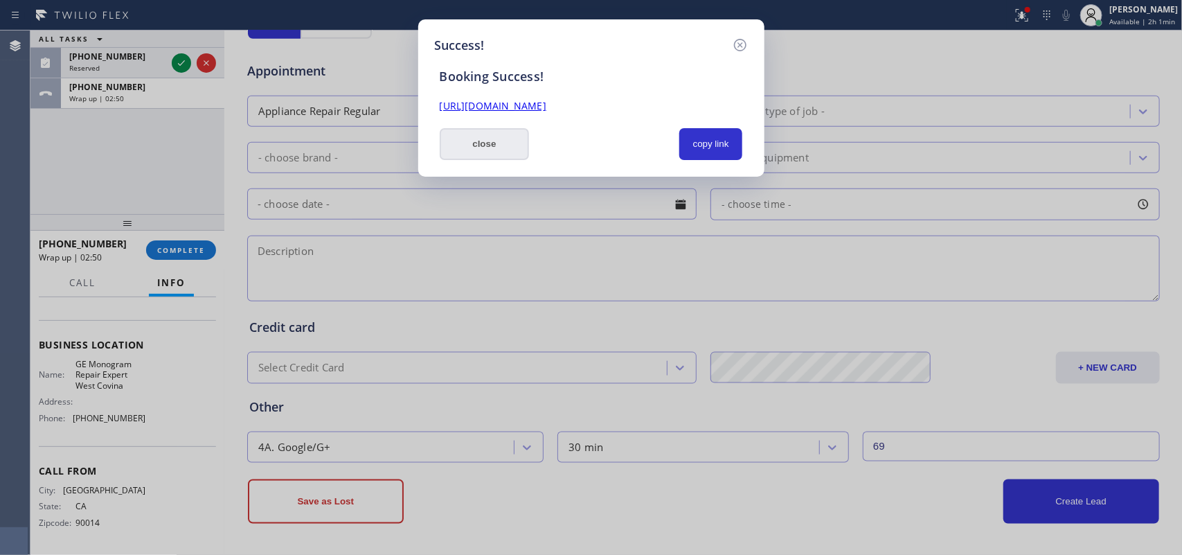
click at [490, 139] on button "close" at bounding box center [485, 144] width 90 height 32
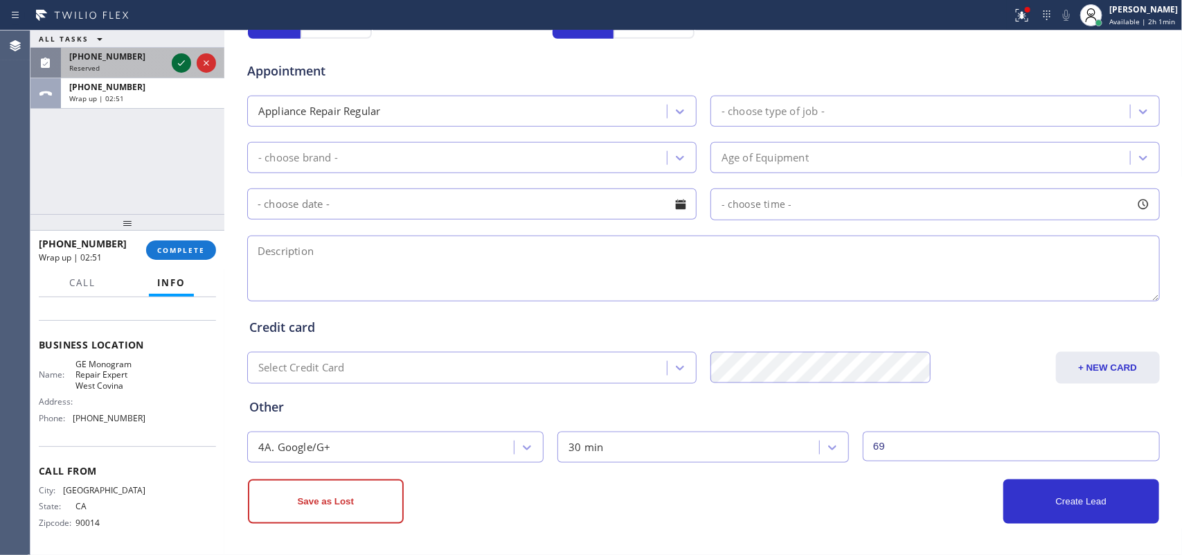
click at [185, 57] on icon at bounding box center [181, 63] width 17 height 17
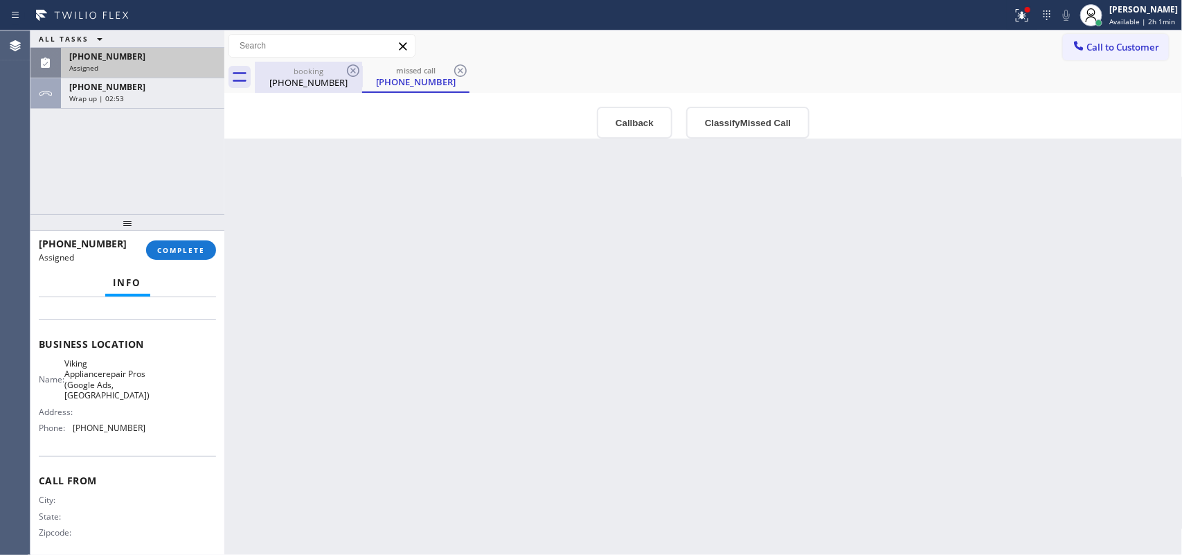
click at [306, 69] on div "booking" at bounding box center [308, 71] width 105 height 10
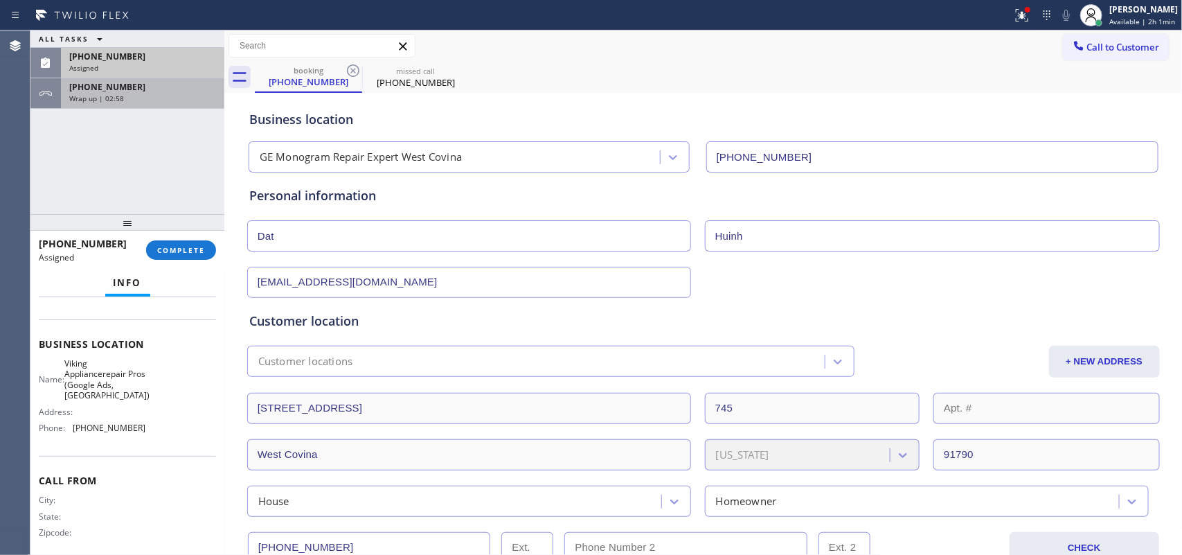
click at [158, 99] on div "Wrap up | 02:58" at bounding box center [142, 98] width 147 height 10
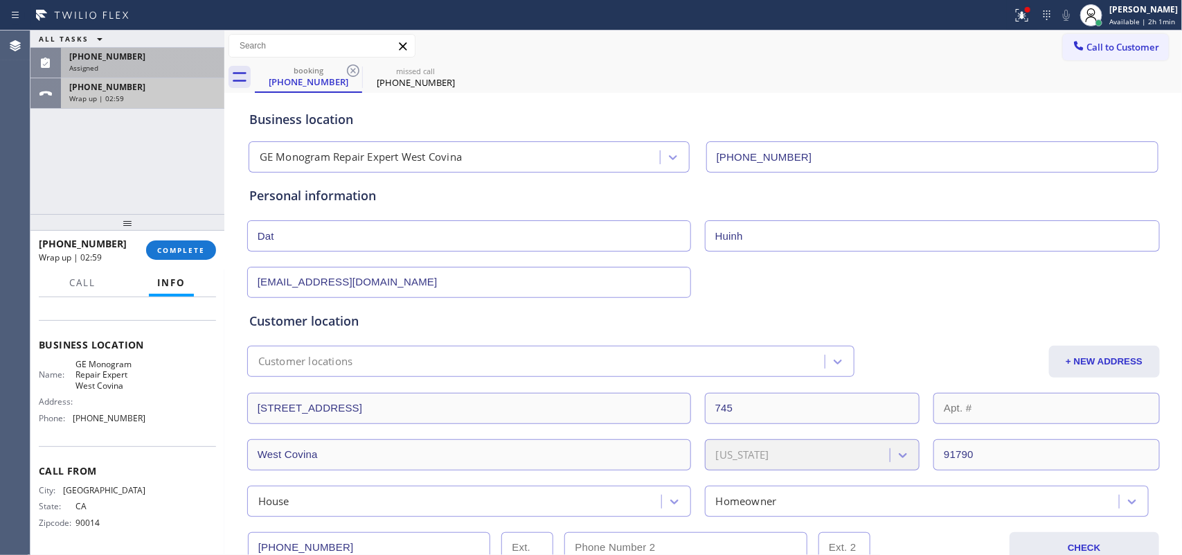
scroll to position [153, 0]
click at [180, 61] on div "[PHONE_NUMBER] Assigned" at bounding box center [140, 63] width 158 height 30
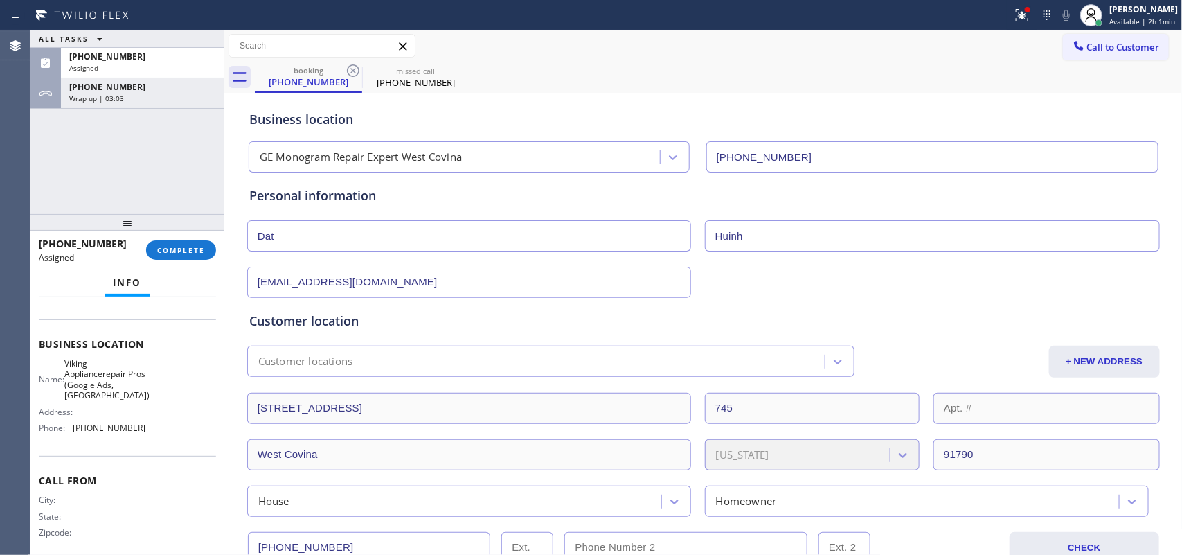
scroll to position [187, 0]
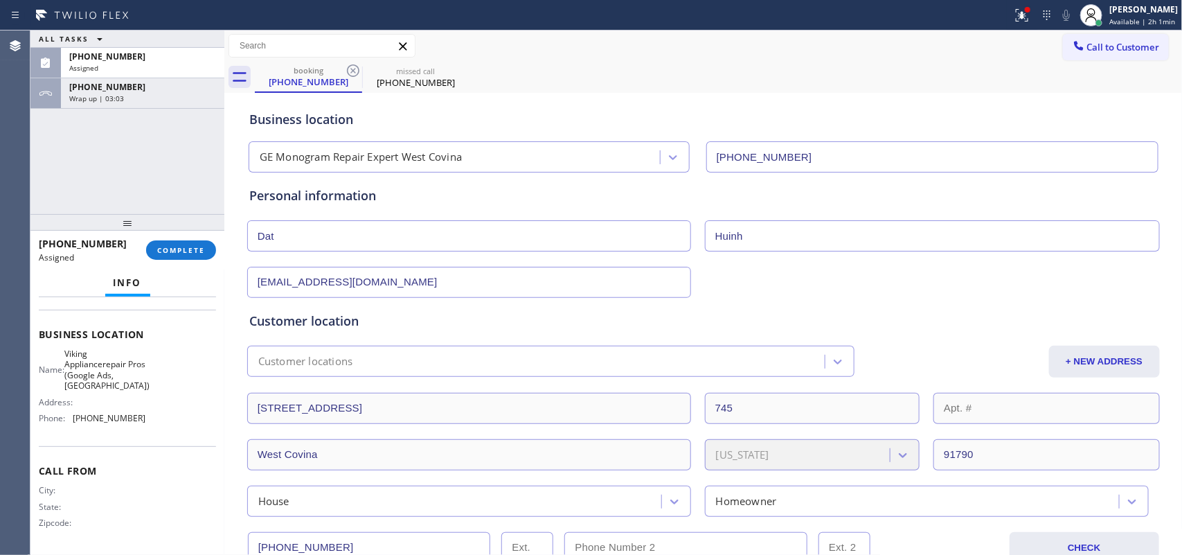
click at [142, 416] on div "Name: Viking Appliancerepair Pros (Google Ads, [GEOGRAPHIC_DATA]) Address: Phon…" at bounding box center [127, 388] width 177 height 81
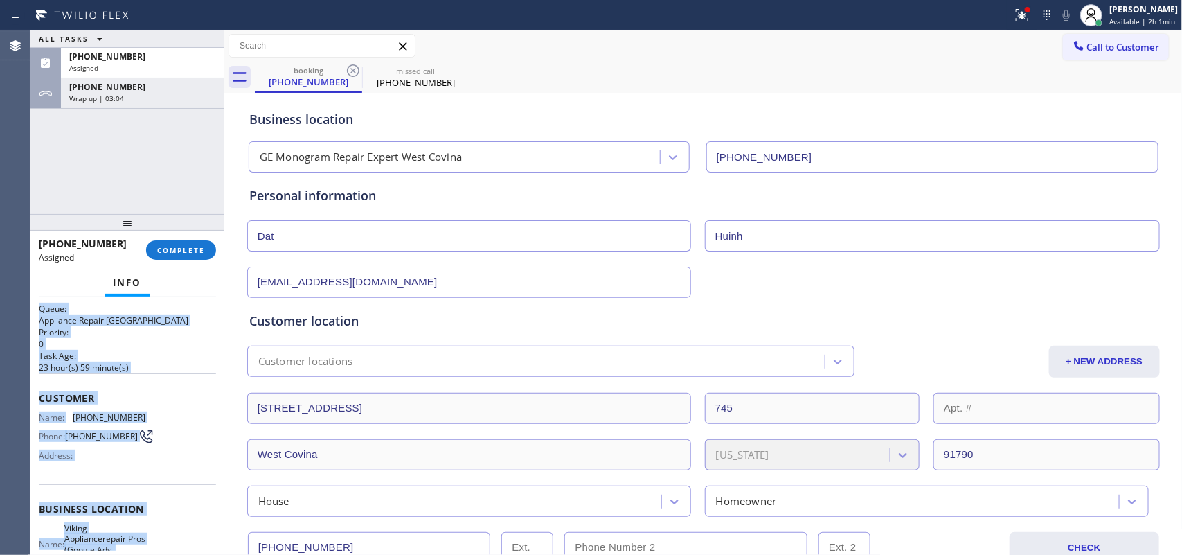
scroll to position [0, 0]
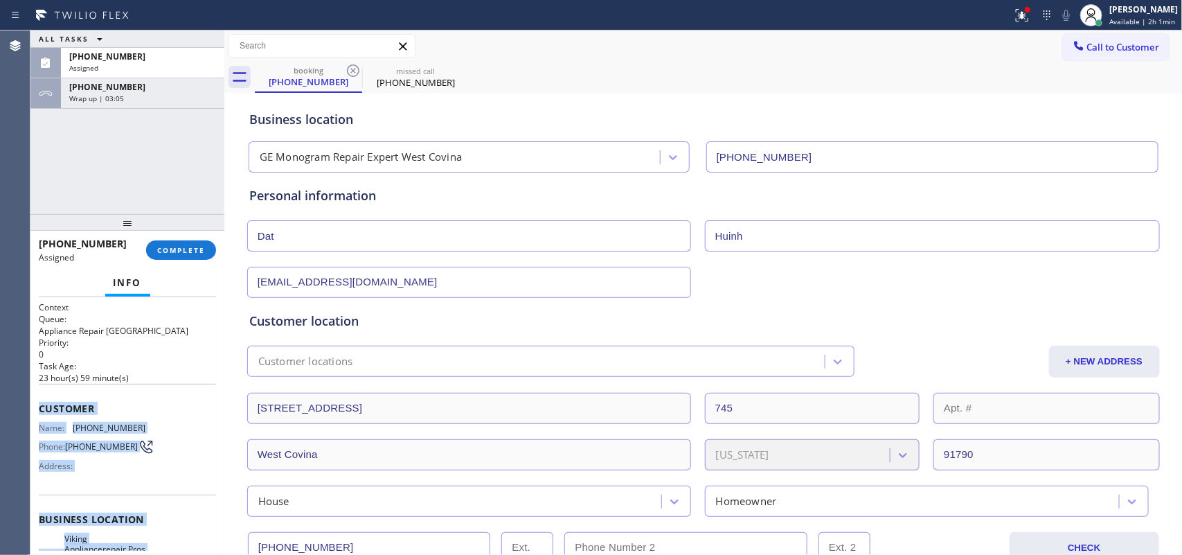
drag, startPoint x: 147, startPoint y: 418, endPoint x: 36, endPoint y: 402, distance: 111.9
click at [36, 402] on div "Context Queue: Appliance Repair High End Priority: 0 Task Age: [DEMOGRAPHIC_DAT…" at bounding box center [127, 426] width 194 height 258
copy div "Customer Name: [PHONE_NUMBER] Phone: [PHONE_NUMBER] Address: Business location …"
click at [185, 250] on span "COMPLETE" at bounding box center [181, 250] width 48 height 10
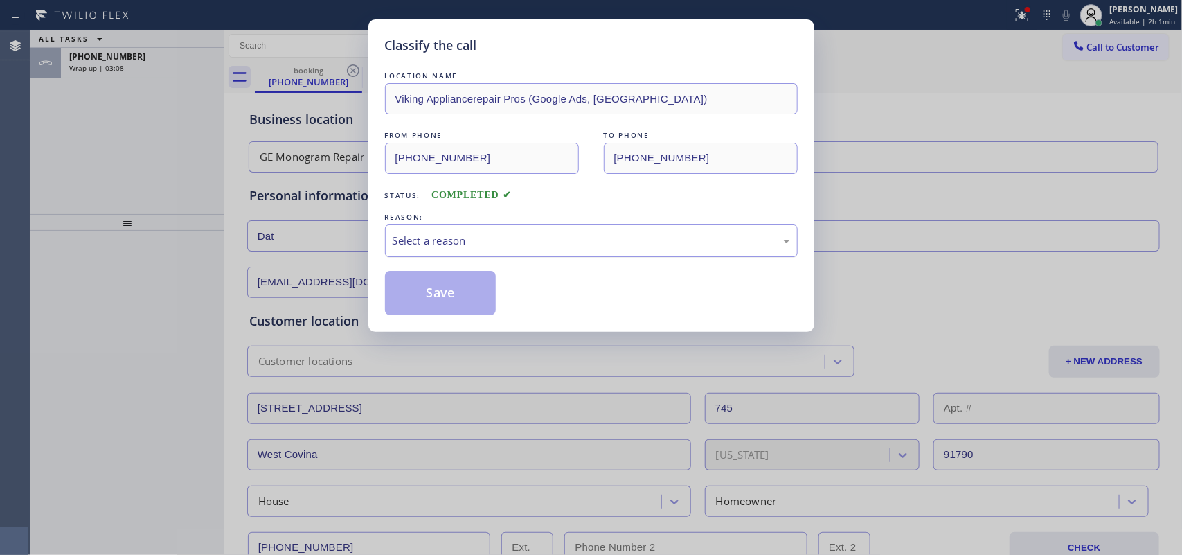
click at [472, 257] on div "Select a reason" at bounding box center [591, 240] width 413 height 33
click at [447, 296] on button "Save" at bounding box center [440, 293] width 111 height 44
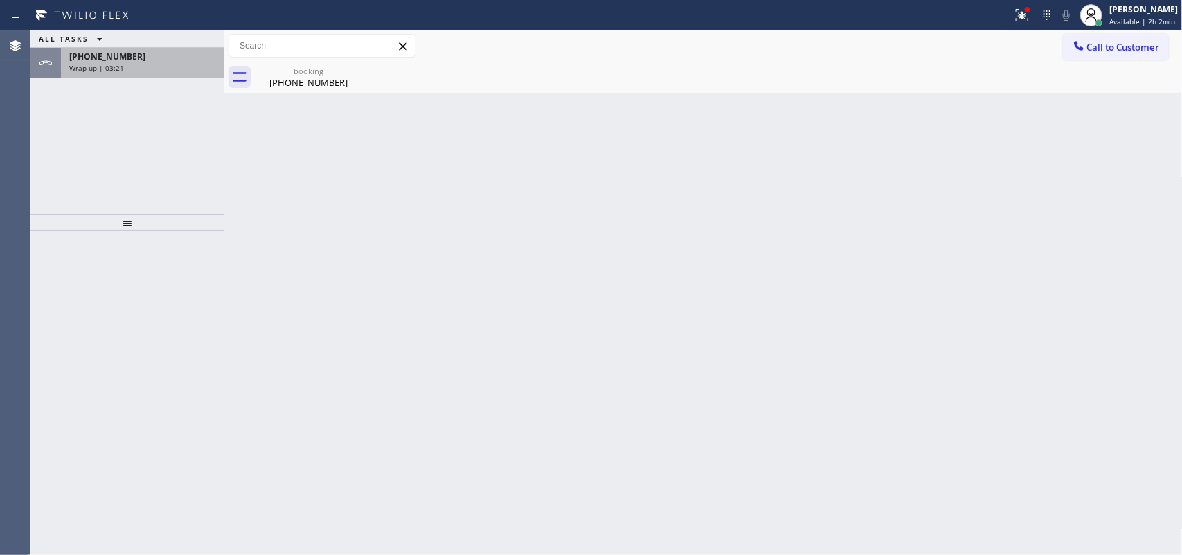
click at [157, 49] on div "[PHONE_NUMBER] Wrap up | 03:21" at bounding box center [140, 63] width 158 height 30
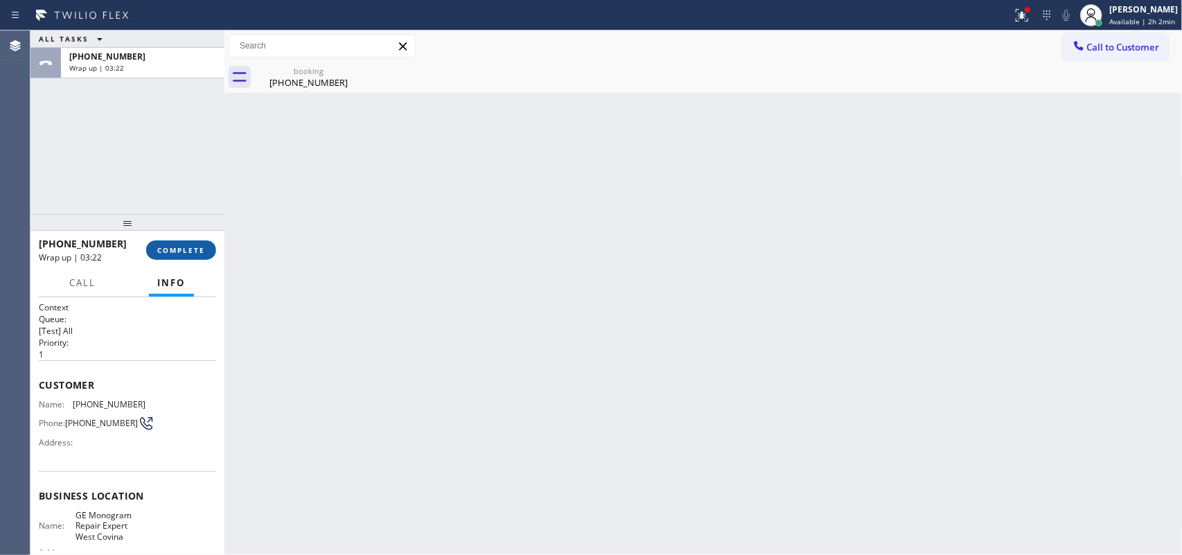
click at [190, 244] on button "COMPLETE" at bounding box center [181, 249] width 70 height 19
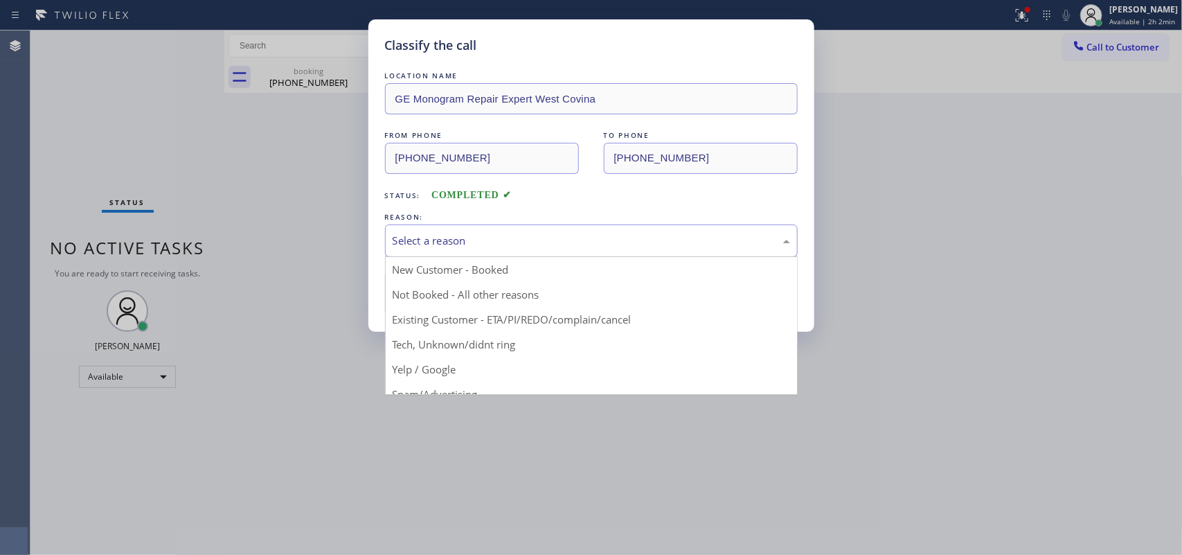
click at [476, 236] on div "Select a reason" at bounding box center [591, 241] width 397 height 16
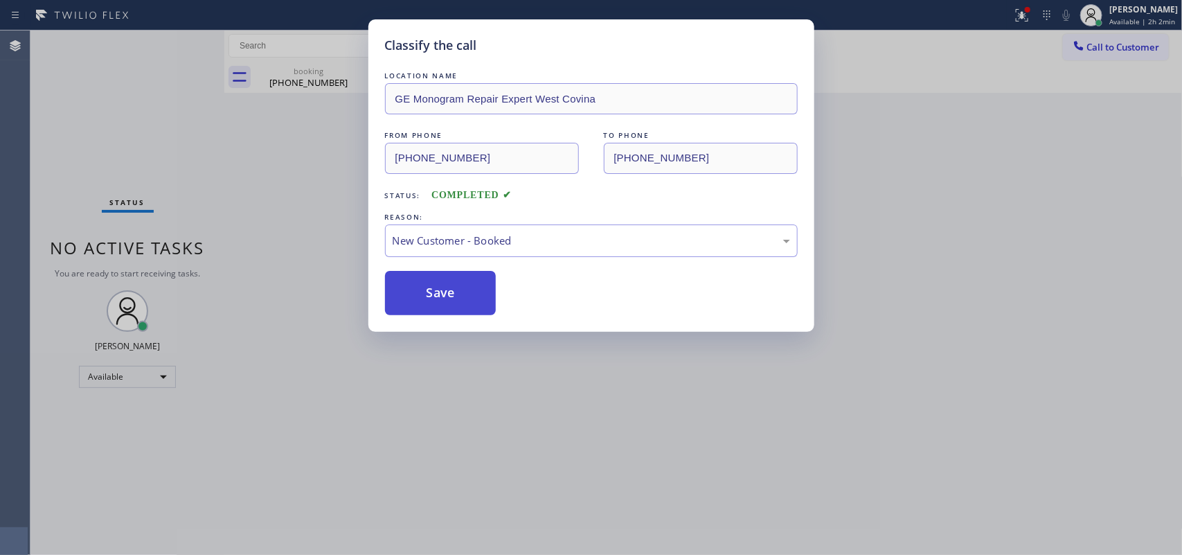
click at [424, 295] on button "Save" at bounding box center [440, 293] width 111 height 44
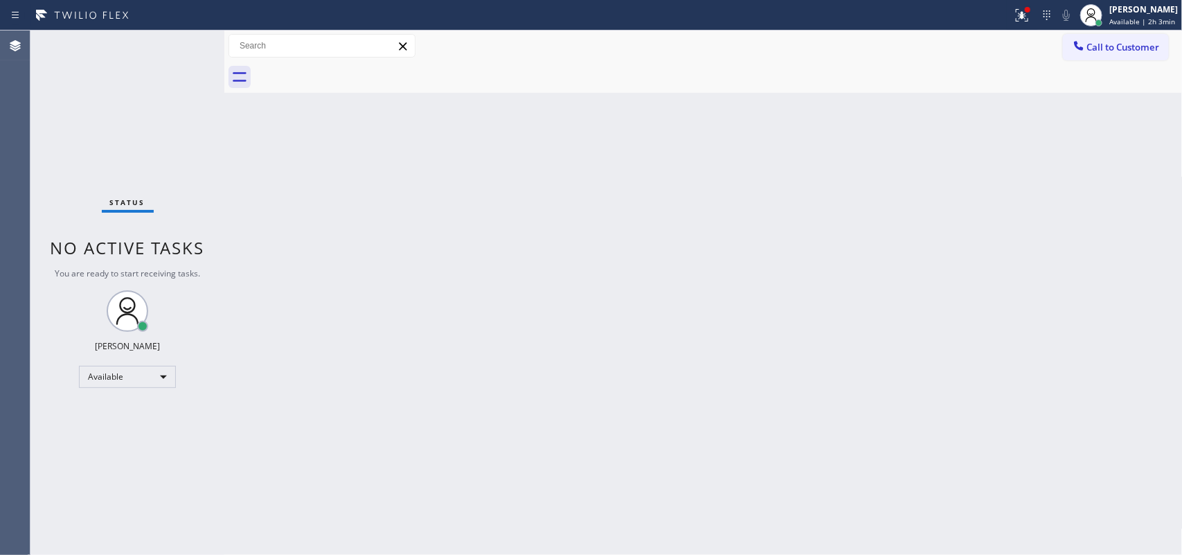
click at [76, 104] on div "Status No active tasks You are ready to start receiving tasks. [PERSON_NAME] Av…" at bounding box center [127, 292] width 194 height 524
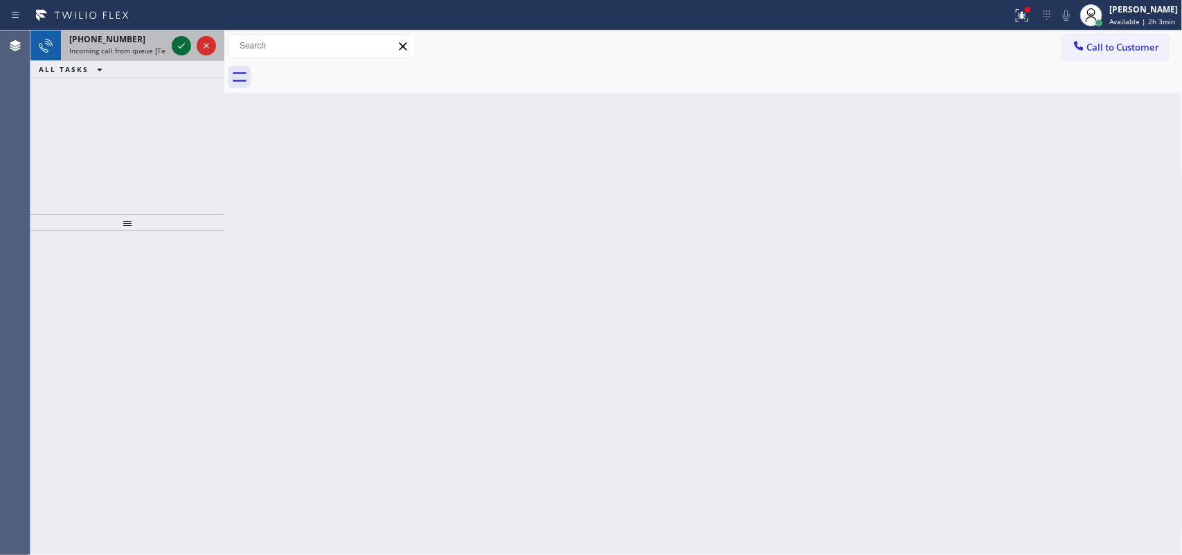
click at [181, 45] on icon at bounding box center [181, 45] width 17 height 17
click at [181, 46] on icon at bounding box center [181, 45] width 17 height 17
click at [182, 38] on icon at bounding box center [181, 45] width 17 height 17
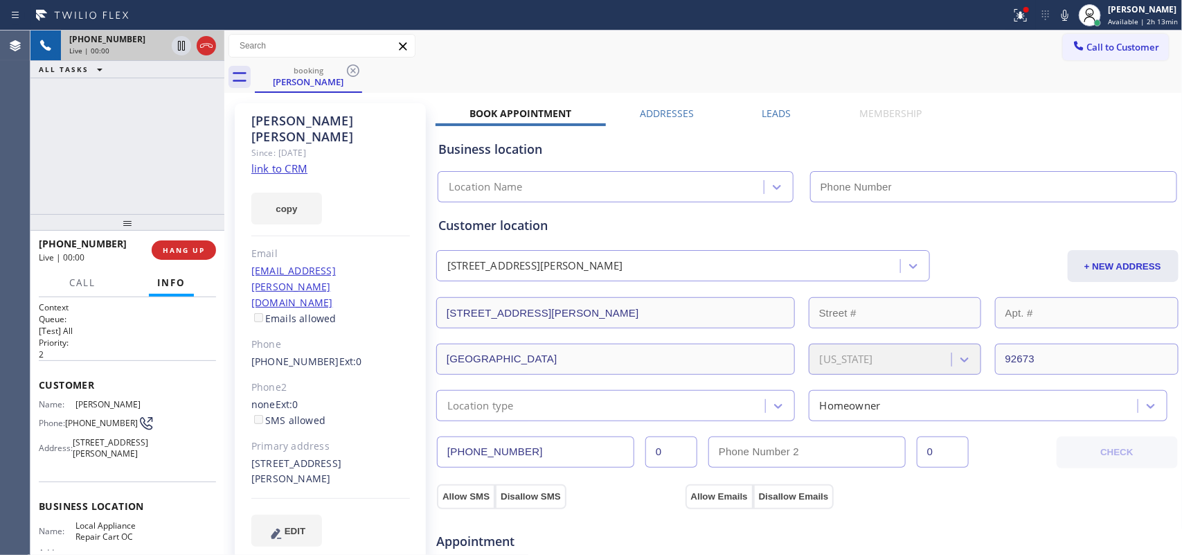
type input "[PHONE_NUMBER]"
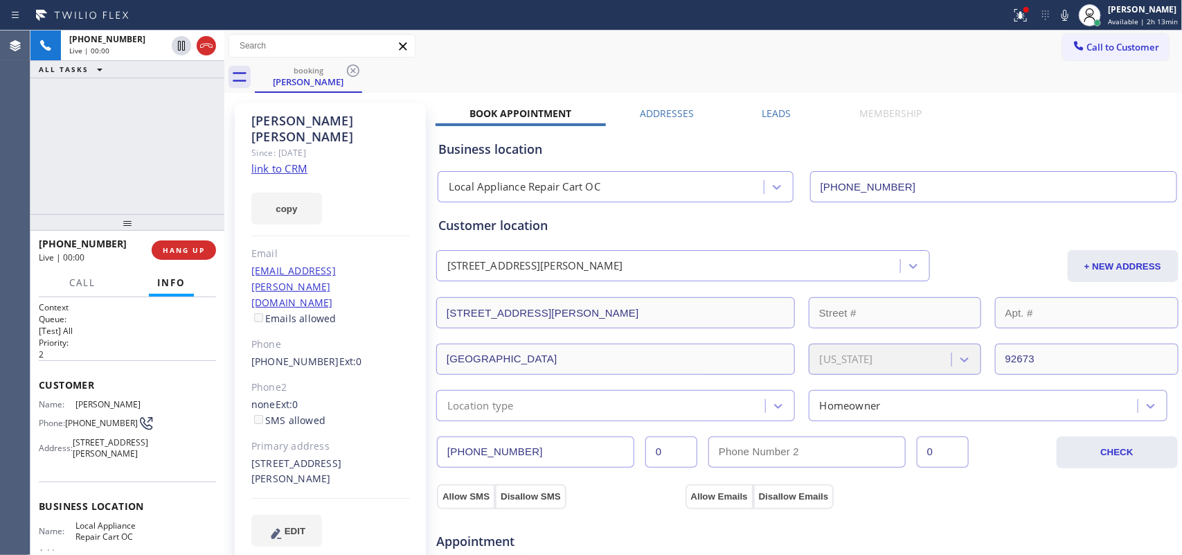
click at [285, 161] on link "link to CRM" at bounding box center [279, 168] width 56 height 14
click at [388, 226] on div "[PERSON_NAME] Since: [DATE] link to CRM copy Email [EMAIL_ADDRESS][PERSON_NAME]…" at bounding box center [330, 333] width 191 height 460
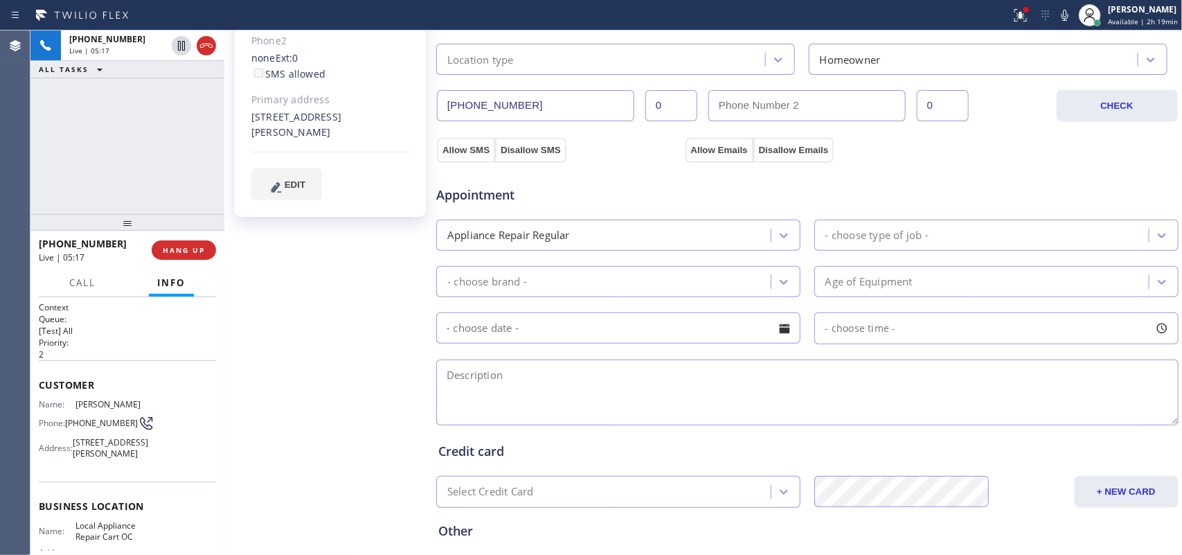
scroll to position [433, 0]
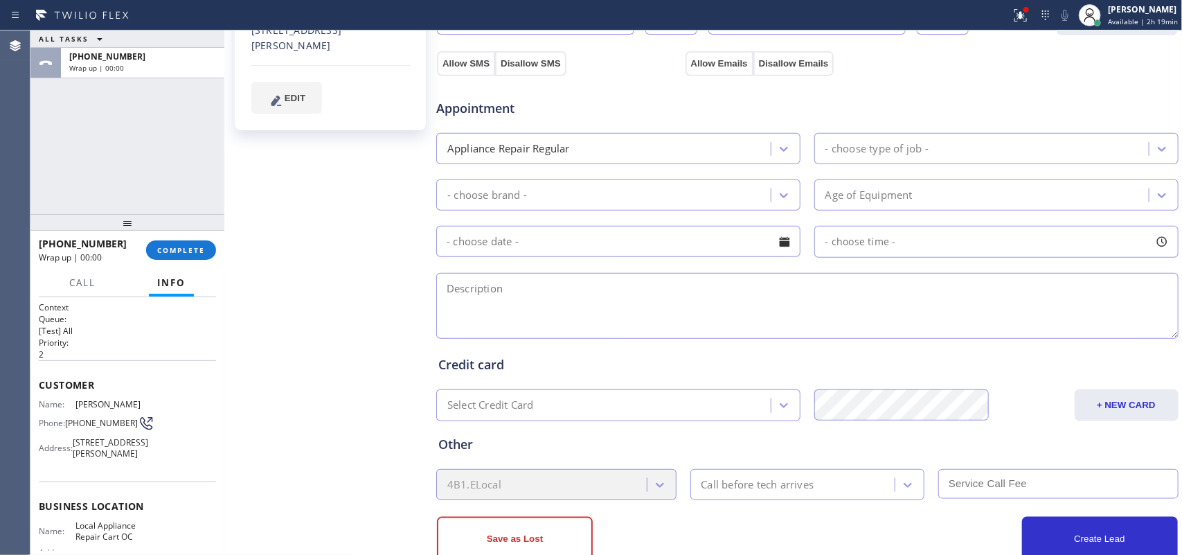
click at [877, 144] on div "- choose type of job -" at bounding box center [876, 149] width 103 height 16
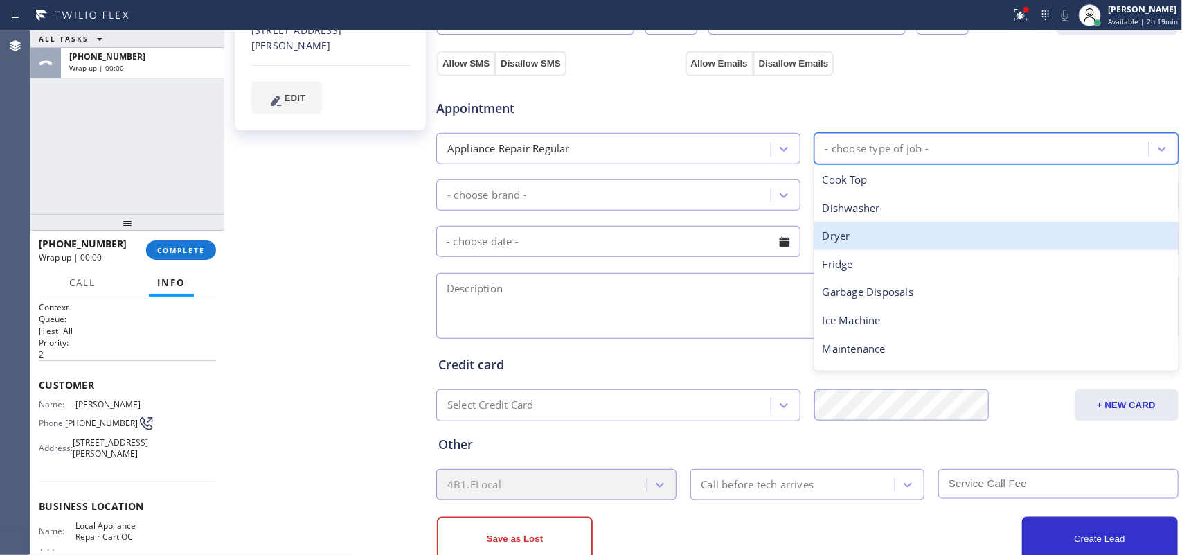
click at [93, 142] on div "ALL TASKS ALL TASKS ACTIVE TASKS TASKS IN WRAP UP [PHONE_NUMBER] Wrap up | 00:00" at bounding box center [127, 121] width 194 height 183
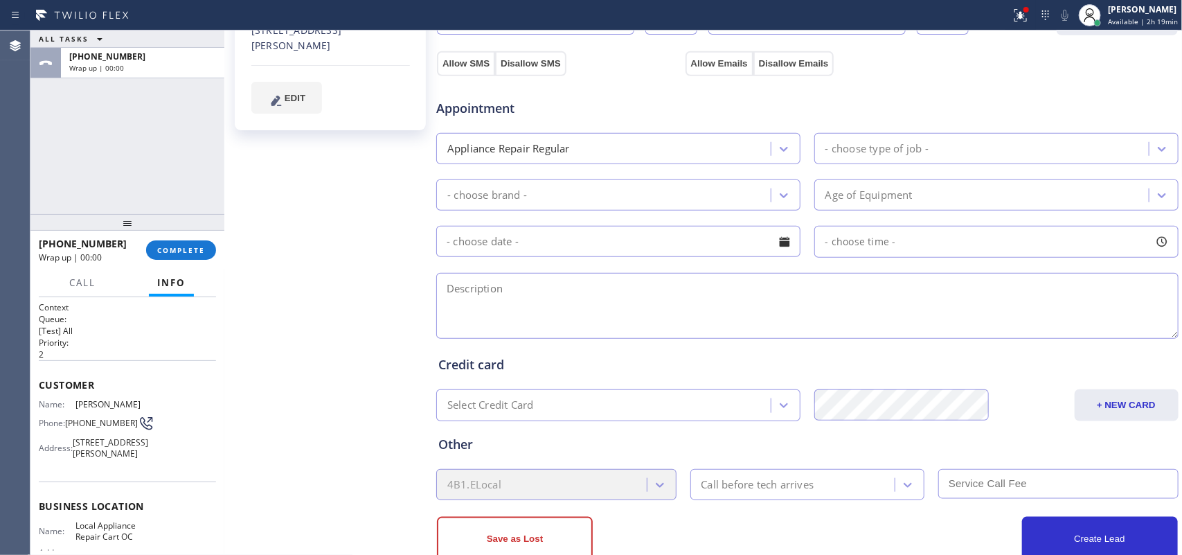
click at [928, 140] on div "- choose type of job -" at bounding box center [983, 148] width 330 height 24
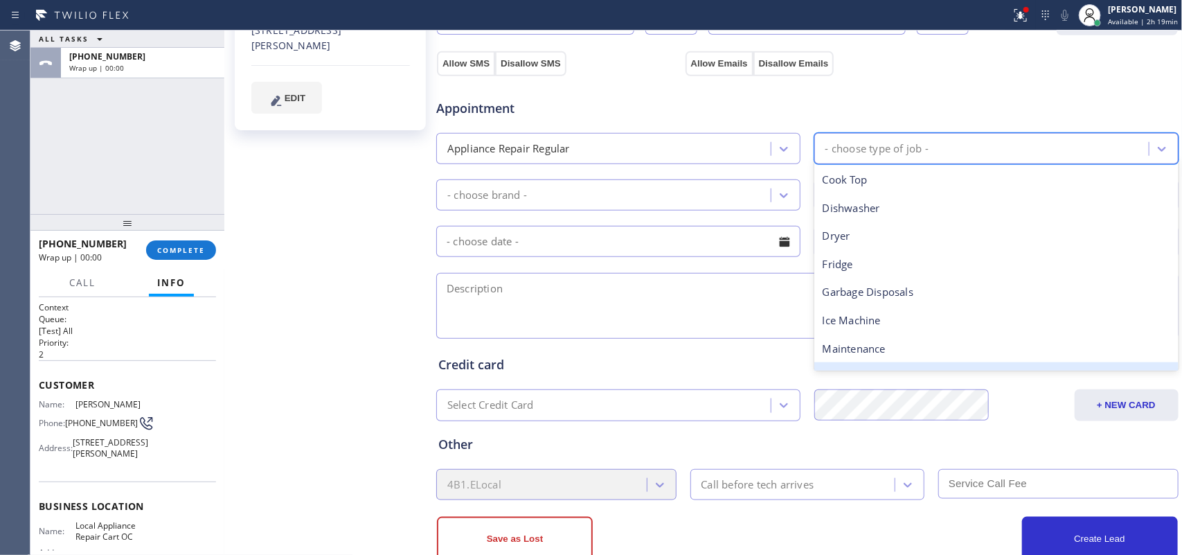
scroll to position [471, 0]
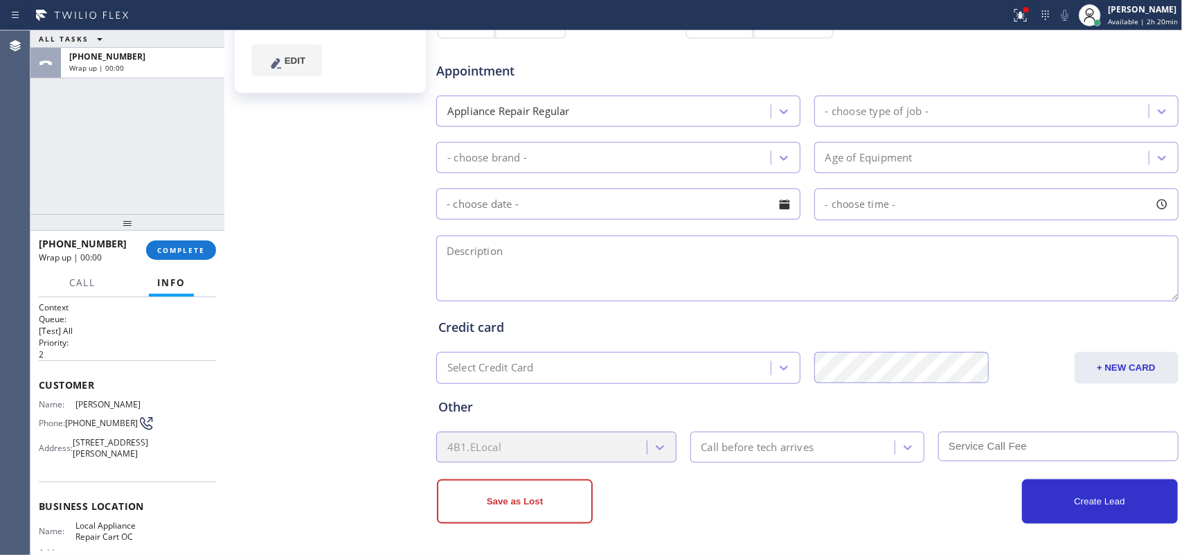
click at [307, 143] on div "[PERSON_NAME] Since: [DATE] link to CRM copy Email [EMAIL_ADDRESS][PERSON_NAME]…" at bounding box center [332, 88] width 208 height 925
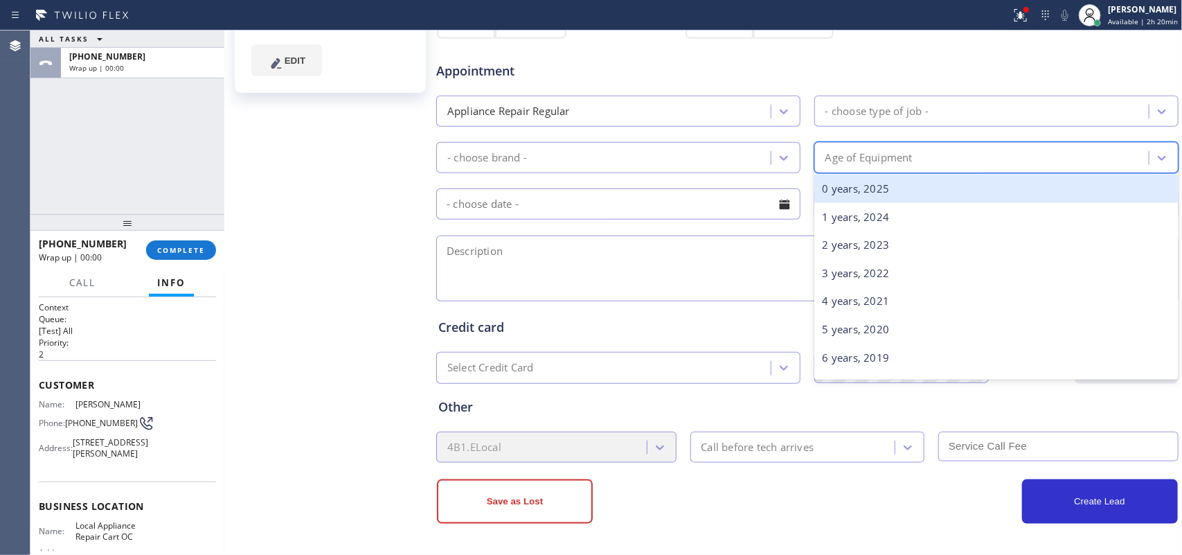
click at [881, 150] on div "Age of Equipment" at bounding box center [868, 158] width 87 height 16
click at [777, 154] on icon at bounding box center [784, 158] width 14 height 14
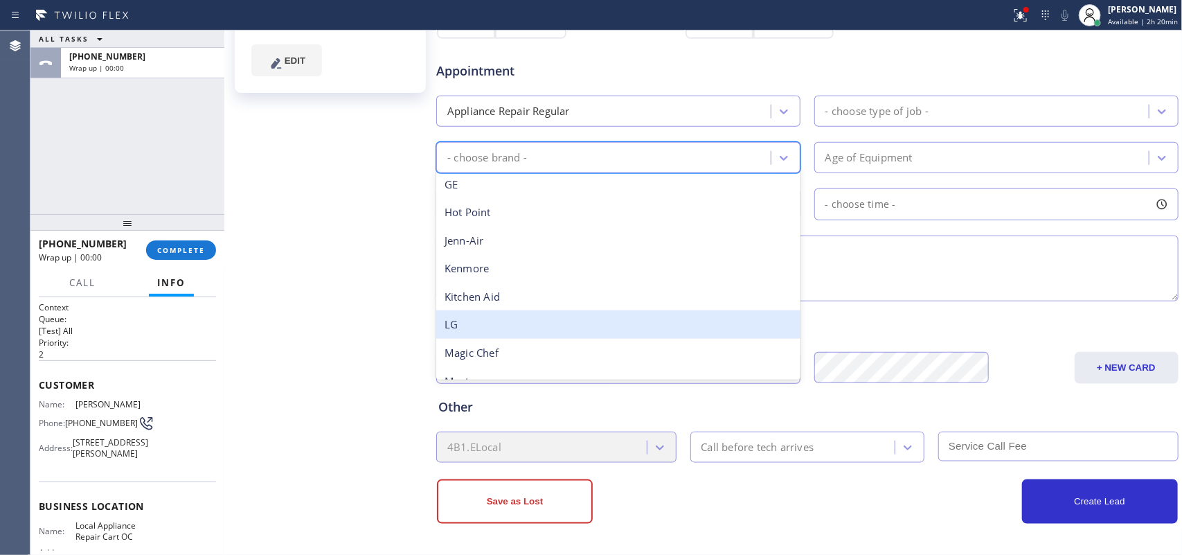
scroll to position [0, 0]
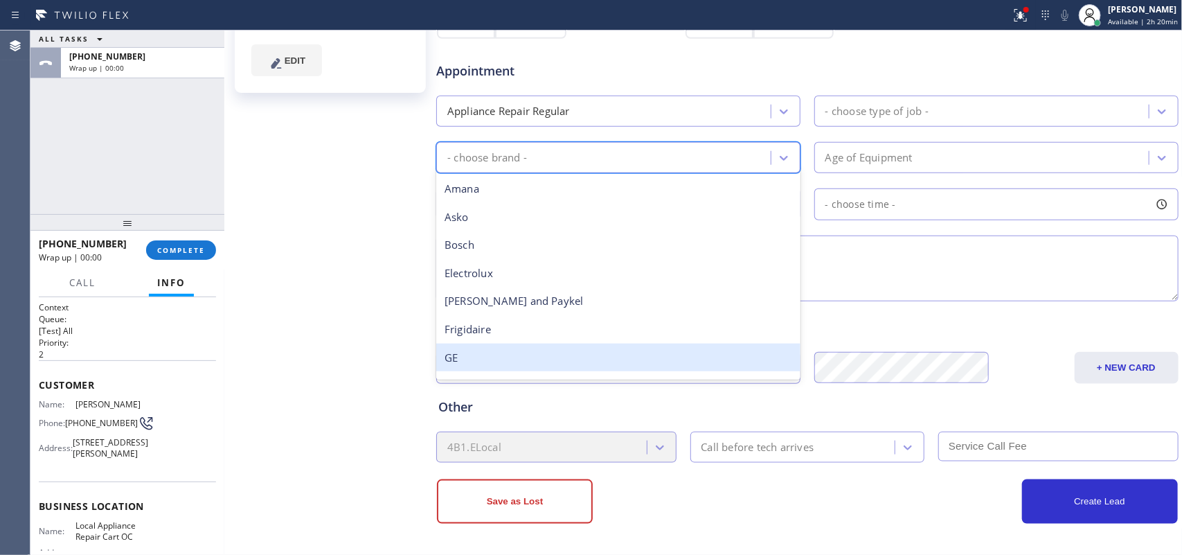
click at [521, 357] on div "GE" at bounding box center [618, 357] width 364 height 28
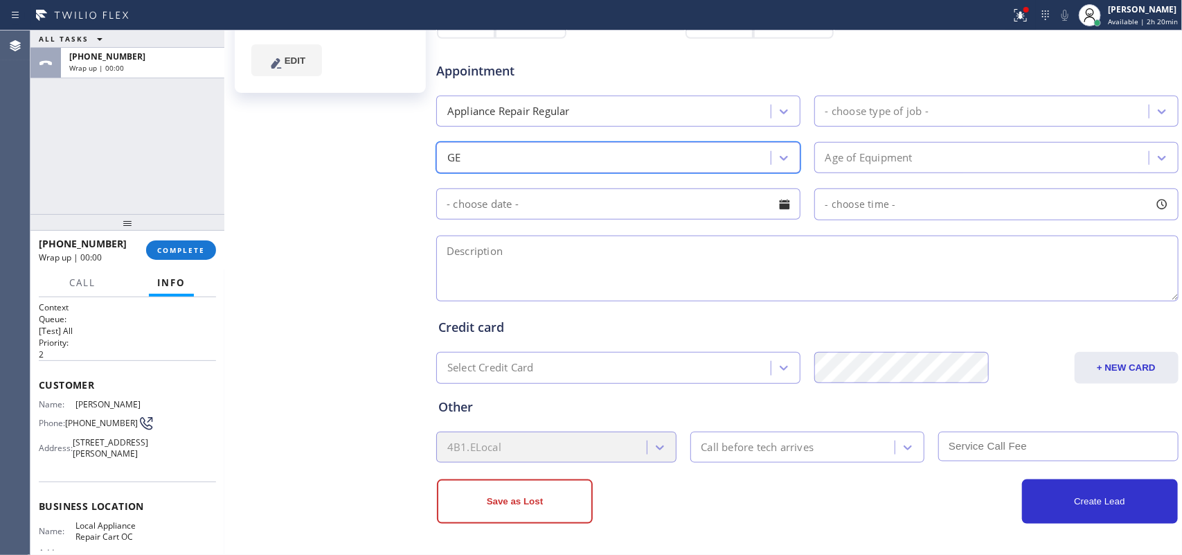
click at [904, 156] on div "Age of Equipment" at bounding box center [868, 158] width 87 height 16
click at [355, 195] on div "[PERSON_NAME] Since: [DATE] link to CRM copy Email [EMAIL_ADDRESS][PERSON_NAME]…" at bounding box center [332, 88] width 208 height 925
click at [893, 158] on div "Age of Equipment" at bounding box center [868, 158] width 87 height 16
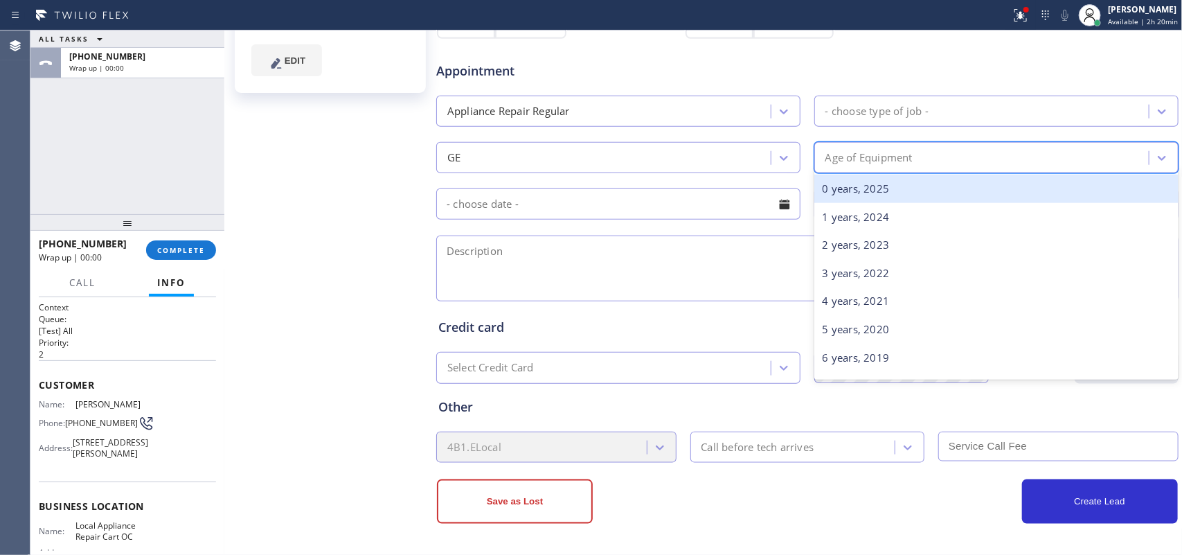
click at [894, 154] on div "Age of Equipment" at bounding box center [868, 158] width 87 height 16
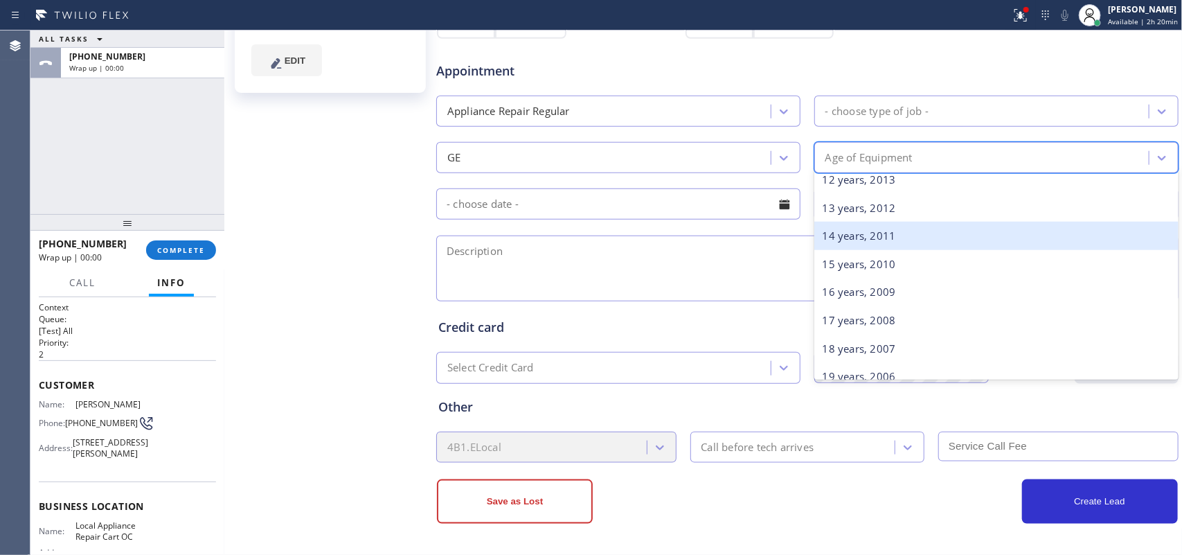
scroll to position [173, 0]
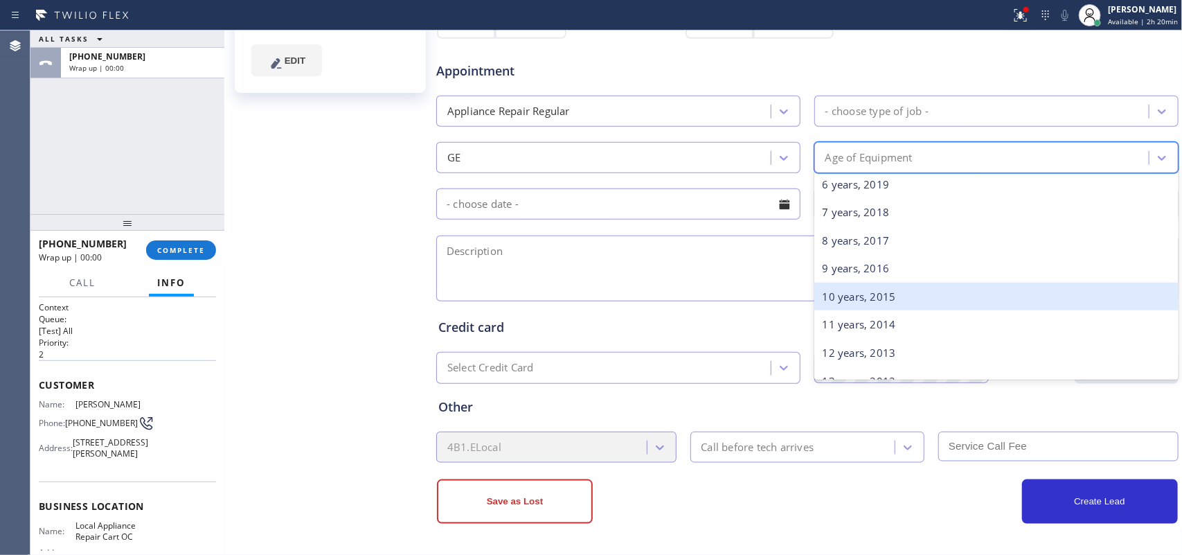
click at [874, 289] on div "10 years, 2015" at bounding box center [996, 296] width 364 height 28
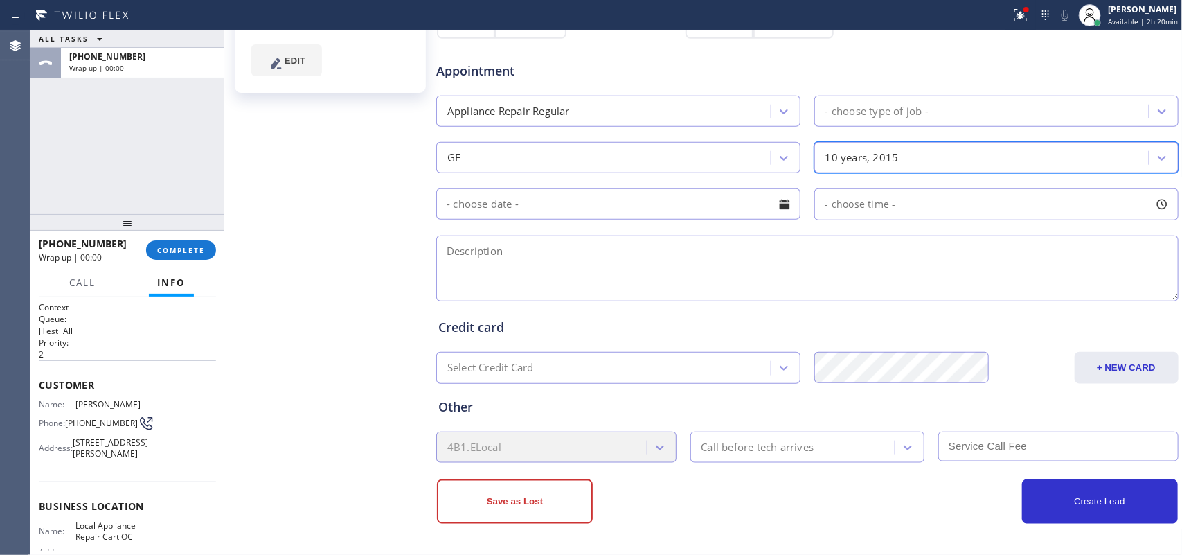
click at [786, 203] on div at bounding box center [785, 204] width 24 height 24
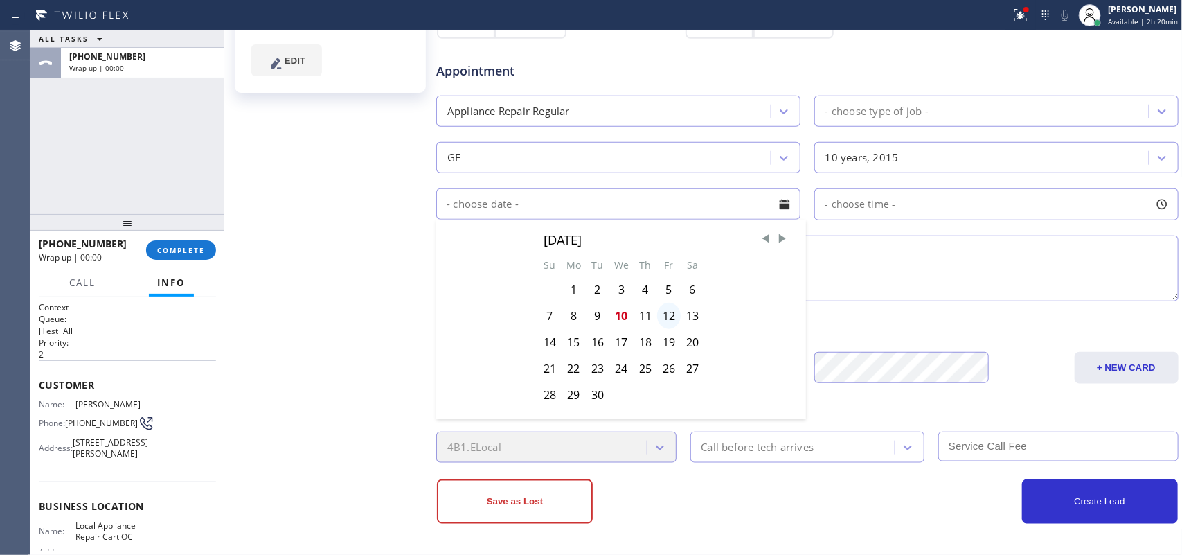
click at [675, 315] on div "12" at bounding box center [669, 316] width 24 height 26
type input "[DATE]"
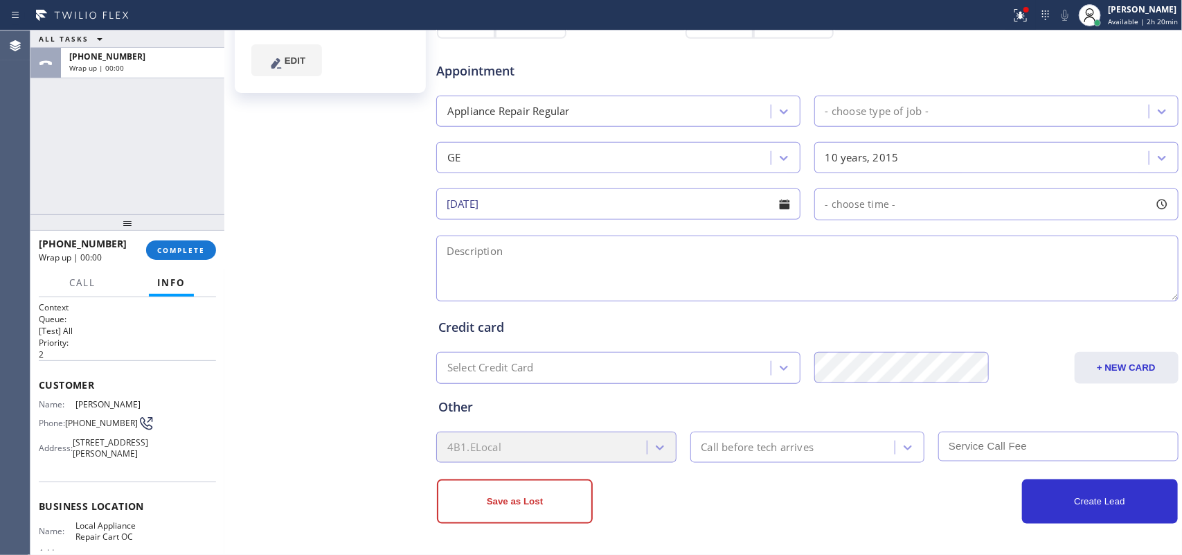
click at [1150, 199] on div at bounding box center [1162, 204] width 24 height 24
drag, startPoint x: 832, startPoint y: 291, endPoint x: 953, endPoint y: 293, distance: 121.9
click at [953, 293] on div "FROM TILL 8:00 AM 8:00 AM" at bounding box center [985, 270] width 343 height 100
drag, startPoint x: 821, startPoint y: 289, endPoint x: 924, endPoint y: 295, distance: 103.3
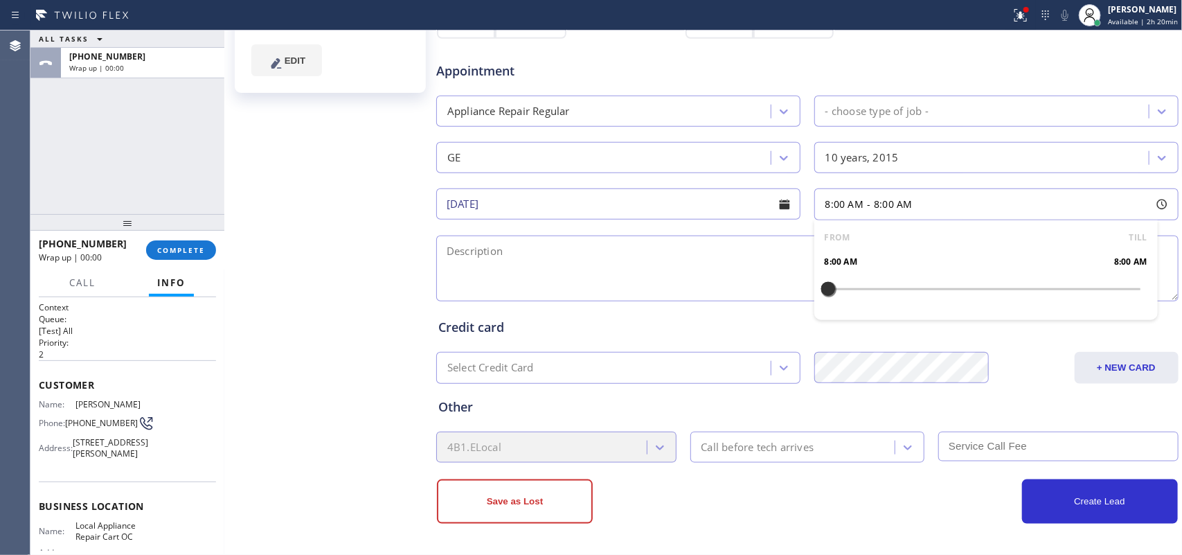
click at [836, 295] on div at bounding box center [828, 288] width 17 height 29
click at [925, 289] on div at bounding box center [932, 288] width 17 height 29
drag, startPoint x: 825, startPoint y: 291, endPoint x: 845, endPoint y: 291, distance: 20.1
click at [845, 291] on div at bounding box center [853, 288] width 17 height 29
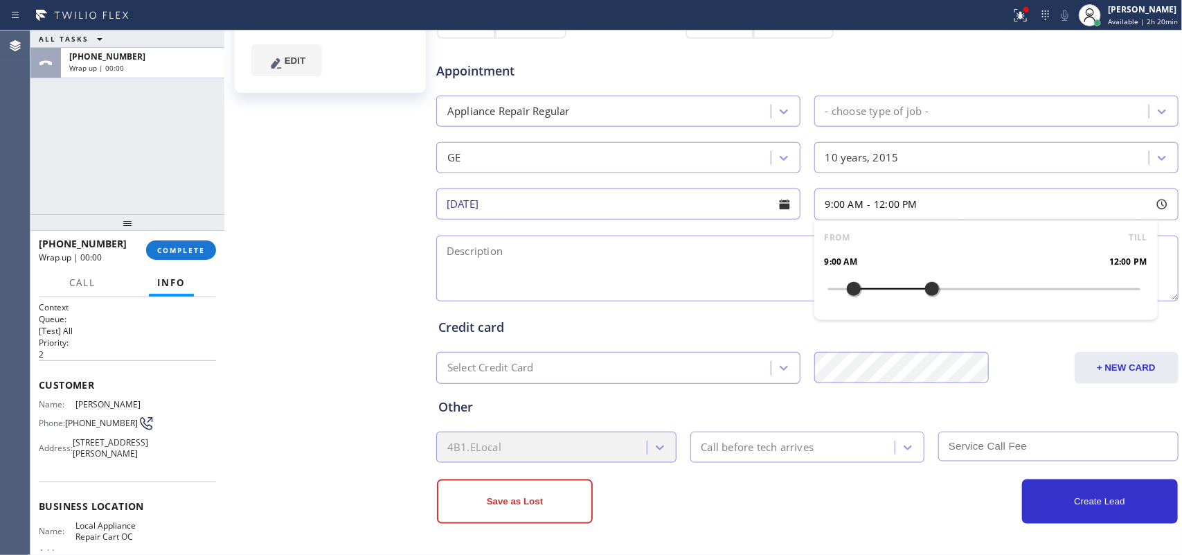
click at [659, 261] on textarea at bounding box center [807, 268] width 742 height 66
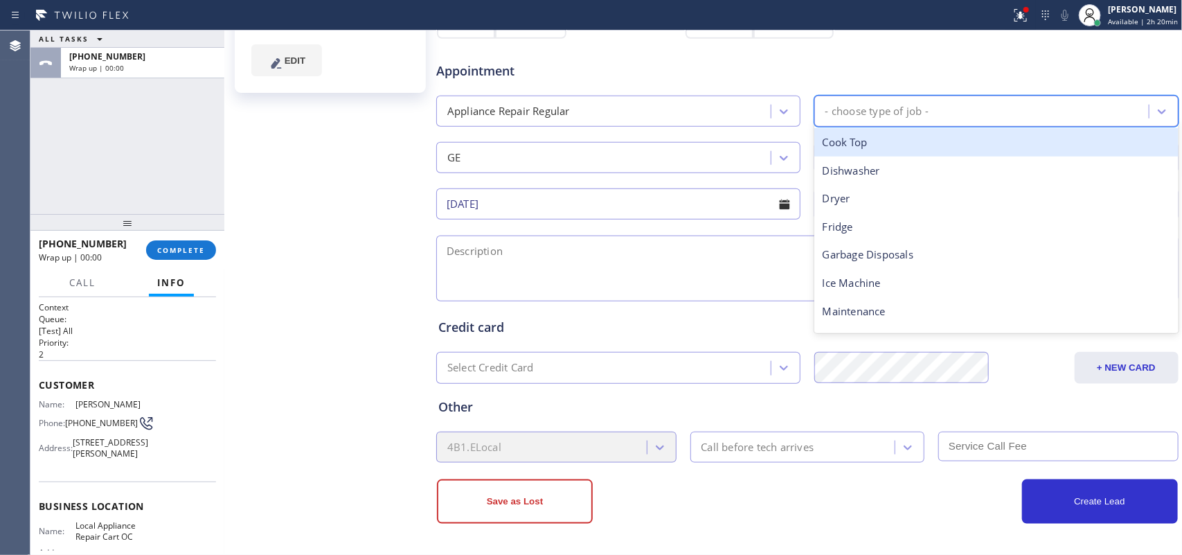
click at [957, 114] on div "- choose type of job -" at bounding box center [983, 111] width 330 height 24
click at [949, 118] on div "- choose type of job -" at bounding box center [983, 111] width 330 height 24
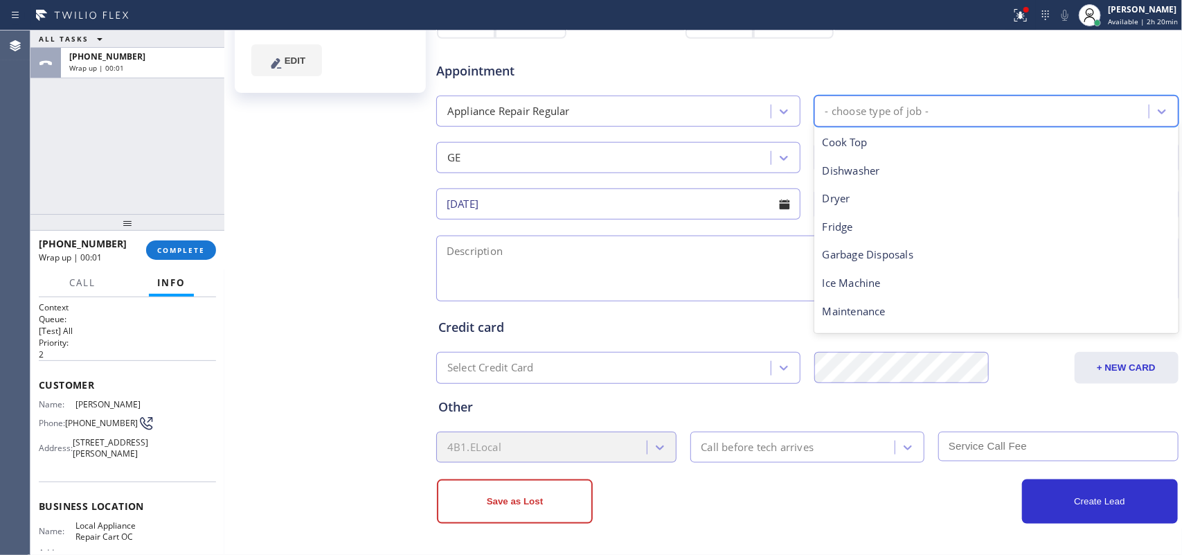
scroll to position [191, 0]
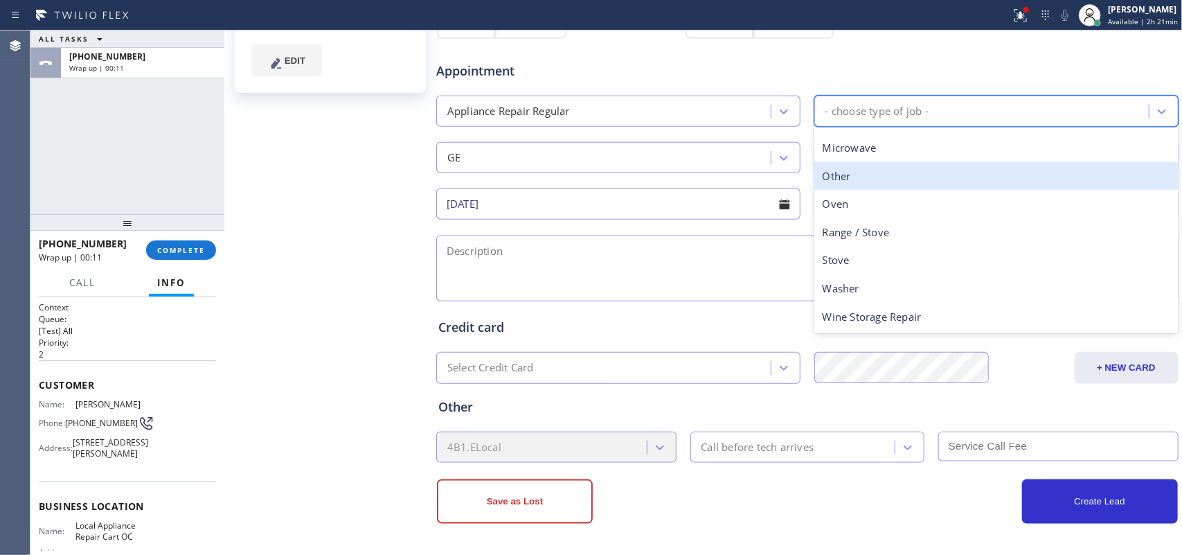
click at [947, 181] on div "Other" at bounding box center [996, 176] width 364 height 28
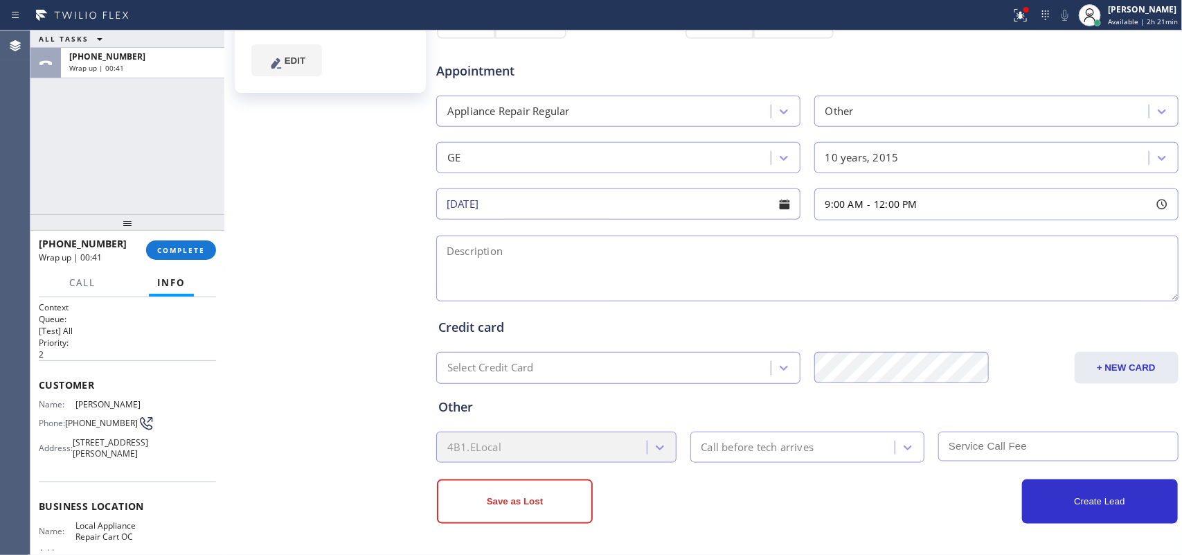
click at [66, 196] on div "ALL TASKS ALL TASKS ACTIVE TASKS TASKS IN WRAP UP [PHONE_NUMBER] Wrap up | 00:41" at bounding box center [127, 121] width 194 height 183
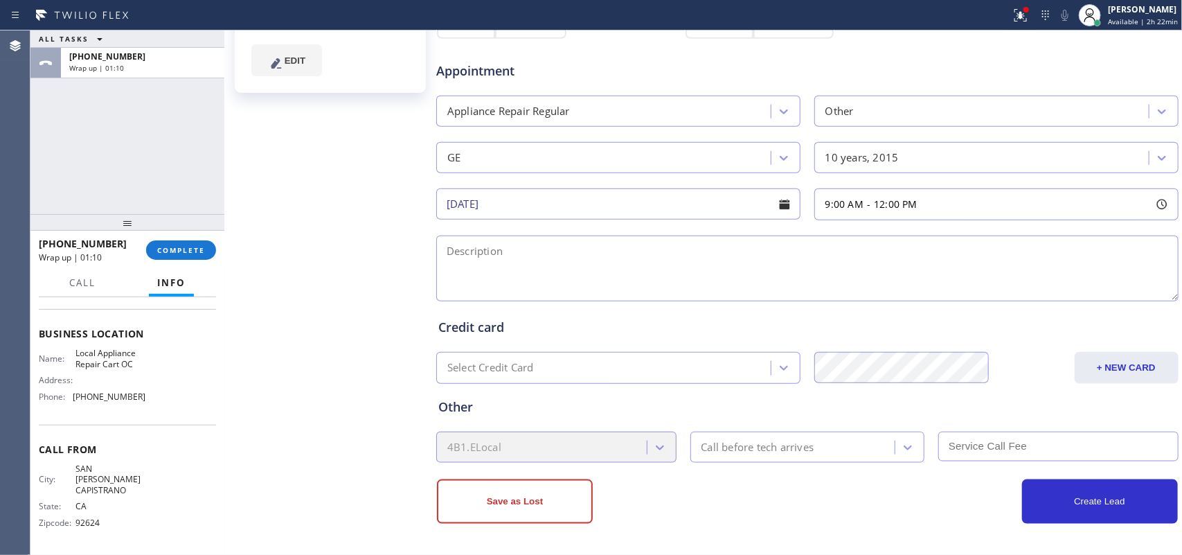
scroll to position [87, 0]
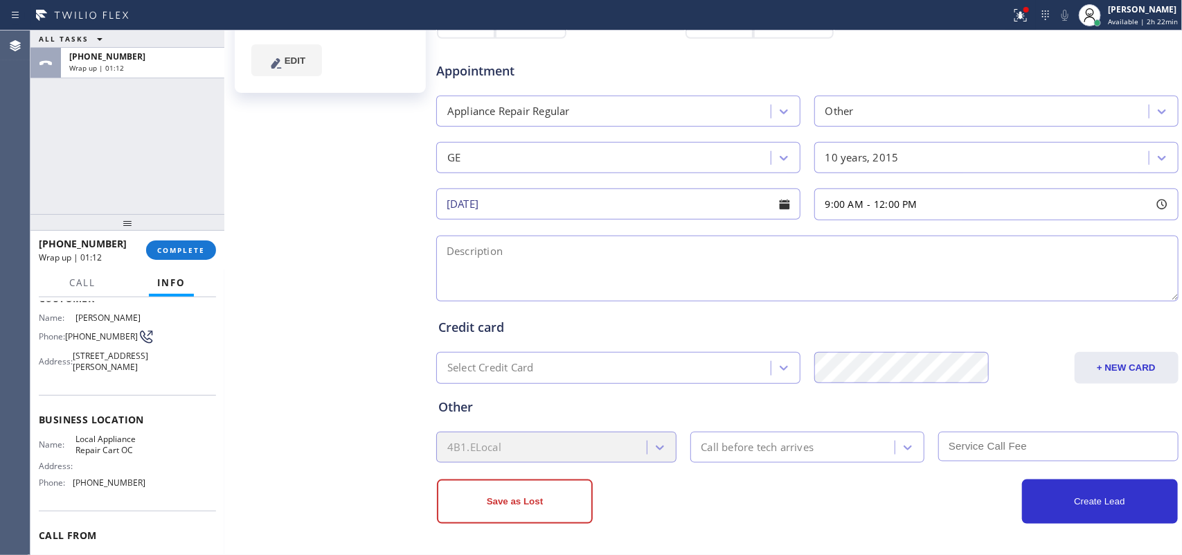
drag, startPoint x: 118, startPoint y: 395, endPoint x: 73, endPoint y: 354, distance: 61.3
click at [73, 354] on span "[STREET_ADDRESS][PERSON_NAME]" at bounding box center [110, 360] width 75 height 21
copy span "[STREET_ADDRESS][PERSON_NAME]"
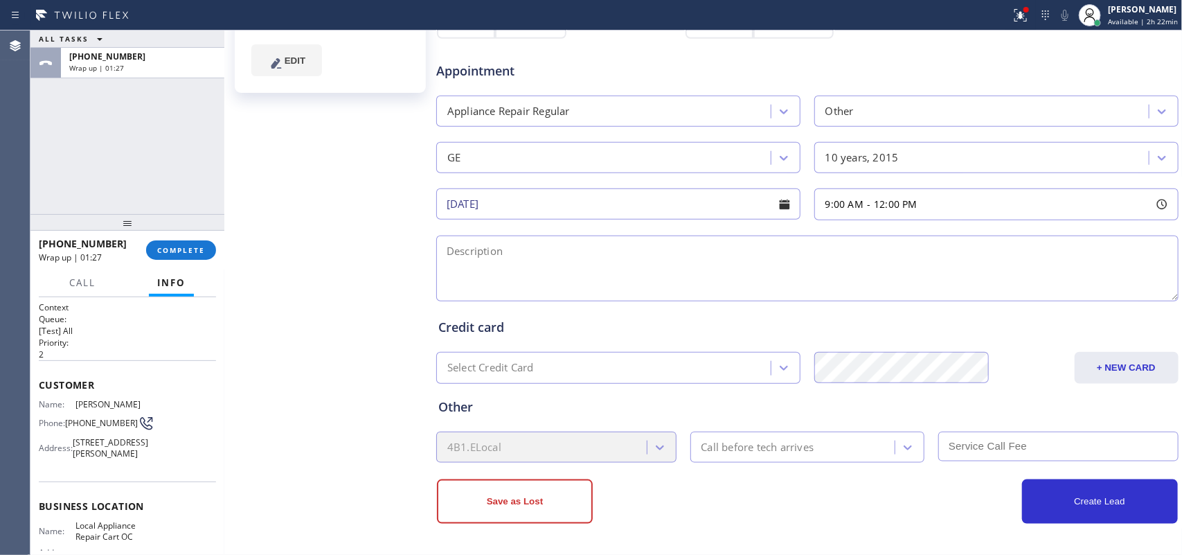
scroll to position [173, 0]
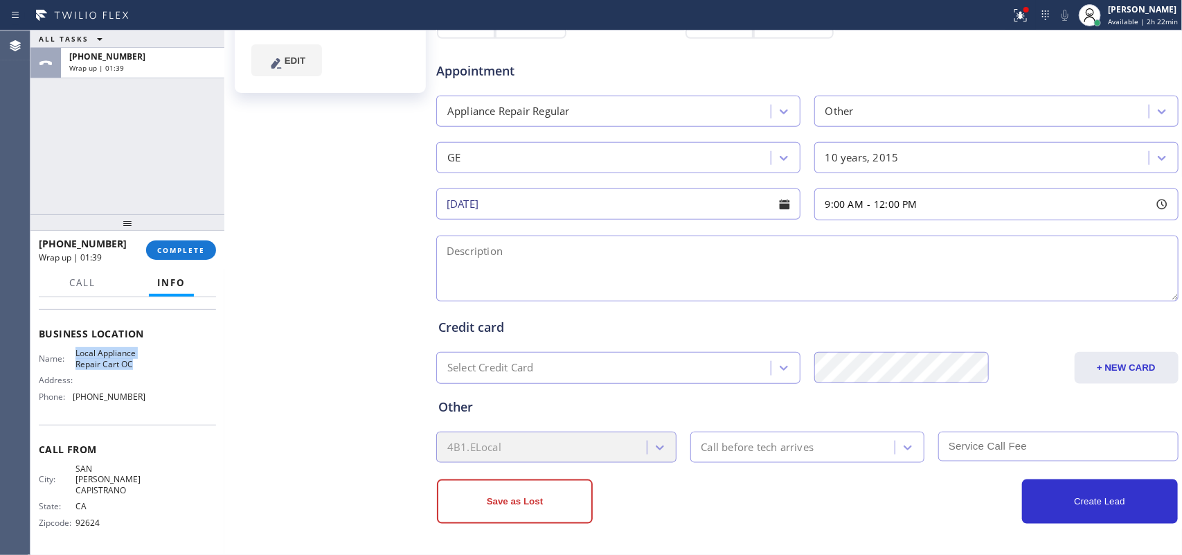
drag, startPoint x: 130, startPoint y: 386, endPoint x: 69, endPoint y: 373, distance: 62.5
click at [69, 369] on div "Name: Local Appliance Repair Cart OC" at bounding box center [92, 358] width 107 height 21
copy div "Local Appliance Repair Cart OC"
click at [326, 168] on div "[PERSON_NAME] Since: [DATE] link to CRM copy Email [EMAIL_ADDRESS][PERSON_NAME]…" at bounding box center [332, 88] width 208 height 925
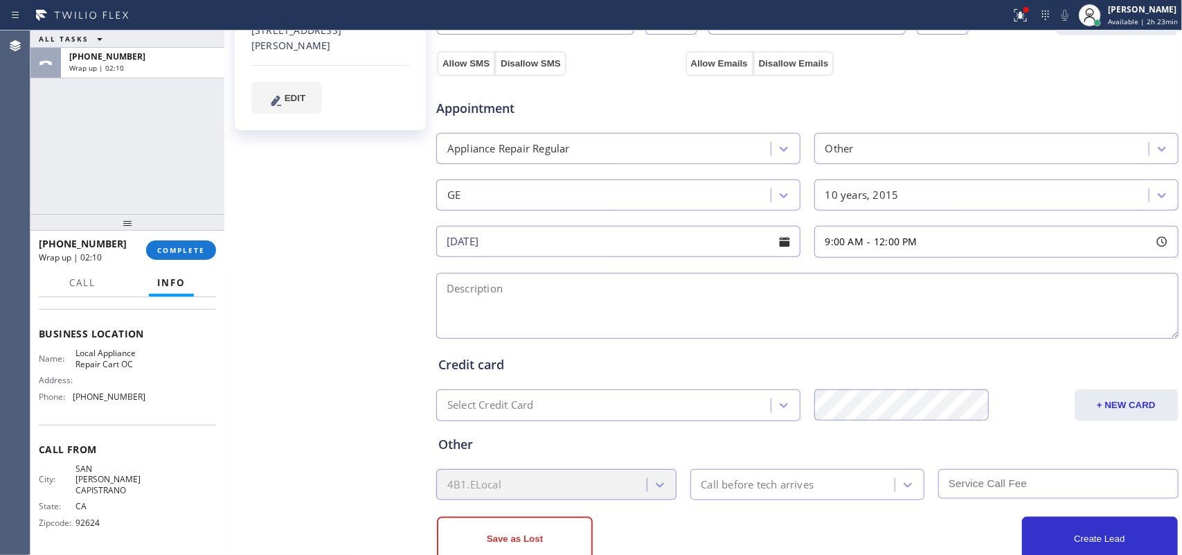
scroll to position [471, 0]
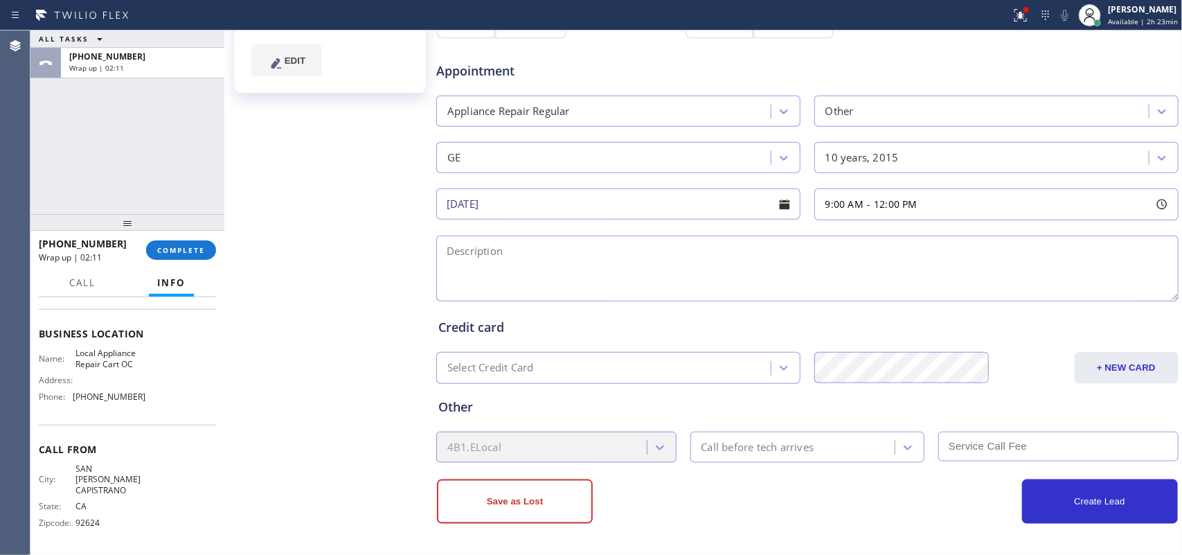
click at [715, 260] on textarea at bounding box center [807, 268] width 742 height 66
paste textarea "9-12/ $80/ GE Profile range cooktop the Down Draft fan is not working/ started …"
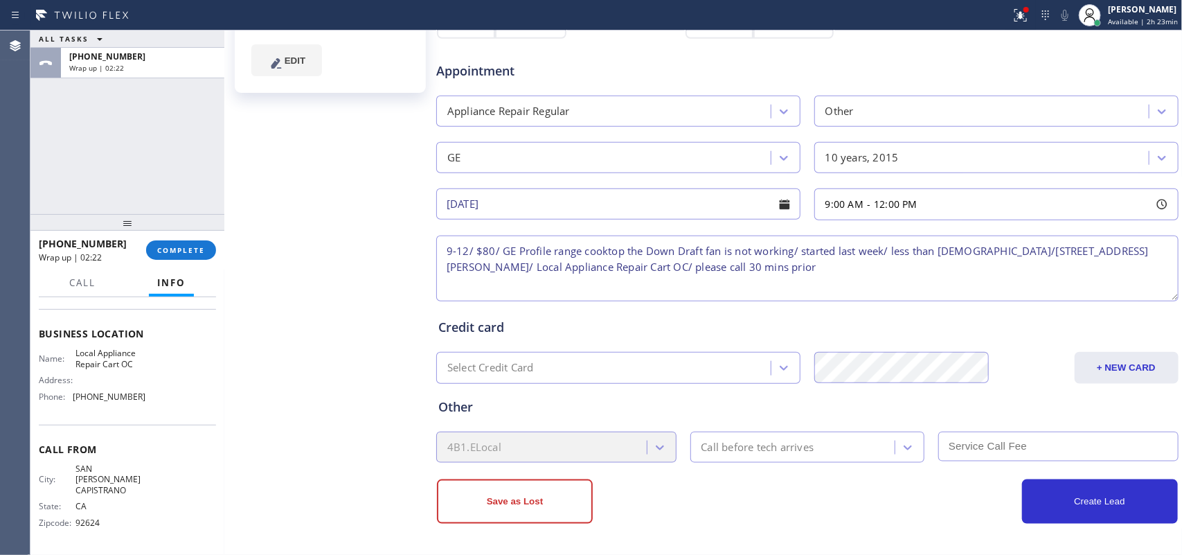
drag, startPoint x: 627, startPoint y: 255, endPoint x: 551, endPoint y: 255, distance: 75.5
click at [551, 255] on textarea "9-12/ $80/ GE Profile range cooktop the Down Draft fan is not working/ started …" at bounding box center [807, 268] width 742 height 66
drag, startPoint x: 568, startPoint y: 253, endPoint x: 552, endPoint y: 250, distance: 16.8
click at [552, 250] on textarea "9-12/ $80/ GE Profile the Down Draft fan is not working/ started last week/ les…" at bounding box center [807, 268] width 742 height 66
click at [632, 248] on textarea "9-12/ $80/ GE Profile Down Draft fan is not working/ started last week/ less th…" at bounding box center [807, 268] width 742 height 66
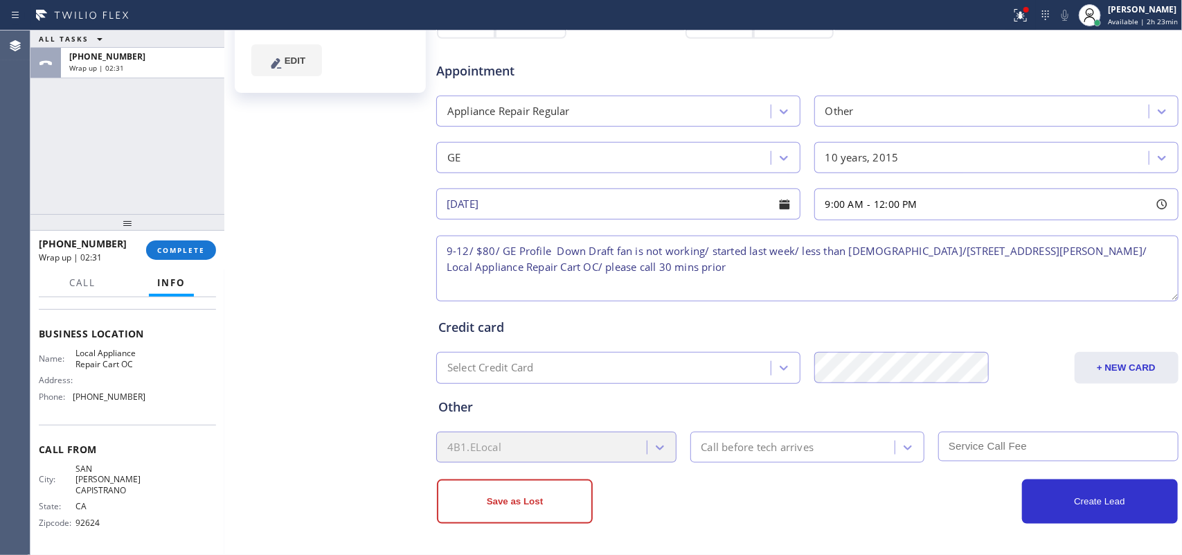
click at [632, 248] on textarea "9-12/ $80/ GE Profile Down Draft fan is not working/ started last week/ less th…" at bounding box center [807, 268] width 742 height 66
click at [632, 251] on textarea "9-12/ $80/ GE Profile Down Draft fan is not working/ started last week/ less th…" at bounding box center [807, 268] width 742 height 66
click at [630, 248] on textarea "9-12/ $80/ GE Profile Down Draft fan is not working/ started last week/ less th…" at bounding box center [807, 268] width 742 height 66
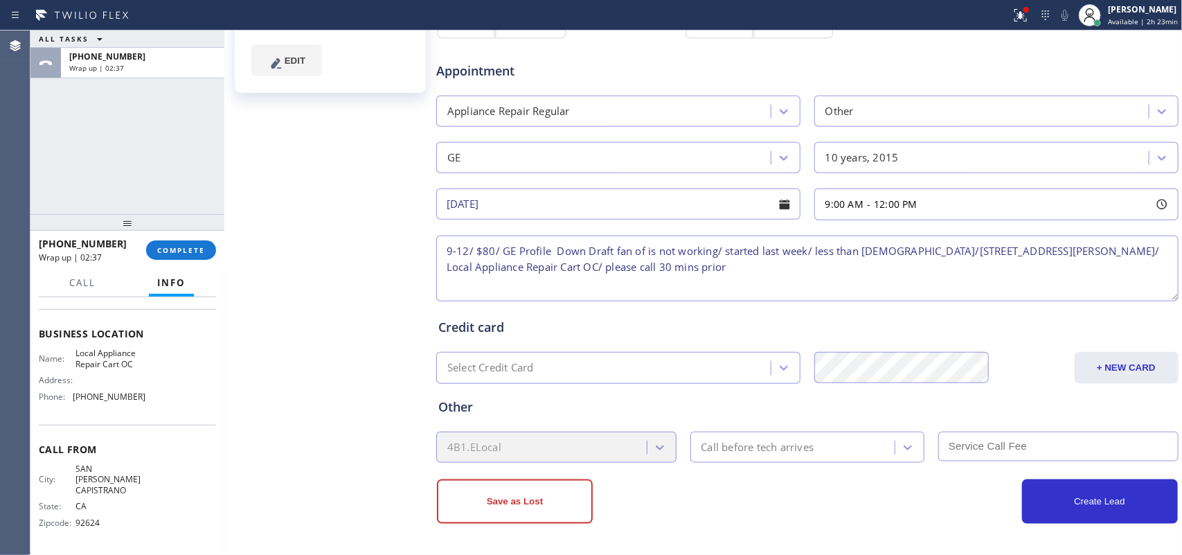
paste textarea "range cooktop"
drag, startPoint x: 644, startPoint y: 253, endPoint x: 652, endPoint y: 254, distance: 7.7
click at [644, 251] on textarea "9-12/ $80/ GE Profile Down Draft fan of range cooktop is not working/ started l…" at bounding box center [807, 268] width 742 height 66
type textarea "9-12/ $80/ GE Profile Down Draft fan of the range cooktop is not working/ start…"
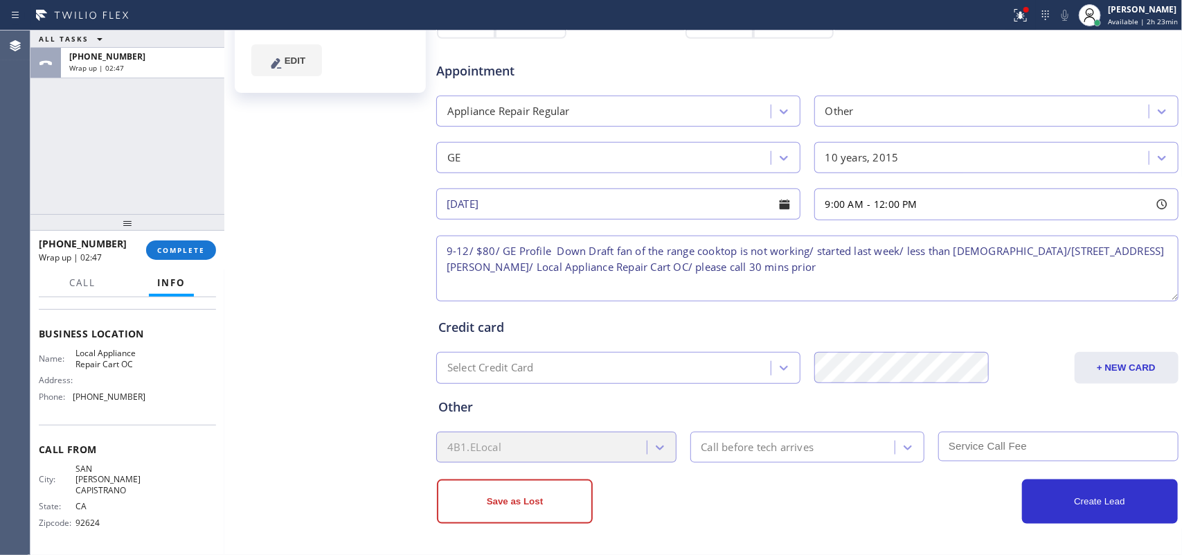
click at [852, 445] on div "Call before tech arrives" at bounding box center [794, 447] width 201 height 24
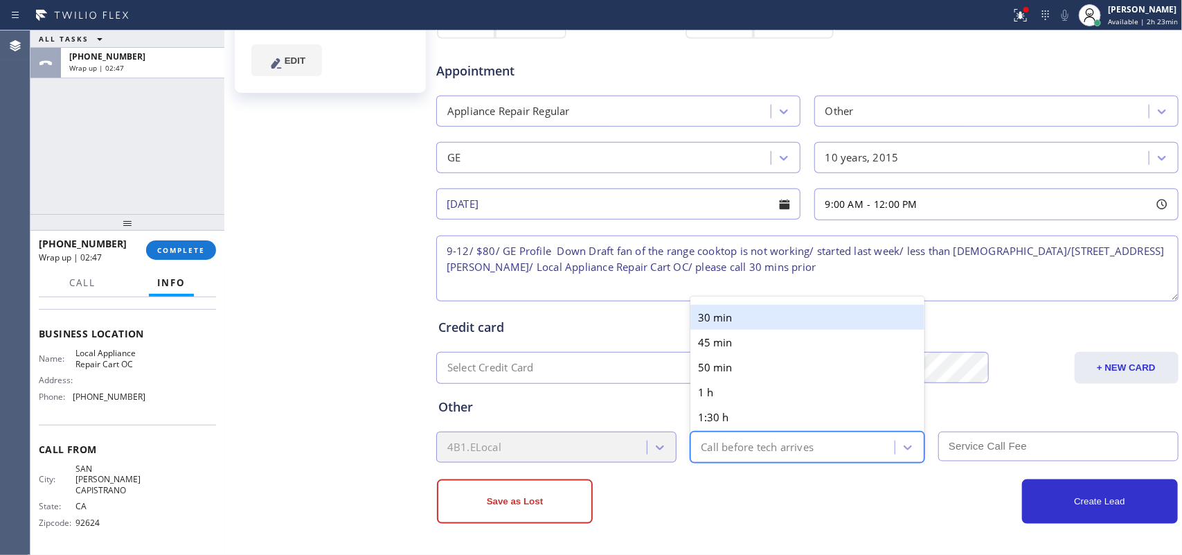
click at [760, 309] on div "30 min" at bounding box center [807, 317] width 235 height 25
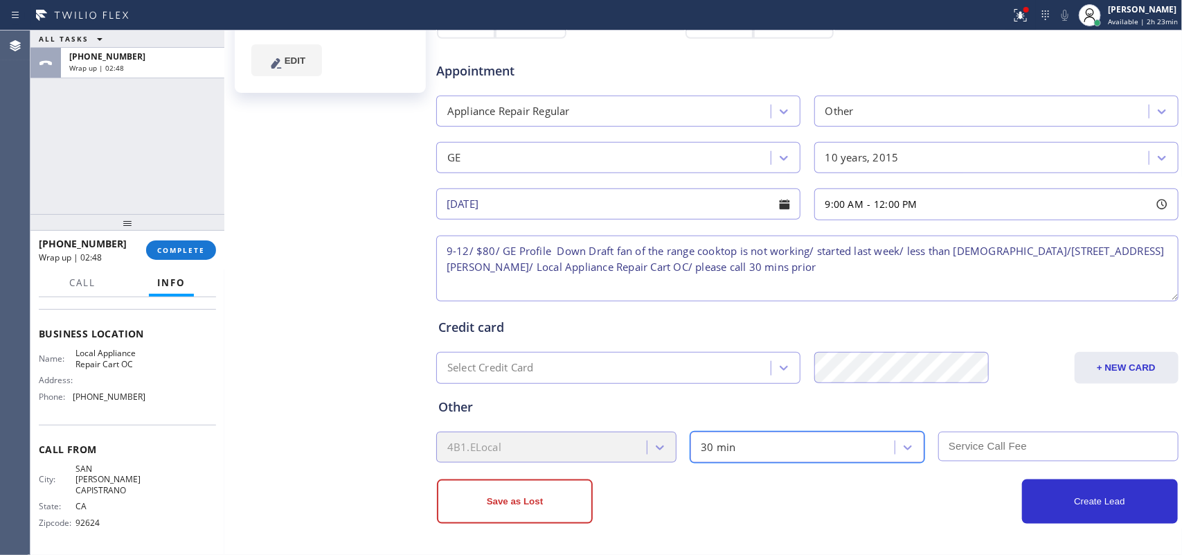
click at [974, 440] on input "text" at bounding box center [1058, 446] width 240 height 30
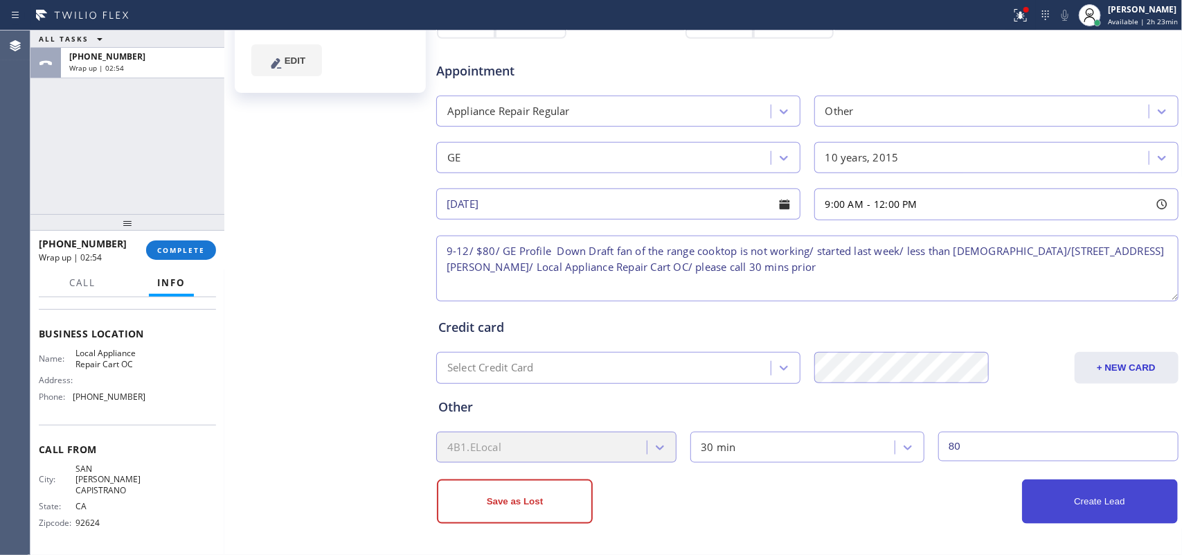
type input "80"
click at [1096, 503] on button "Create Lead" at bounding box center [1100, 501] width 156 height 44
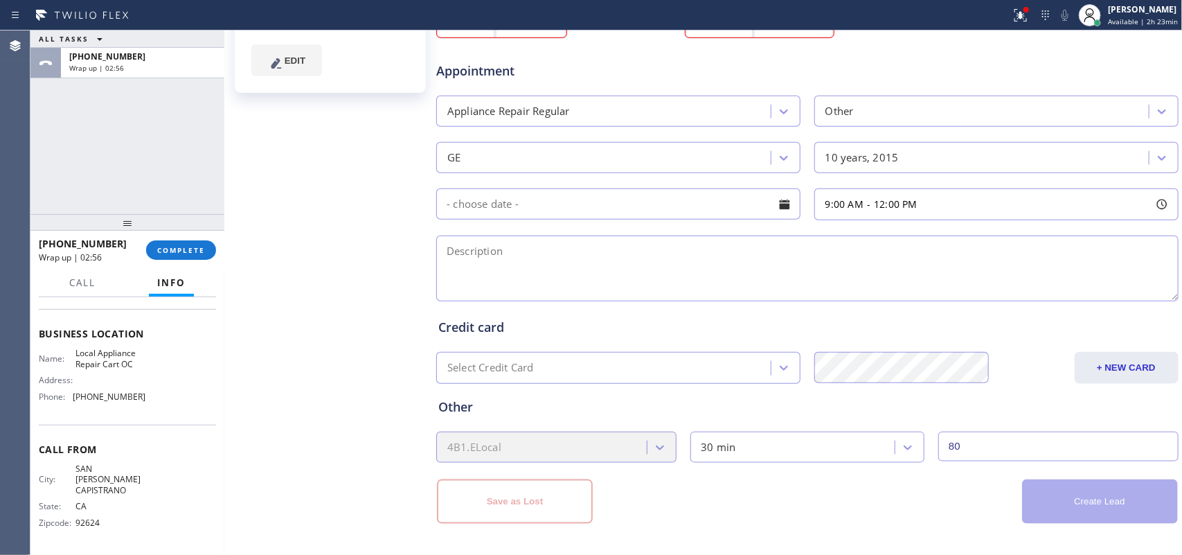
scroll to position [211, 0]
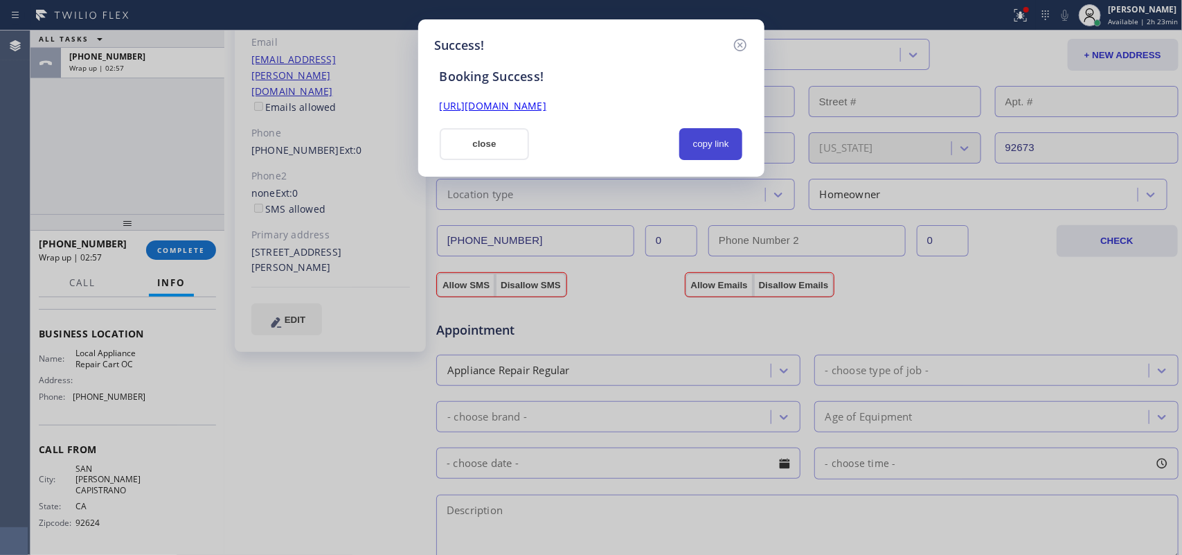
click at [704, 144] on button "copy link" at bounding box center [711, 144] width 64 height 32
click at [546, 108] on link "[URL][DOMAIN_NAME]" at bounding box center [493, 105] width 107 height 13
click at [489, 143] on button "close" at bounding box center [485, 144] width 90 height 32
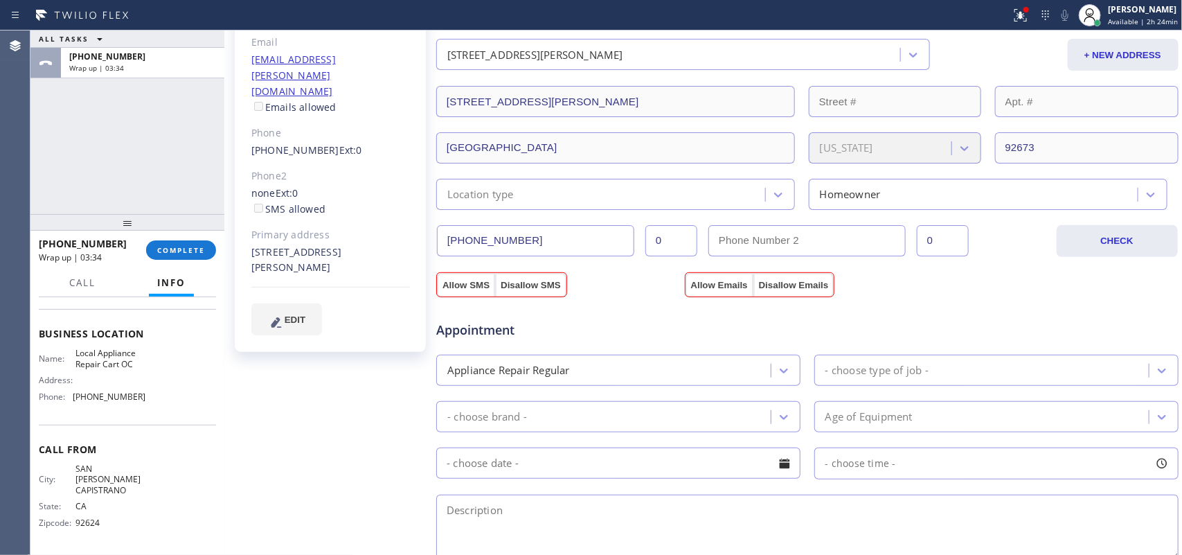
scroll to position [0, 0]
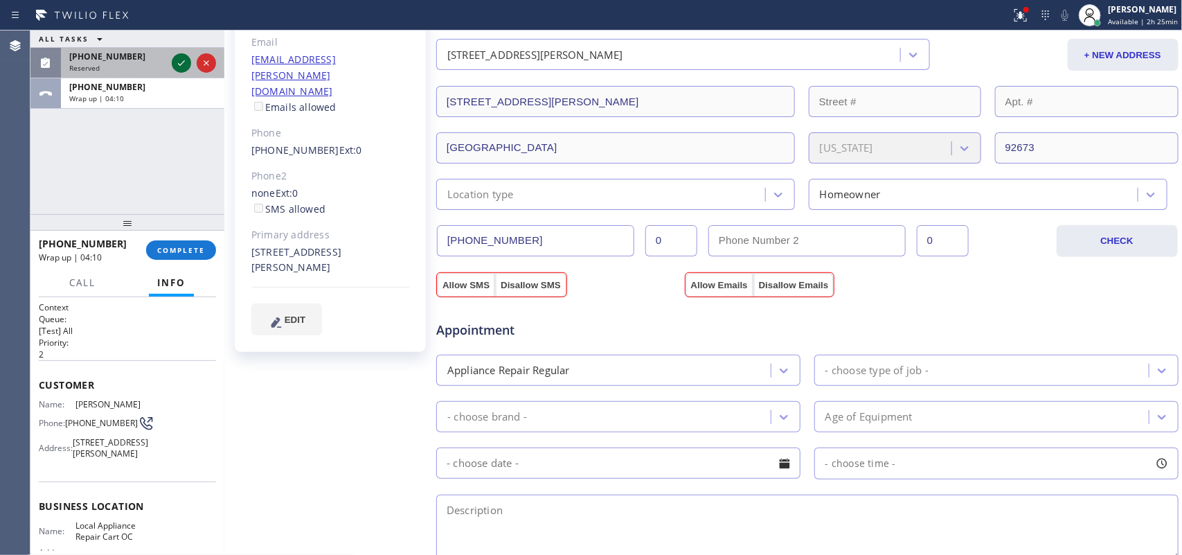
click at [180, 60] on icon at bounding box center [181, 63] width 17 height 17
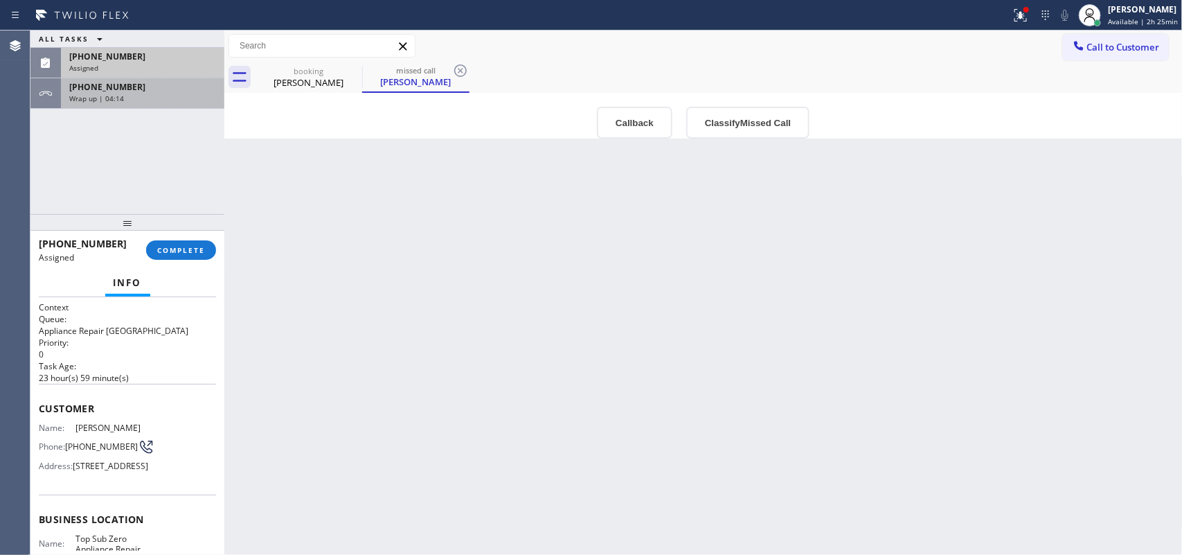
click at [144, 98] on div "Wrap up | 04:14" at bounding box center [142, 98] width 147 height 10
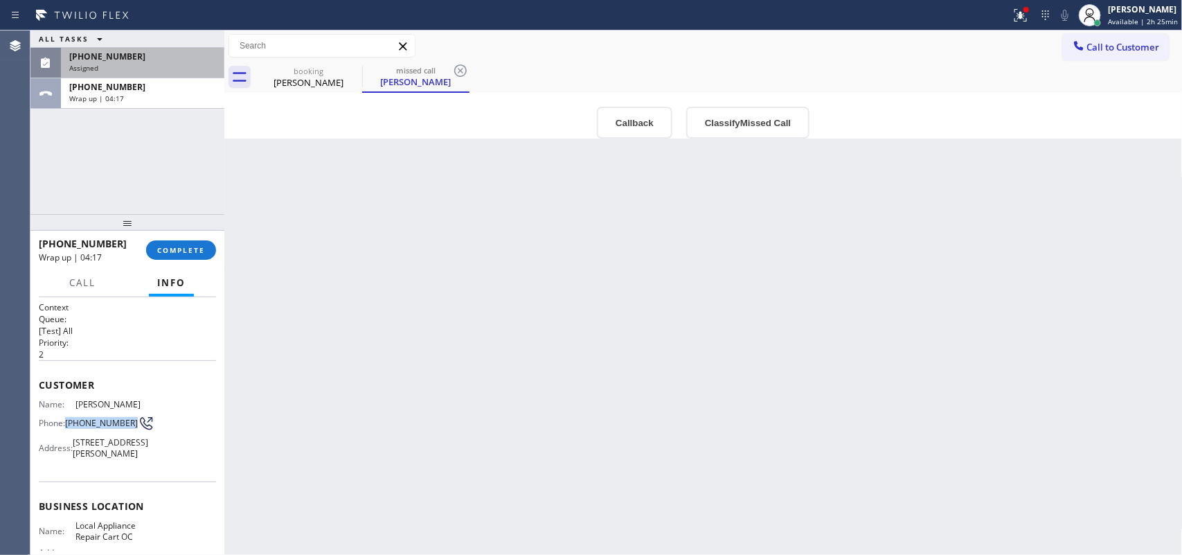
drag, startPoint x: 91, startPoint y: 427, endPoint x: 66, endPoint y: 417, distance: 26.7
click at [66, 418] on span "[PHONE_NUMBER]" at bounding box center [101, 423] width 73 height 10
copy span "[PHONE_NUMBER]"
click at [167, 242] on button "COMPLETE" at bounding box center [181, 249] width 70 height 19
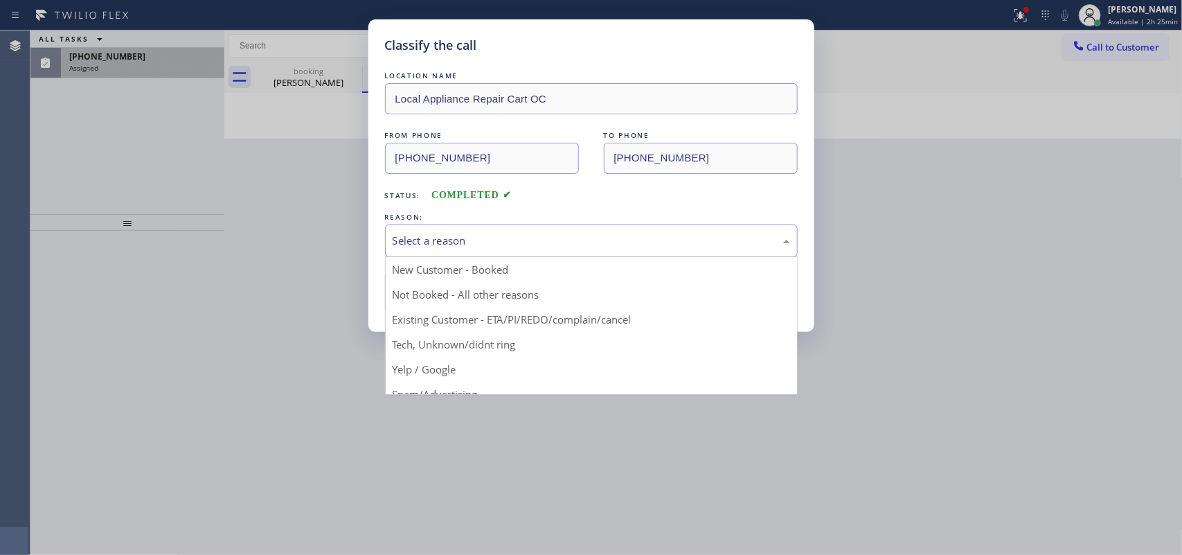
click at [513, 234] on div "Select a reason" at bounding box center [591, 241] width 397 height 16
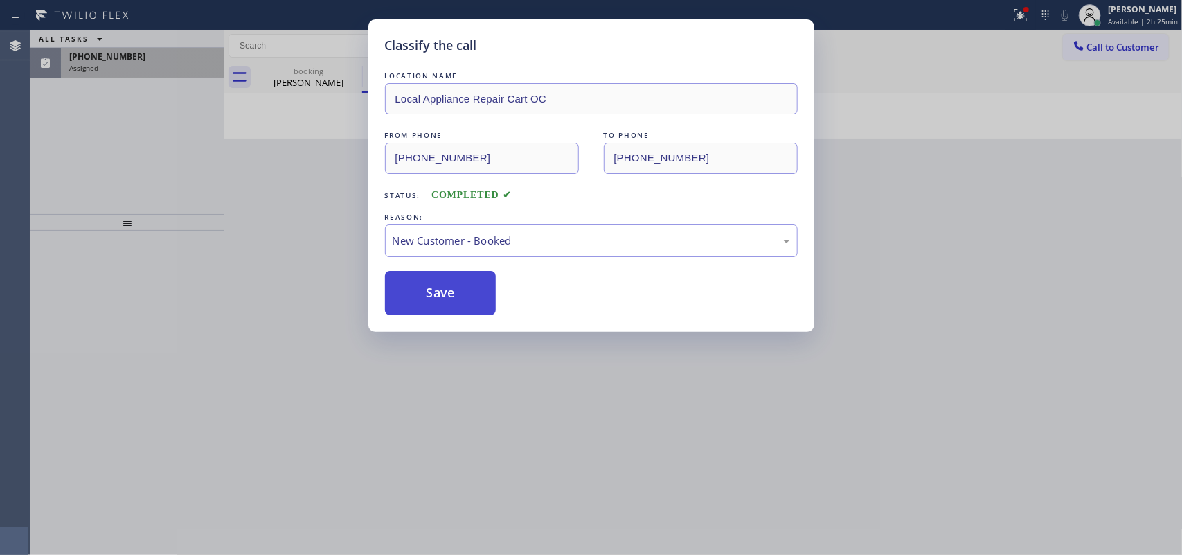
click at [478, 281] on button "Save" at bounding box center [440, 293] width 111 height 44
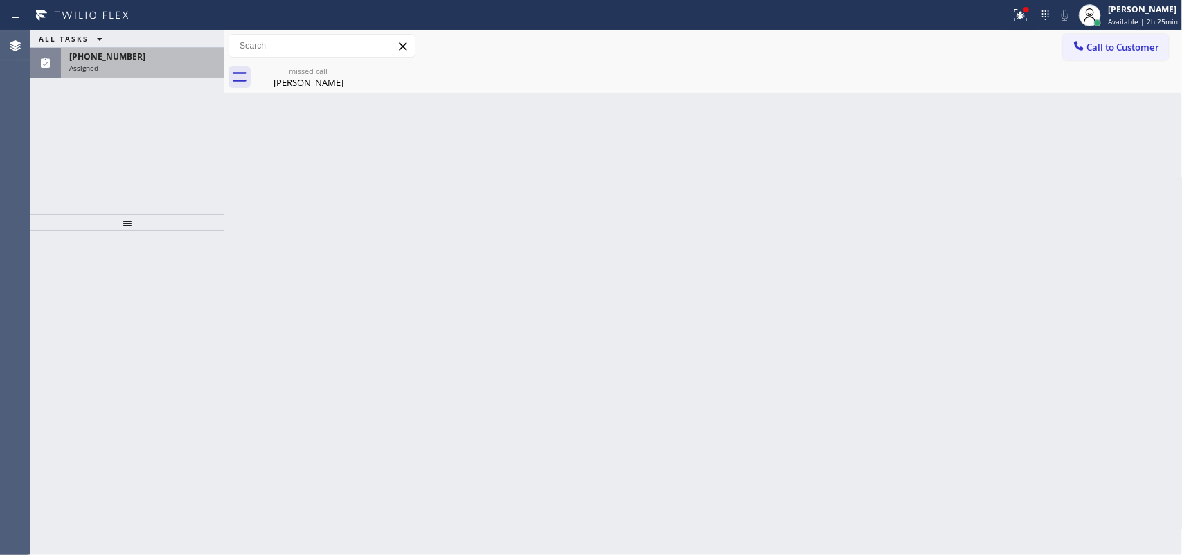
click at [151, 71] on div "Assigned" at bounding box center [142, 68] width 147 height 10
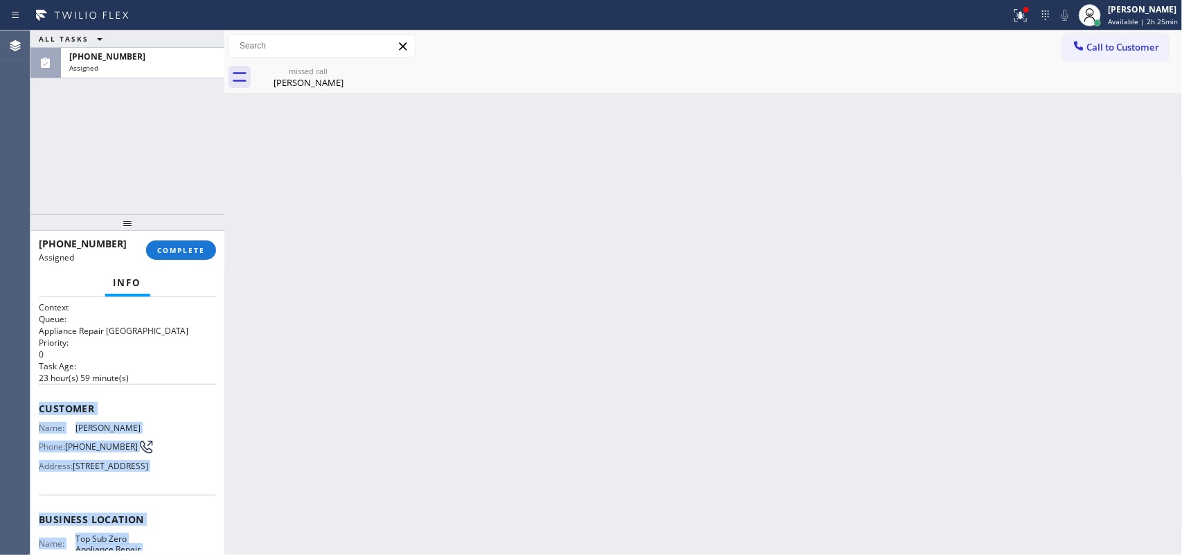
drag, startPoint x: 161, startPoint y: 418, endPoint x: 40, endPoint y: 397, distance: 122.3
click at [40, 397] on div "Context Queue: Appliance Repair High End Priority: 0 Task Age: [DEMOGRAPHIC_DAT…" at bounding box center [127, 513] width 177 height 424
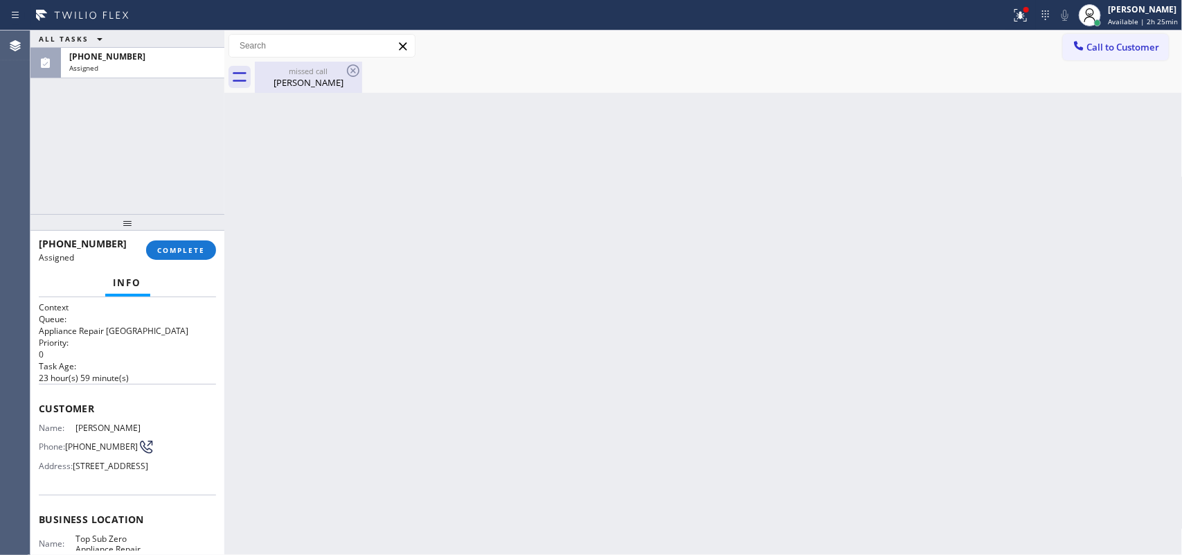
click at [323, 81] on div "[PERSON_NAME]" at bounding box center [308, 82] width 105 height 12
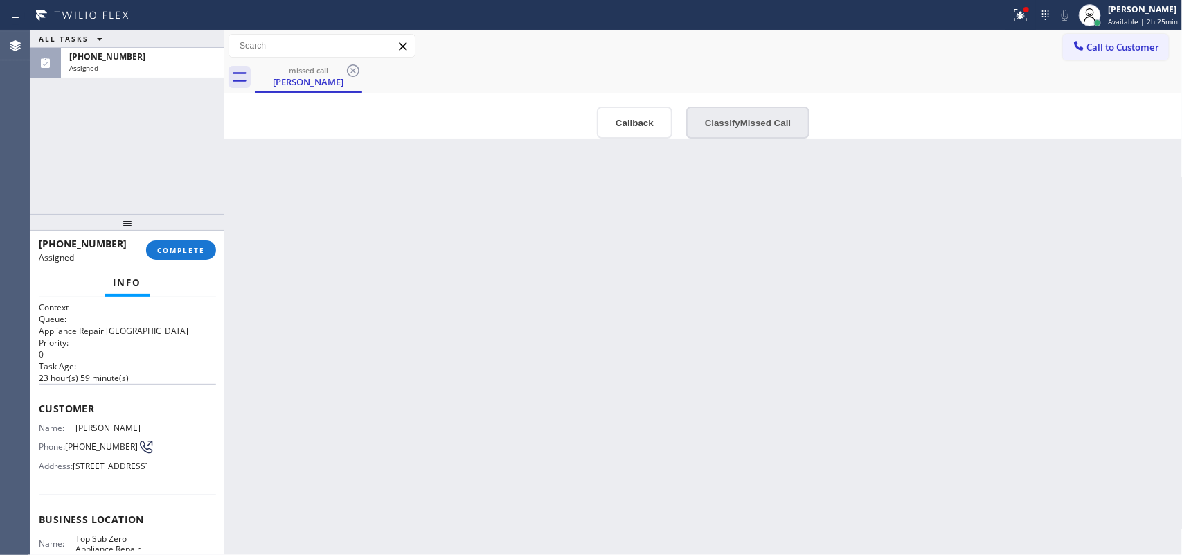
click at [734, 118] on button "Classify Missed Call" at bounding box center [747, 123] width 123 height 32
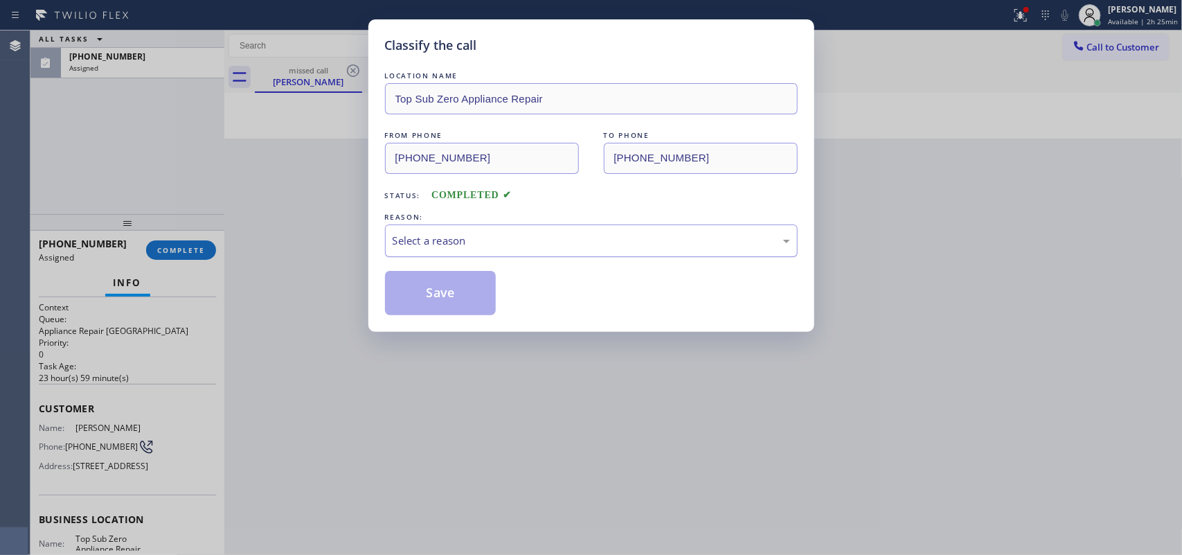
click at [652, 243] on div "Select a reason" at bounding box center [591, 241] width 397 height 16
drag, startPoint x: 652, startPoint y: 243, endPoint x: 631, endPoint y: 260, distance: 26.5
click at [652, 243] on div "Select a reason" at bounding box center [591, 241] width 397 height 16
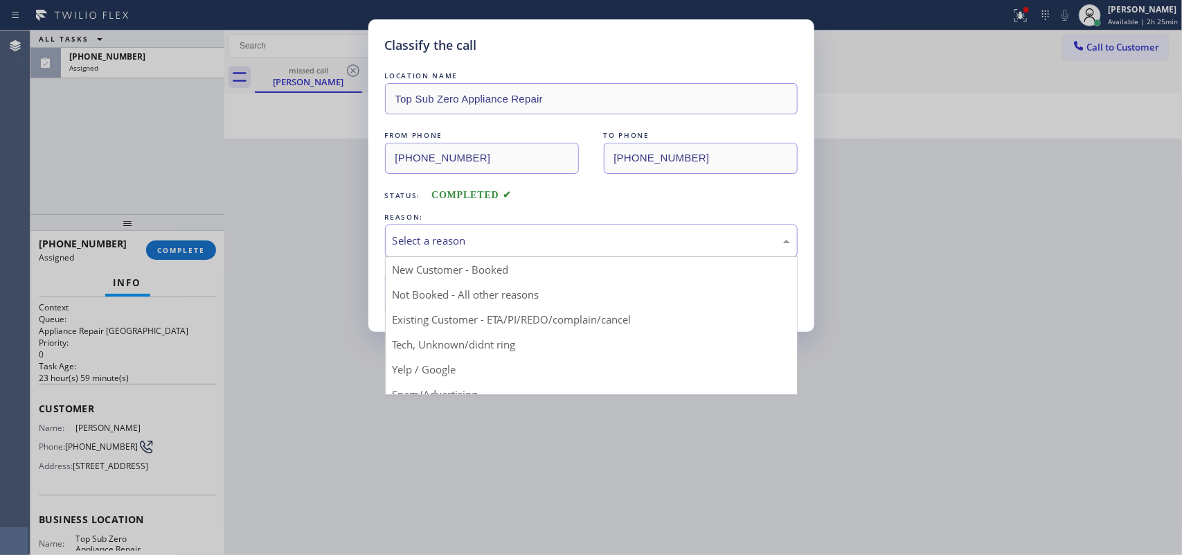
click at [495, 244] on div "Select a reason" at bounding box center [591, 241] width 397 height 16
drag, startPoint x: 465, startPoint y: 344, endPoint x: 442, endPoint y: 309, distance: 42.4
click at [465, 344] on div "Classify the call LOCATION NAME Top Sub Zero Appliance Repair FROM PHONE [PHONE…" at bounding box center [591, 277] width 1182 height 555
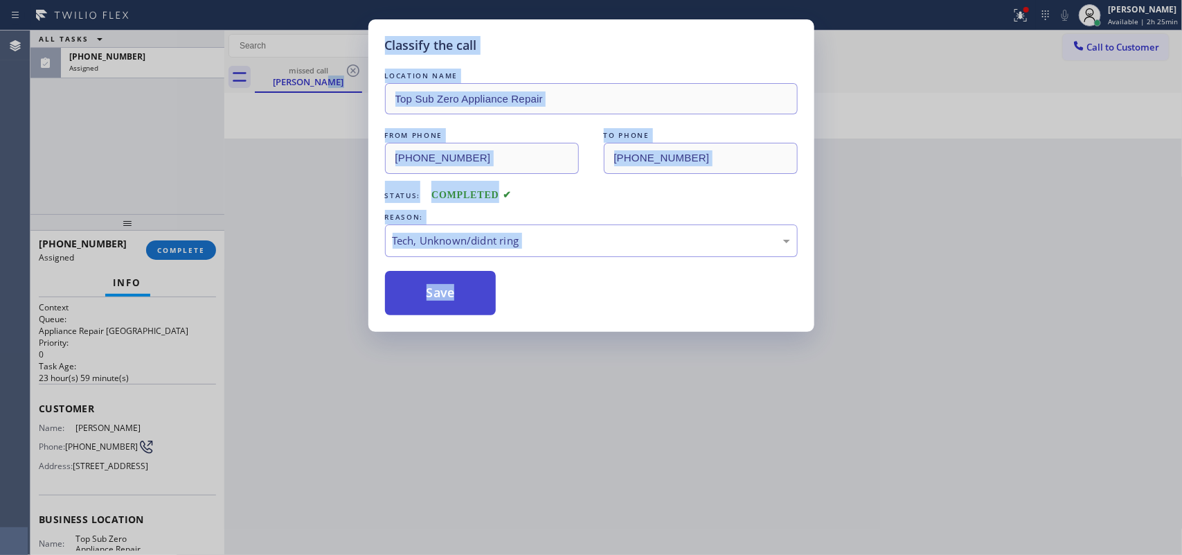
click at [447, 298] on button "Save" at bounding box center [440, 293] width 111 height 44
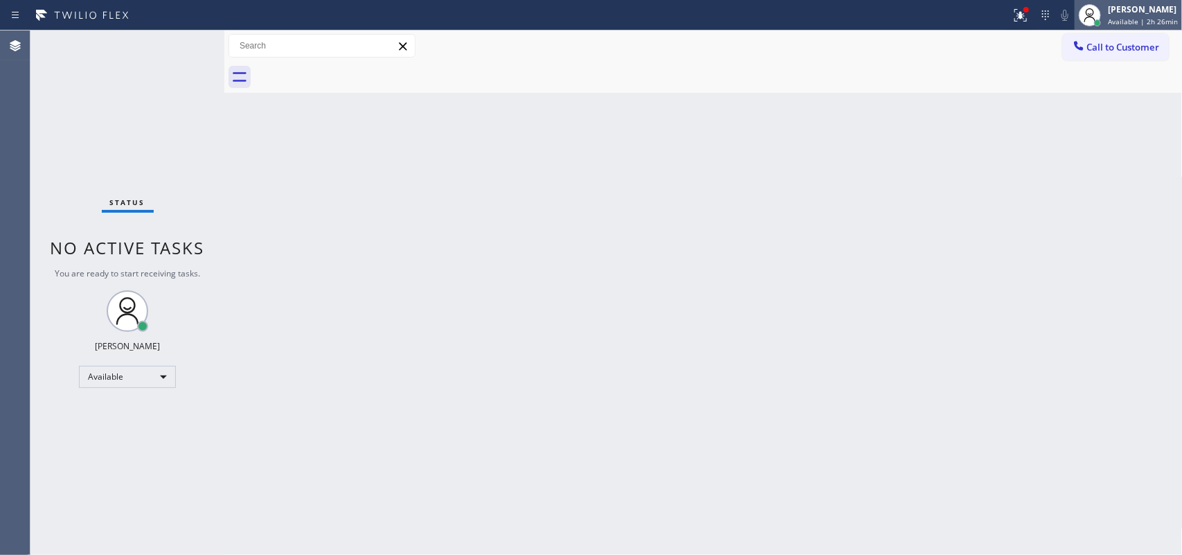
click at [1147, 22] on span "Available | 2h 26min" at bounding box center [1143, 22] width 70 height 10
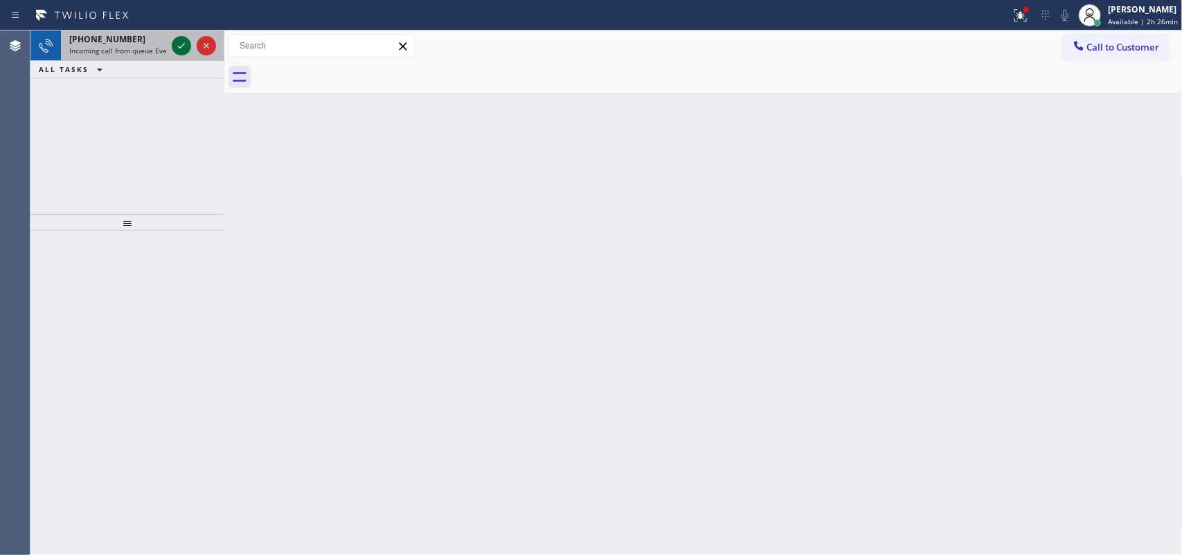
click at [180, 44] on icon at bounding box center [181, 45] width 17 height 17
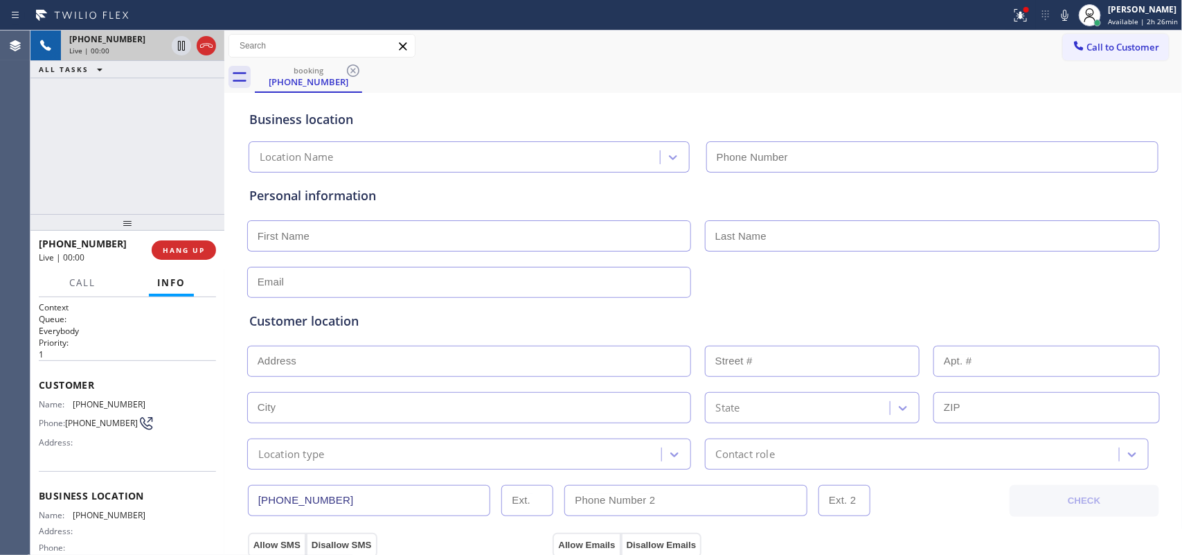
click at [122, 158] on div "[PHONE_NUMBER] Live | 00:00 ALL TASKS ALL TASKS ACTIVE TASKS TASKS IN WRAP UP" at bounding box center [127, 121] width 194 height 183
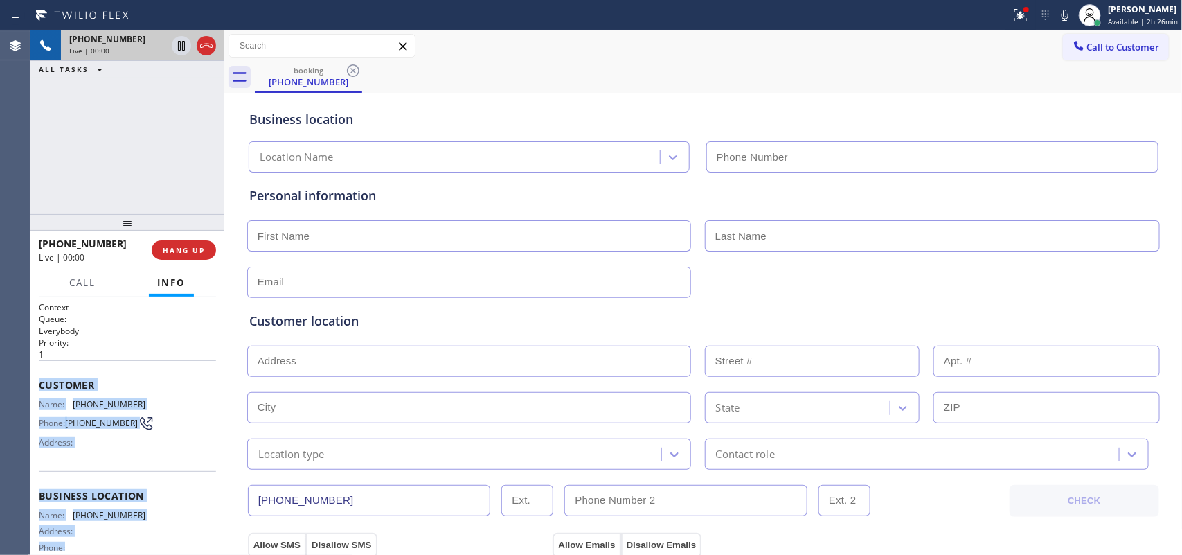
drag, startPoint x: 133, startPoint y: 428, endPoint x: 39, endPoint y: 378, distance: 105.9
click at [39, 378] on div "Context Queue: Everybody Priority: 1 Customer Name: [PHONE_NUMBER] Phone: [PHON…" at bounding box center [127, 490] width 177 height 379
click at [195, 253] on span "HANG UP" at bounding box center [184, 250] width 42 height 10
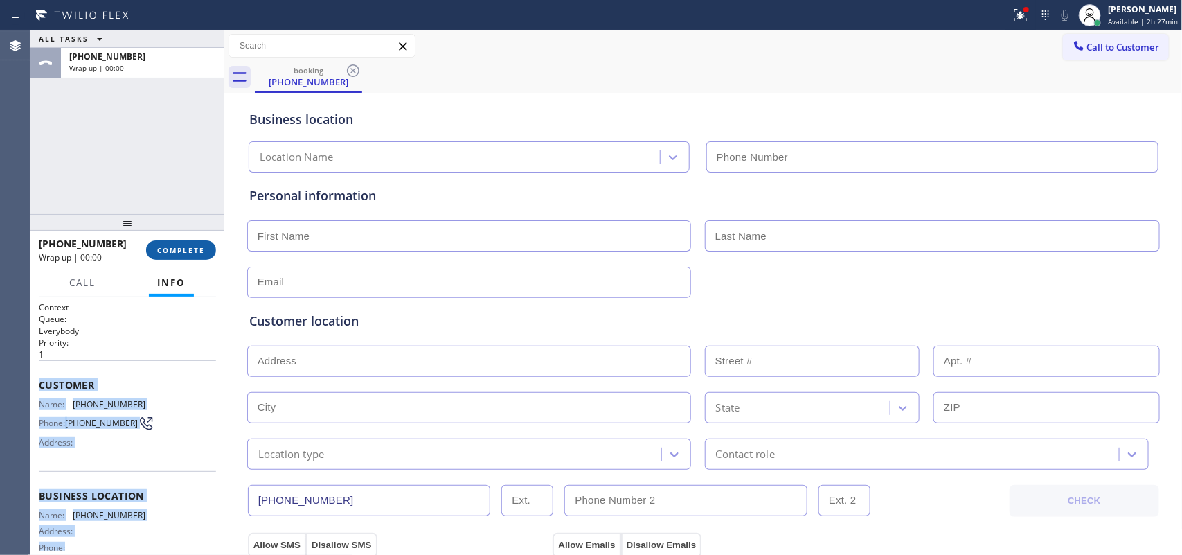
drag, startPoint x: 203, startPoint y: 246, endPoint x: 233, endPoint y: 244, distance: 30.5
click at [203, 247] on span "COMPLETE" at bounding box center [181, 250] width 48 height 10
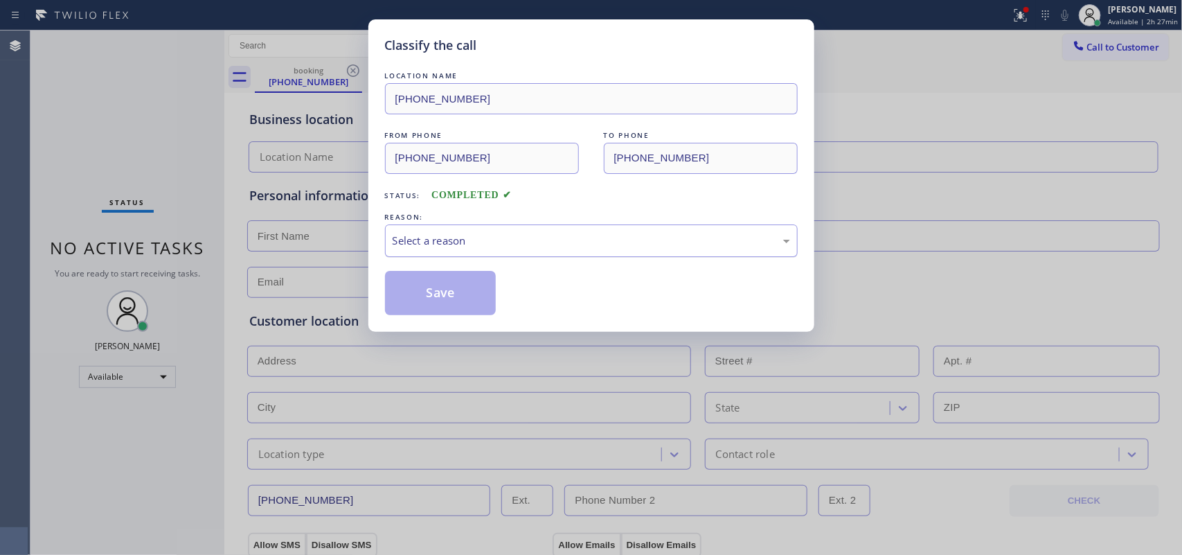
click at [444, 244] on div "Select a reason" at bounding box center [591, 241] width 397 height 16
click at [465, 296] on button "Save" at bounding box center [440, 293] width 111 height 44
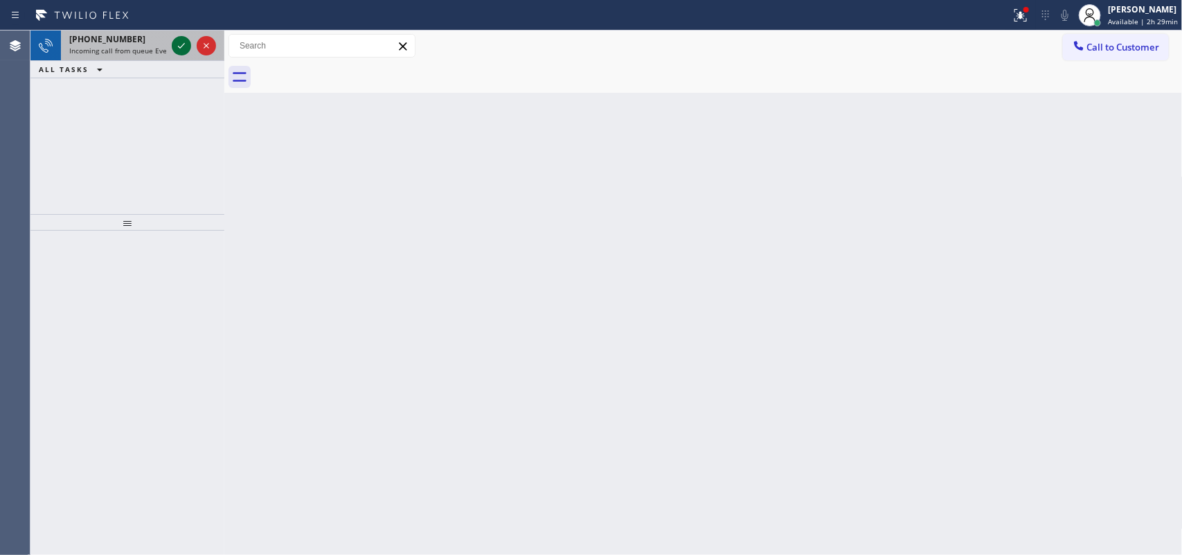
click at [180, 50] on icon at bounding box center [181, 45] width 17 height 17
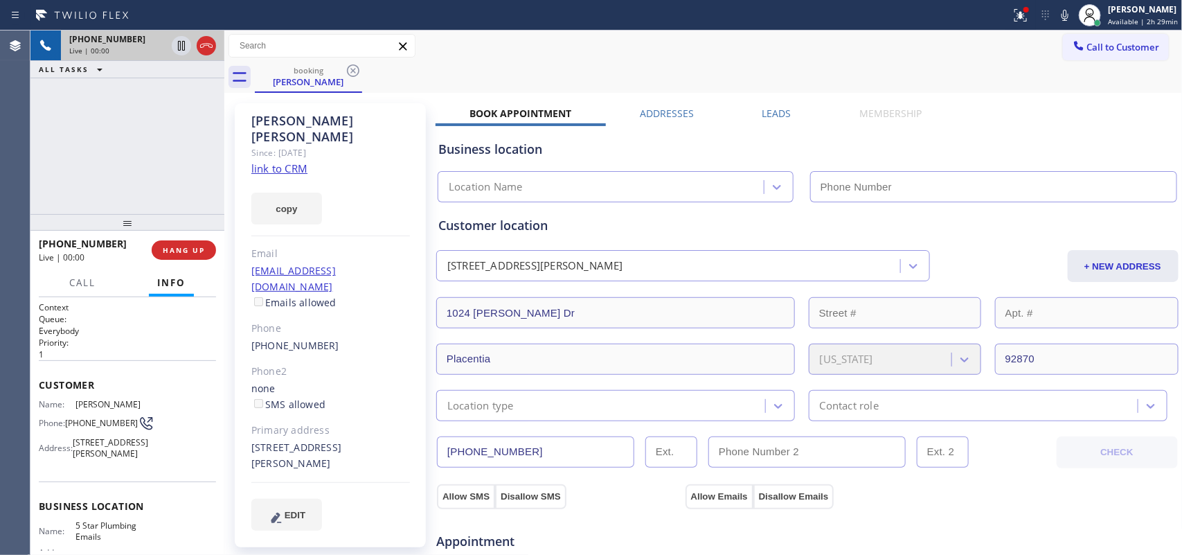
type input "[PHONE_NUMBER]"
click at [277, 161] on link "link to CRM" at bounding box center [279, 168] width 56 height 14
click at [83, 284] on span "Call" at bounding box center [82, 282] width 26 height 12
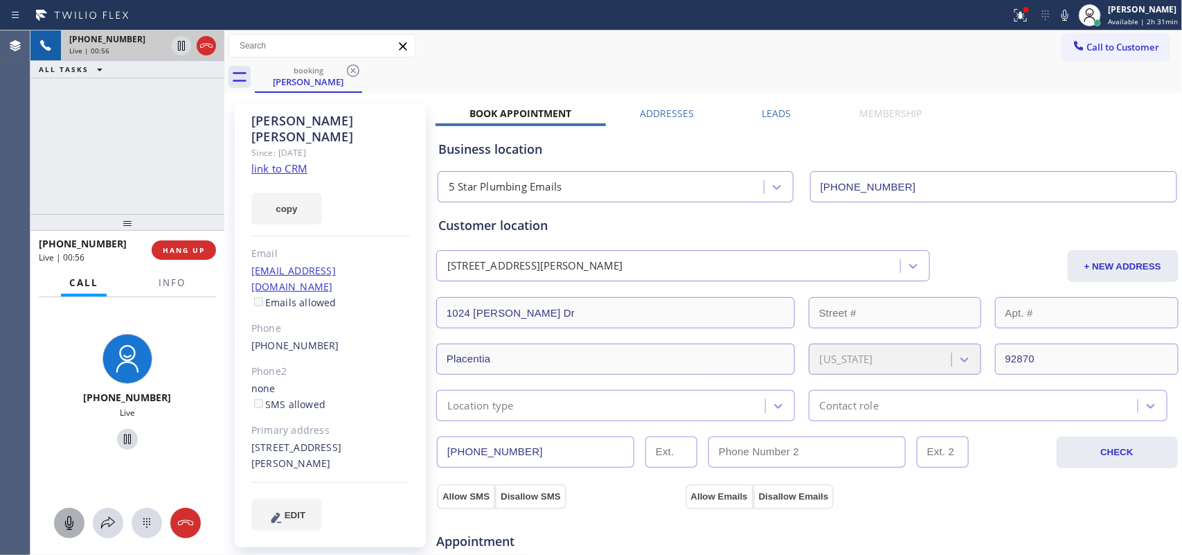
click at [70, 514] on icon at bounding box center [69, 522] width 17 height 17
click at [121, 437] on icon at bounding box center [127, 439] width 17 height 17
drag, startPoint x: 66, startPoint y: 527, endPoint x: 120, endPoint y: 458, distance: 87.3
click at [66, 526] on icon at bounding box center [69, 522] width 17 height 17
click at [125, 440] on icon at bounding box center [127, 439] width 17 height 17
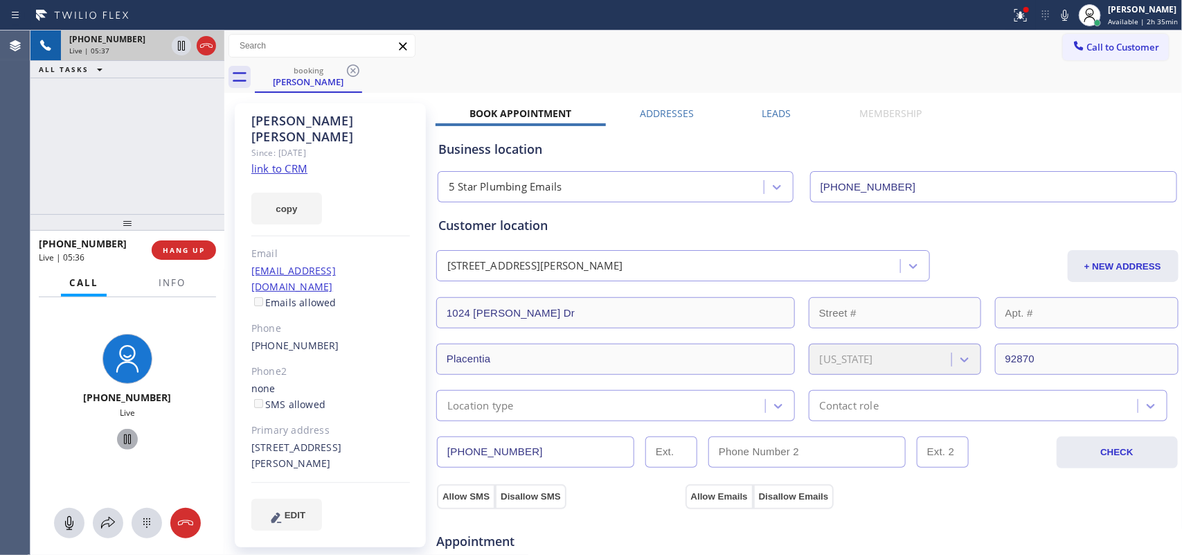
click at [172, 168] on div "[PHONE_NUMBER] Live | 05:37 ALL TASKS ALL TASKS ACTIVE TASKS TASKS IN WRAP UP" at bounding box center [127, 121] width 194 height 183
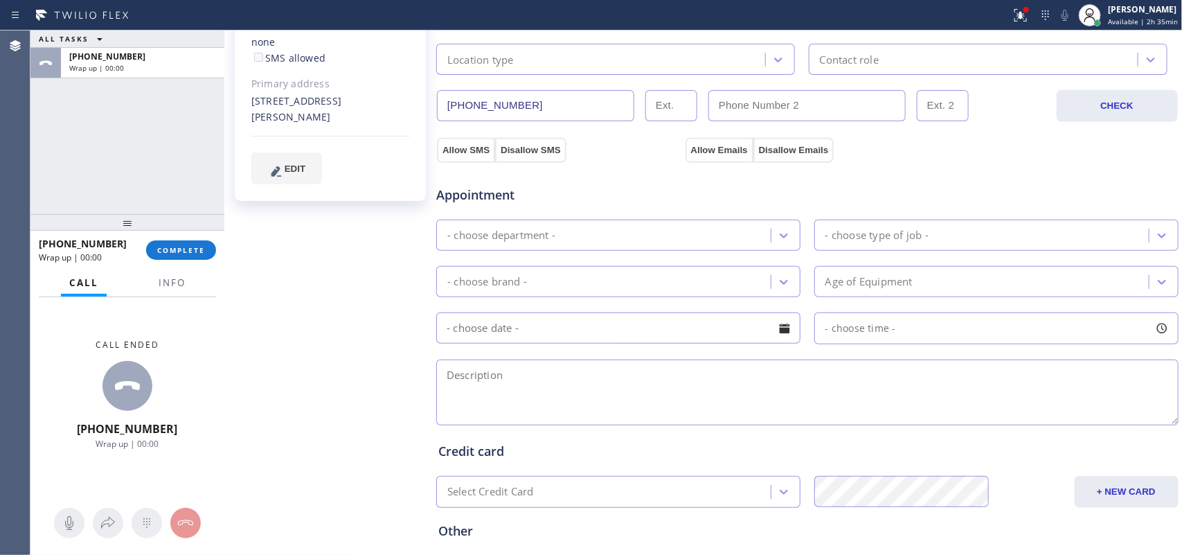
scroll to position [87, 0]
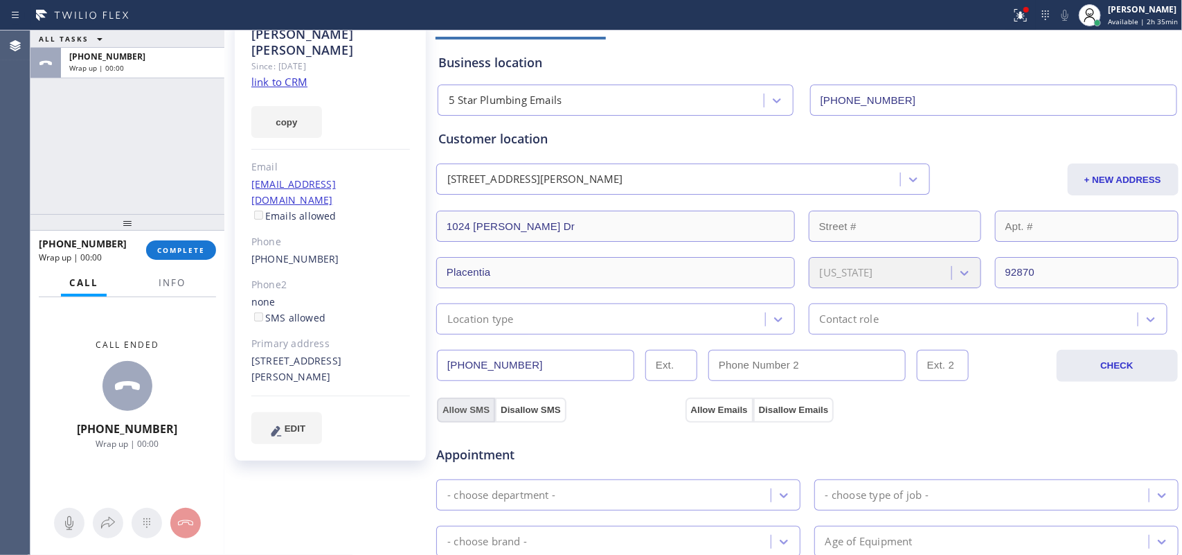
click at [466, 413] on button "Allow SMS" at bounding box center [466, 409] width 58 height 25
click at [706, 409] on button "Allow Emails" at bounding box center [719, 409] width 68 height 25
checkbox input "true"
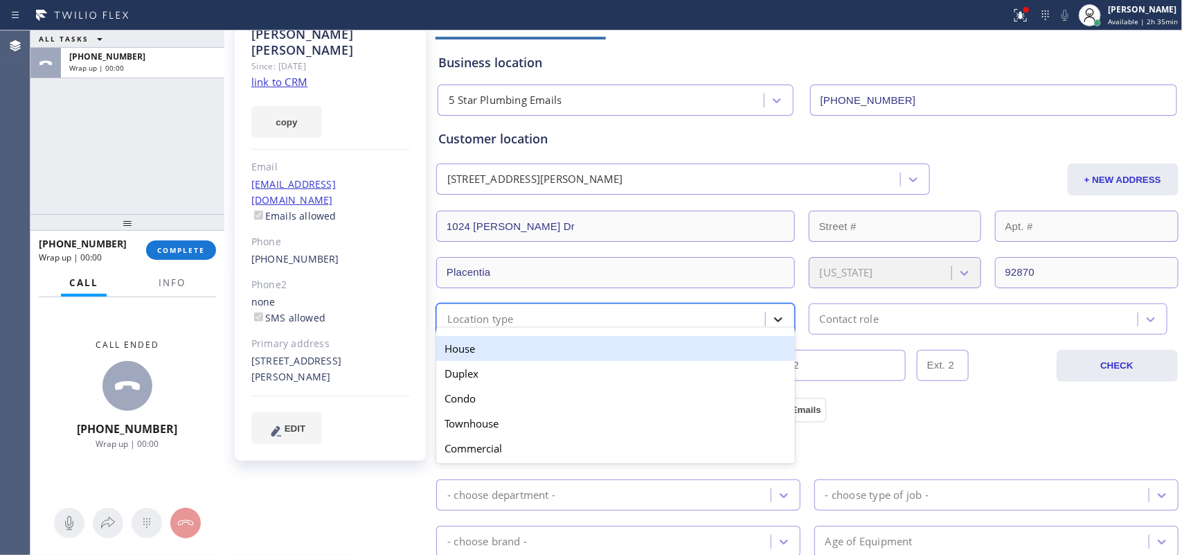
click at [771, 315] on icon at bounding box center [778, 319] width 14 height 14
click at [82, 166] on div "ALL TASKS ALL TASKS ACTIVE TASKS TASKS IN WRAP UP [PHONE_NUMBER] Wrap up | 00:00" at bounding box center [127, 121] width 194 height 183
drag, startPoint x: 82, startPoint y: 166, endPoint x: 101, endPoint y: 172, distance: 20.2
click at [82, 166] on div "ALL TASKS ALL TASKS ACTIVE TASKS TASKS IN WRAP UP [PHONE_NUMBER] Wrap up | 00:00" at bounding box center [127, 121] width 194 height 183
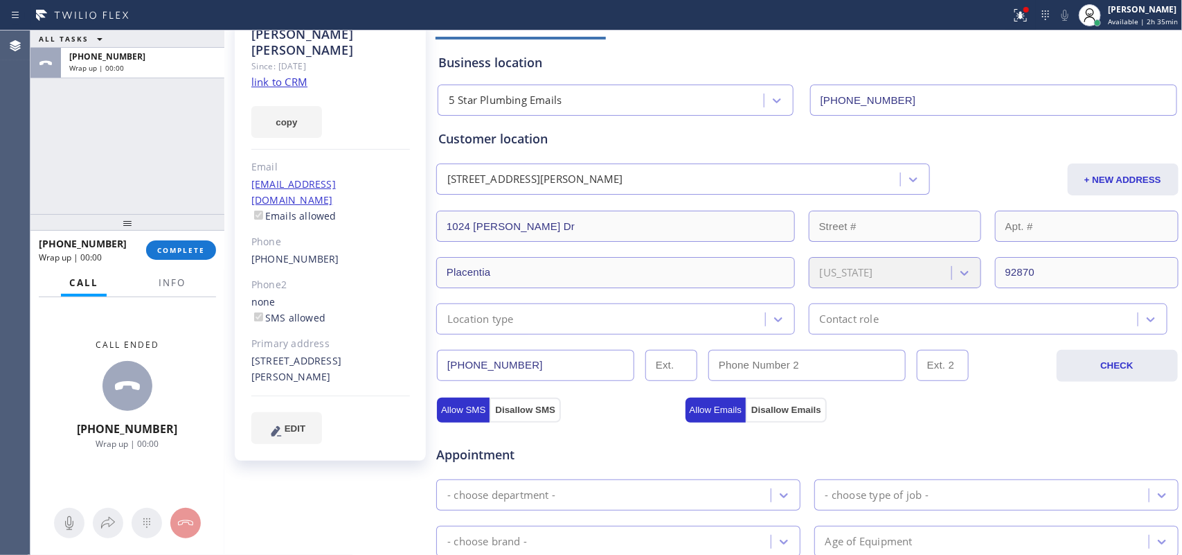
click at [701, 325] on div "Location type" at bounding box center [602, 319] width 325 height 24
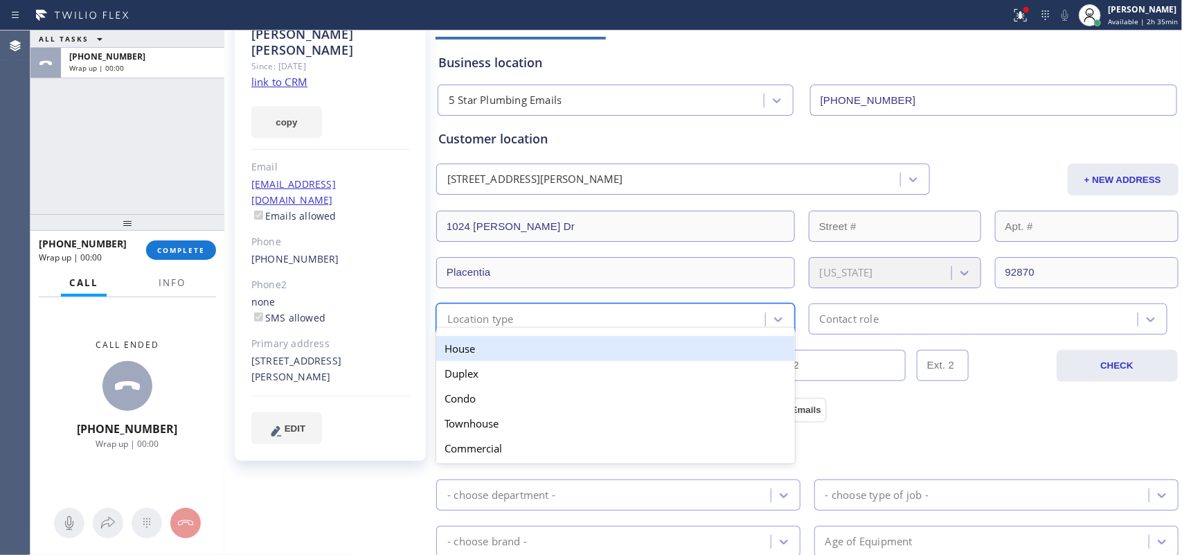
click at [658, 354] on div "House" at bounding box center [615, 348] width 359 height 25
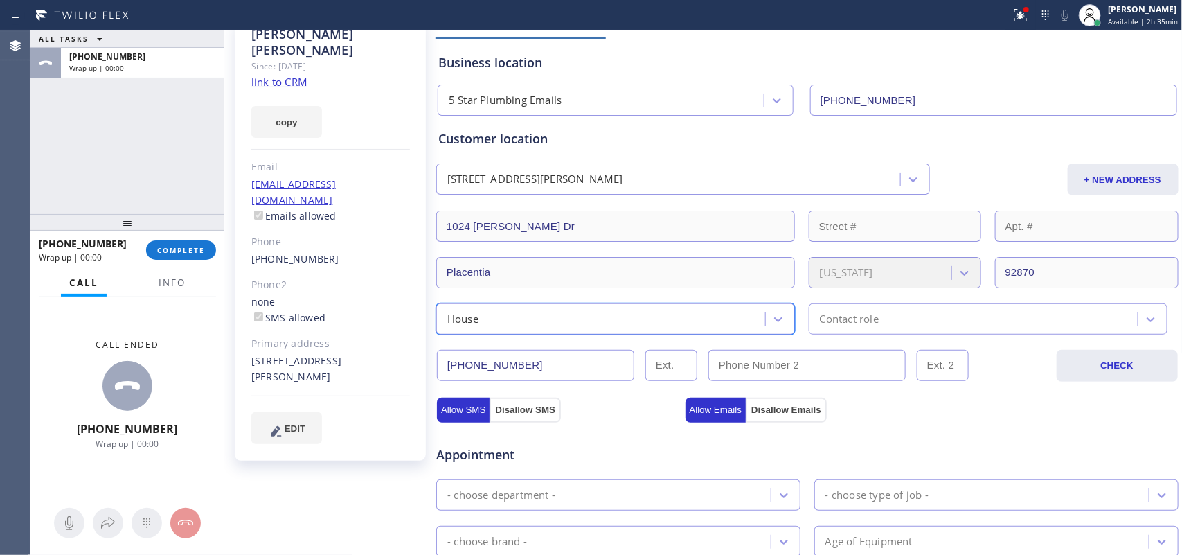
click at [836, 322] on div "Contact role" at bounding box center [849, 319] width 59 height 16
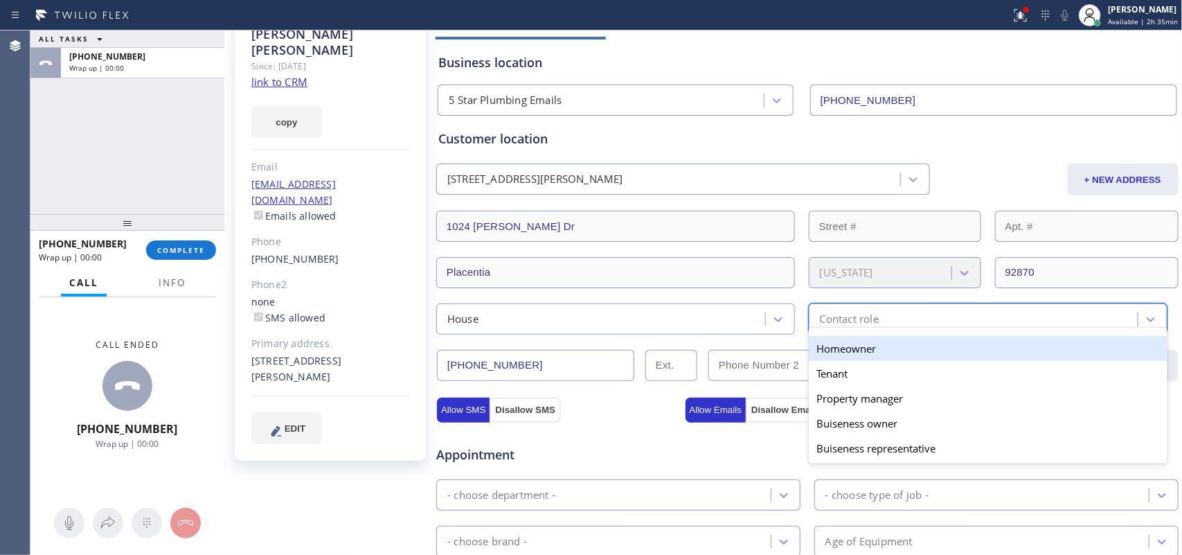
click at [843, 344] on div "Homeowner" at bounding box center [988, 348] width 359 height 25
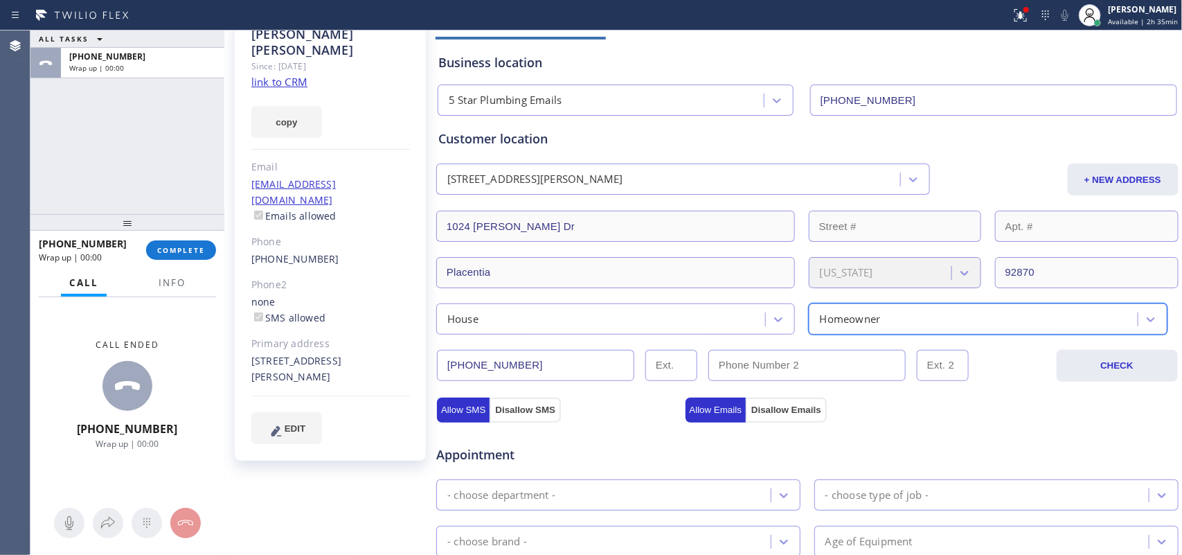
scroll to position [260, 0]
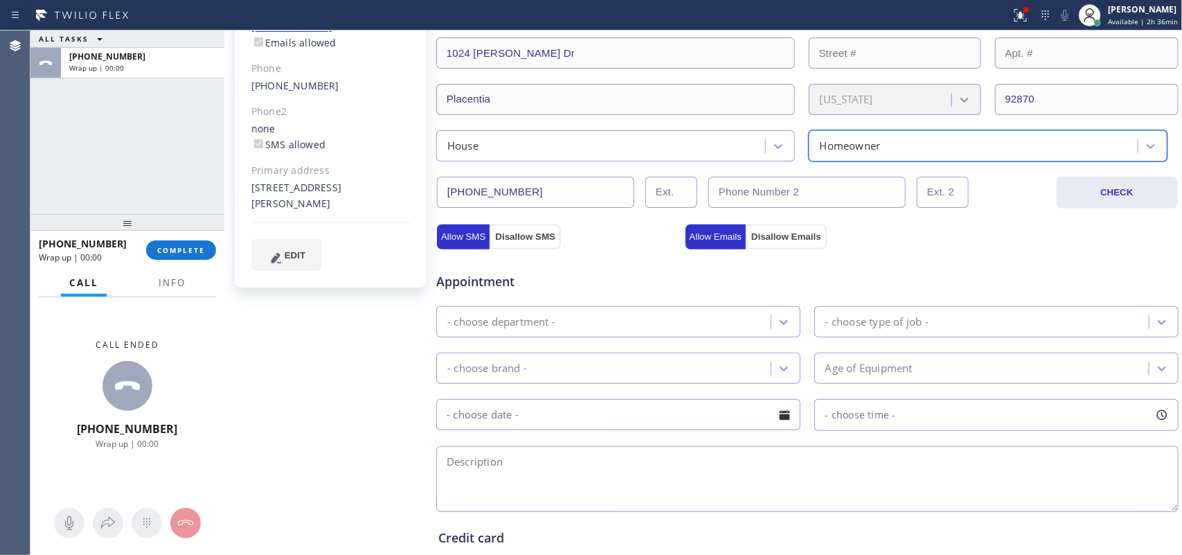
click at [651, 323] on div "- choose department -" at bounding box center [605, 321] width 330 height 24
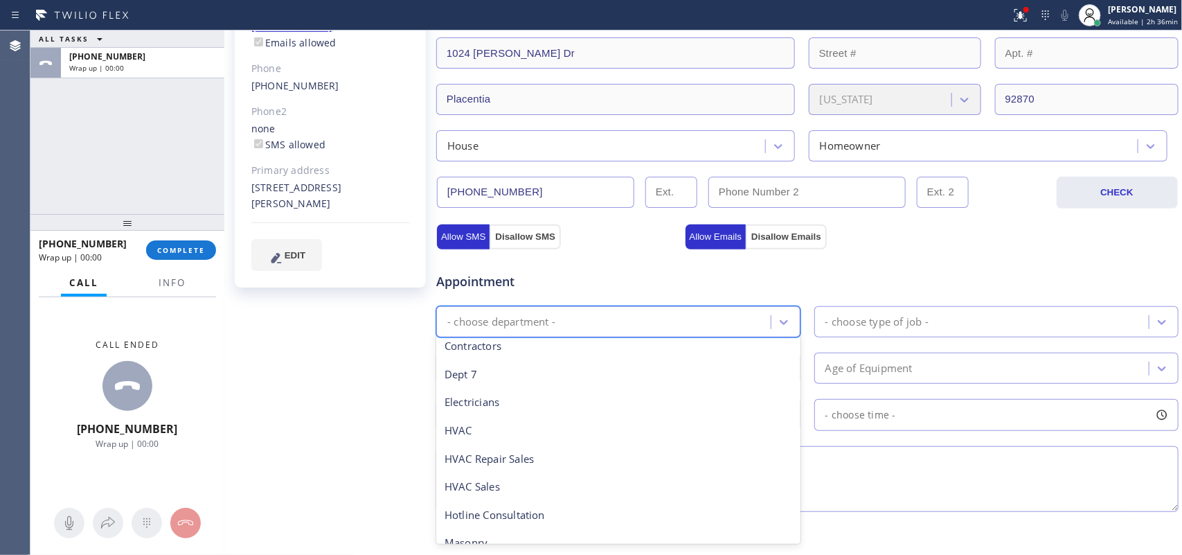
scroll to position [472, 0]
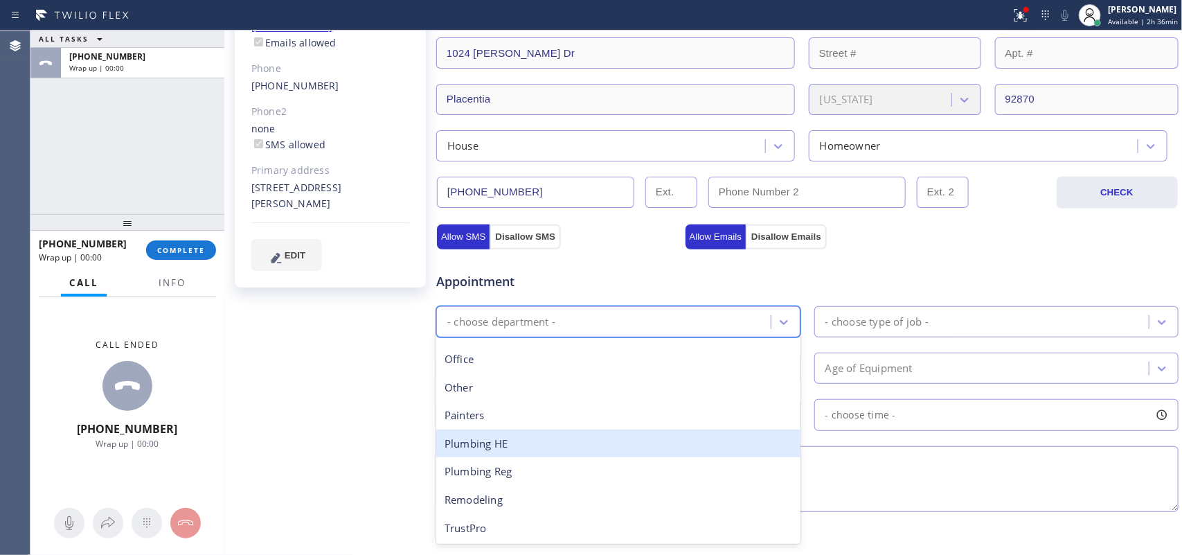
click at [566, 443] on div "Plumbing HE" at bounding box center [618, 443] width 364 height 28
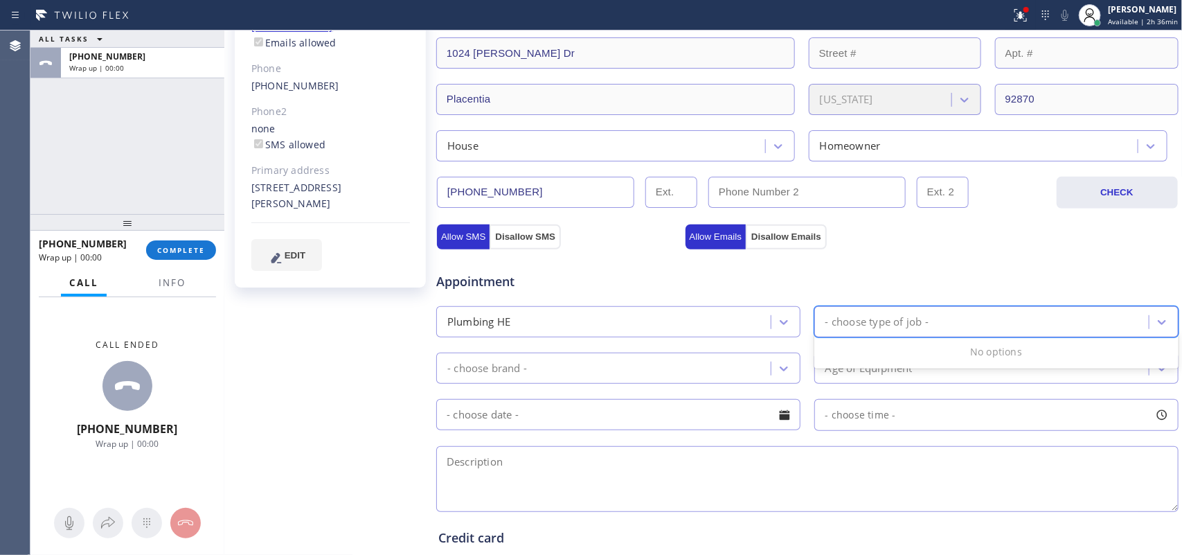
click at [933, 314] on div "- choose type of job -" at bounding box center [983, 321] width 330 height 24
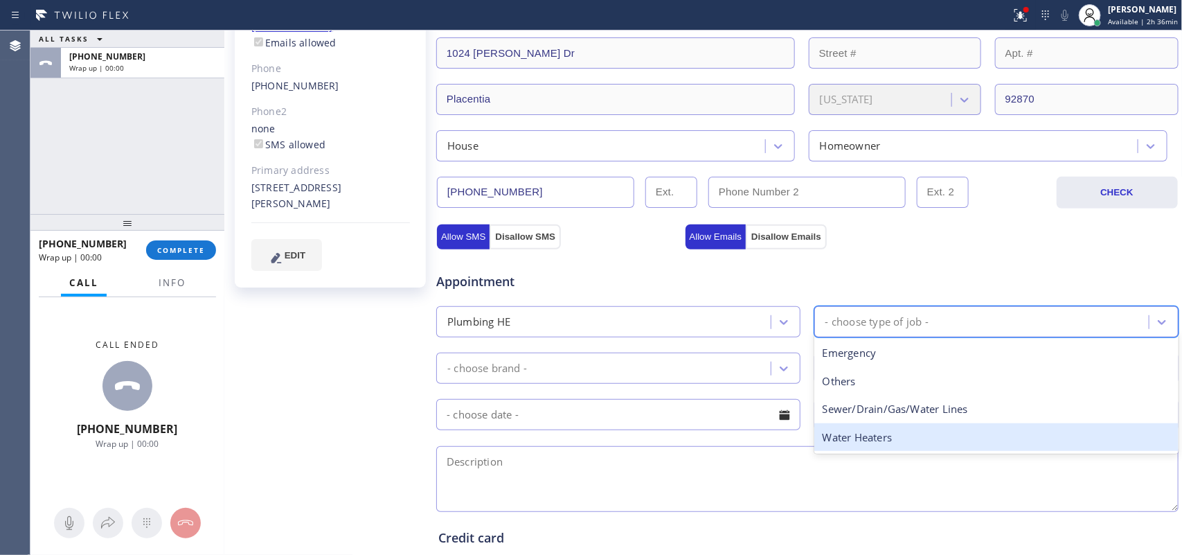
drag, startPoint x: 888, startPoint y: 442, endPoint x: 833, endPoint y: 402, distance: 68.0
click at [888, 441] on div "Water Heaters" at bounding box center [996, 437] width 364 height 28
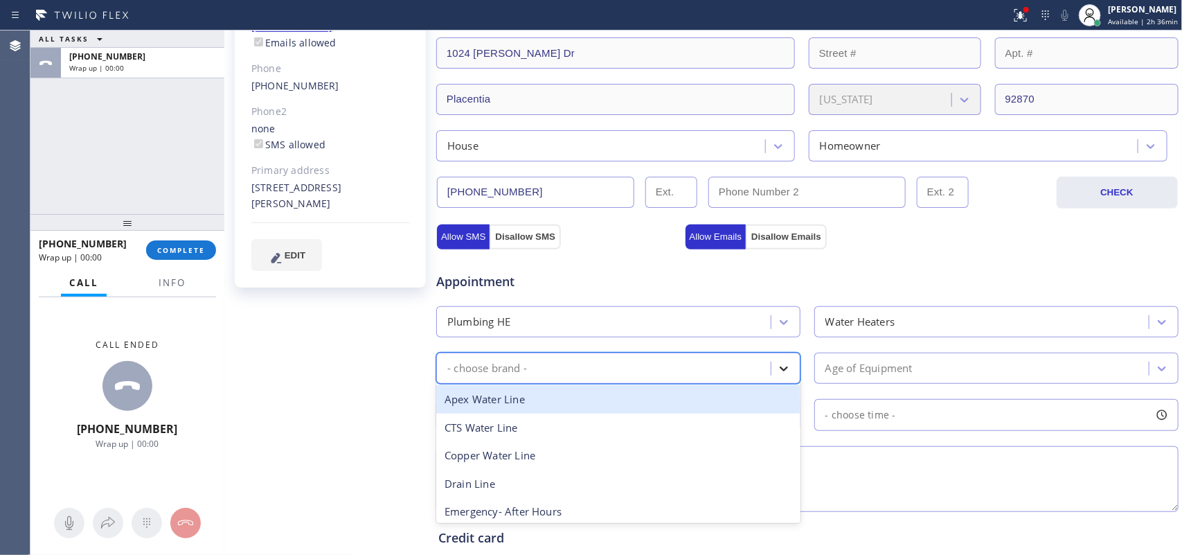
click at [784, 375] on div at bounding box center [783, 368] width 25 height 25
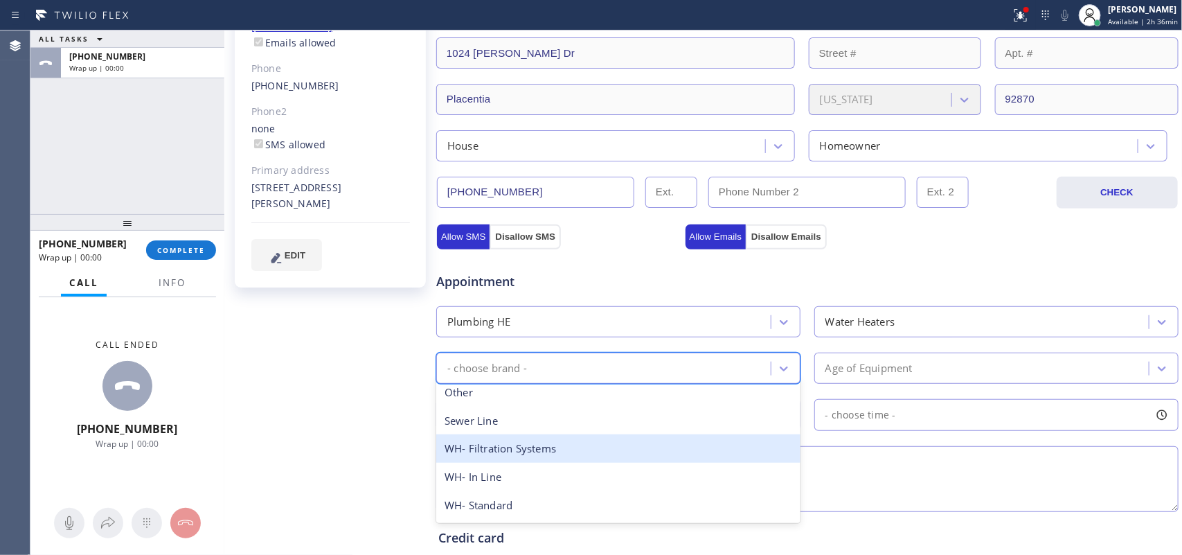
scroll to position [285, 0]
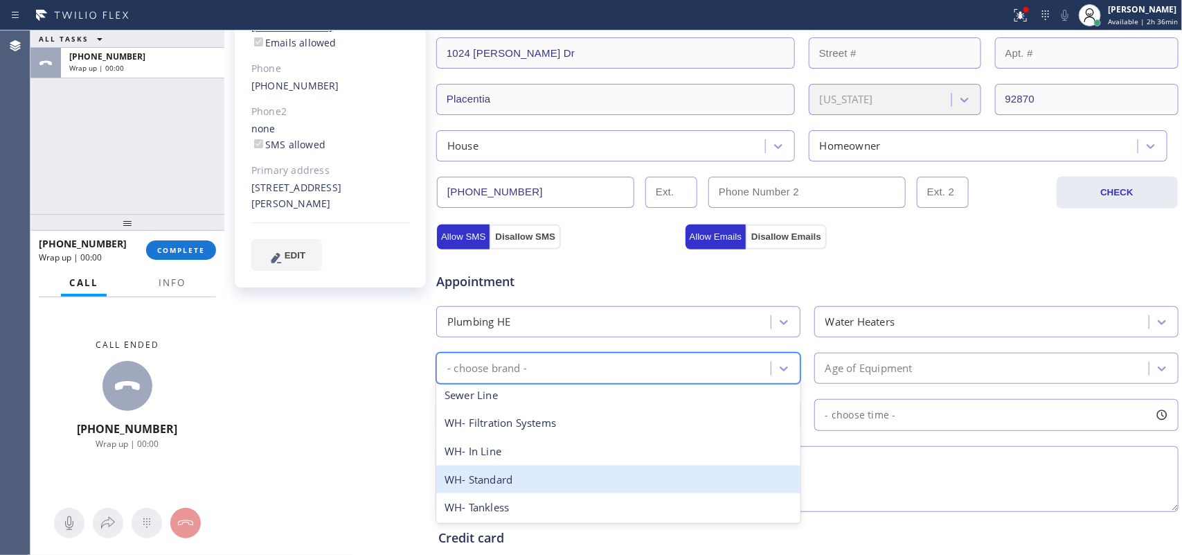
click at [613, 478] on div "WH- Standard" at bounding box center [618, 479] width 364 height 28
click at [613, 478] on textarea at bounding box center [807, 479] width 742 height 66
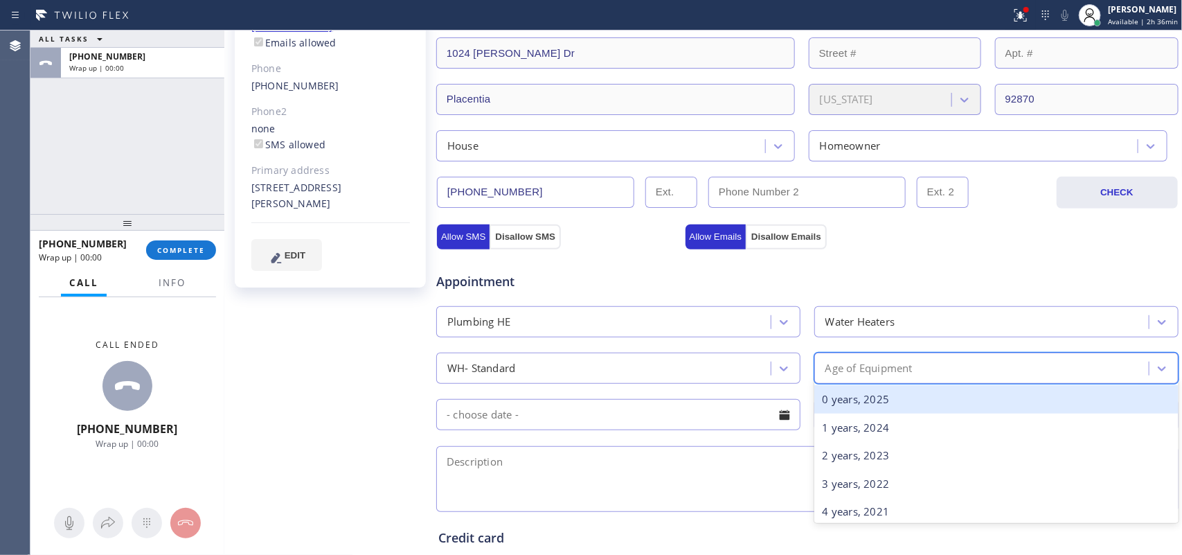
click at [913, 364] on div "Age of Equipment" at bounding box center [983, 368] width 330 height 24
click at [913, 368] on div "Age of Equipment" at bounding box center [983, 368] width 330 height 24
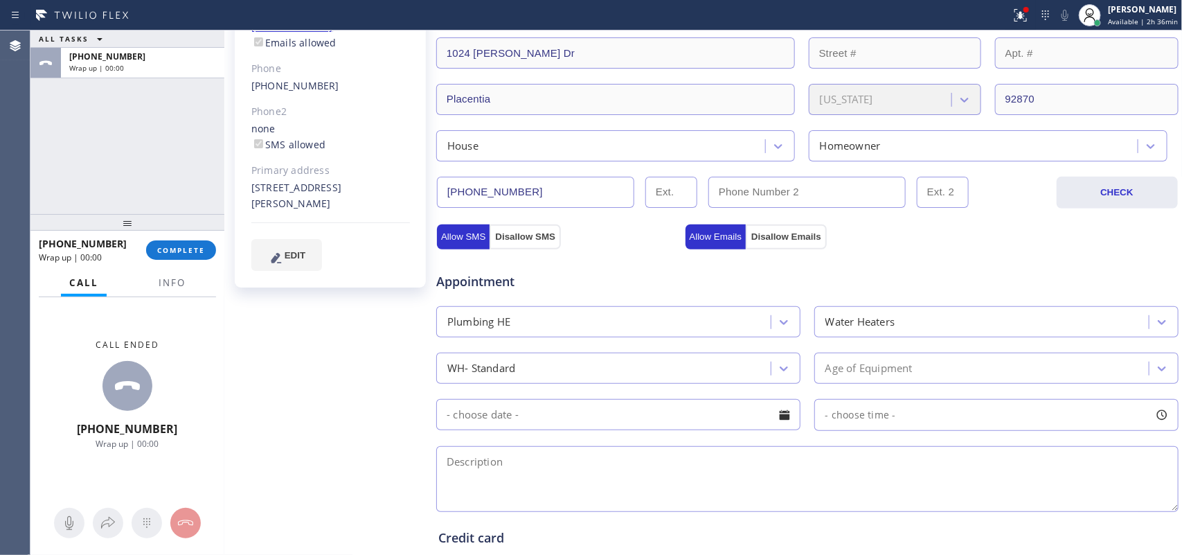
click at [334, 366] on div "[PERSON_NAME] Since: [DATE] link to CRM copy Email [EMAIL_ADDRESS][DOMAIN_NAME]…" at bounding box center [332, 299] width 208 height 925
click at [957, 365] on div "Age of Equipment" at bounding box center [983, 368] width 330 height 24
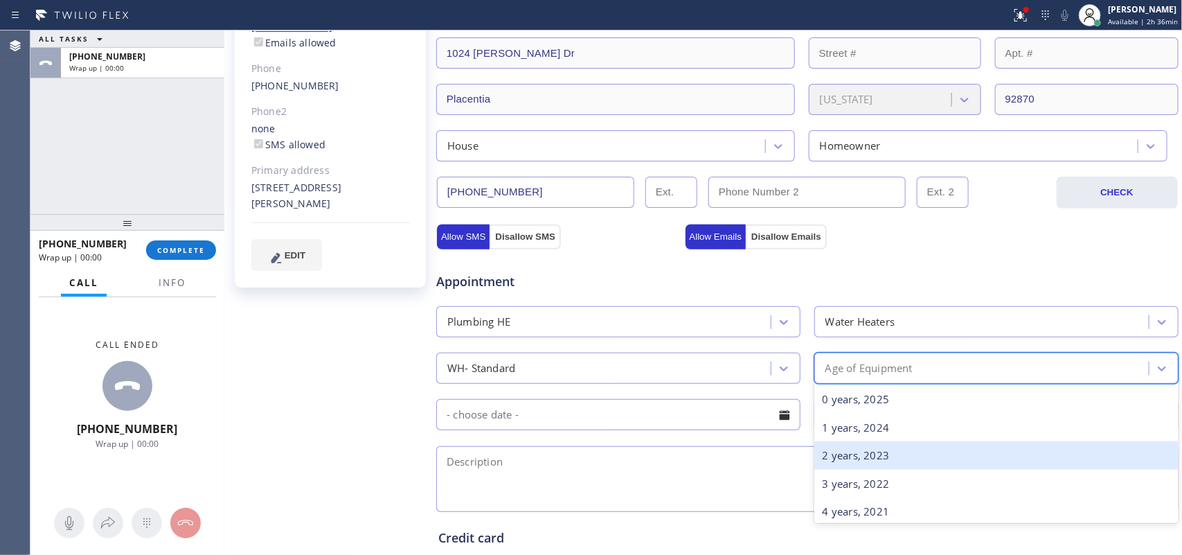
scroll to position [173, 0]
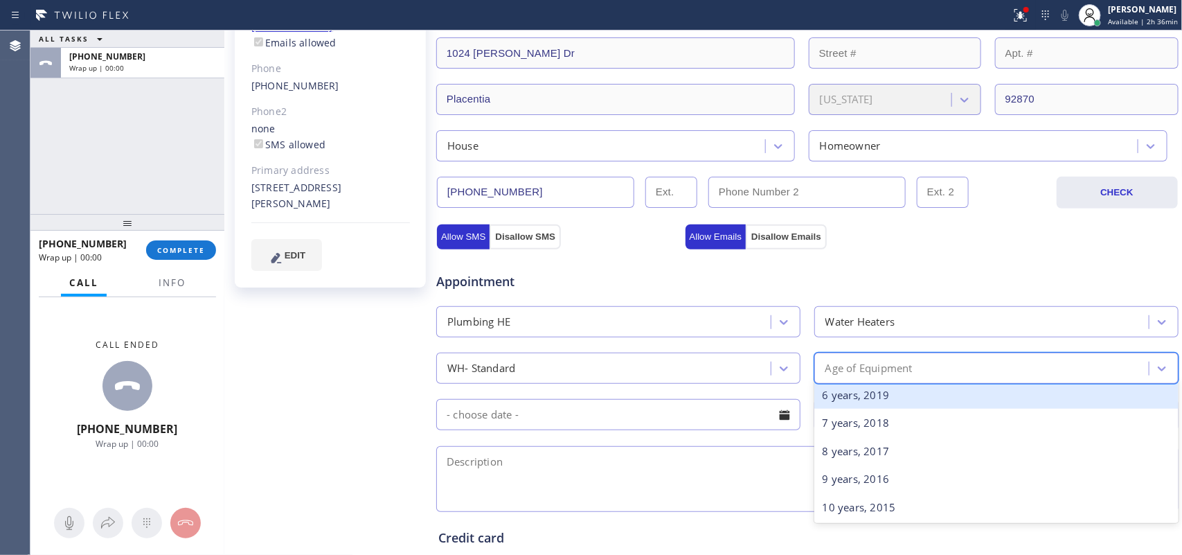
click at [897, 400] on div "6 years, 2019" at bounding box center [996, 395] width 364 height 28
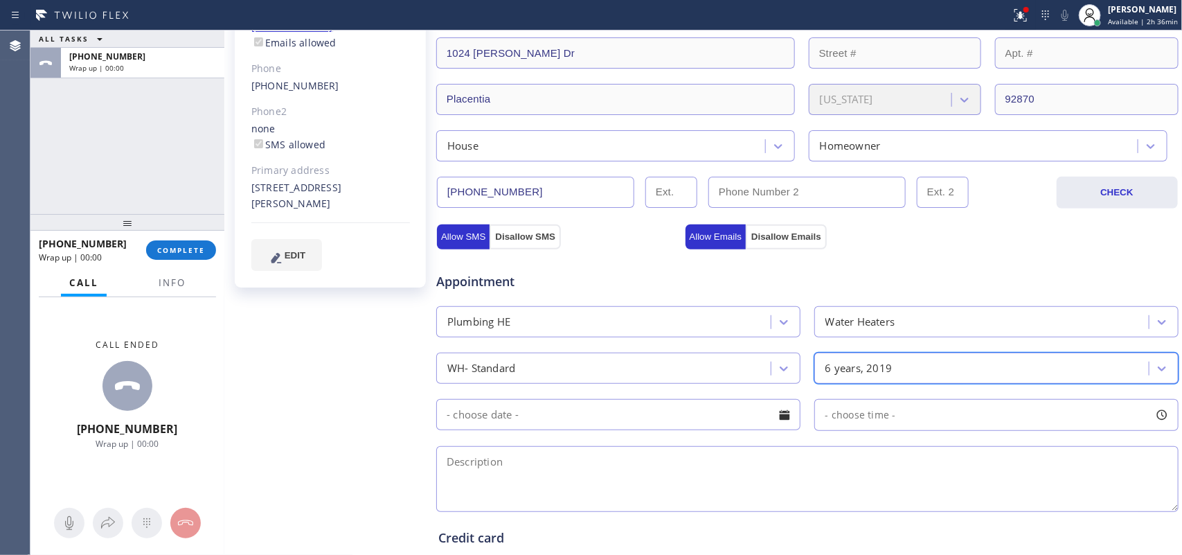
click at [776, 418] on div at bounding box center [785, 415] width 24 height 24
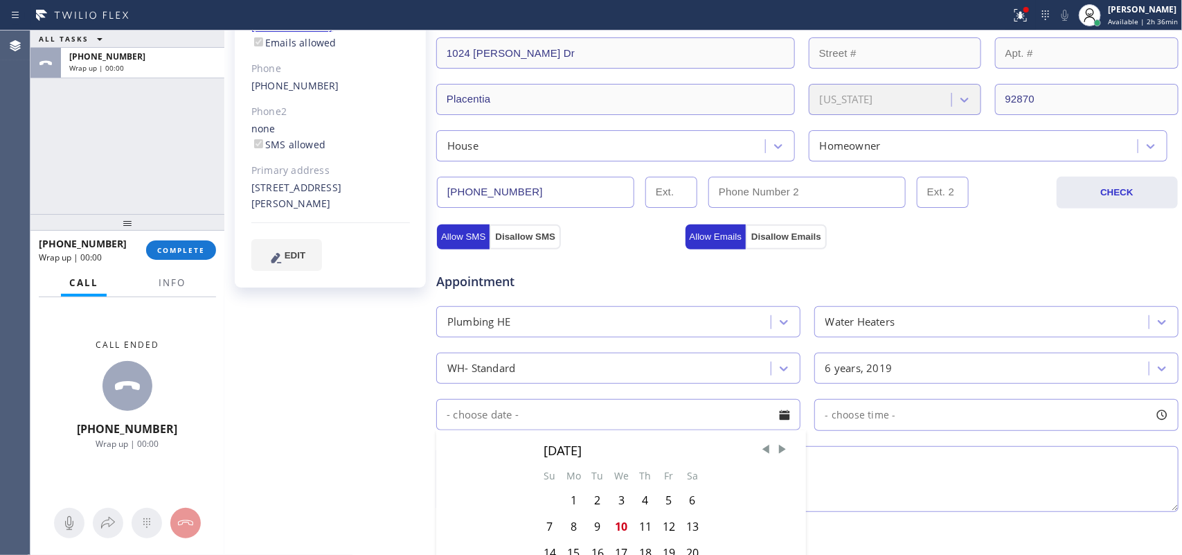
scroll to position [433, 0]
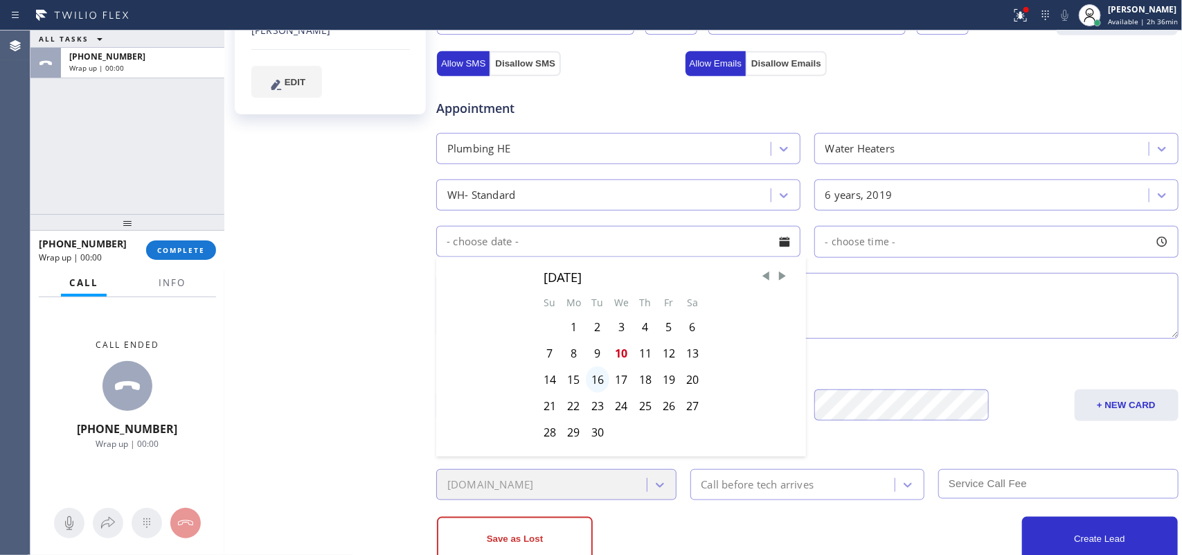
click at [596, 386] on div "16" at bounding box center [598, 379] width 24 height 26
click at [596, 386] on div "Credit card Select Credit Card + NEW CARD CANCEL SAVE" at bounding box center [808, 381] width 744 height 80
type input "[DATE]"
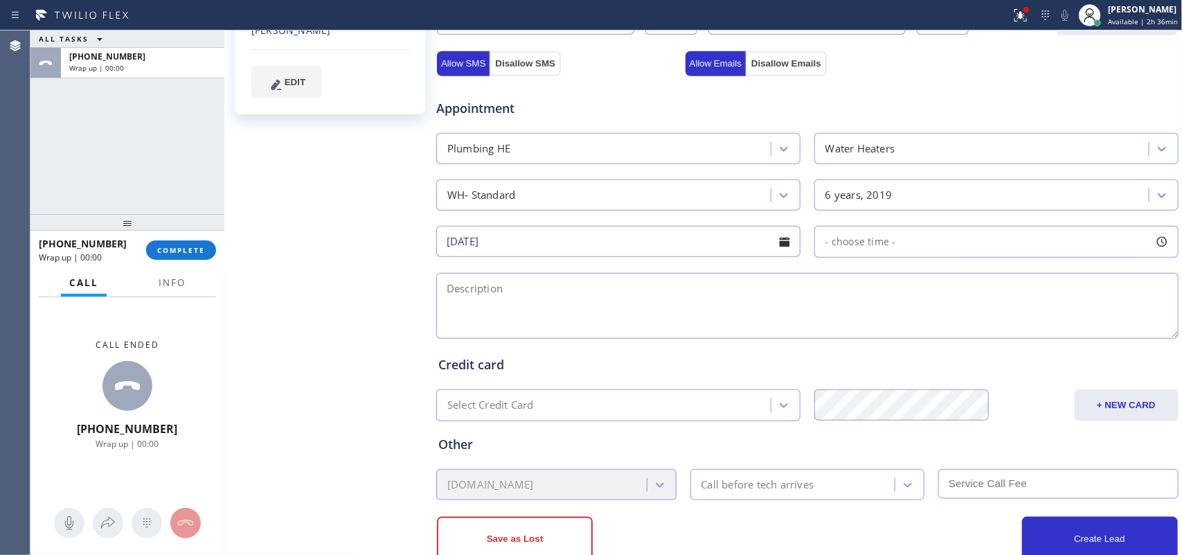
click at [1150, 240] on div at bounding box center [1162, 242] width 24 height 24
drag, startPoint x: 825, startPoint y: 322, endPoint x: 925, endPoint y: 333, distance: 100.3
click at [925, 333] on div at bounding box center [932, 326] width 17 height 29
drag, startPoint x: 823, startPoint y: 327, endPoint x: 847, endPoint y: 329, distance: 24.3
click at [847, 329] on div at bounding box center [853, 326] width 17 height 29
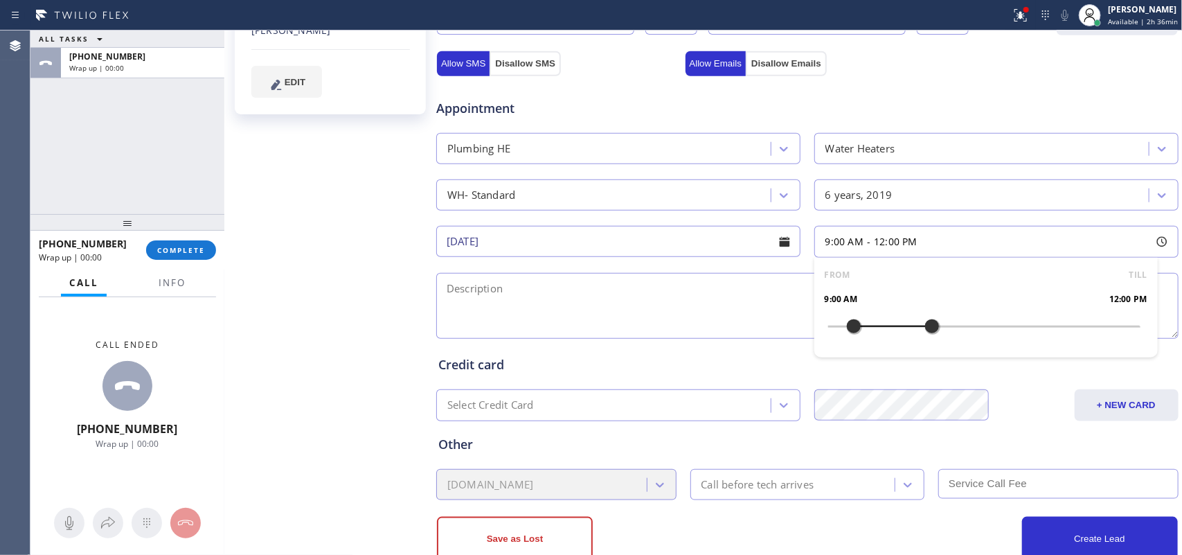
click at [847, 329] on div at bounding box center [853, 326] width 17 height 29
click at [698, 307] on textarea at bounding box center [807, 306] width 742 height 66
click at [341, 208] on div "[PERSON_NAME] Since: [DATE] link to CRM copy Email [EMAIL_ADDRESS][DOMAIN_NAME]…" at bounding box center [332, 126] width 208 height 925
click at [568, 285] on textarea "9-12/ $99/" at bounding box center [807, 306] width 742 height 66
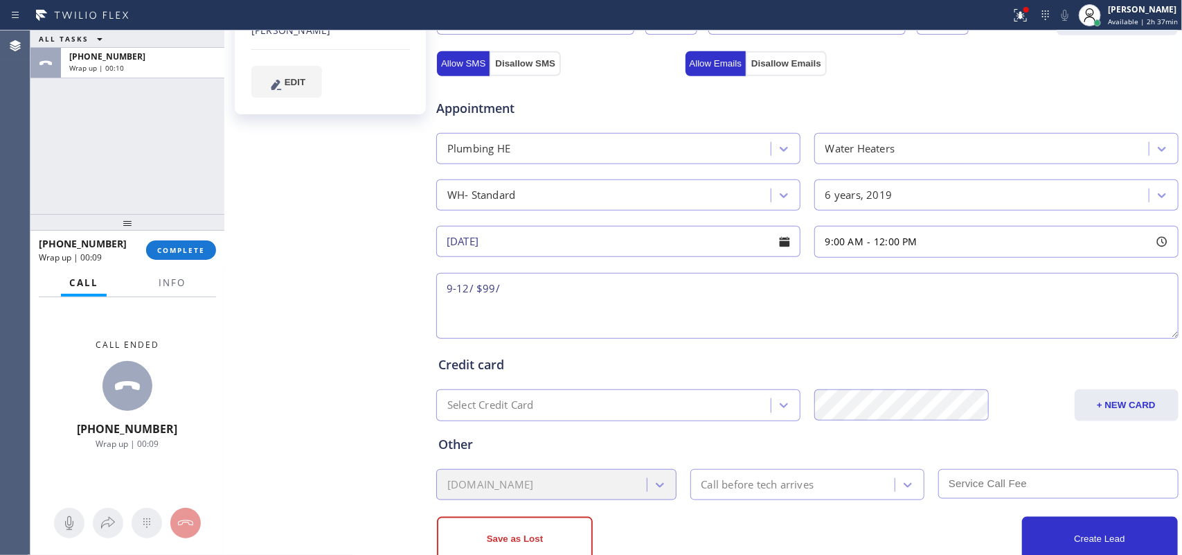
paste textarea "house-ho/ water heater with the tank/ 6 years/ flash the water heater/ [STREET_…"
click at [170, 281] on span "Info" at bounding box center [172, 282] width 27 height 12
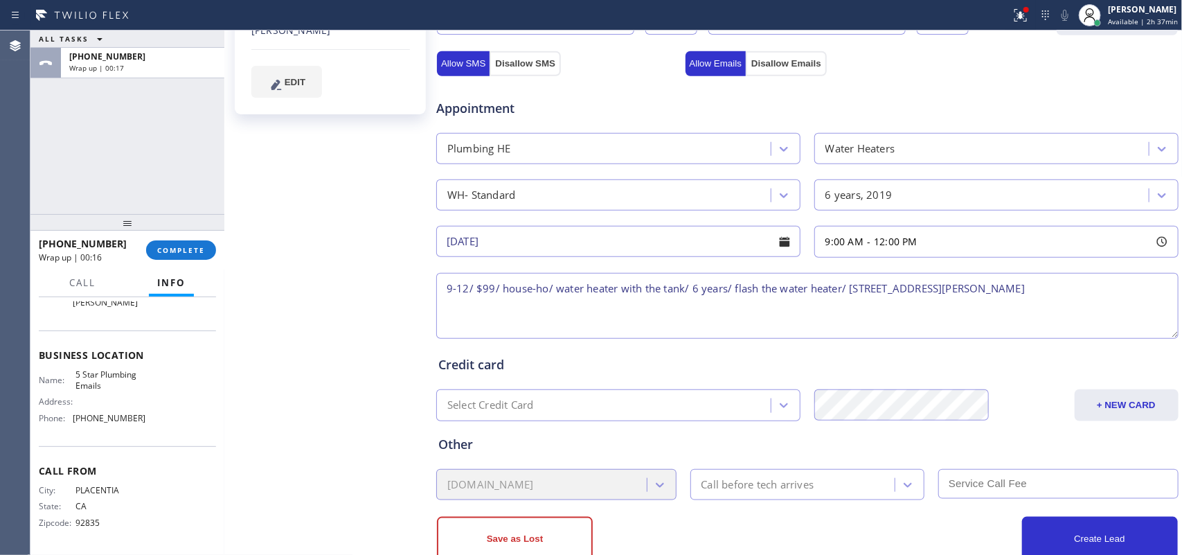
scroll to position [78, 0]
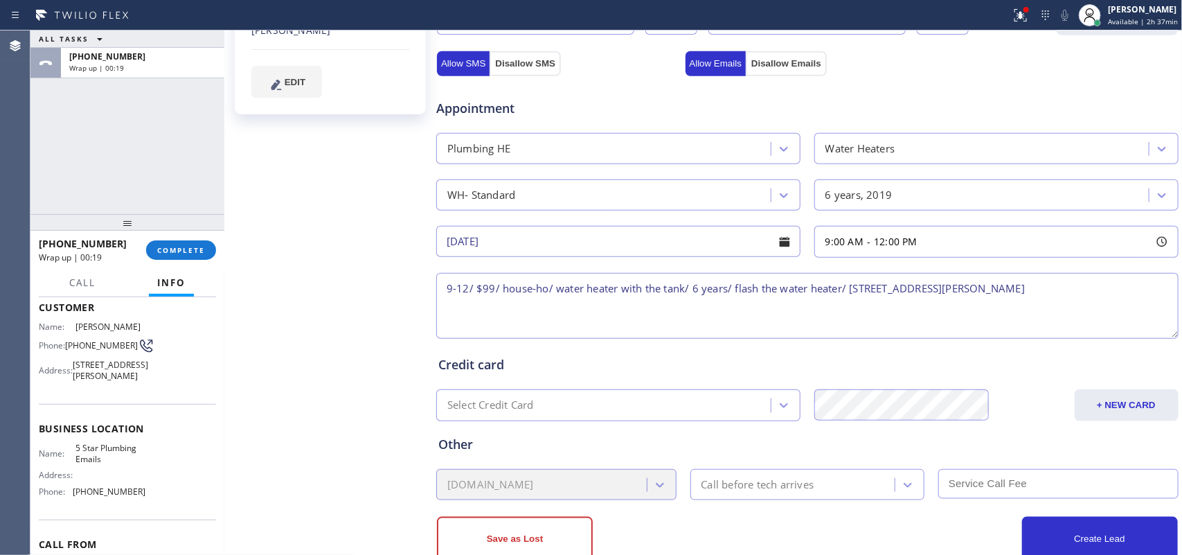
drag, startPoint x: 100, startPoint y: 390, endPoint x: 88, endPoint y: 377, distance: 17.6
click at [88, 377] on span "[STREET_ADDRESS][PERSON_NAME]" at bounding box center [110, 369] width 75 height 21
drag, startPoint x: 100, startPoint y: 475, endPoint x: 73, endPoint y: 458, distance: 32.7
click at [75, 458] on span "5 Star Plumbing Emails" at bounding box center [109, 452] width 69 height 21
click at [1056, 287] on textarea "9-12/ $99/ house-ho/ water heater with the tank/ 6 years/ flash the water heate…" at bounding box center [807, 306] width 742 height 66
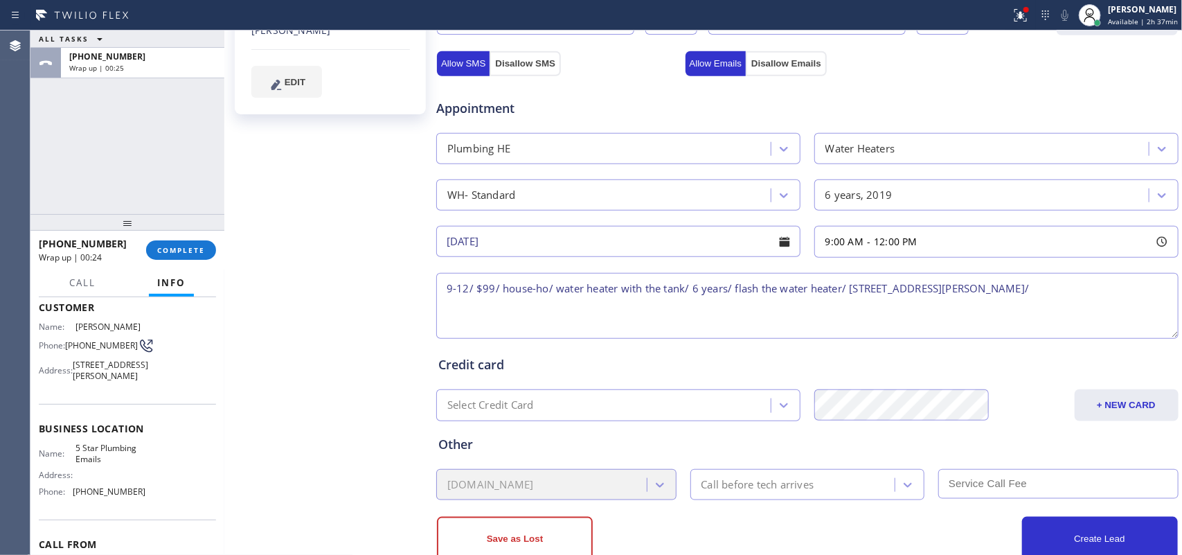
paste textarea "5 Star Plumbing Emails"
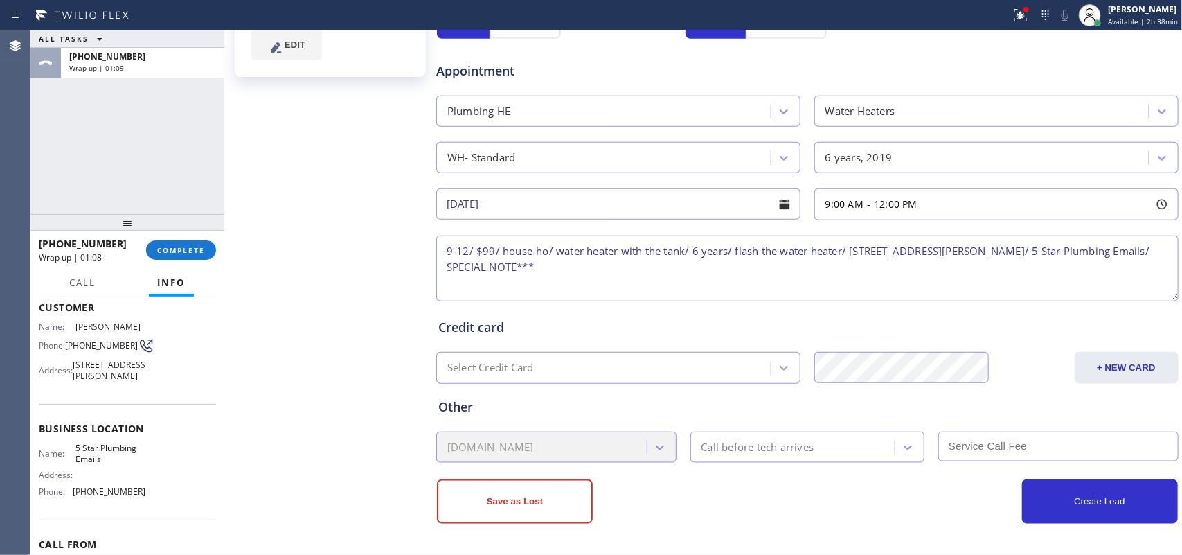
paste textarea "VIP Coupon Inside: Just $99 for Hot Water Flush."
type textarea "9-12/ $99/ house-ho/ water heater with the tank/ 6 years/ flash the water heate…"
click at [880, 437] on div "Call before tech arrives" at bounding box center [794, 447] width 201 height 24
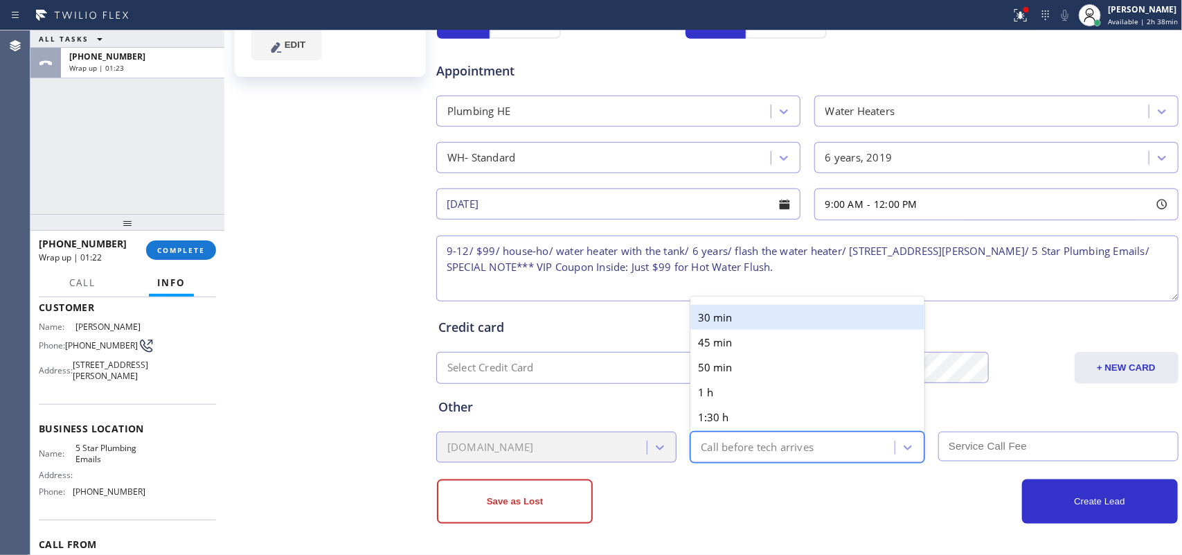
click at [764, 313] on div "30 min" at bounding box center [807, 317] width 235 height 25
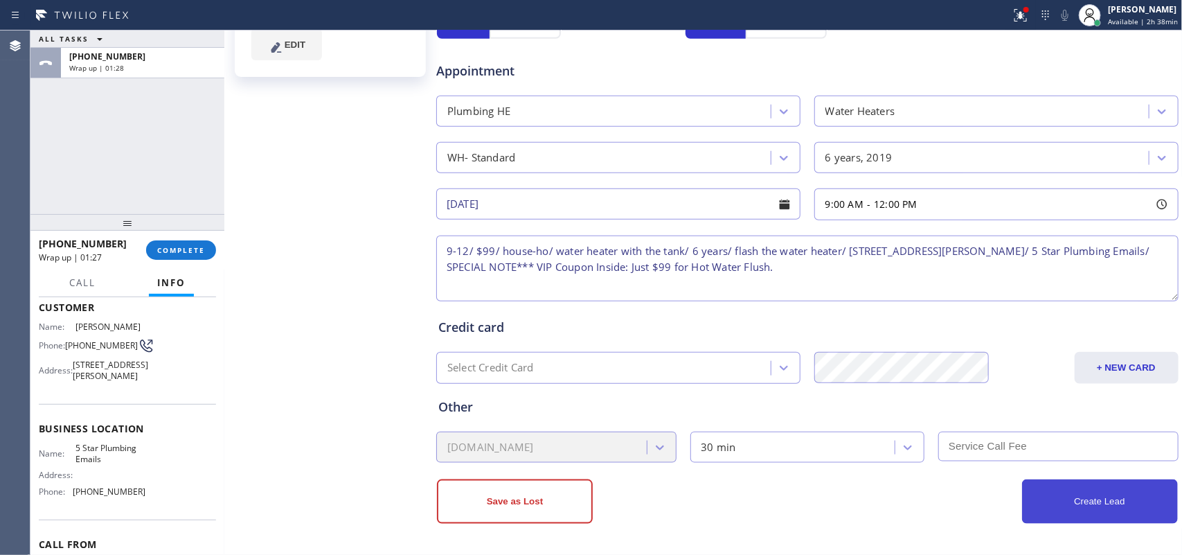
click at [1133, 493] on button "Create Lead" at bounding box center [1100, 501] width 156 height 44
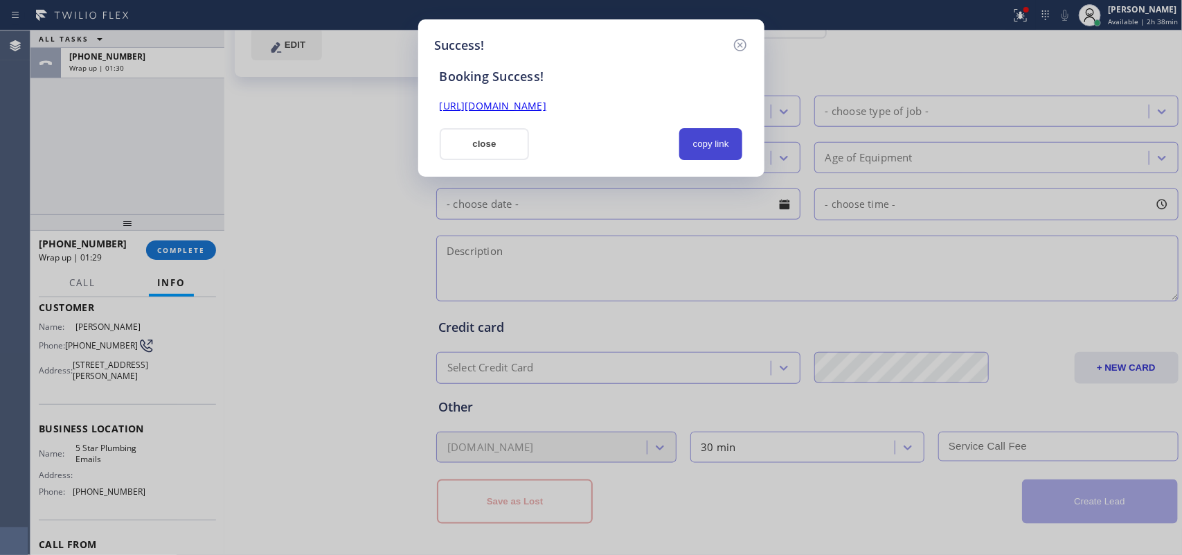
click at [705, 146] on button "copy link" at bounding box center [711, 144] width 64 height 32
click at [546, 100] on link "[URL][DOMAIN_NAME]" at bounding box center [493, 105] width 107 height 13
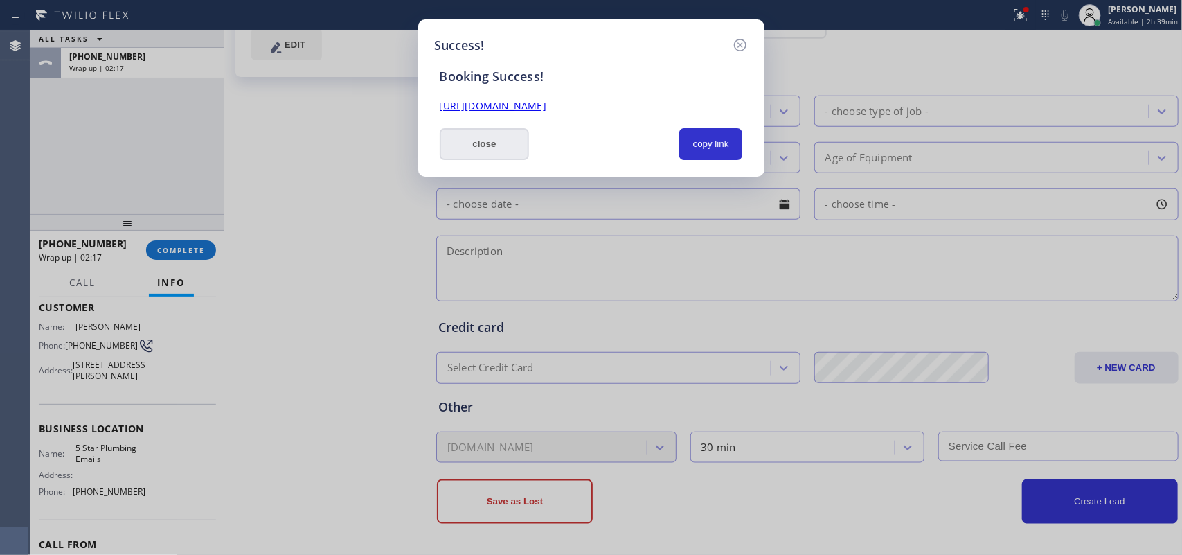
click at [465, 154] on button "close" at bounding box center [485, 144] width 90 height 32
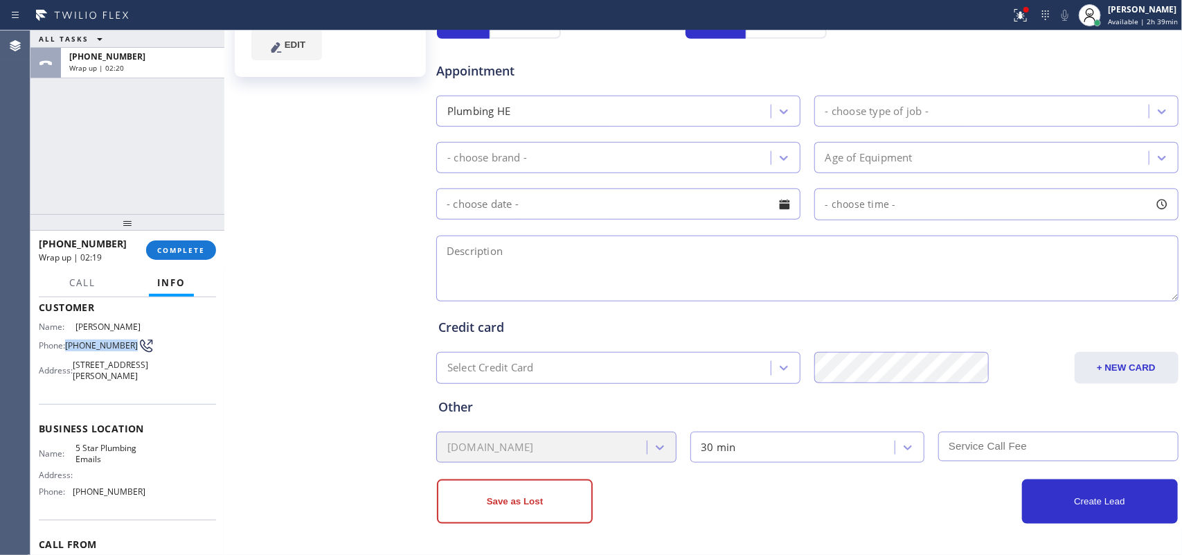
drag, startPoint x: 75, startPoint y: 345, endPoint x: 66, endPoint y: 338, distance: 11.4
click at [66, 338] on div "Phone: [PHONE_NUMBER]" at bounding box center [92, 345] width 107 height 17
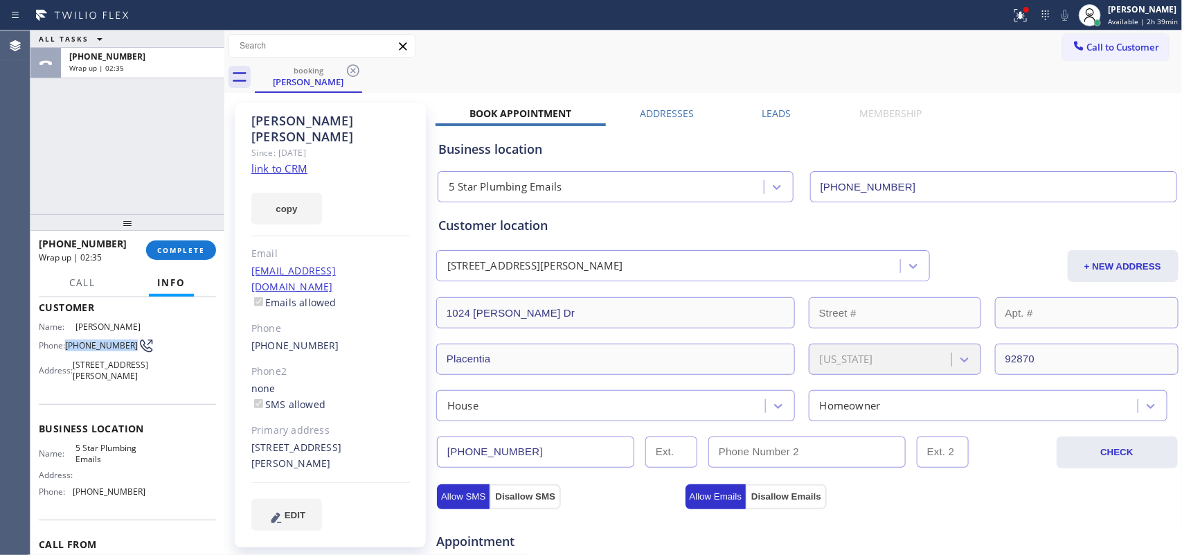
scroll to position [173, 0]
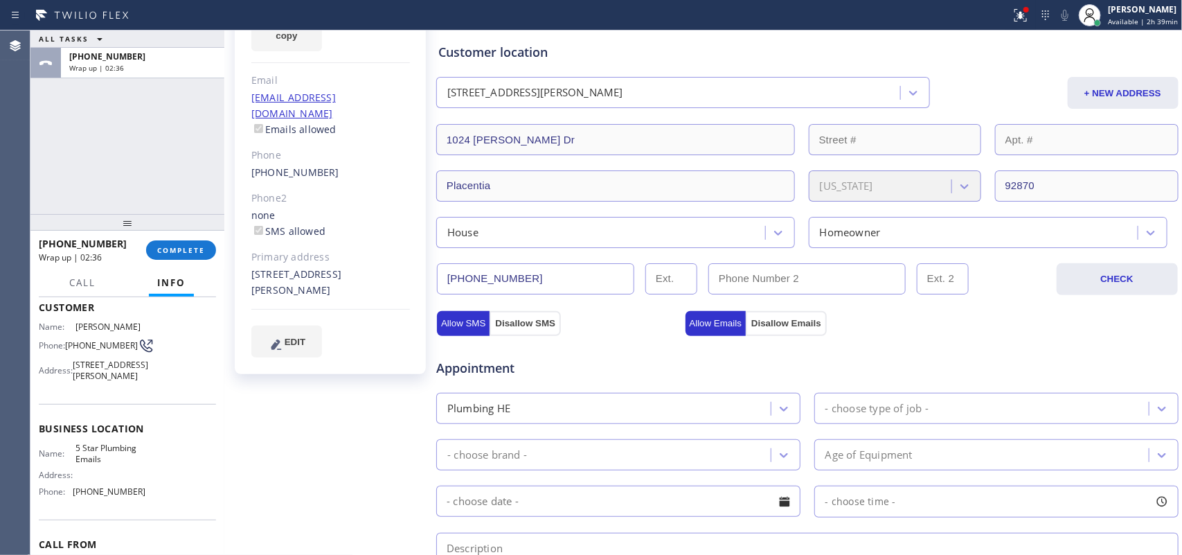
drag, startPoint x: 535, startPoint y: 281, endPoint x: 430, endPoint y: 285, distance: 105.3
click at [430, 285] on div "[PERSON_NAME] Since: [DATE] link to CRM copy Email [EMAIL_ADDRESS][DOMAIN_NAME]…" at bounding box center [703, 385] width 951 height 925
click at [191, 243] on button "COMPLETE" at bounding box center [181, 249] width 70 height 19
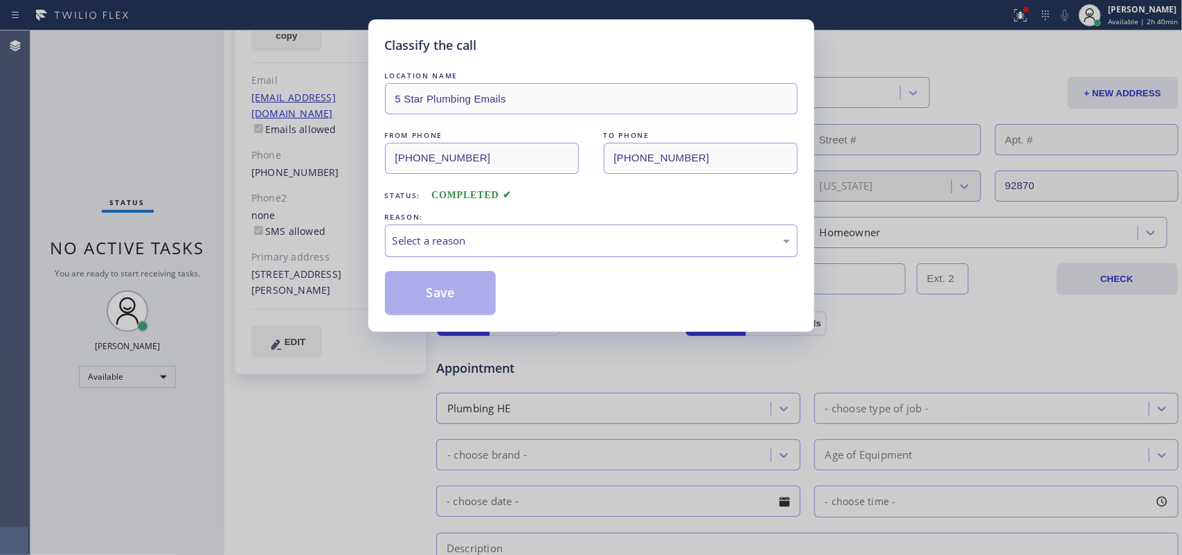
click at [465, 237] on div "Select a reason" at bounding box center [591, 241] width 397 height 16
drag, startPoint x: 458, startPoint y: 295, endPoint x: 393, endPoint y: 205, distance: 111.1
click at [457, 296] on button "Save" at bounding box center [440, 293] width 111 height 44
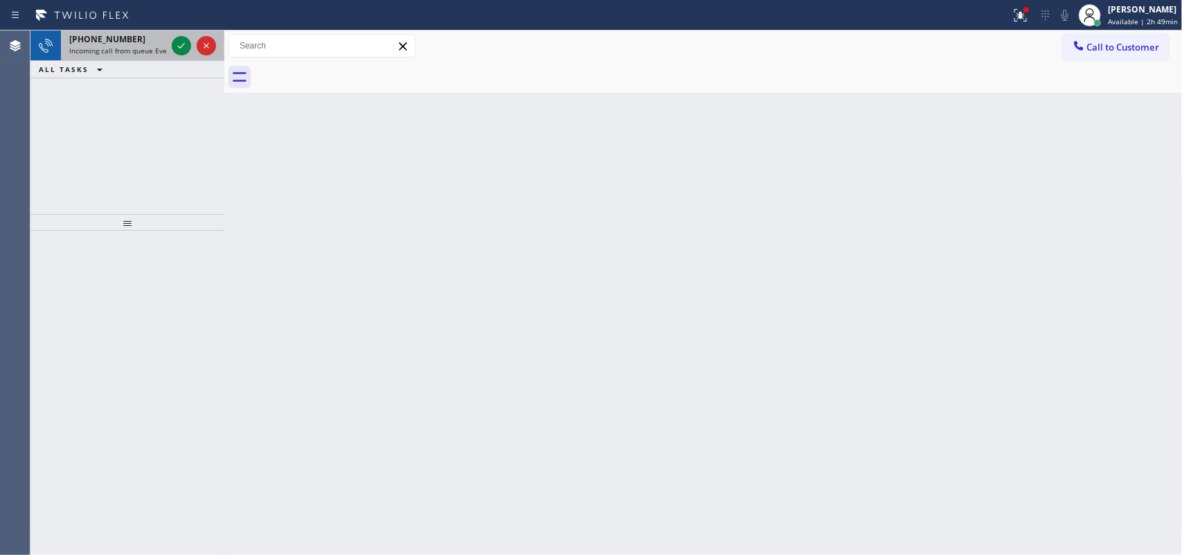
click at [137, 50] on span "Incoming call from queue Everybody" at bounding box center [129, 51] width 120 height 10
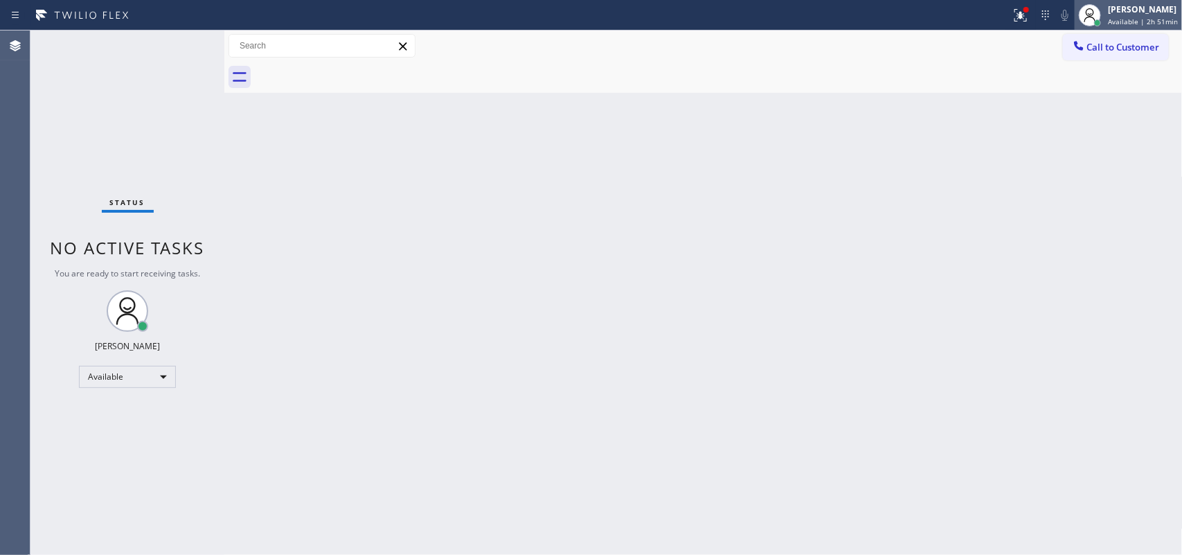
click at [1122, 17] on span "Available | 2h 51min" at bounding box center [1143, 22] width 70 height 10
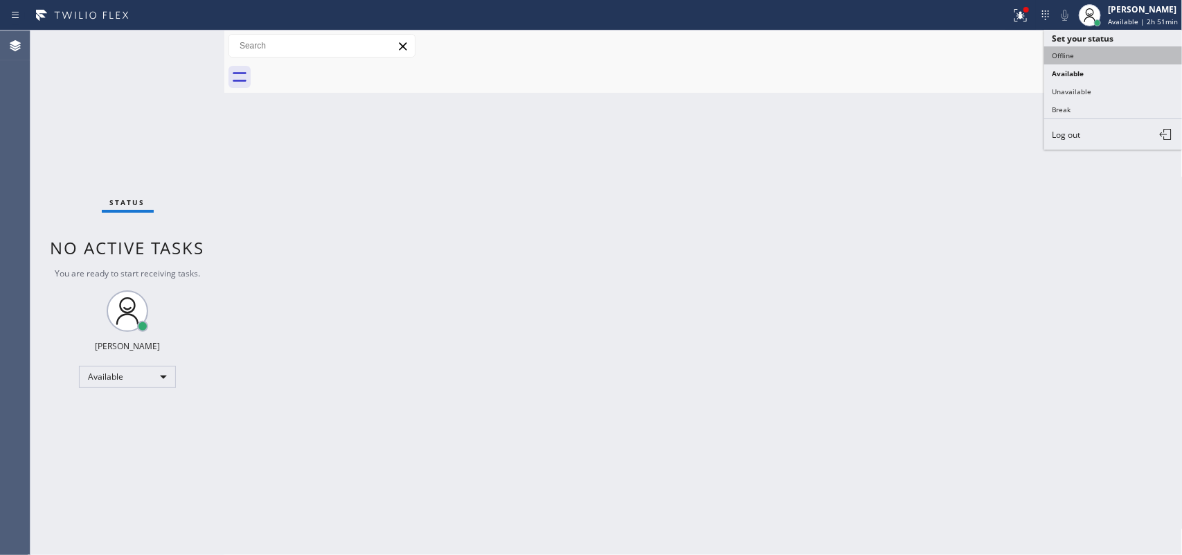
click at [1109, 55] on button "Offline" at bounding box center [1113, 55] width 138 height 18
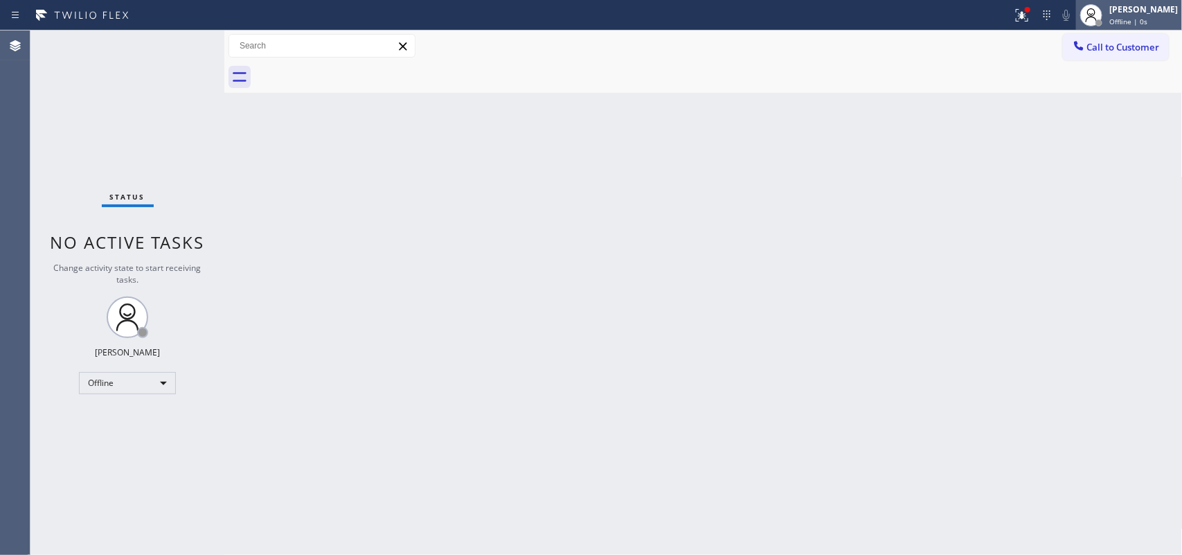
click at [1136, 15] on div "[PERSON_NAME]" at bounding box center [1143, 9] width 69 height 12
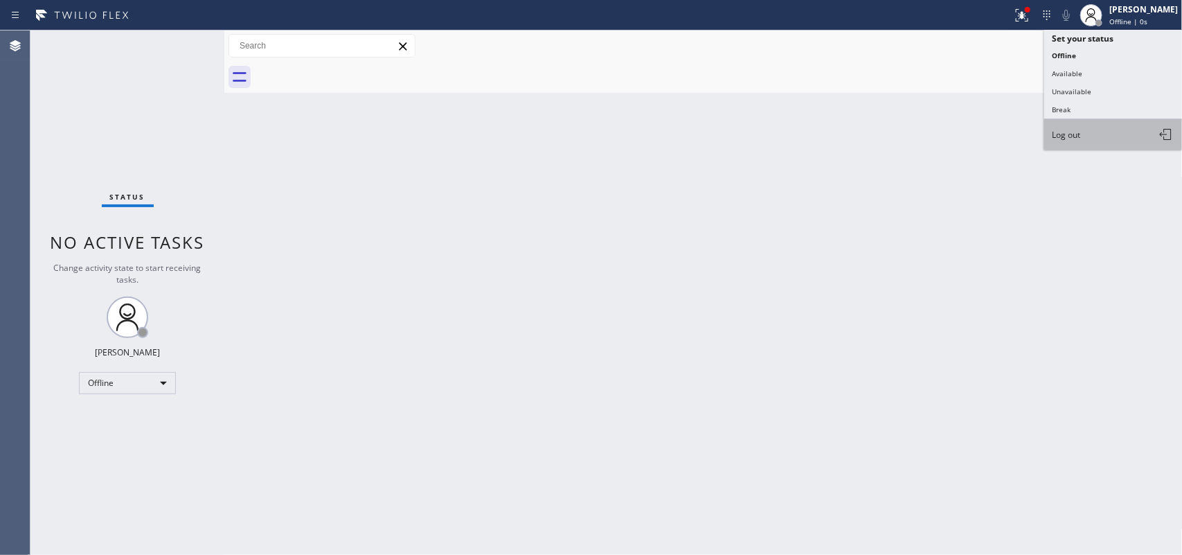
click at [1116, 136] on button "Log out" at bounding box center [1113, 134] width 138 height 30
click at [1116, 136] on div "Back to Dashboard Change Sender ID Customers Technicians Select a contact Outbo…" at bounding box center [703, 292] width 958 height 524
